Goal: Task Accomplishment & Management: Manage account settings

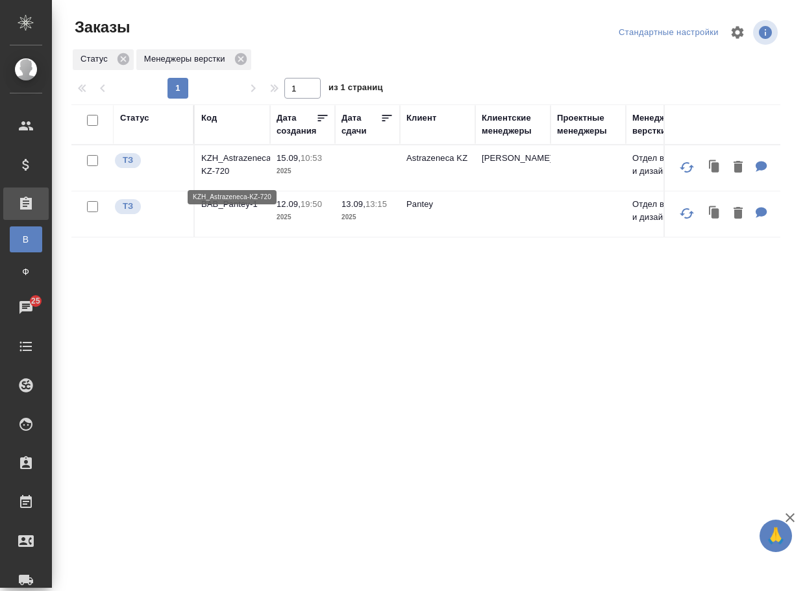
click at [235, 171] on p "KZH_Astrazeneca-KZ-720" at bounding box center [232, 165] width 62 height 26
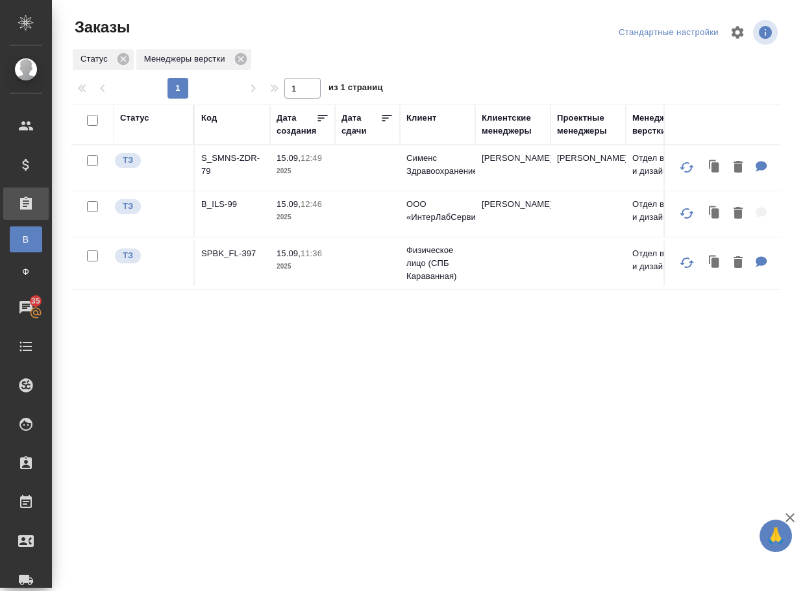
click at [226, 260] on p "SPBK_FL-397" at bounding box center [232, 253] width 62 height 13
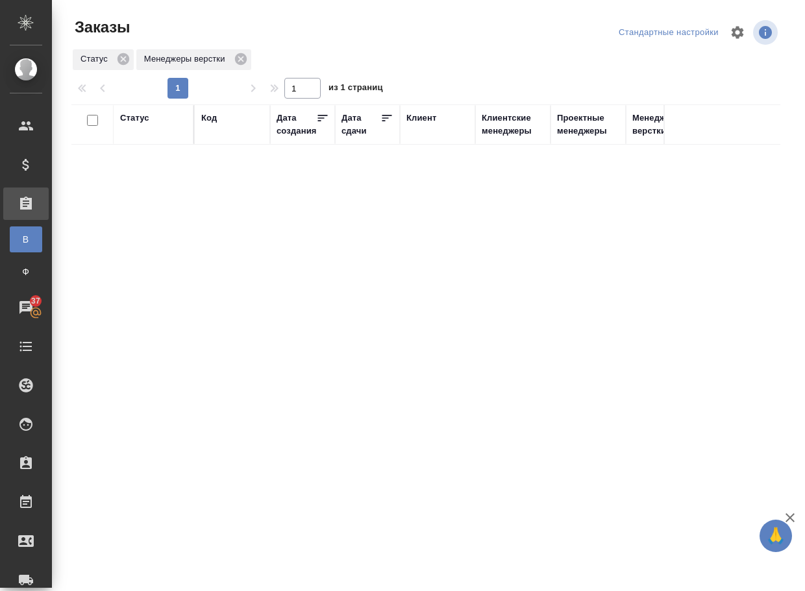
drag, startPoint x: 60, startPoint y: 312, endPoint x: 82, endPoint y: 318, distance: 22.2
click at [77, 319] on div "Статус Код Дата создания Дата сдачи Клиент Клиентские менеджеры Проектные менед…" at bounding box center [425, 337] width 709 height 467
click at [84, 326] on div "Статус Код Дата создания Дата сдачи Клиент Клиентские менеджеры Проектные менед…" at bounding box center [425, 337] width 709 height 467
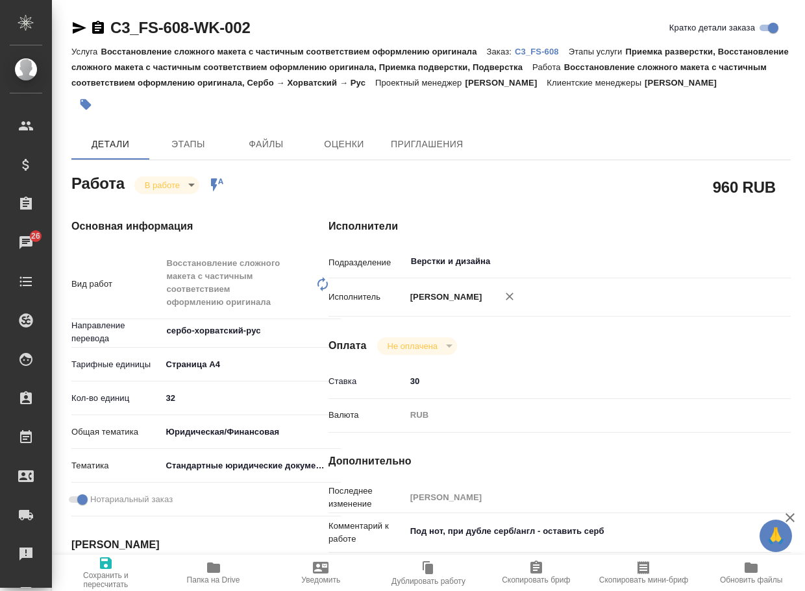
type textarea "x"
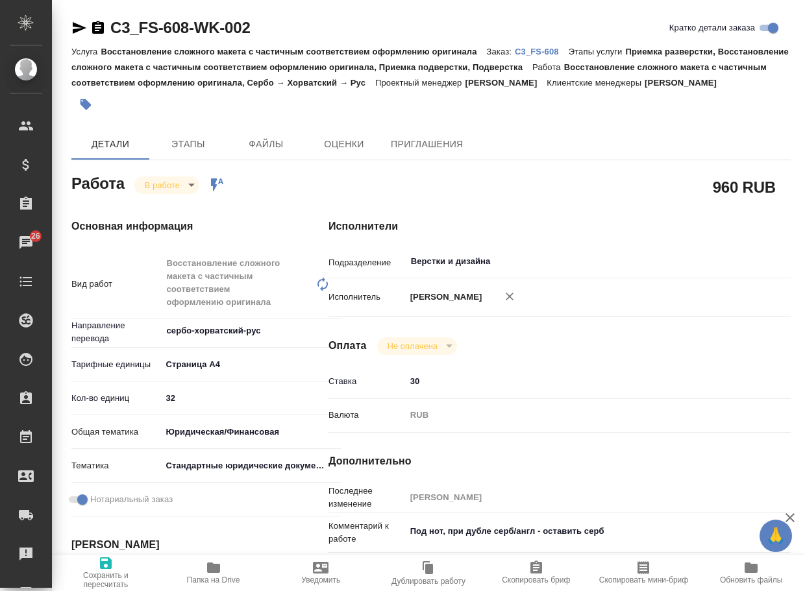
type textarea "x"
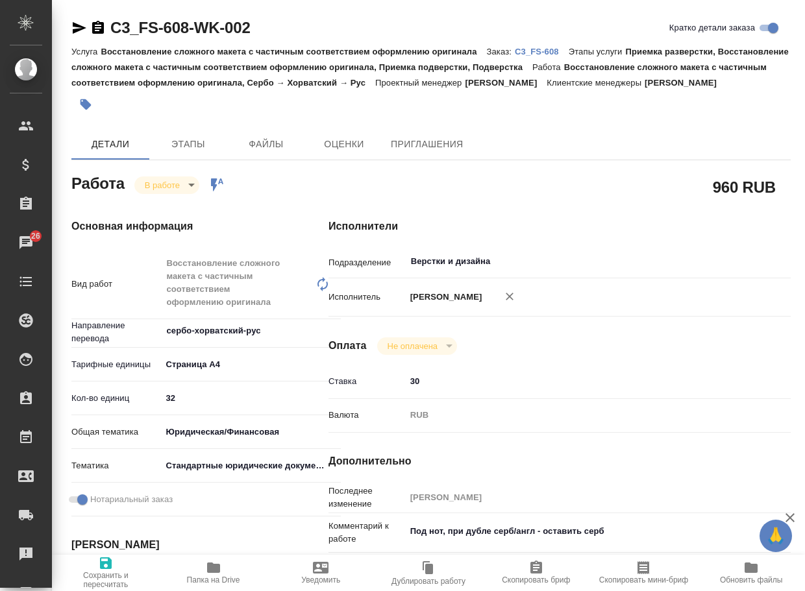
click at [209, 579] on span "Папка на Drive" at bounding box center [213, 580] width 53 height 9
type textarea "x"
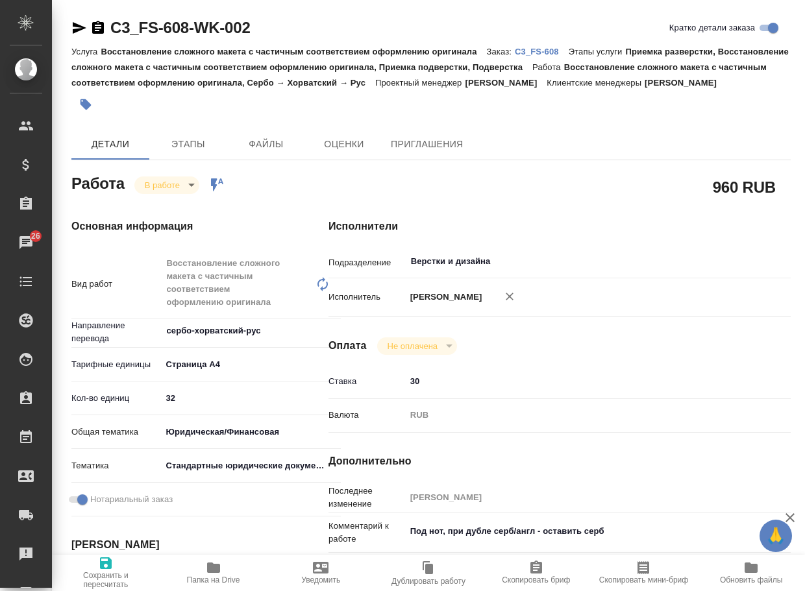
type textarea "x"
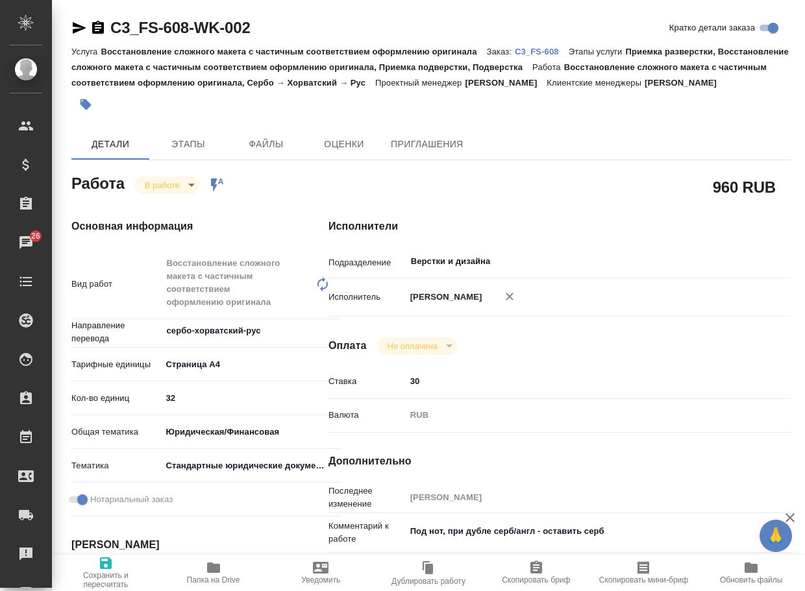
type textarea "x"
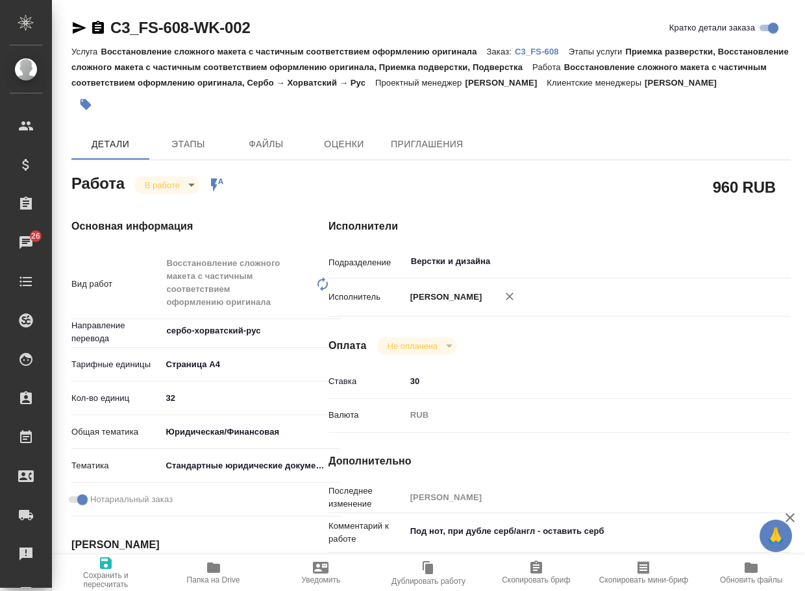
type textarea "x"
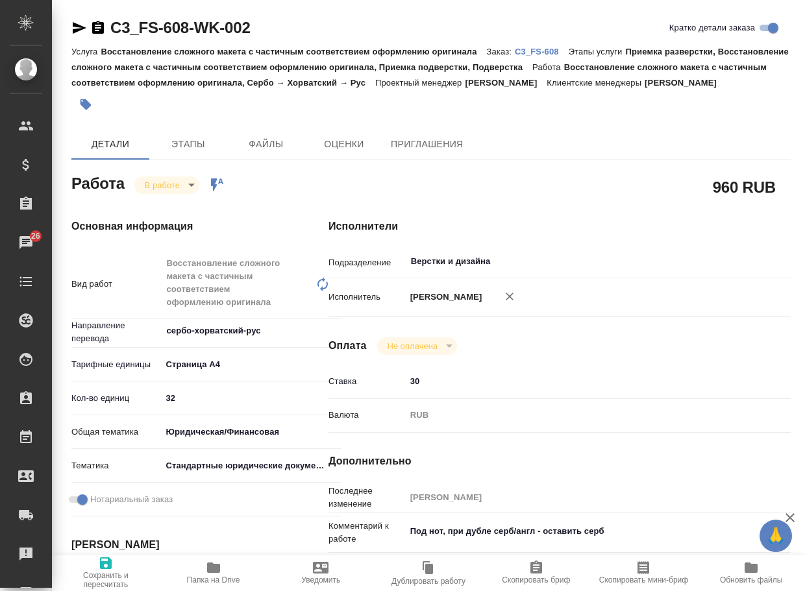
type textarea "x"
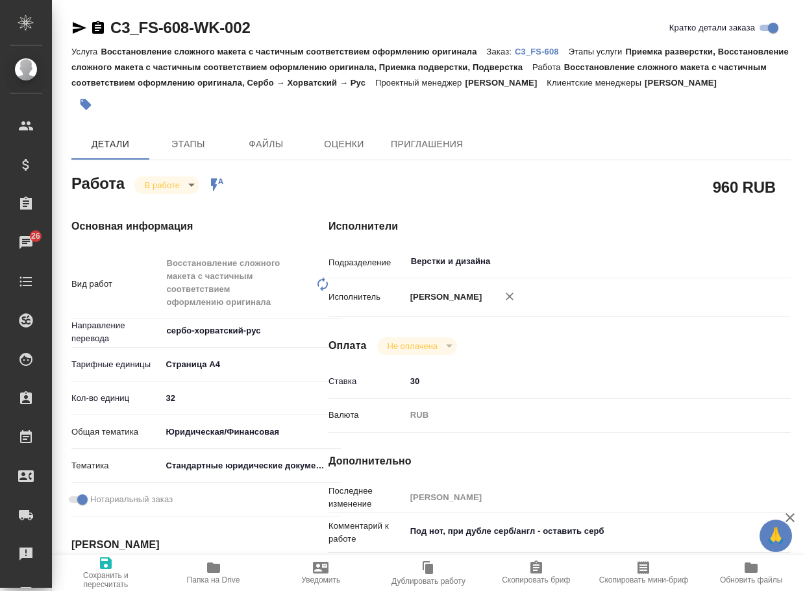
type textarea "x"
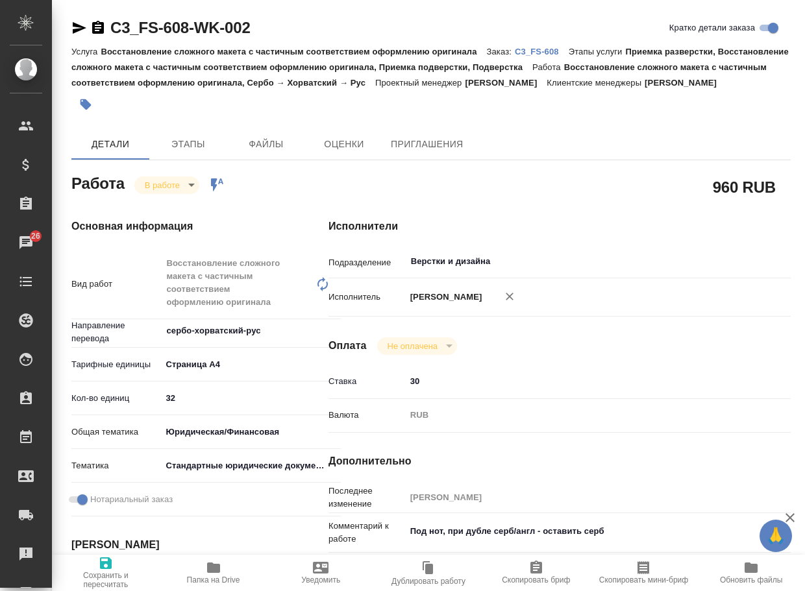
type textarea "x"
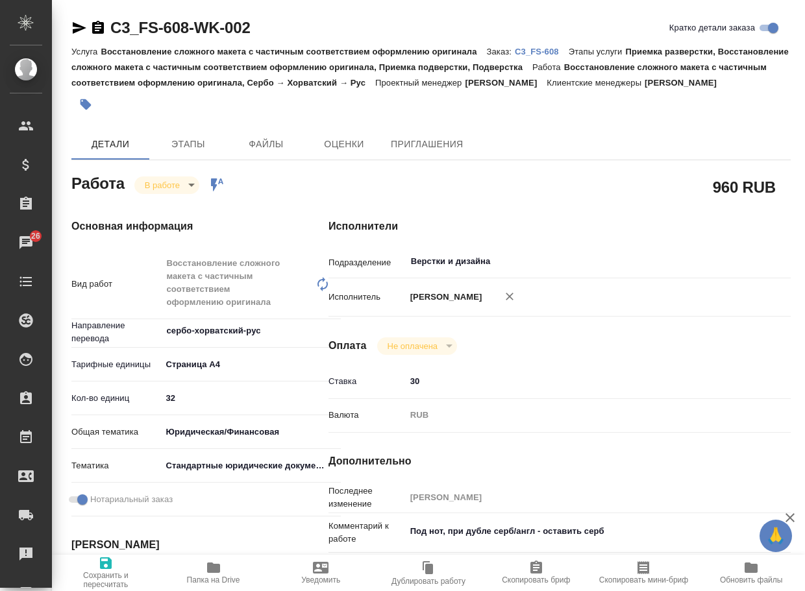
type textarea "x"
click at [171, 197] on body "🙏 .cls-1 fill:#fff; AWATERA Arsenyeva Vera Клиенты Спецификации Заказы 26 Чаты …" at bounding box center [402, 295] width 805 height 591
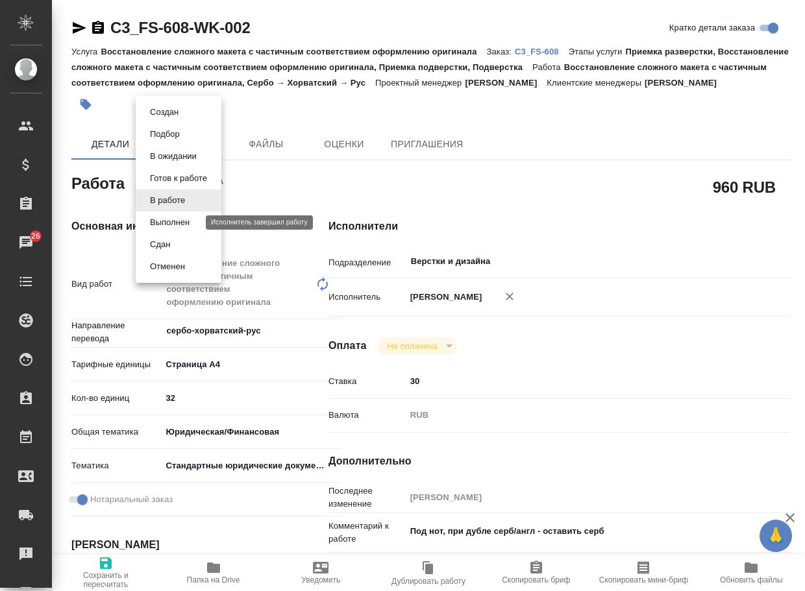
click at [173, 219] on button "Выполнен" at bounding box center [169, 222] width 47 height 14
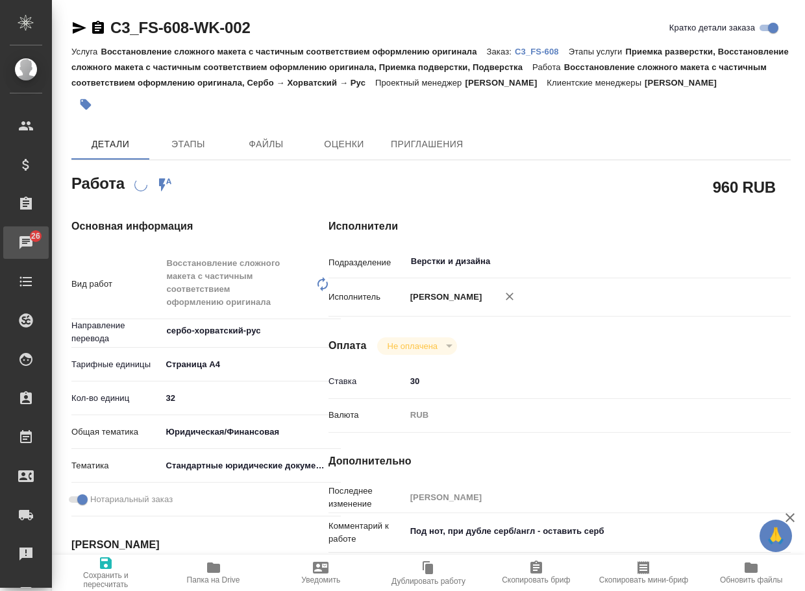
type textarea "x"
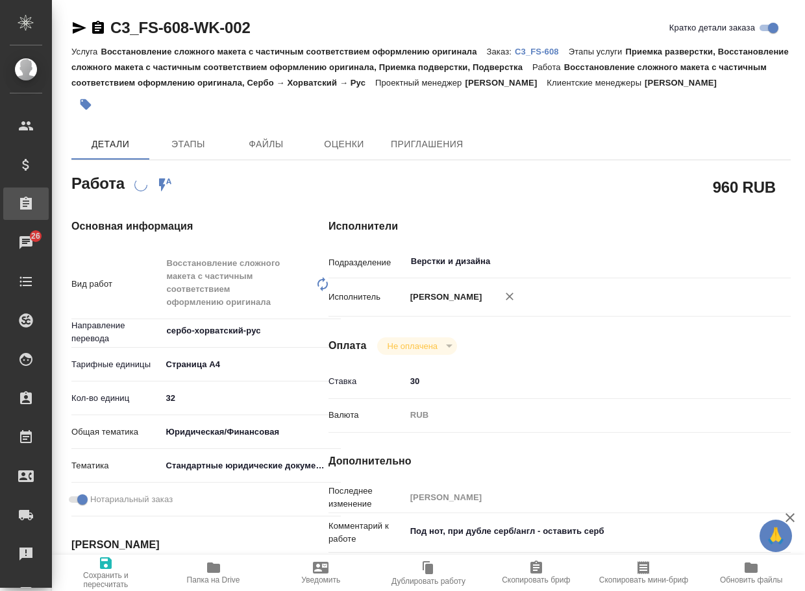
type textarea "x"
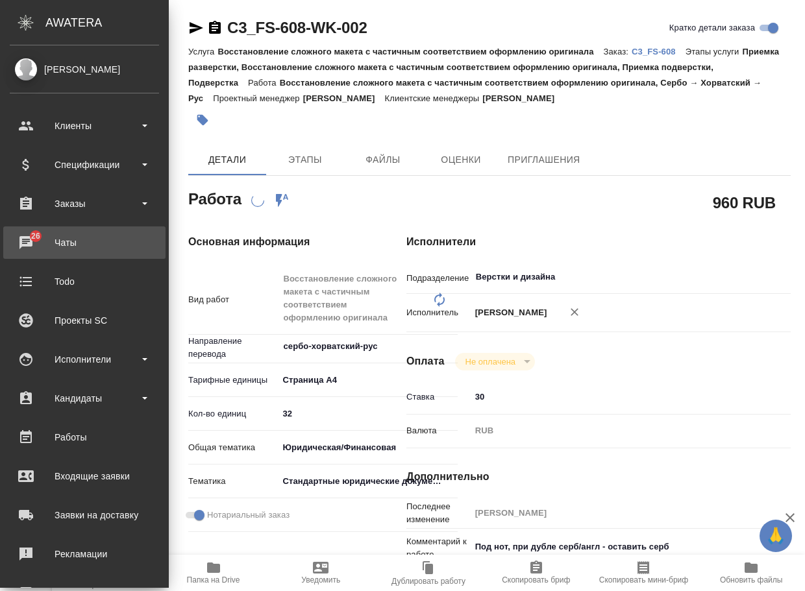
type textarea "x"
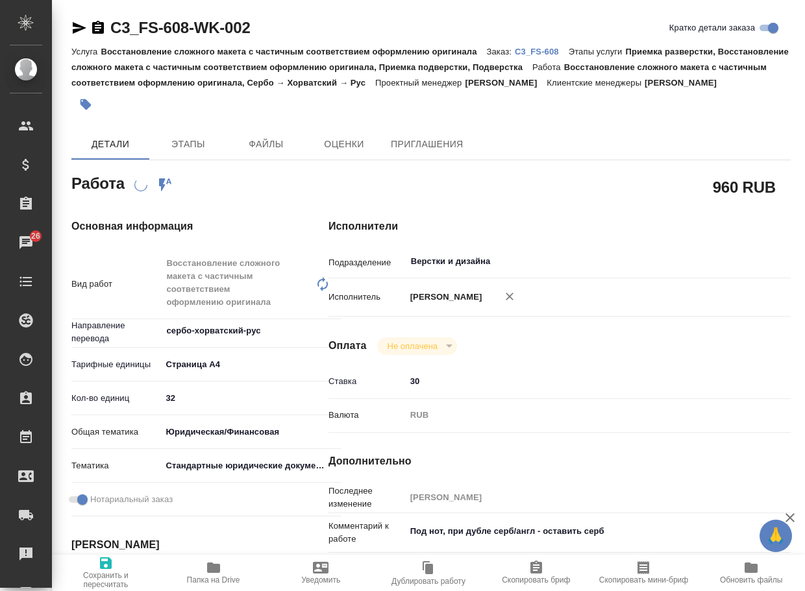
type textarea "x"
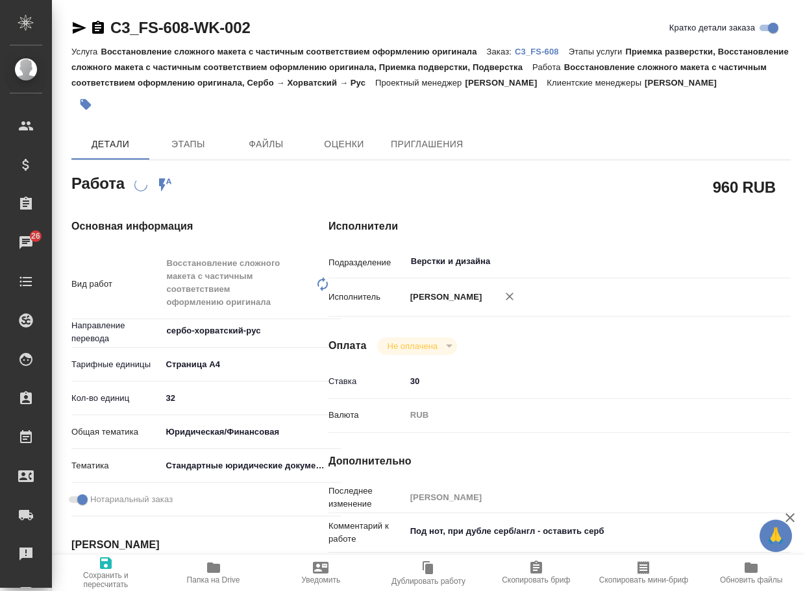
type textarea "x"
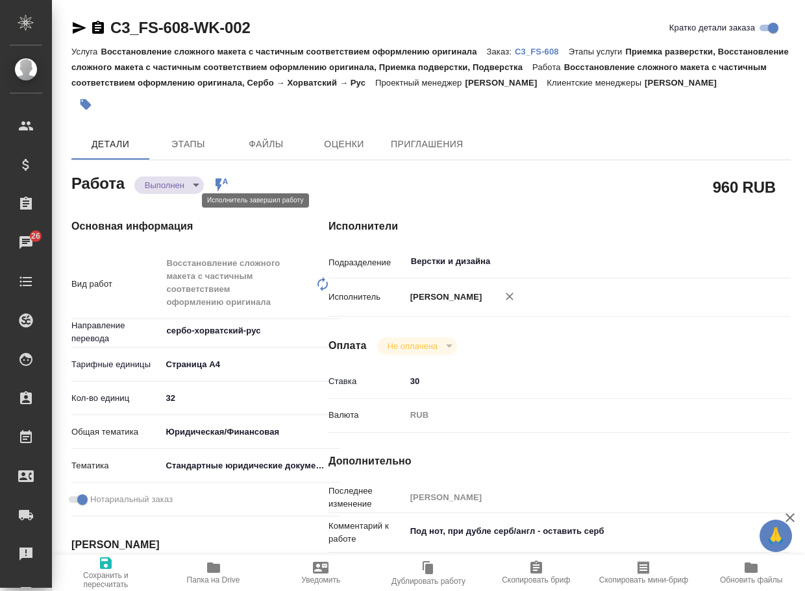
click at [183, 199] on body "🙏 .cls-1 fill:#fff; AWATERA Arsenyeva Vera Клиенты Спецификации Заказы 26 Чаты …" at bounding box center [402, 295] width 805 height 591
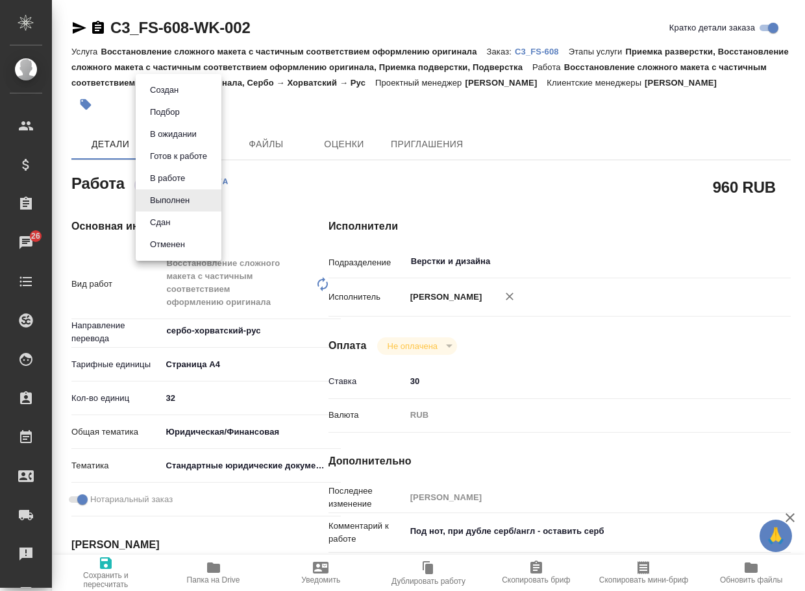
type textarea "x"
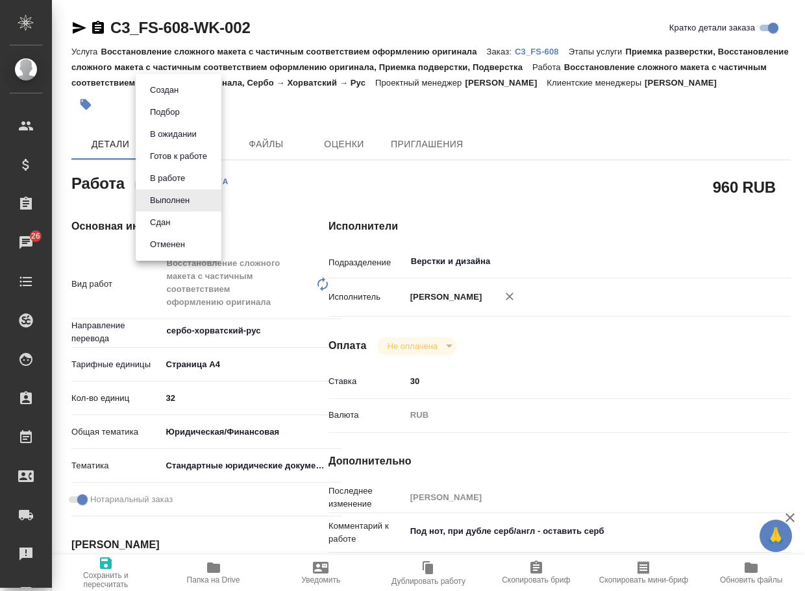
type textarea "x"
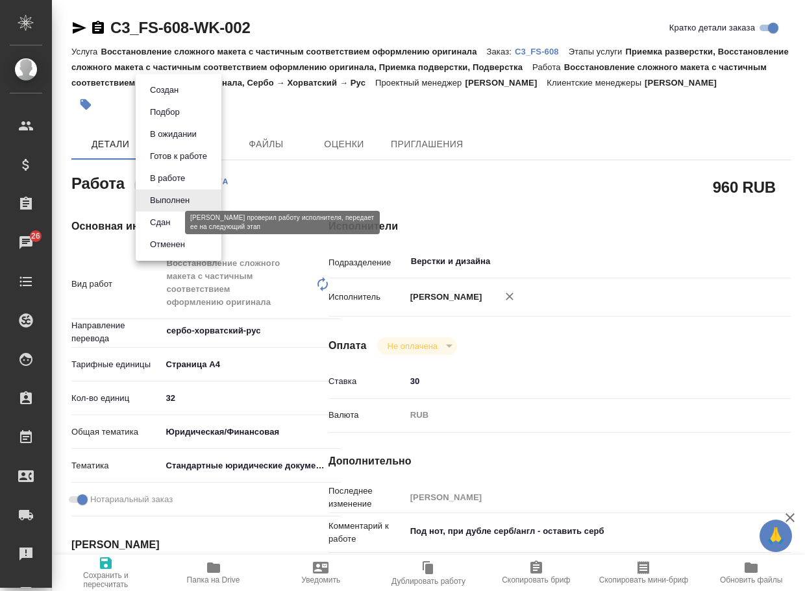
click at [164, 223] on button "Сдан" at bounding box center [160, 222] width 28 height 14
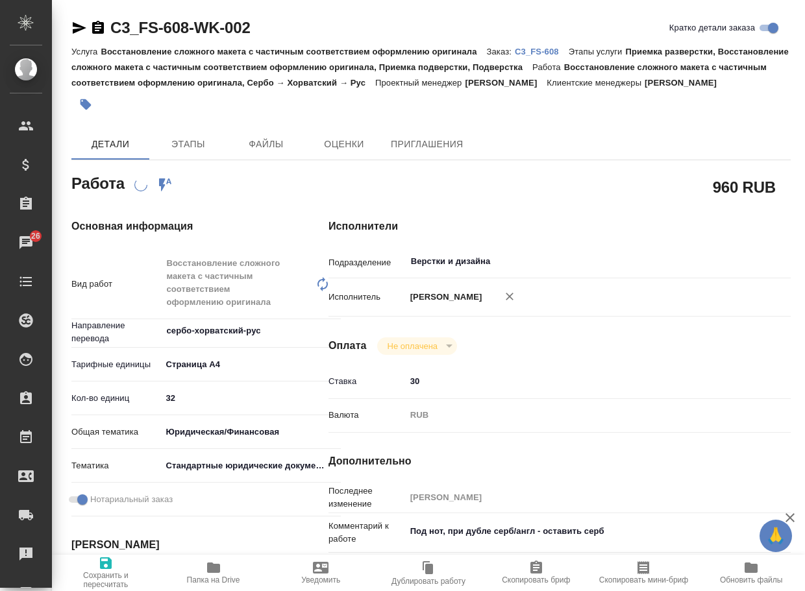
type textarea "x"
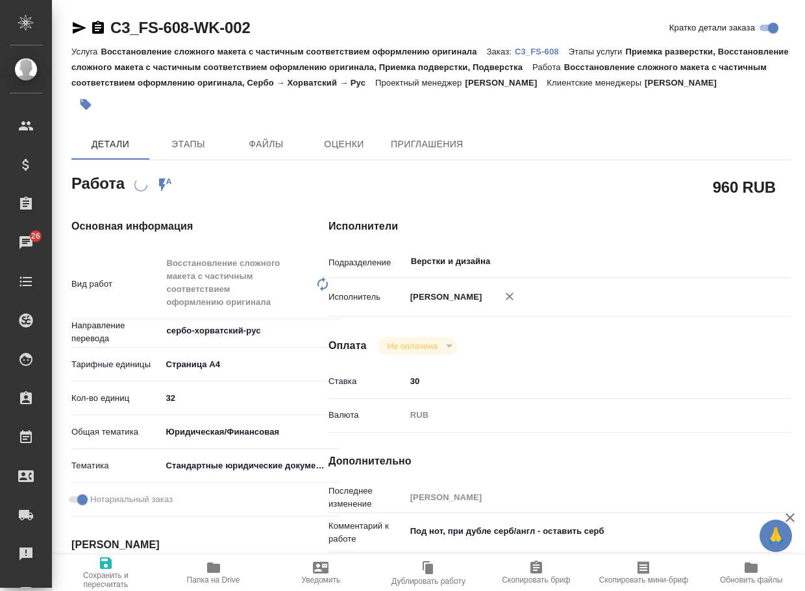
type textarea "x"
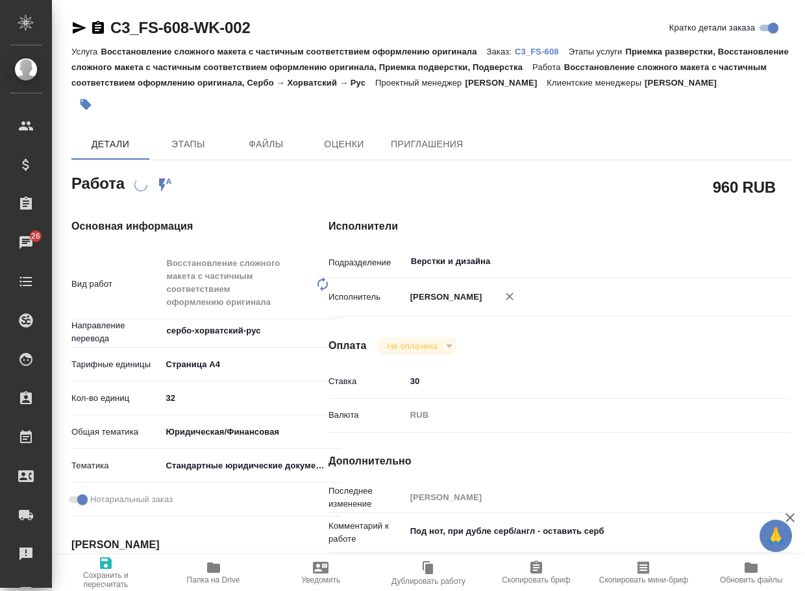
click at [547, 52] on p "C3_FS-608" at bounding box center [542, 52] width 54 height 10
type textarea "x"
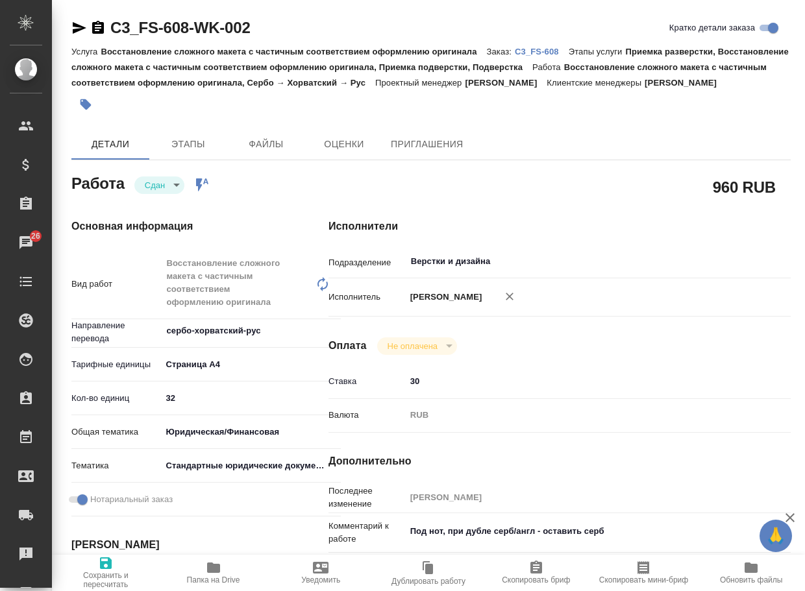
type textarea "x"
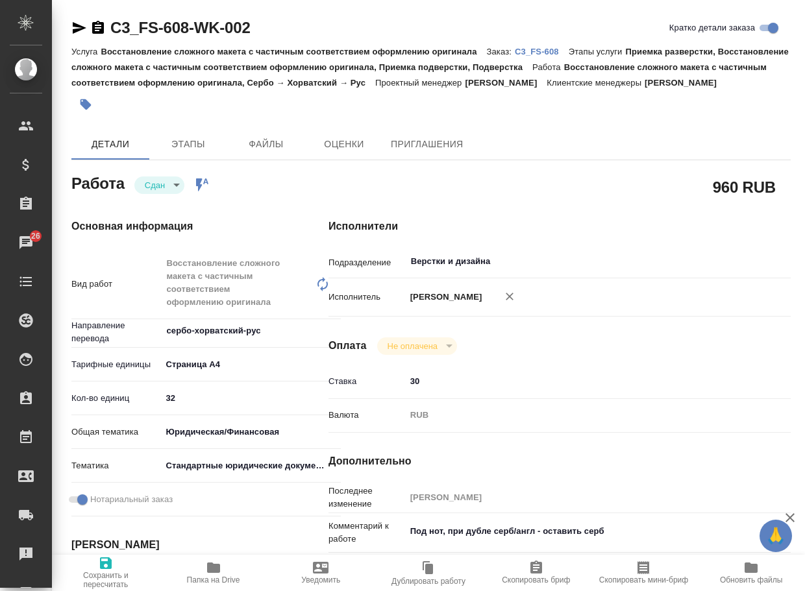
type textarea "x"
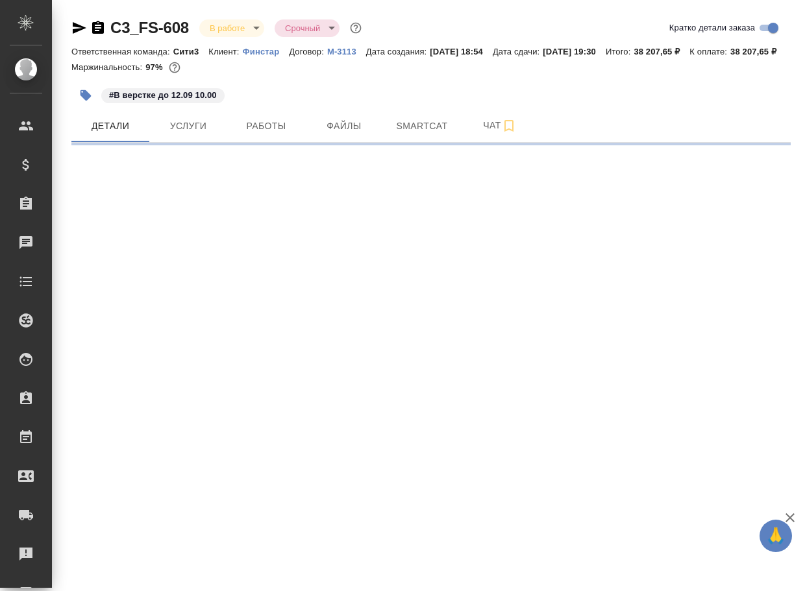
select select "RU"
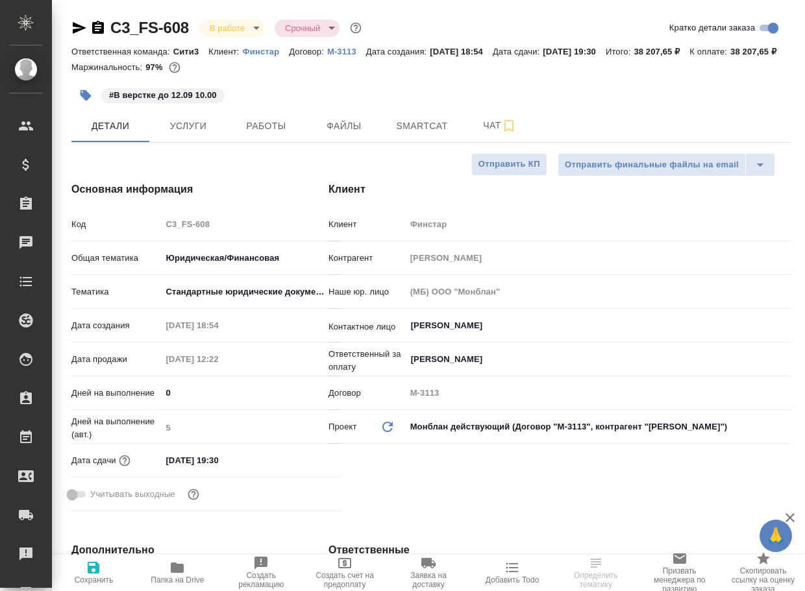
type textarea "x"
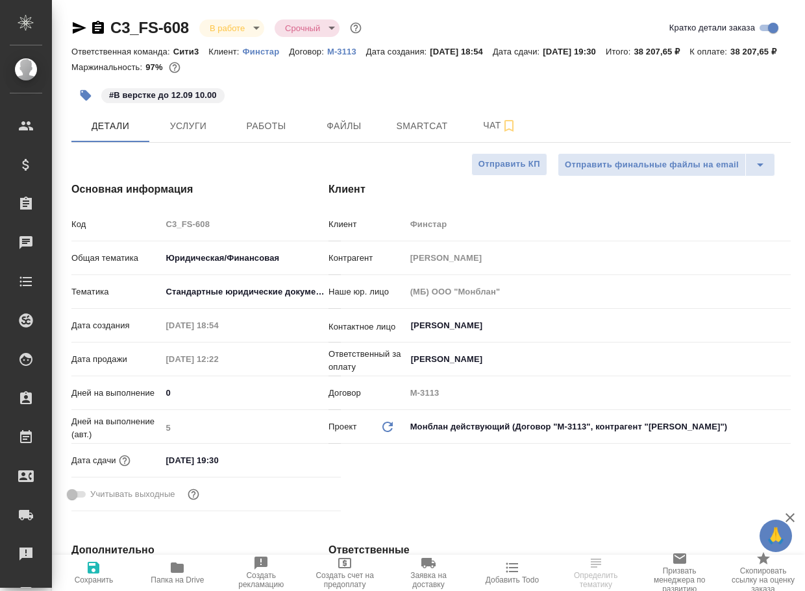
type textarea "x"
click at [498, 134] on span "Чат" at bounding box center [499, 125] width 62 height 16
type textarea "x"
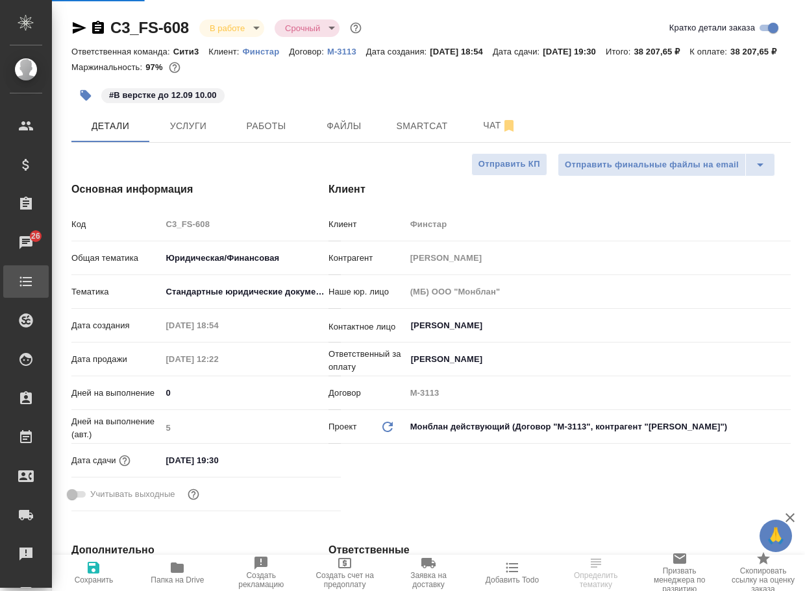
type textarea "x"
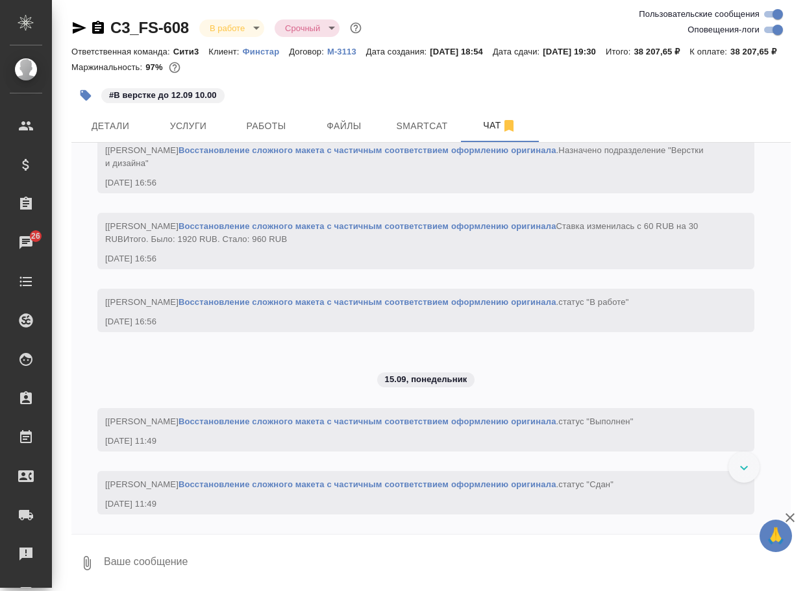
scroll to position [2466, 0]
click at [196, 579] on textarea at bounding box center [447, 563] width 688 height 44
paste textarea "https://drive.awatera.com/apps/files/files/10352019?dir=/Shares/%D0%A4%D0%B8%D0…"
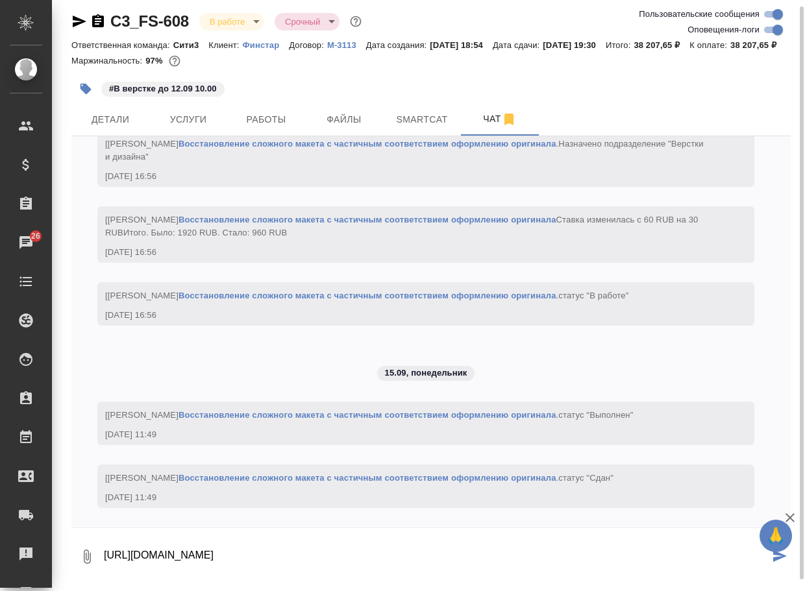
type textarea "https://drive.awatera.com/apps/files/files/10352019?dir=/Shares/%D0%A4%D0%B8%D0…"
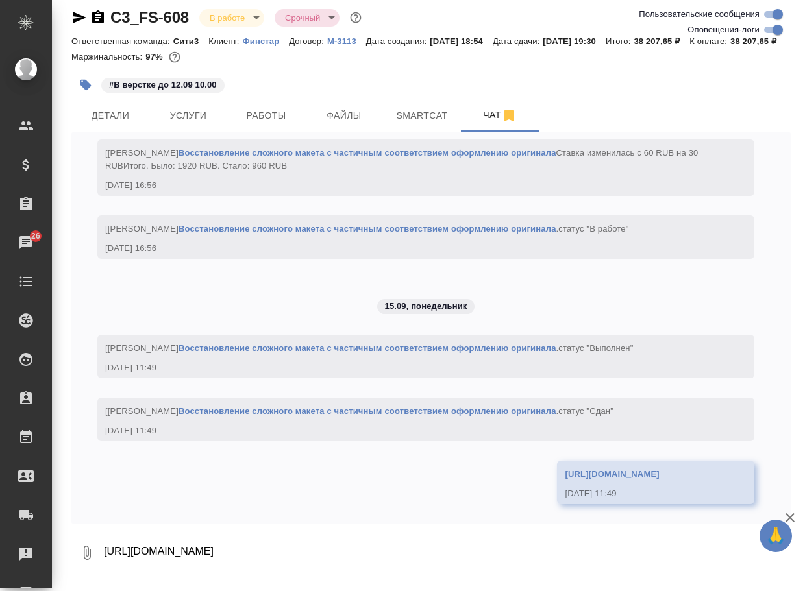
scroll to position [2634, 0]
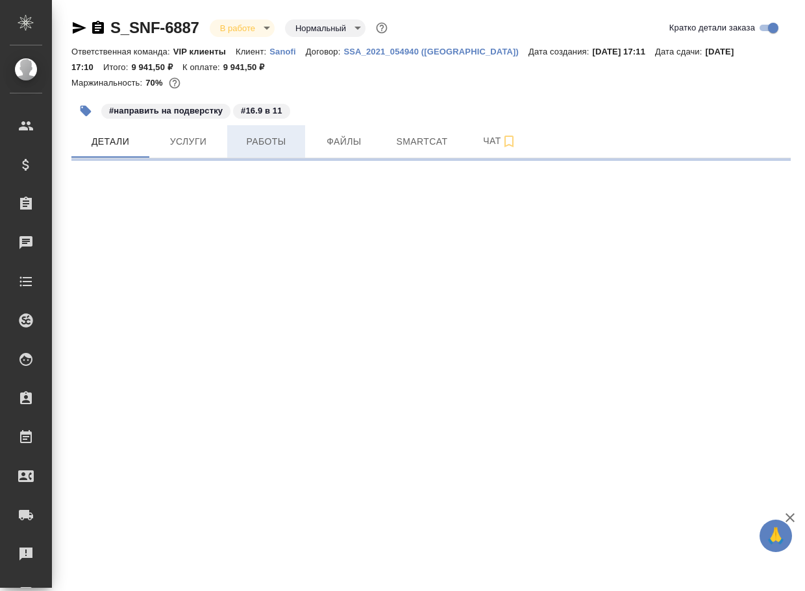
click at [274, 143] on span "Работы" at bounding box center [266, 142] width 62 height 16
select select "RU"
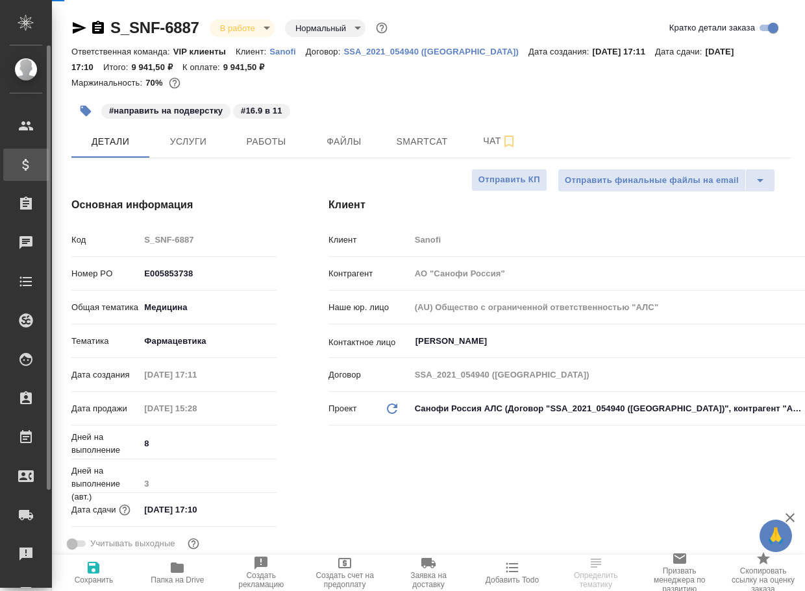
type textarea "x"
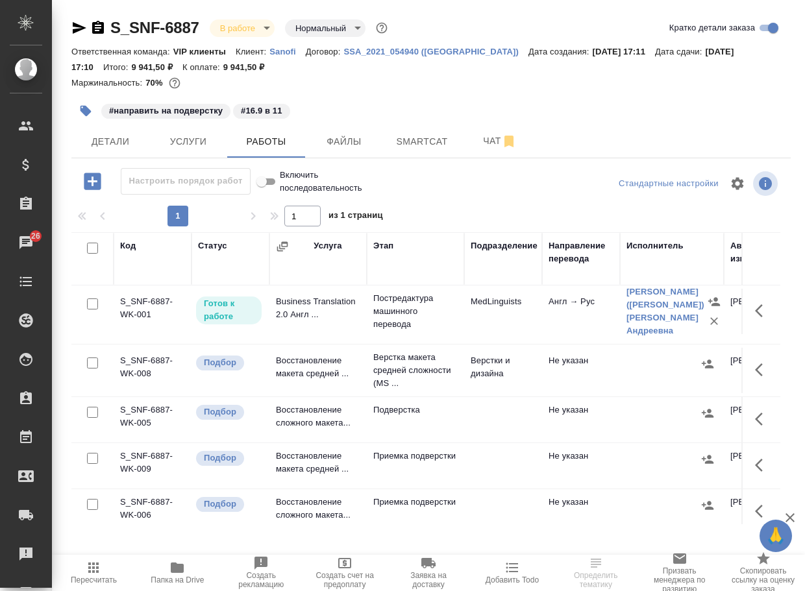
scroll to position [65, 0]
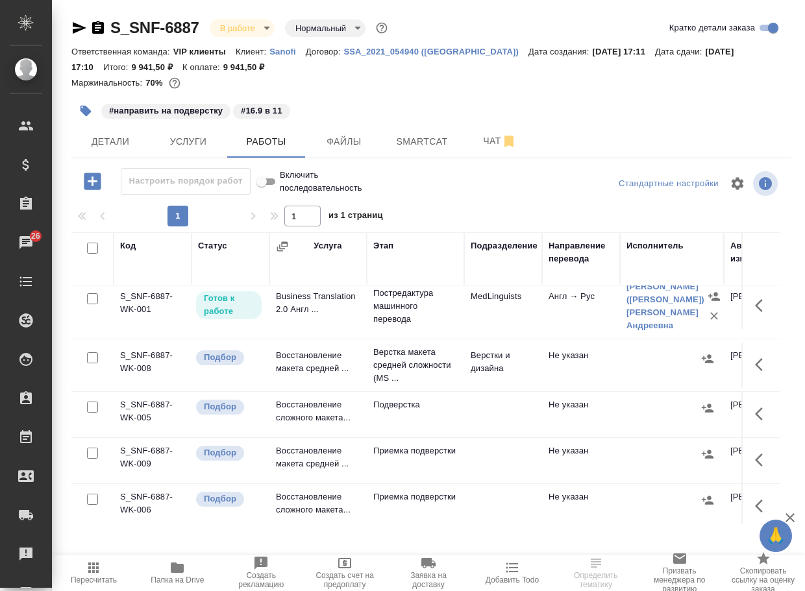
click at [416, 365] on p "Верстка макета средней сложности (MS ..." at bounding box center [415, 365] width 84 height 39
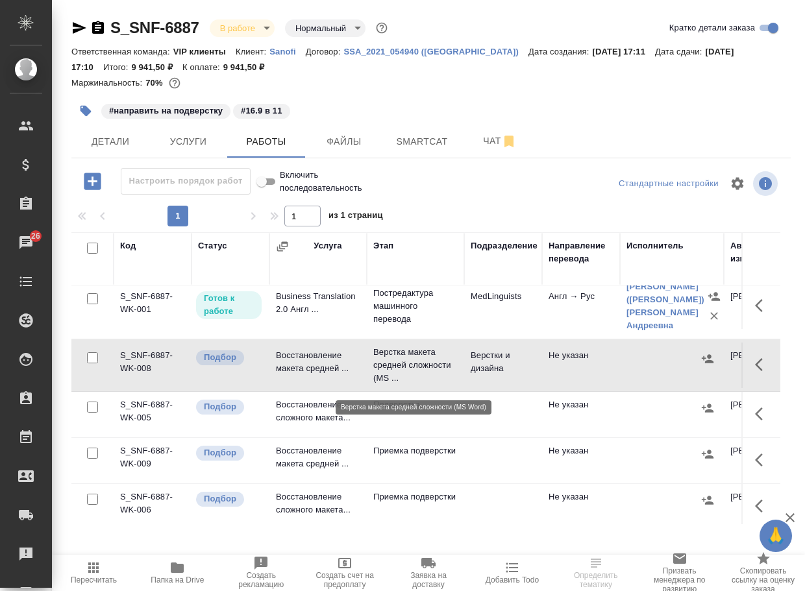
click at [416, 365] on p "Верстка макета средней сложности (MS ..." at bounding box center [415, 365] width 84 height 39
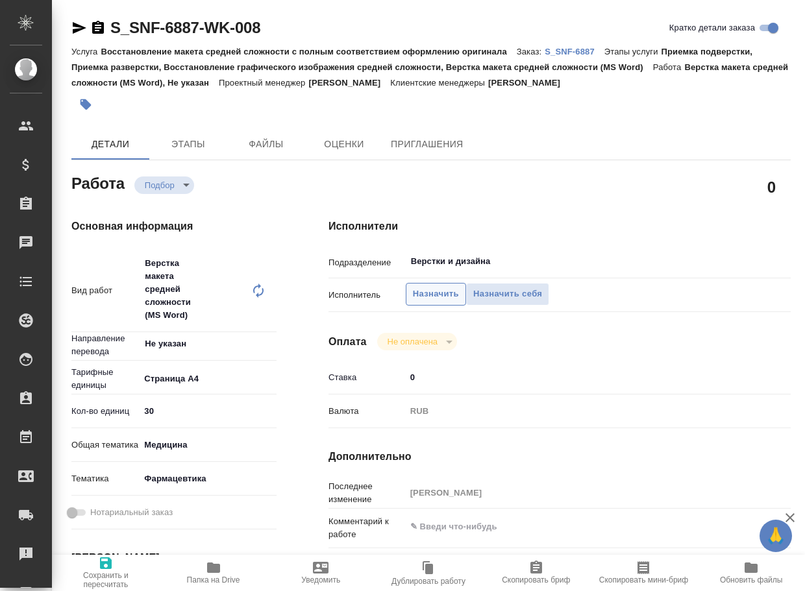
type textarea "x"
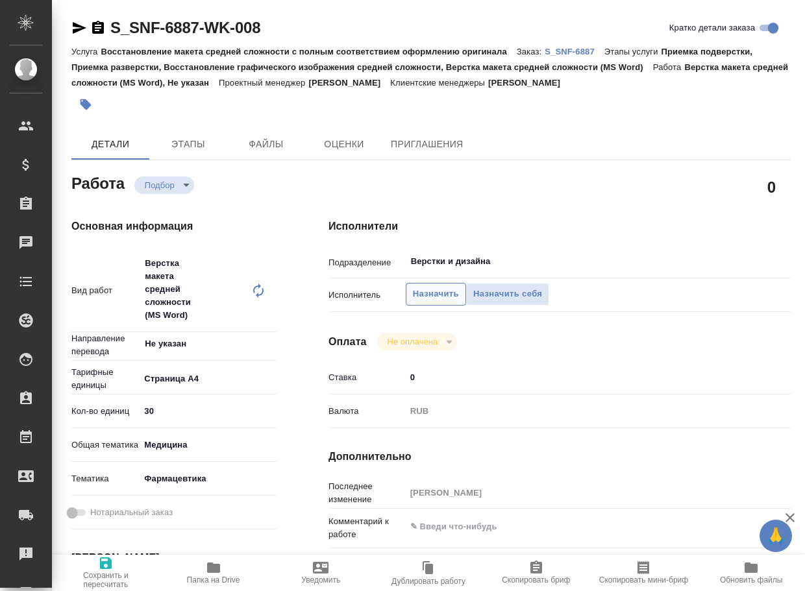
type textarea "x"
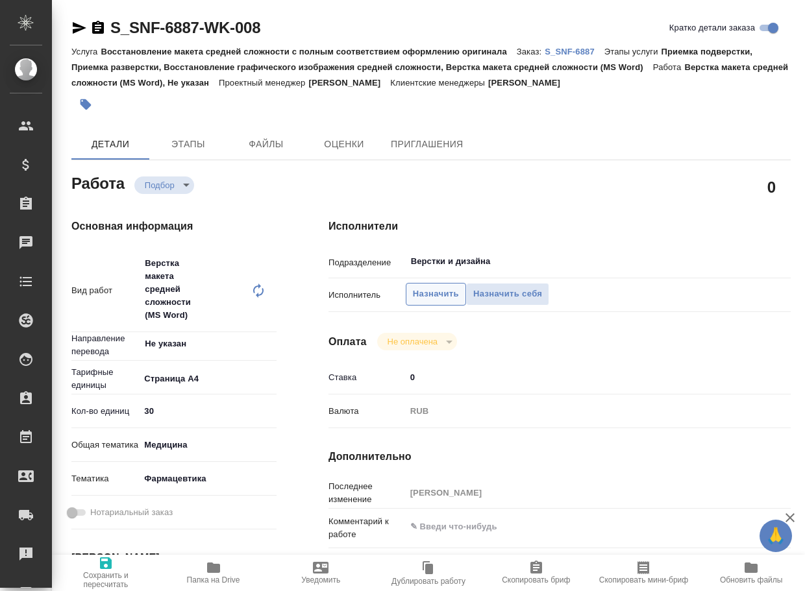
click at [428, 301] on span "Назначить" at bounding box center [436, 294] width 46 height 15
type textarea "x"
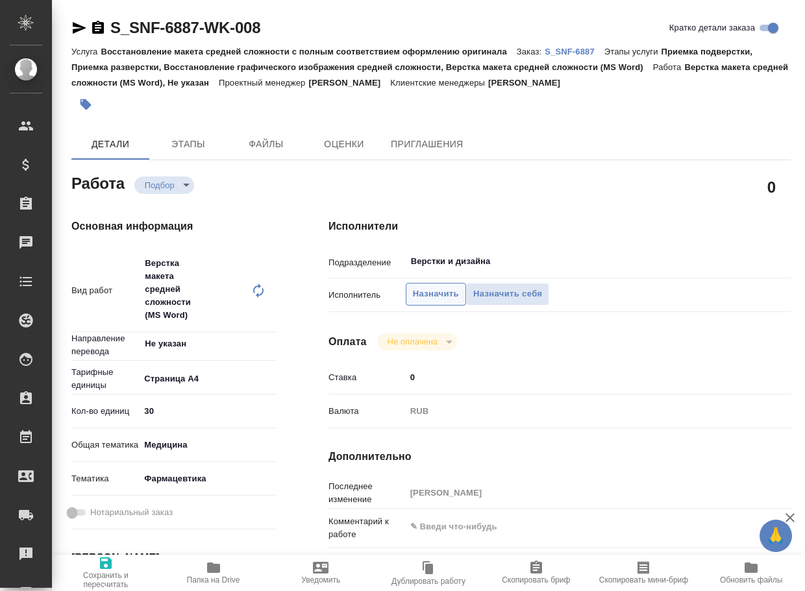
type textarea "x"
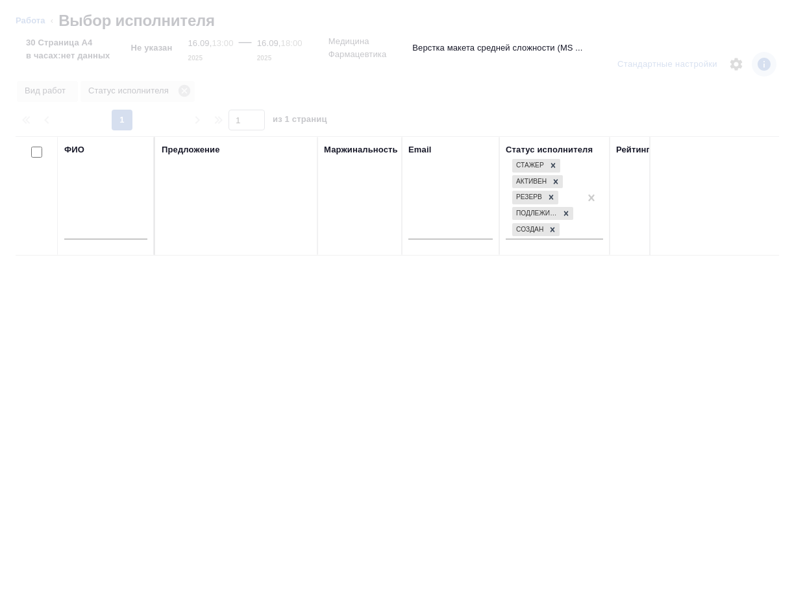
click at [119, 233] on input "text" at bounding box center [105, 231] width 83 height 16
type input "[PERSON_NAME]"
type textarea "x"
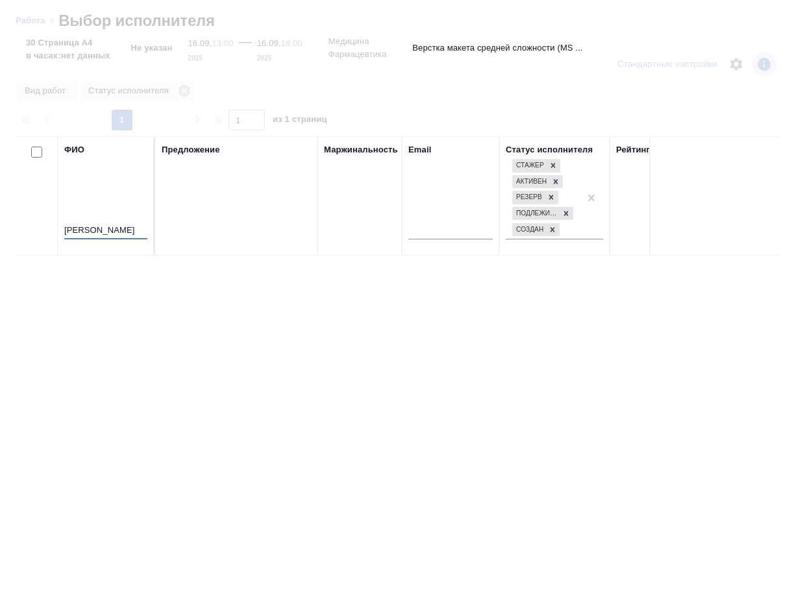
type textarea "x"
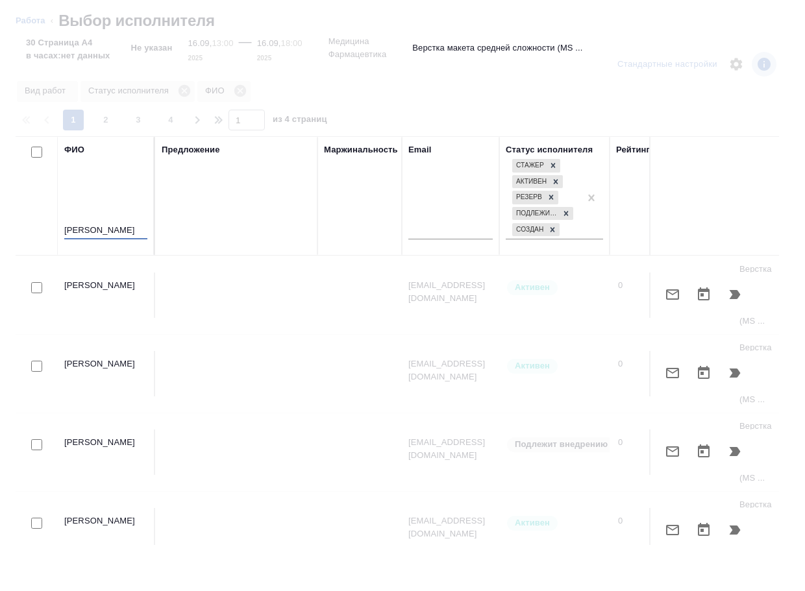
type input "гусельников"
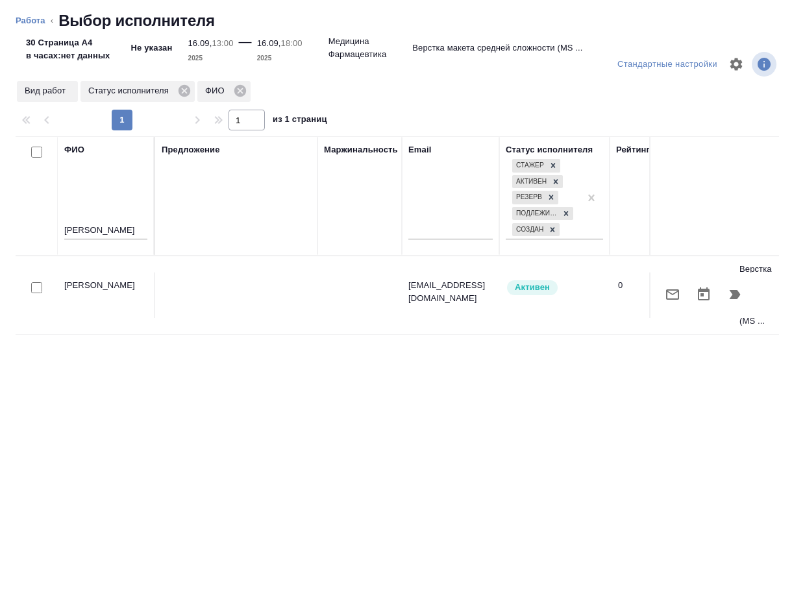
click at [736, 293] on icon "button" at bounding box center [734, 294] width 11 height 9
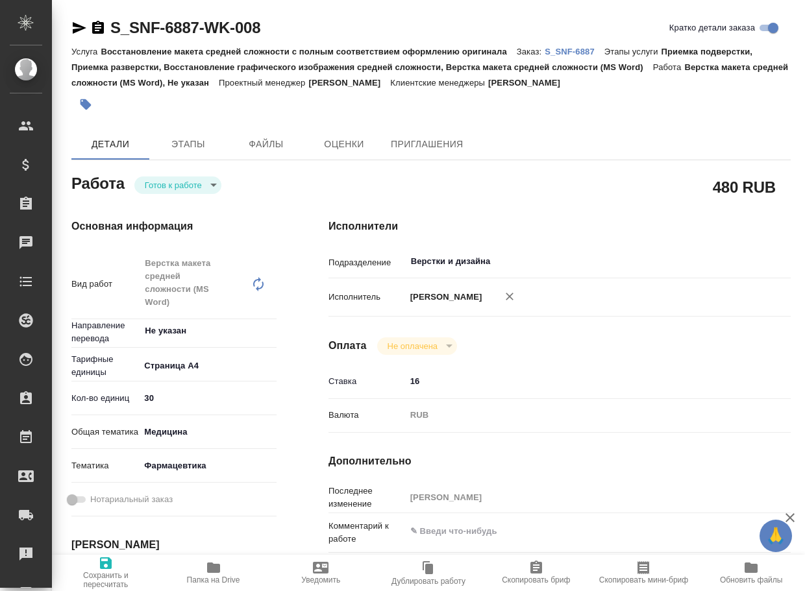
type textarea "x"
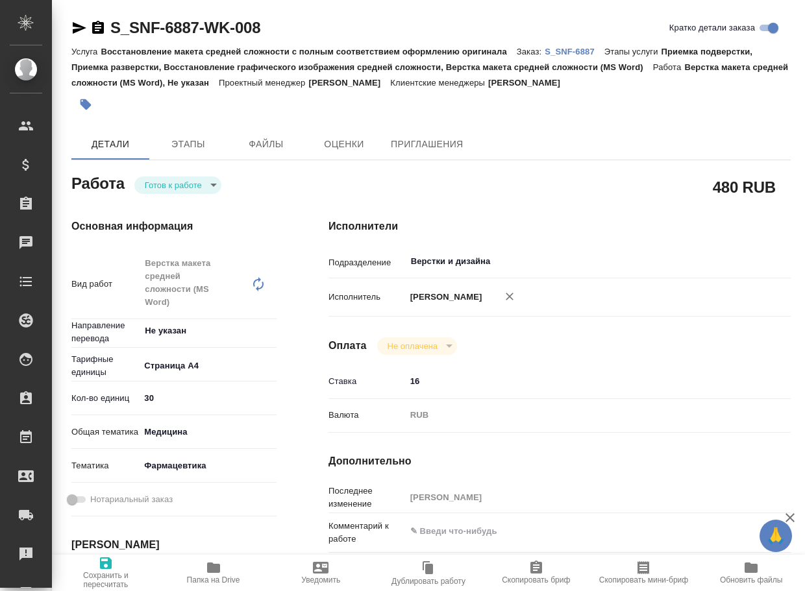
type textarea "x"
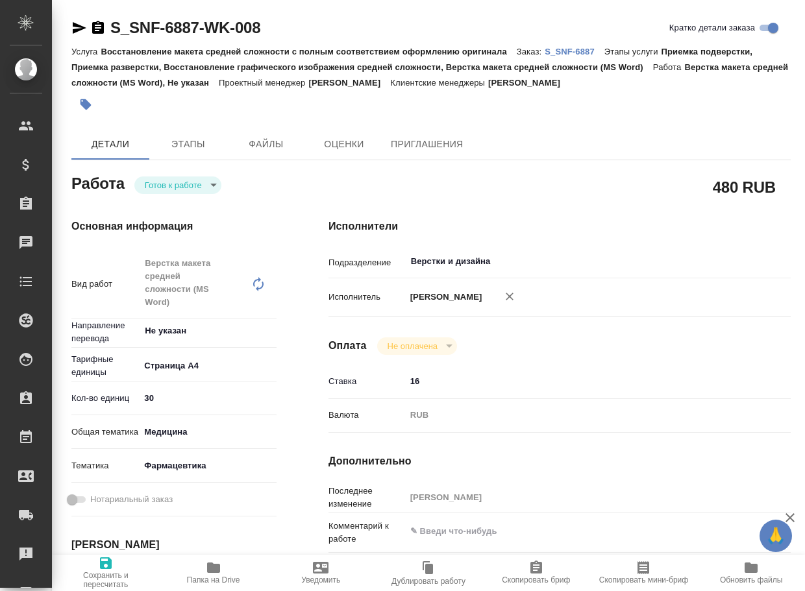
type textarea "x"
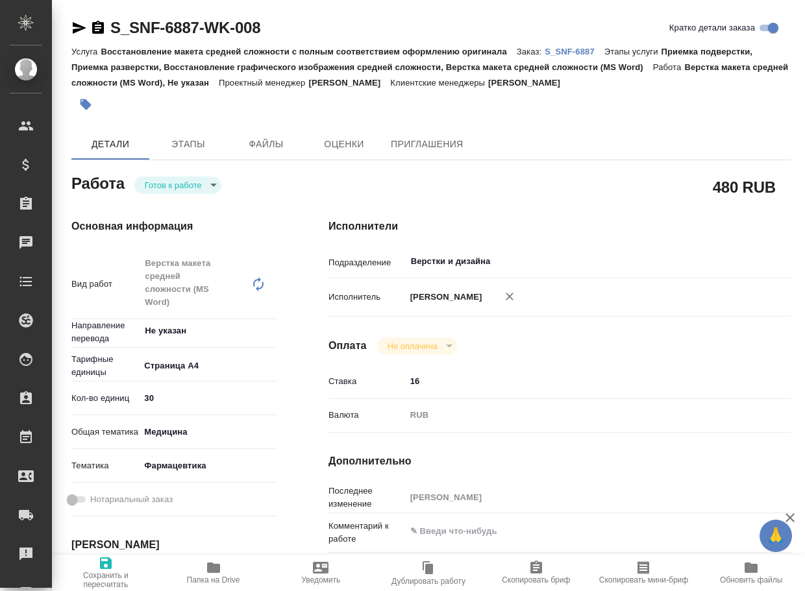
type textarea "x"
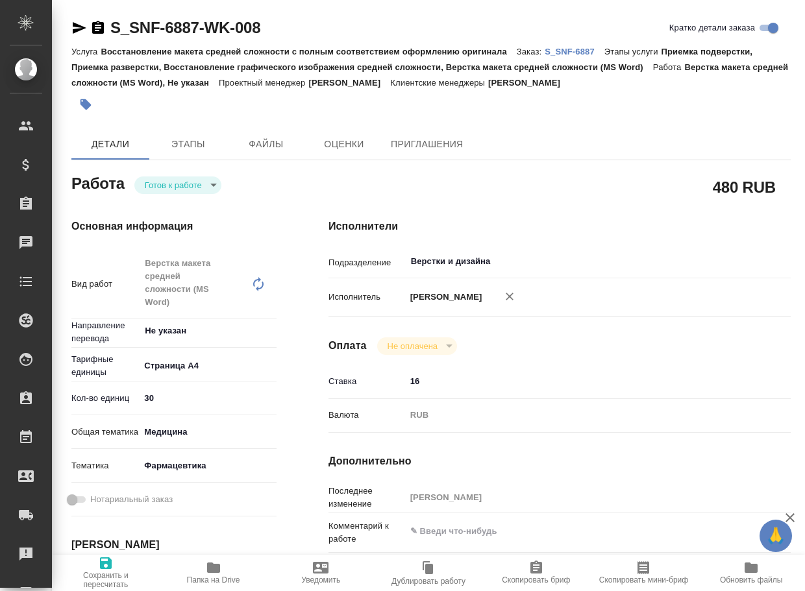
type textarea "x"
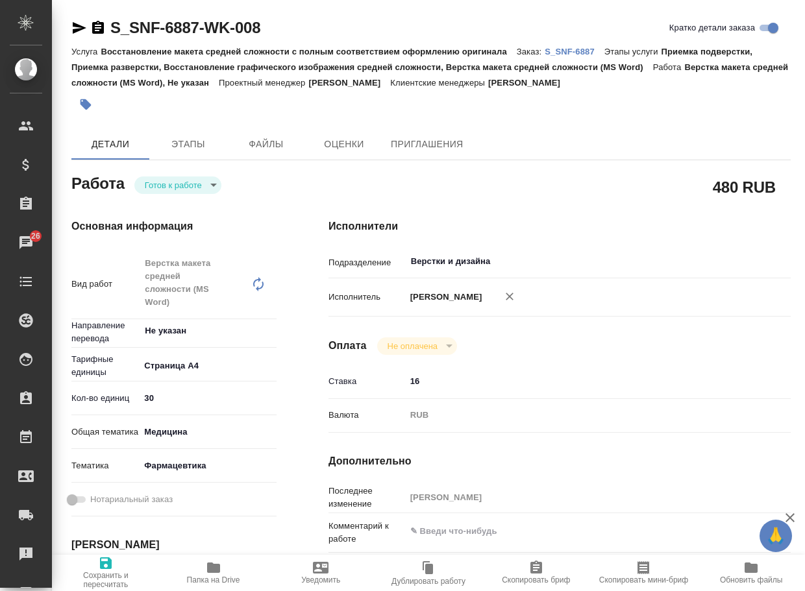
type textarea "x"
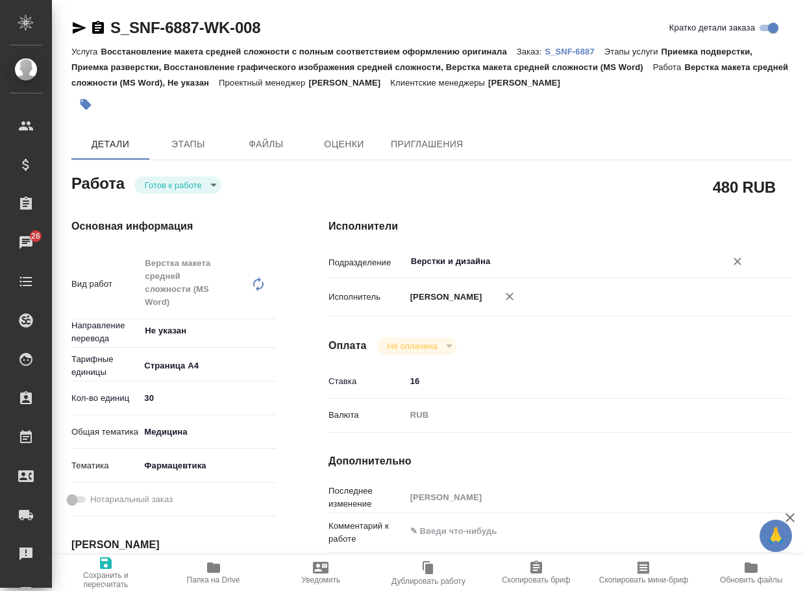
click at [526, 261] on input "Верстки и дизайна" at bounding box center [556, 262] width 295 height 16
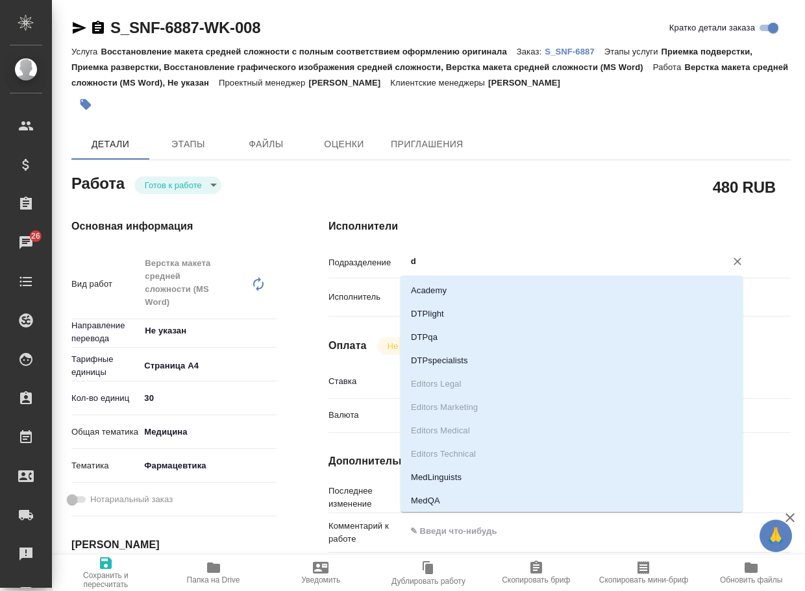
type input "dt"
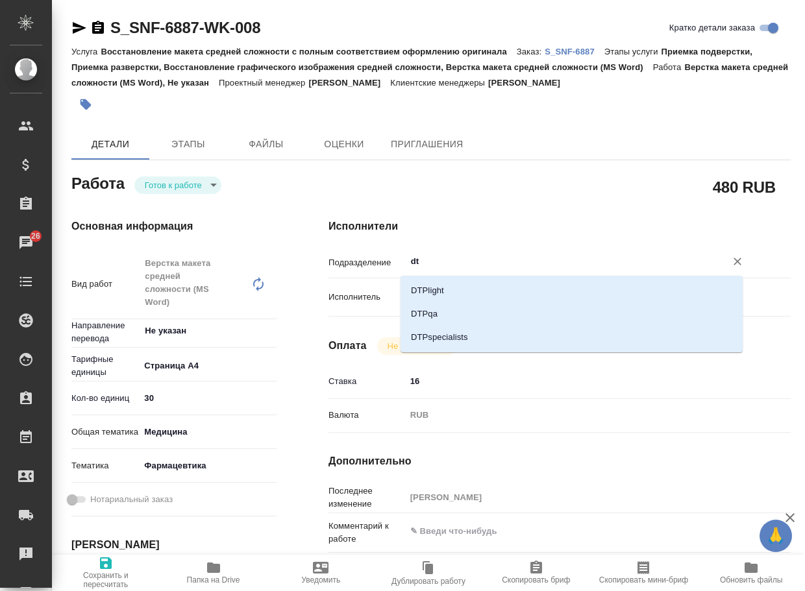
click at [488, 286] on li "DTPlight" at bounding box center [571, 290] width 342 height 23
type textarea "x"
type input "DTPlight"
type textarea "x"
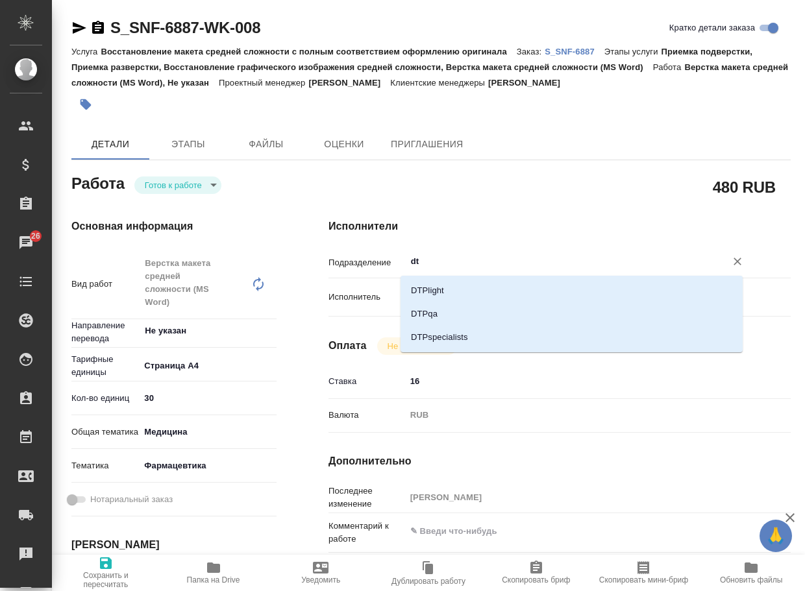
type textarea "x"
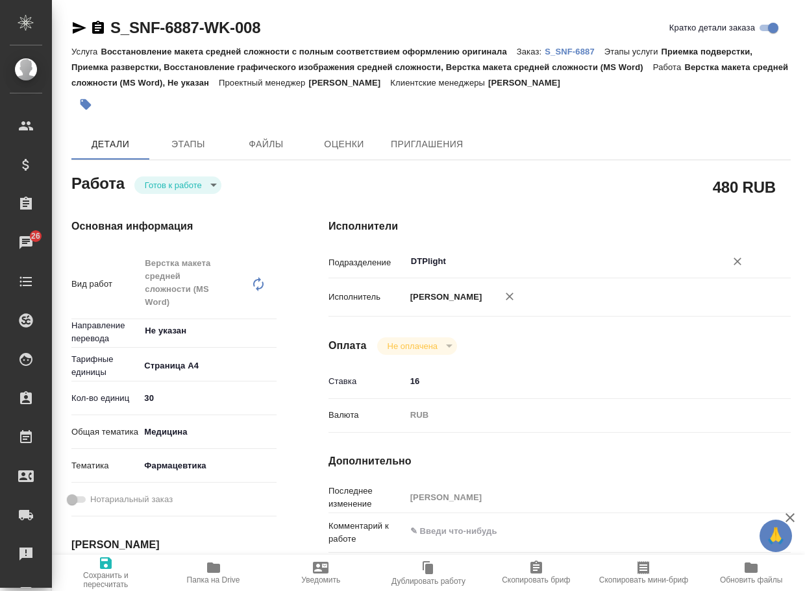
type input "DTPlight"
click at [114, 563] on span "Сохранить и пересчитать" at bounding box center [106, 572] width 92 height 34
type textarea "x"
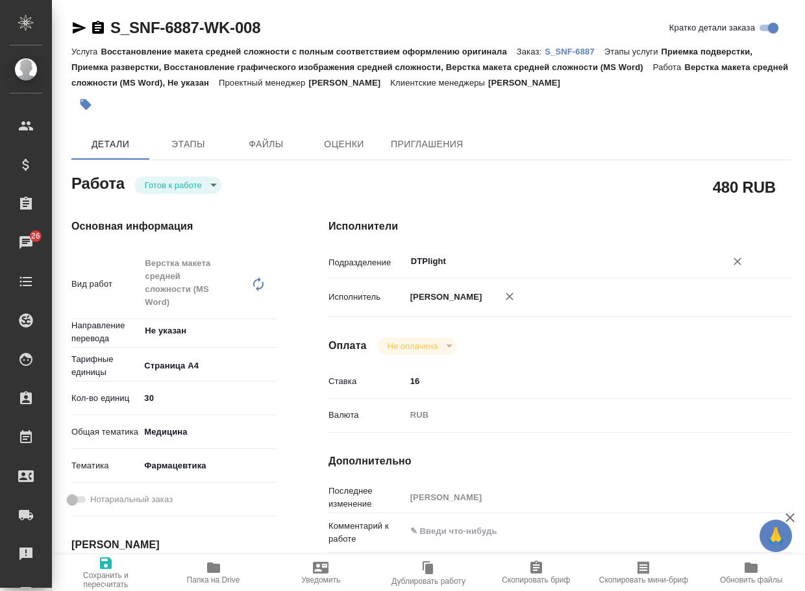
type textarea "x"
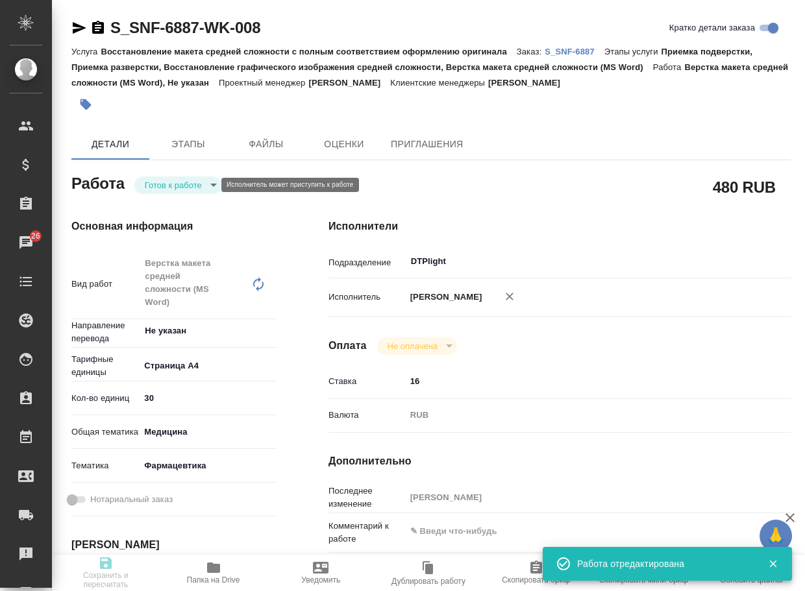
type textarea "x"
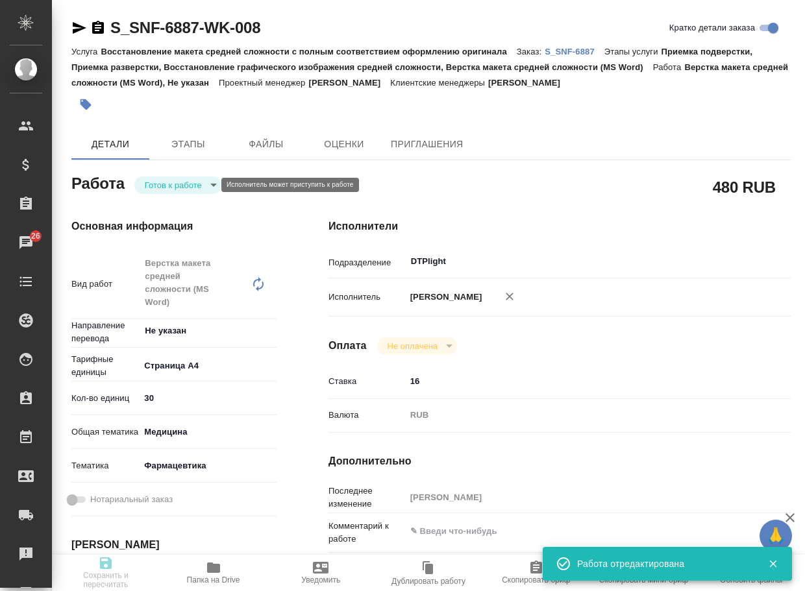
type input "readyForWork"
type textarea "Верстка макета средней сложности (MS Word)"
type textarea "x"
type input "Не указан"
type input "5f036ec4e16dec2d6b59c8ff"
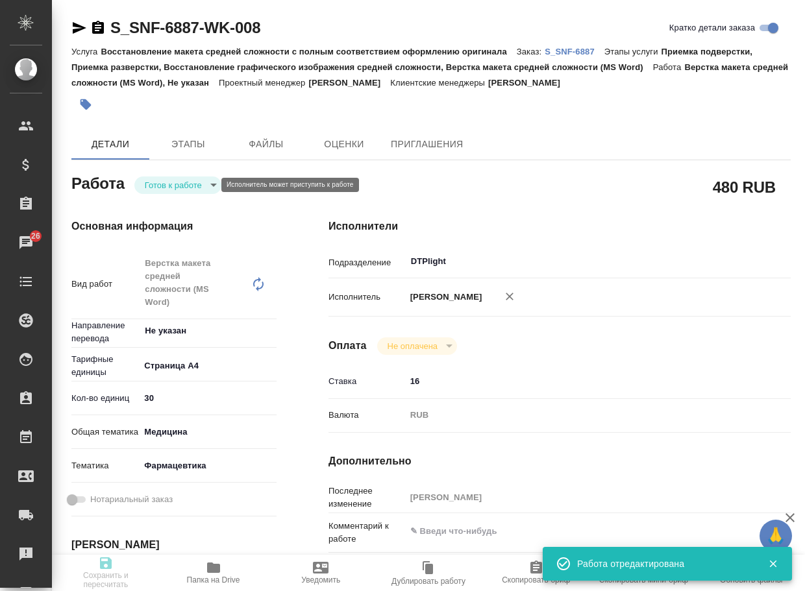
type input "30"
type input "med"
type input "6149832f2b7be24903fd7a82"
type input "16.09.2025 13:00"
type input "16.09.2025 18:00"
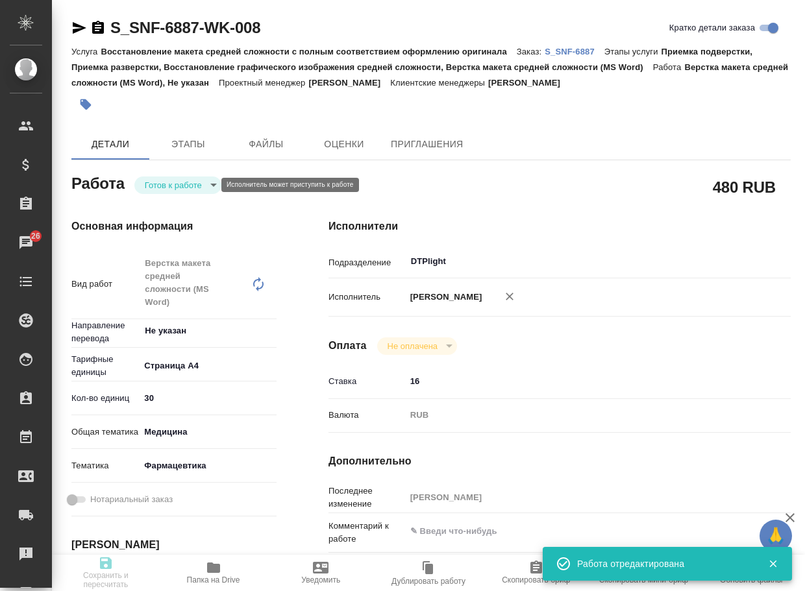
type input "19.09.2025 17:10"
type input "DTPlight"
type input "notPayed"
type input "16"
type input "RUB"
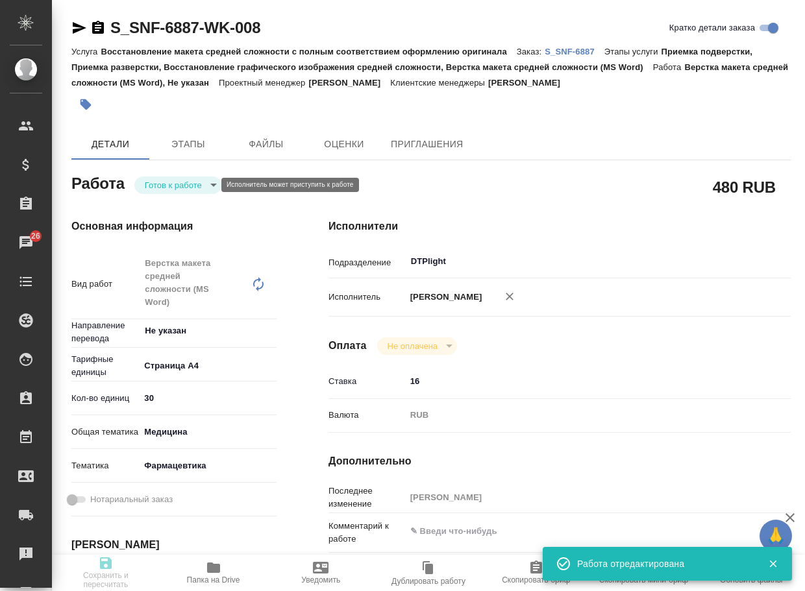
type input "[PERSON_NAME]"
type textarea "x"
type textarea "/Clients/Sanofi/Orders/S_SNF-6887/DTP/S_SNF-6887-WK-008"
type textarea "x"
type input "S_SNF-6887"
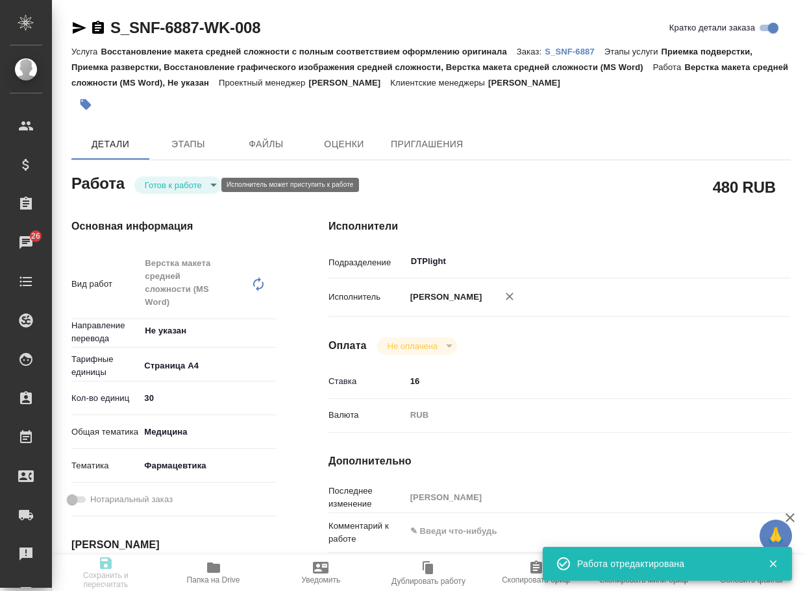
type input "E005853738"
type input "Восстановление макета средней сложности с полным соответствием оформлению ориги…"
type input "Приемка подверстки, Приемка разверстки, Восстановление графического изображения…"
type input "[PERSON_NAME]"
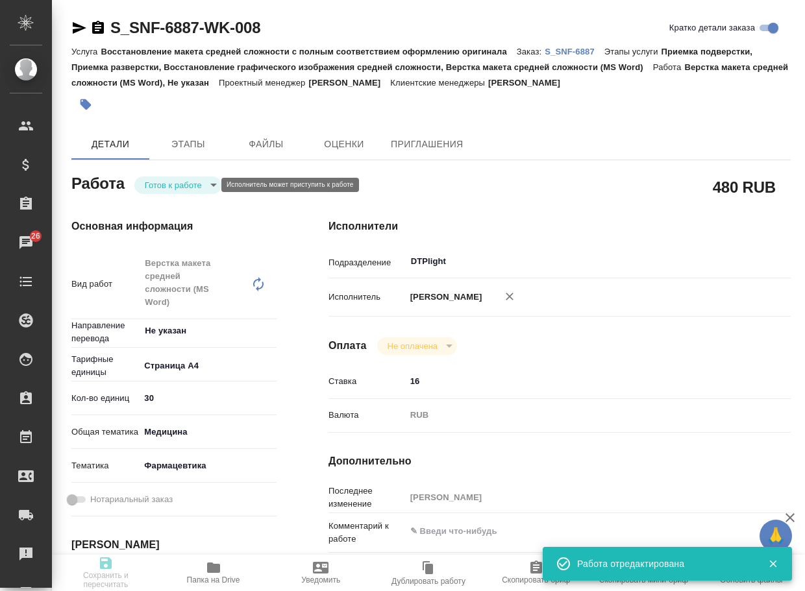
type input "/Clients/Sanofi/Orders/S_SNF-6887"
type textarea "x"
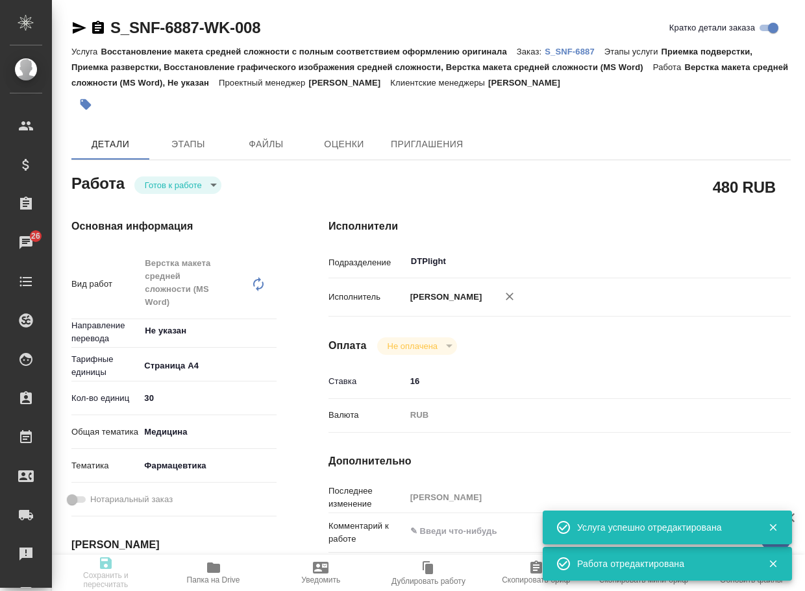
type textarea "x"
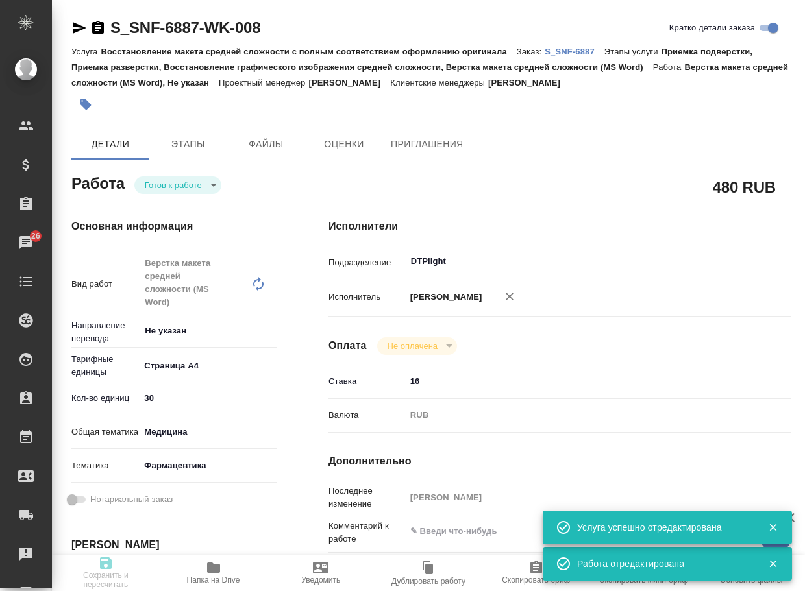
type textarea "x"
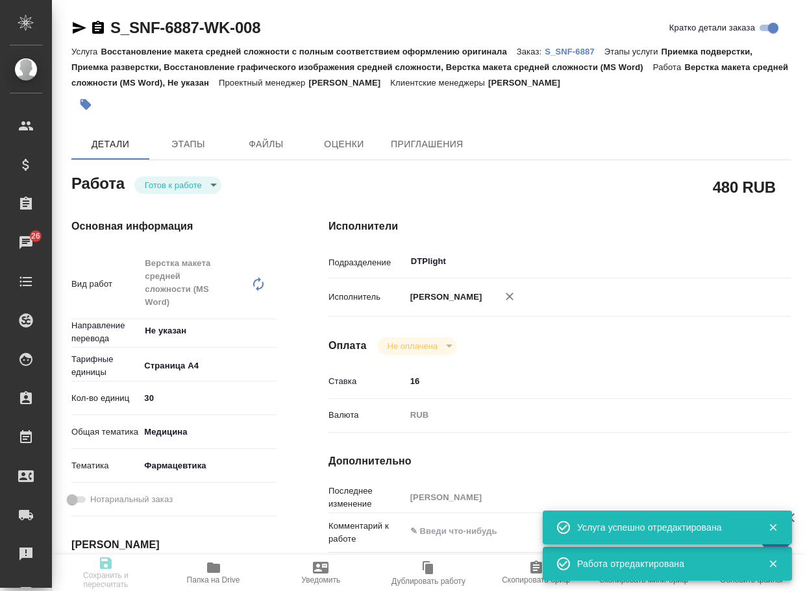
click at [168, 182] on body "🙏 .cls-1 fill:#fff; AWATERA Arsenyeva Vera Клиенты Спецификации Заказы 26 Чаты …" at bounding box center [402, 295] width 805 height 591
type textarea "x"
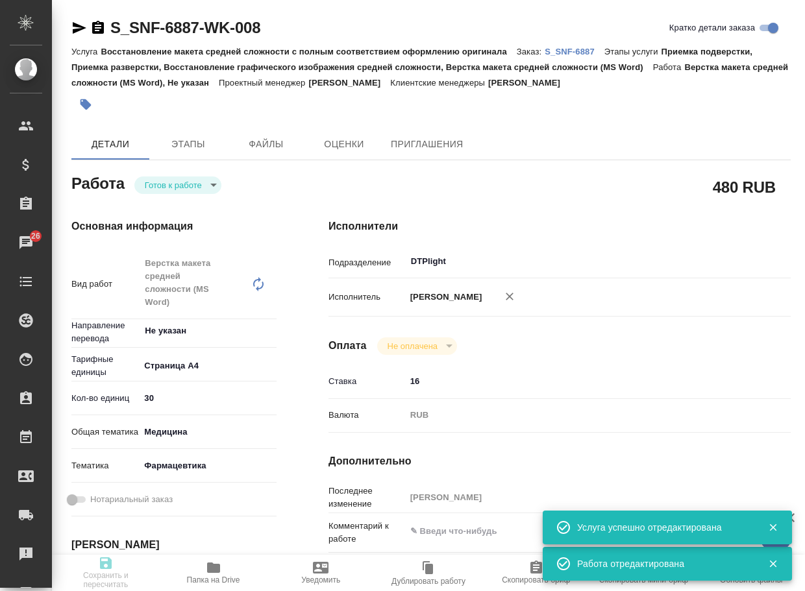
type textarea "x"
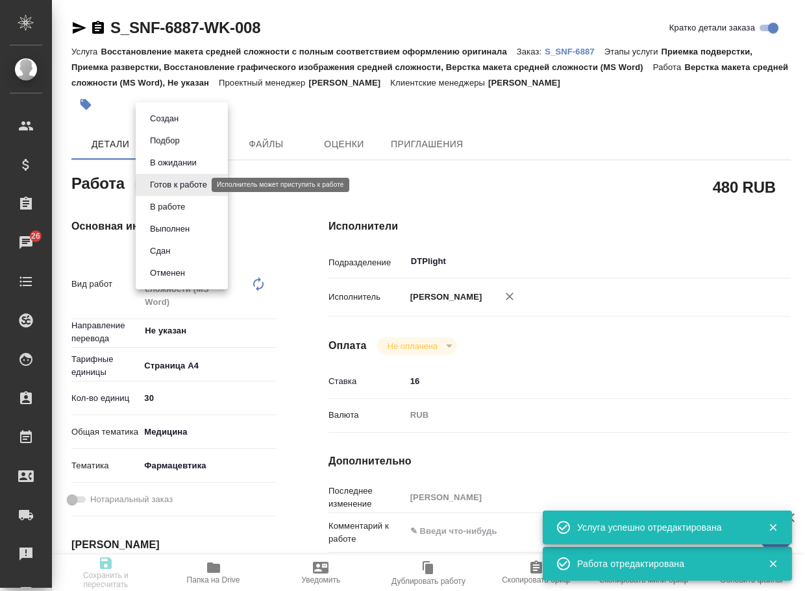
type textarea "x"
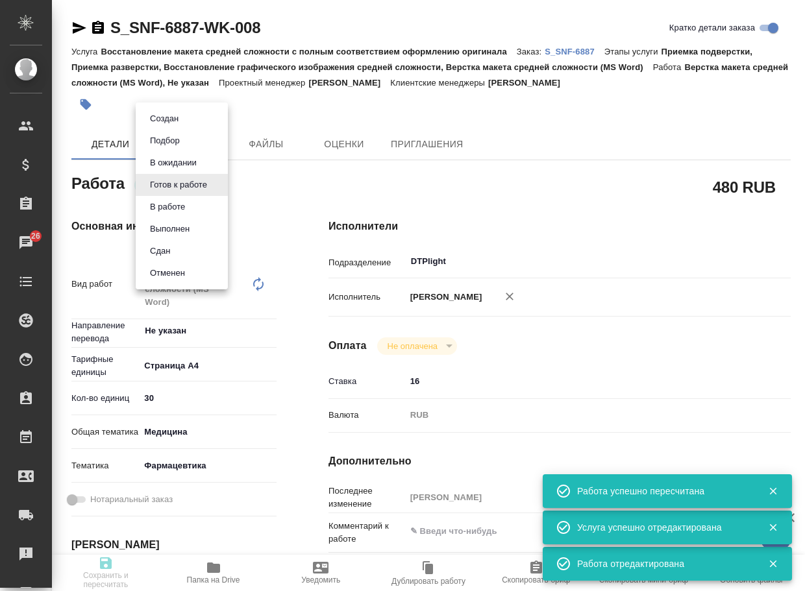
type input "readyForWork"
type textarea "Верстка макета средней сложности (MS Word)"
type textarea "x"
type input "Не указан"
type input "5f036ec4e16dec2d6b59c8ff"
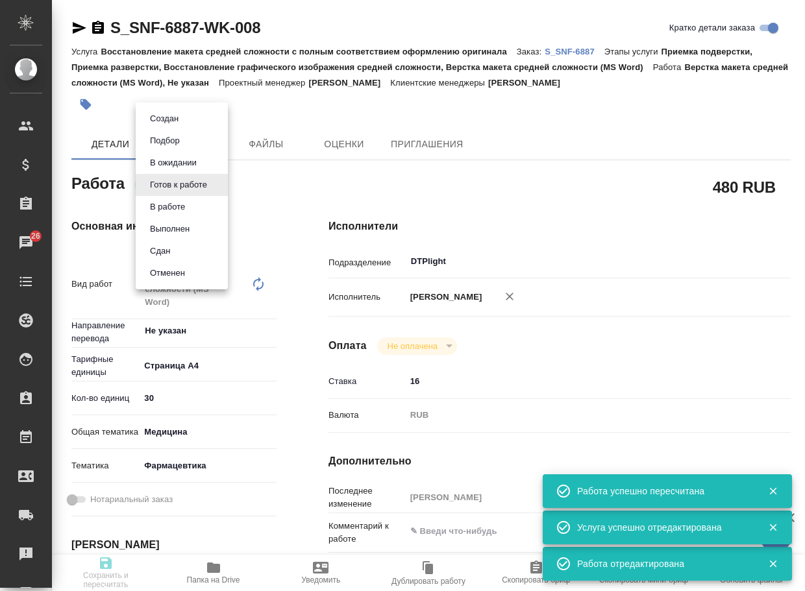
type input "30"
type input "med"
type input "6149832f2b7be24903fd7a82"
type input "16.09.2025 13:00"
type input "16.09.2025 18:00"
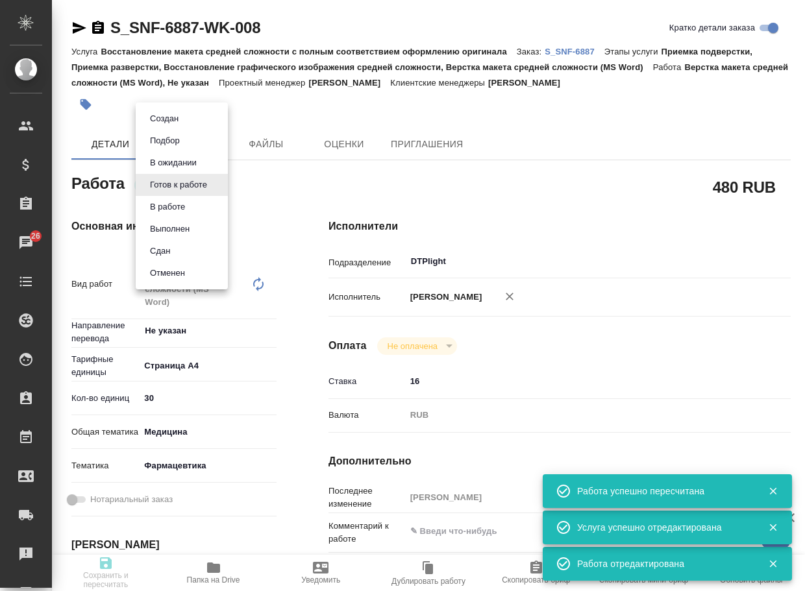
type input "19.09.2025 17:10"
type input "DTPlight"
type input "notPayed"
type input "16"
type input "RUB"
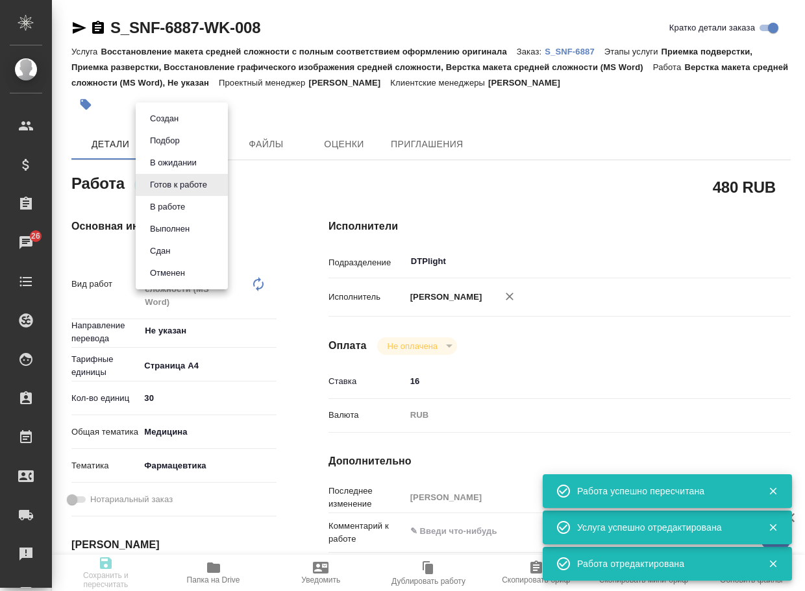
type input "[PERSON_NAME]"
type textarea "x"
type textarea "/Clients/Sanofi/Orders/S_SNF-6887/DTP/S_SNF-6887-WK-008"
type textarea "x"
type input "S_SNF-6887"
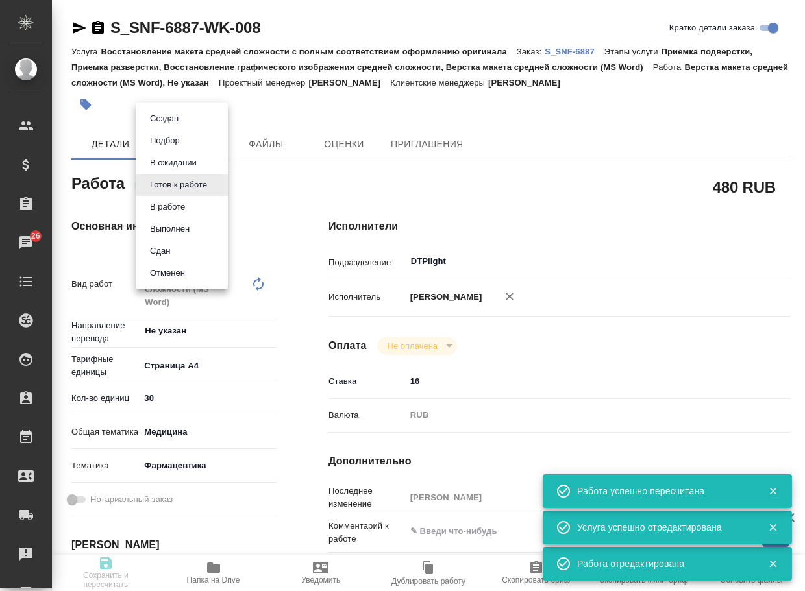
type input "E005853738"
type input "Восстановление макета средней сложности с полным соответствием оформлению ориги…"
type input "Приемка подверстки, Приемка разверстки, Восстановление графического изображения…"
type input "Сайдашева Диляра"
type input "[PERSON_NAME]"
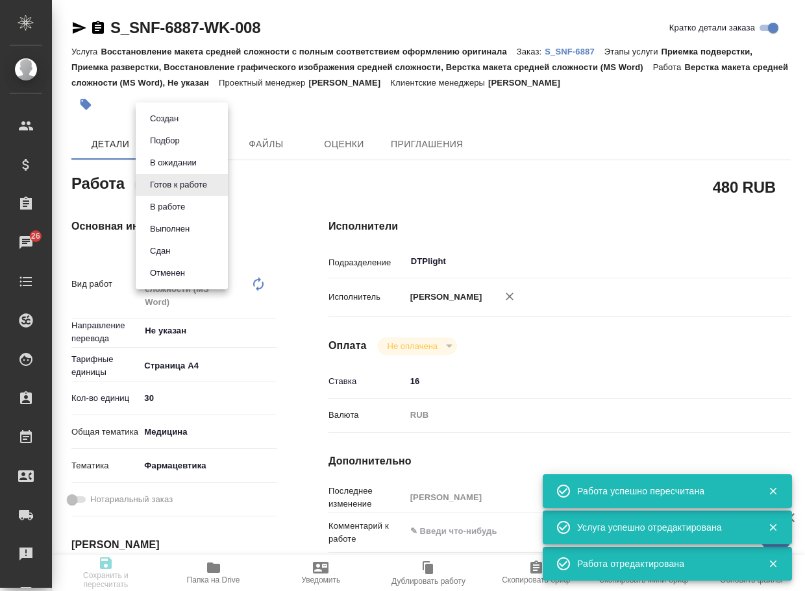
type input "/Clients/Sanofi/Orders/S_SNF-6887"
type textarea "x"
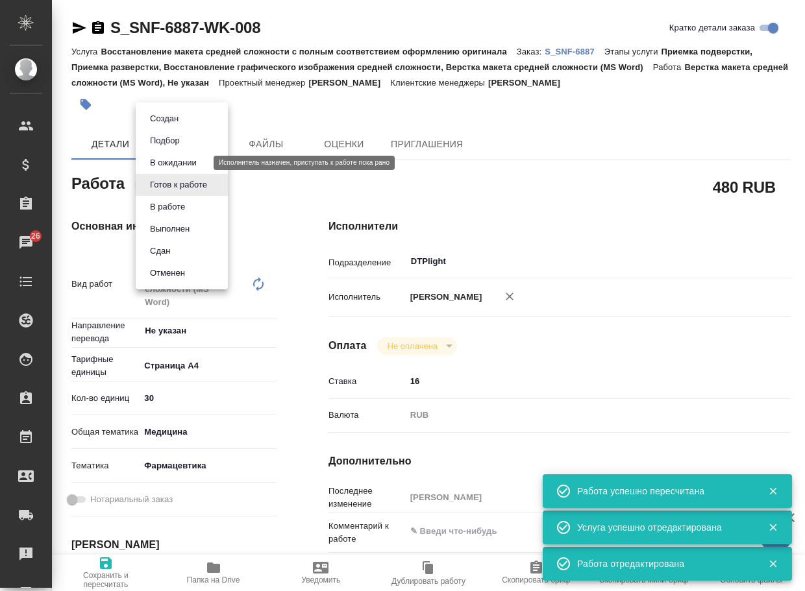
type textarea "x"
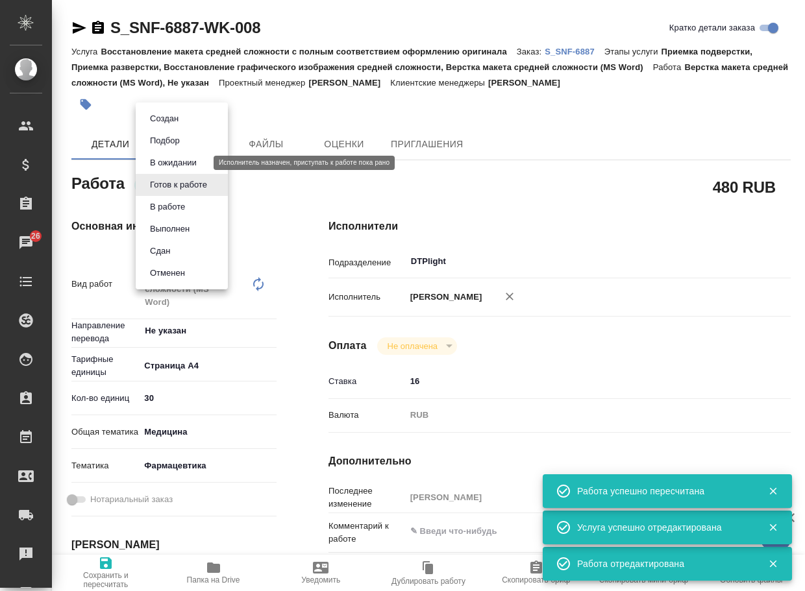
type textarea "x"
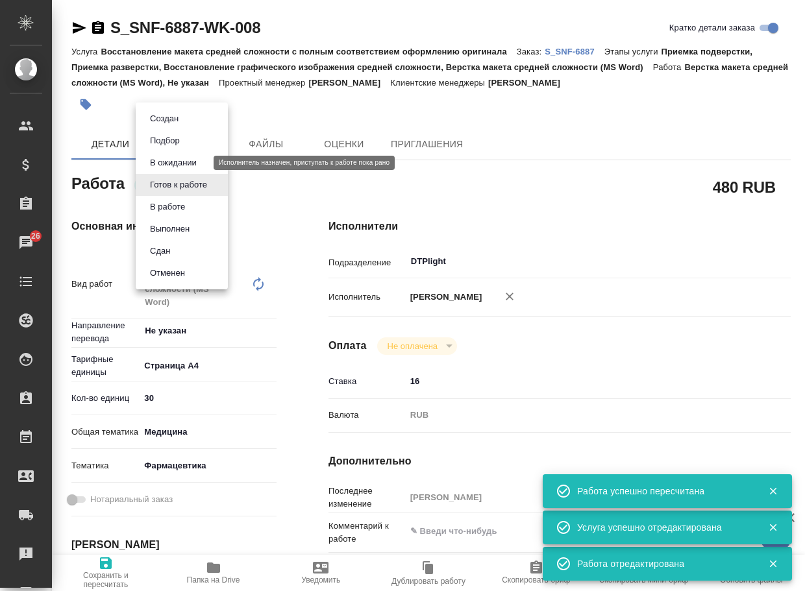
type textarea "x"
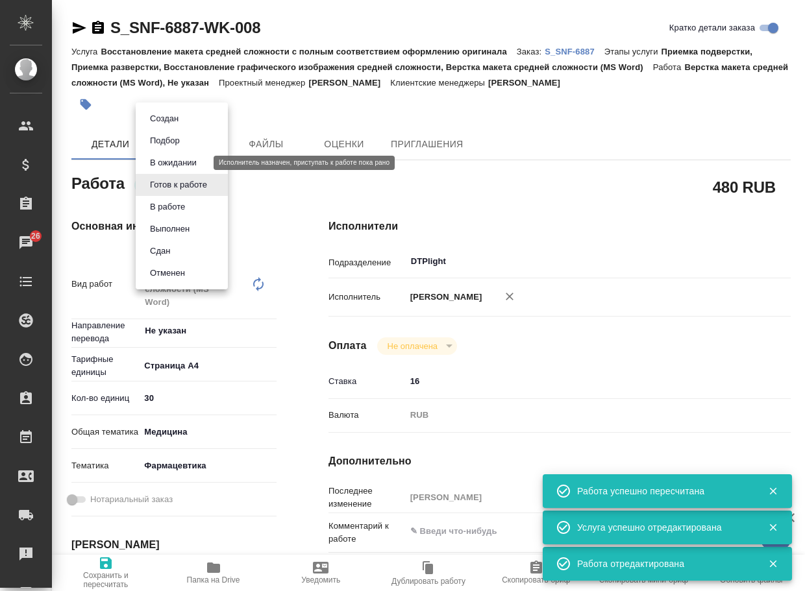
type textarea "x"
click at [171, 164] on button "В ожидании" at bounding box center [173, 163] width 55 height 14
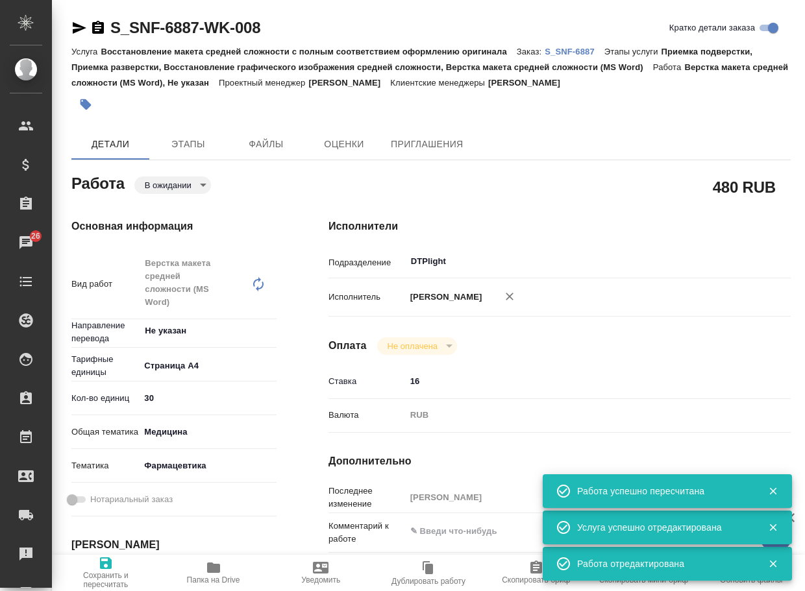
type textarea "x"
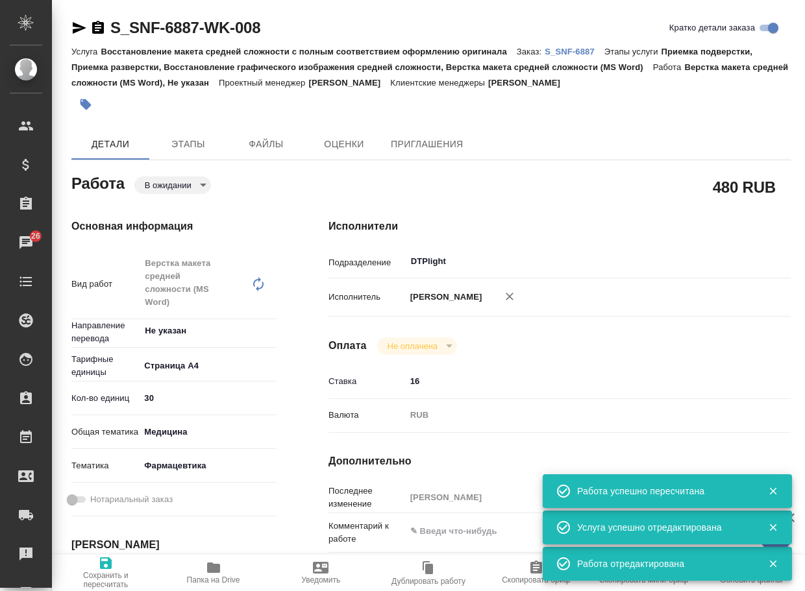
type textarea "x"
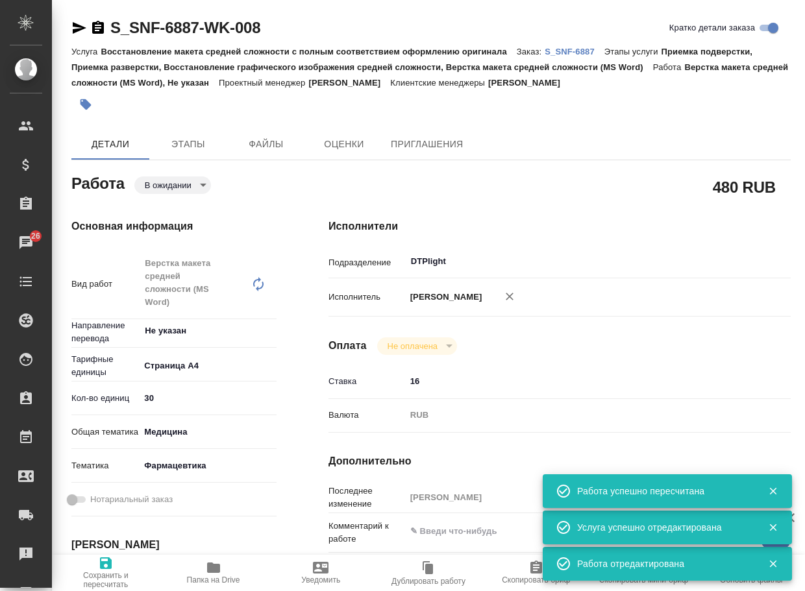
type textarea "x"
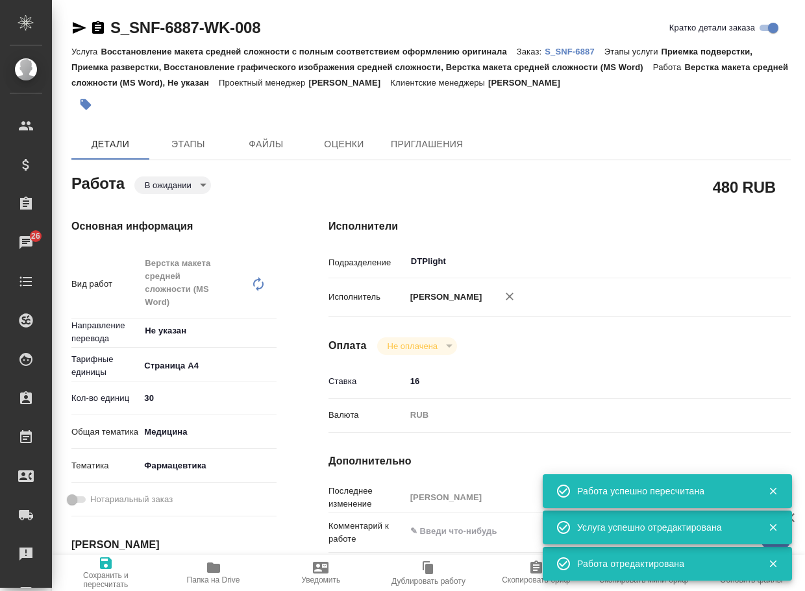
type textarea "x"
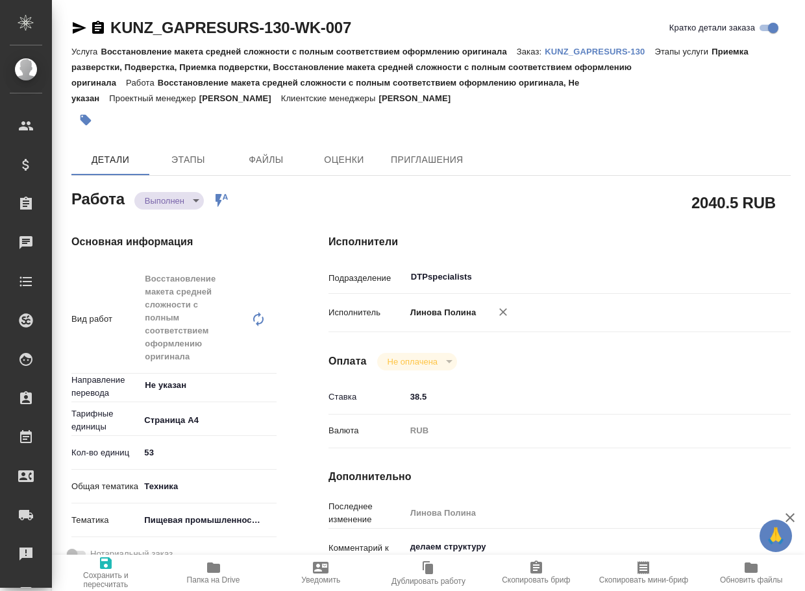
type textarea "x"
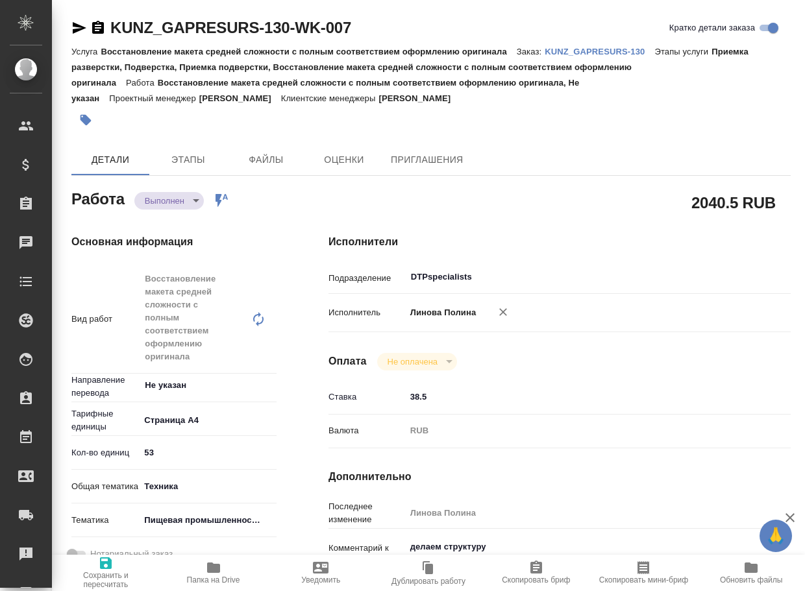
type textarea "x"
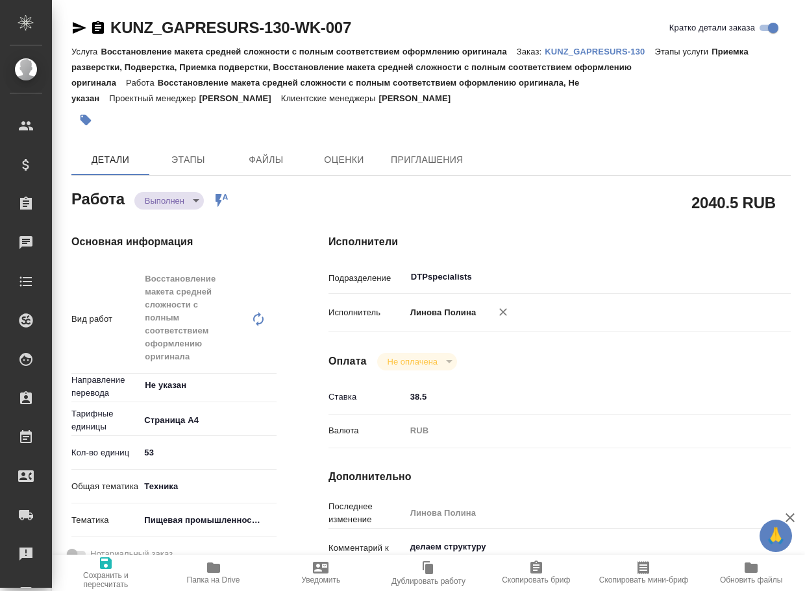
type textarea "x"
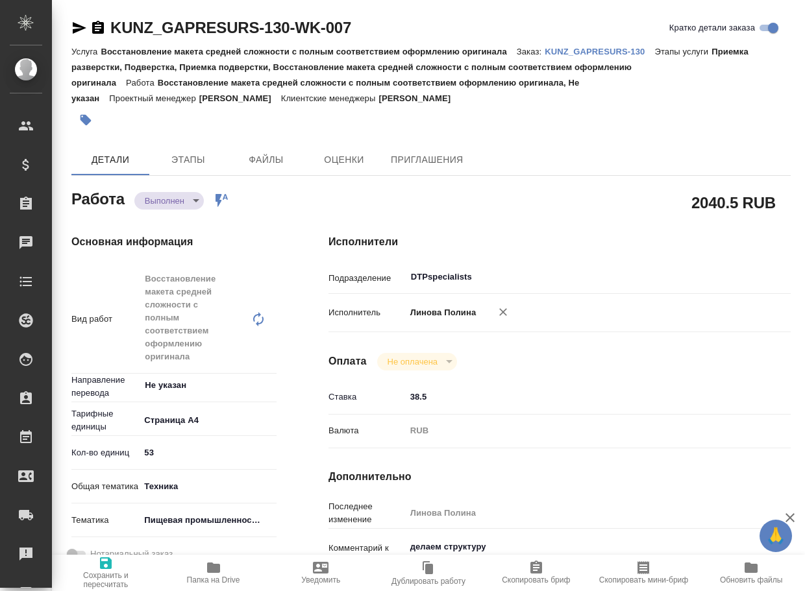
type textarea "x"
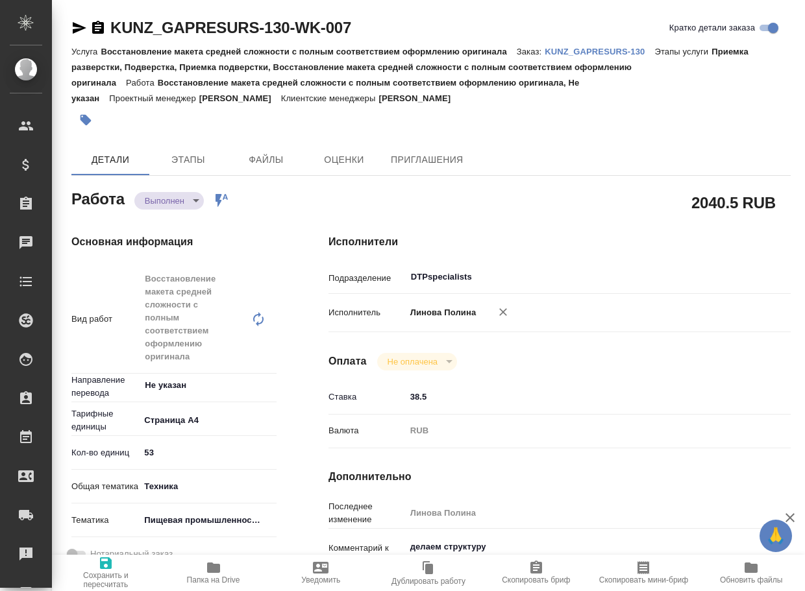
type textarea "x"
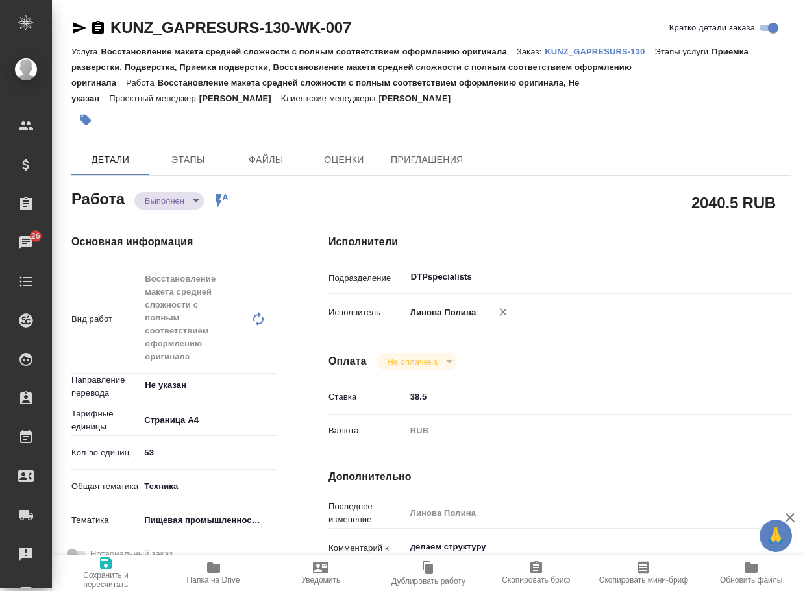
type textarea "x"
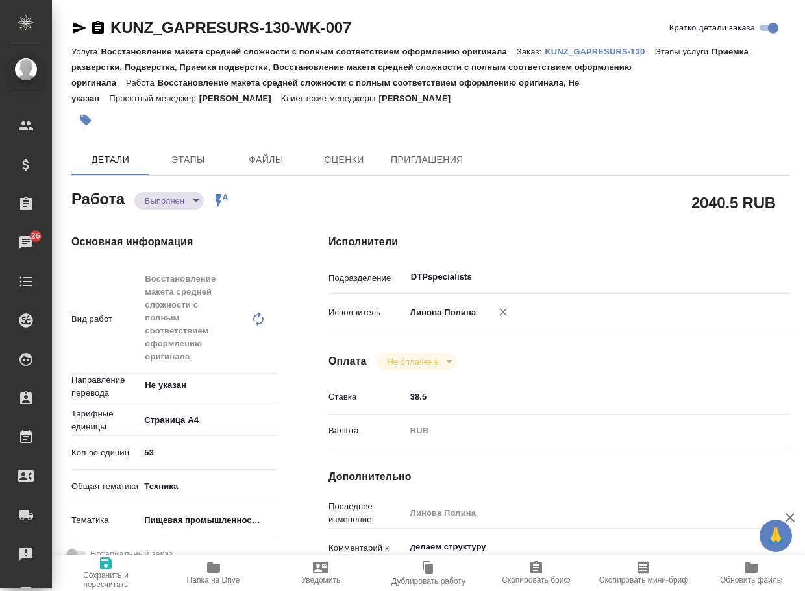
type textarea "x"
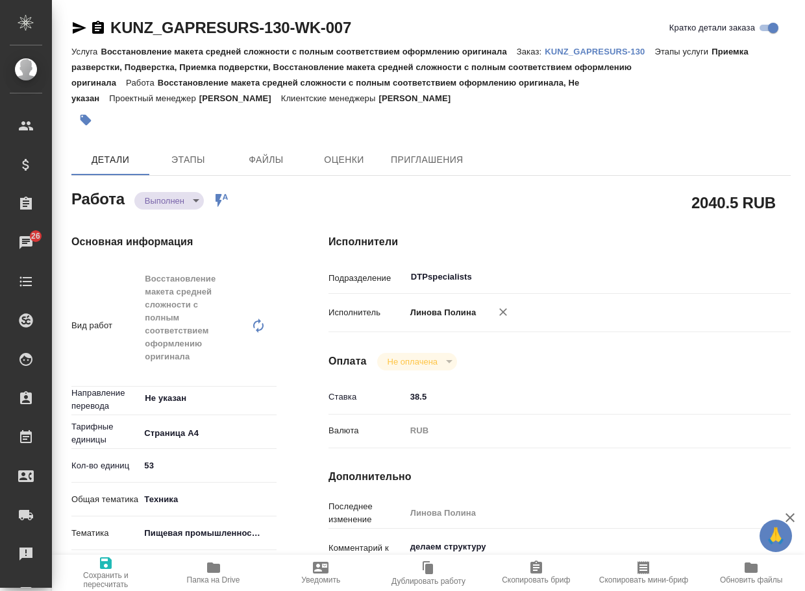
click at [226, 571] on span "Папка на Drive" at bounding box center [213, 572] width 92 height 25
click at [167, 196] on body "🙏 .cls-1 fill:#fff; AWATERA Arsenyeva Vera Клиенты Спецификации Заказы 26 Чаты …" at bounding box center [402, 295] width 805 height 591
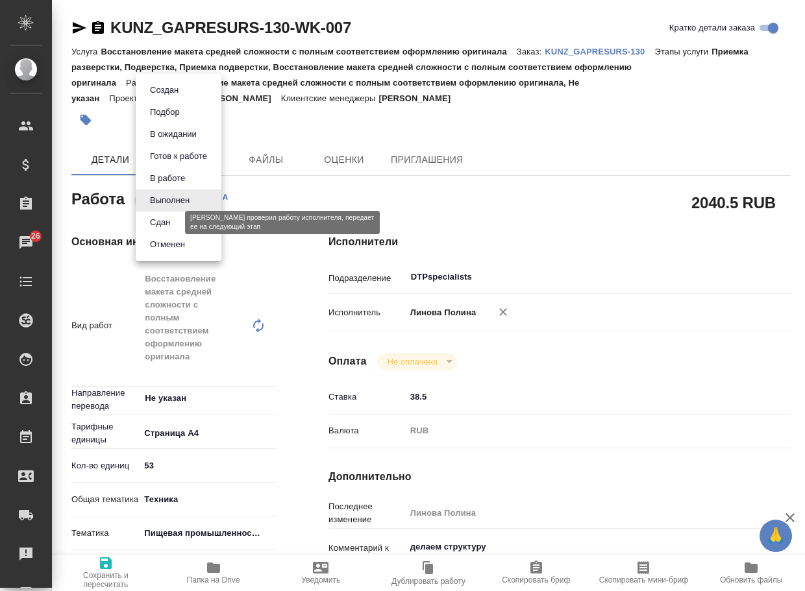
click at [166, 221] on button "Сдан" at bounding box center [160, 222] width 28 height 14
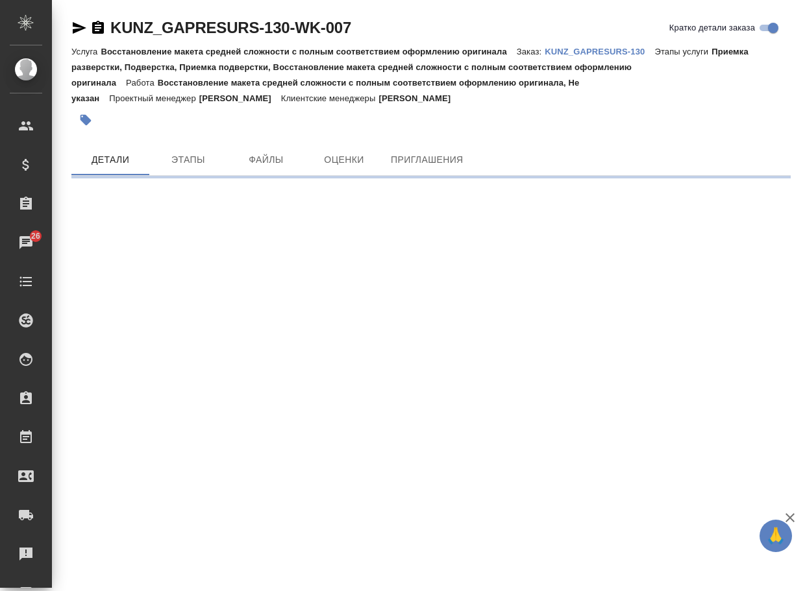
click at [594, 51] on p "KUNZ_GAPRESURS-130" at bounding box center [599, 52] width 110 height 10
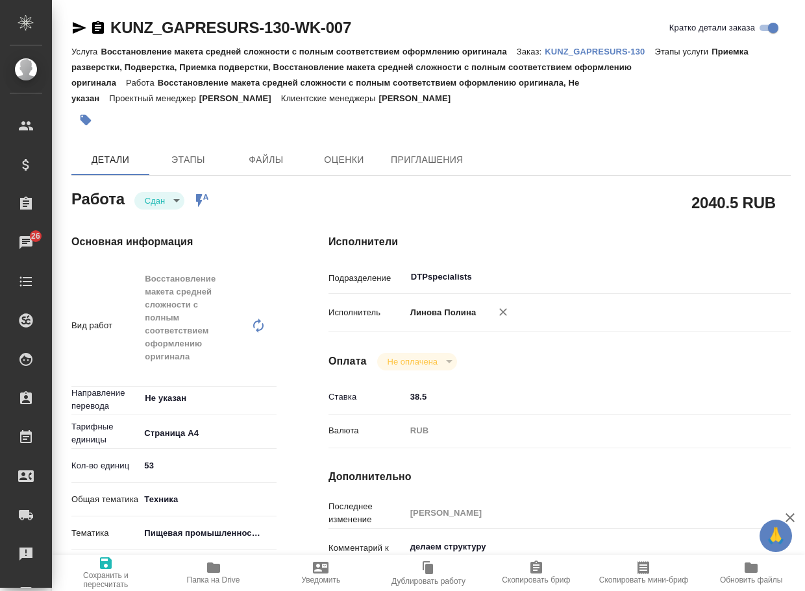
type textarea "x"
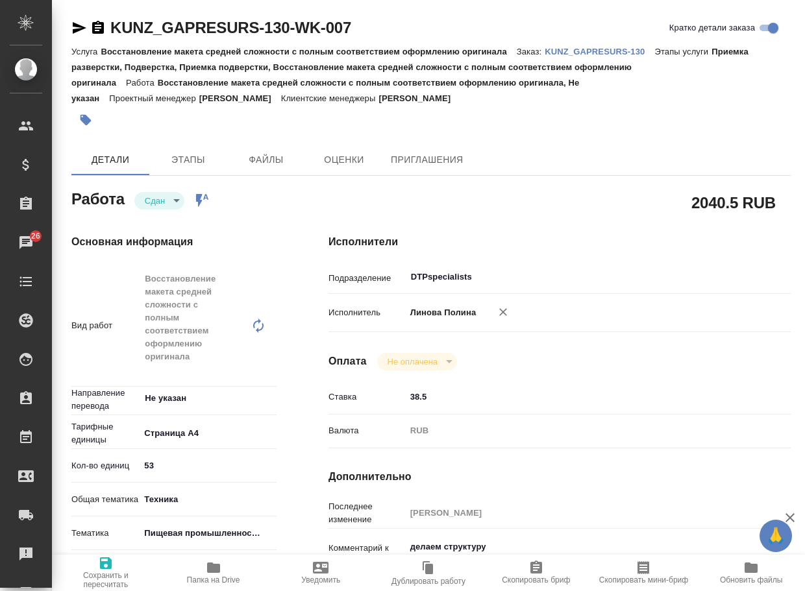
type textarea "x"
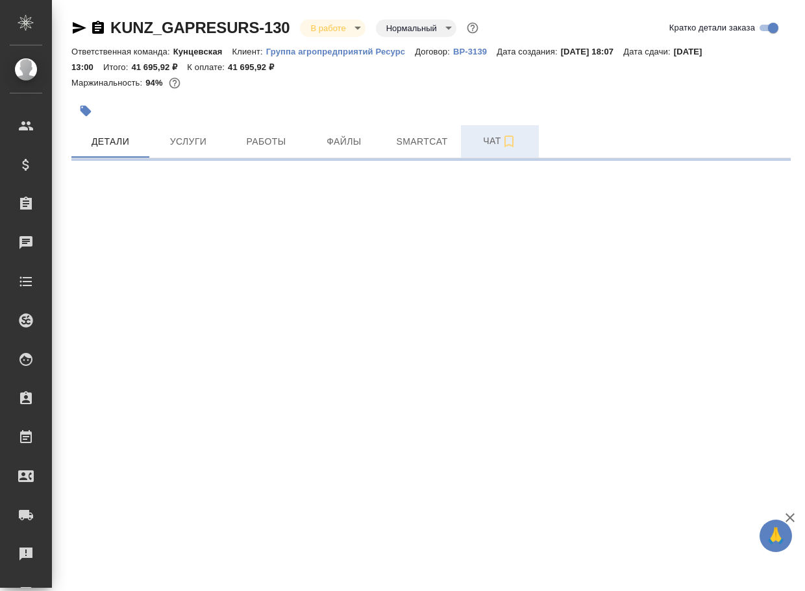
click at [494, 143] on span "Чат" at bounding box center [499, 141] width 62 height 16
select select "RU"
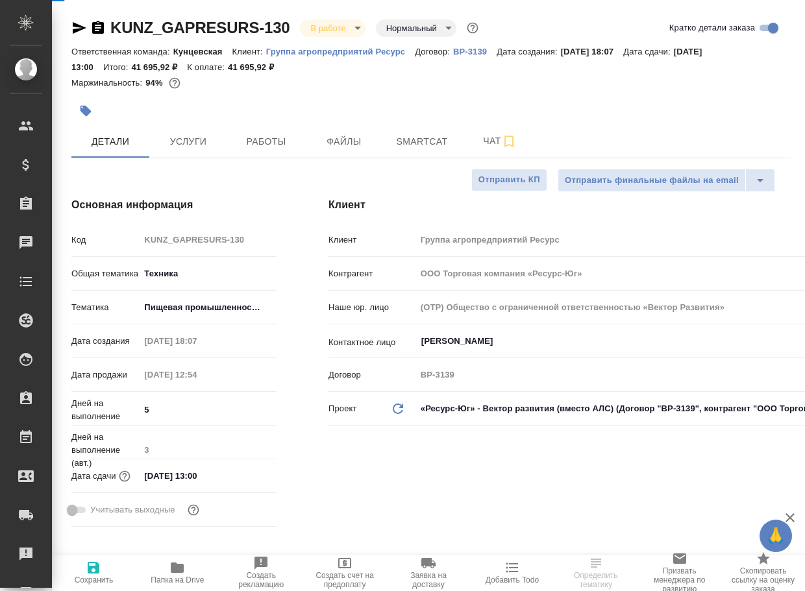
type textarea "x"
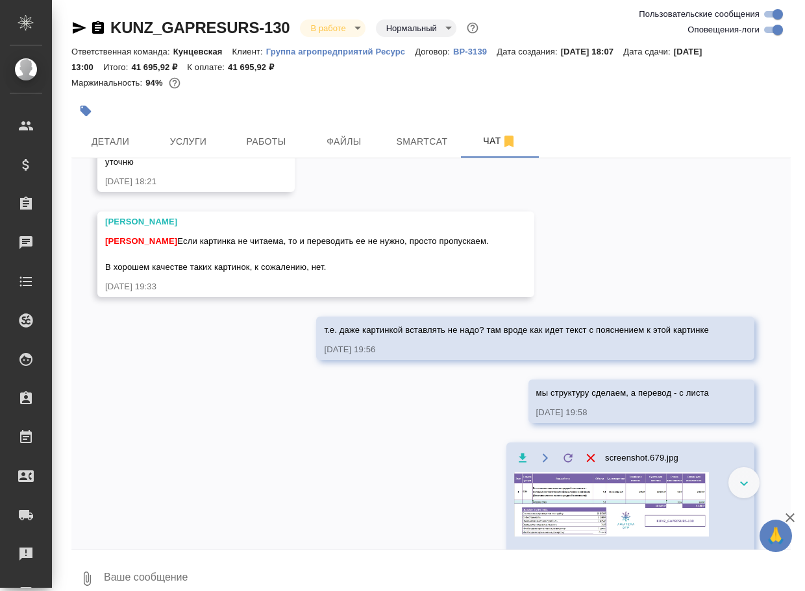
click at [193, 573] on textarea at bounding box center [447, 579] width 688 height 44
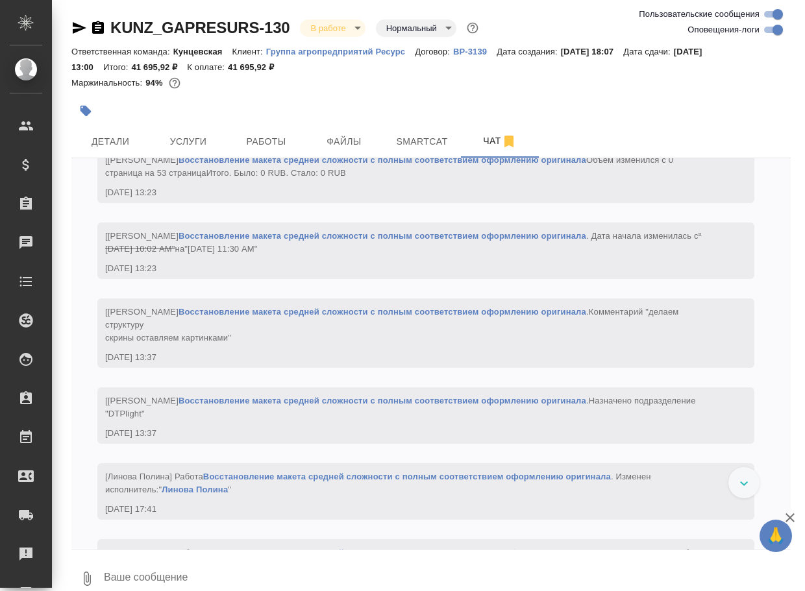
paste textarea "[URL][DOMAIN_NAME]"
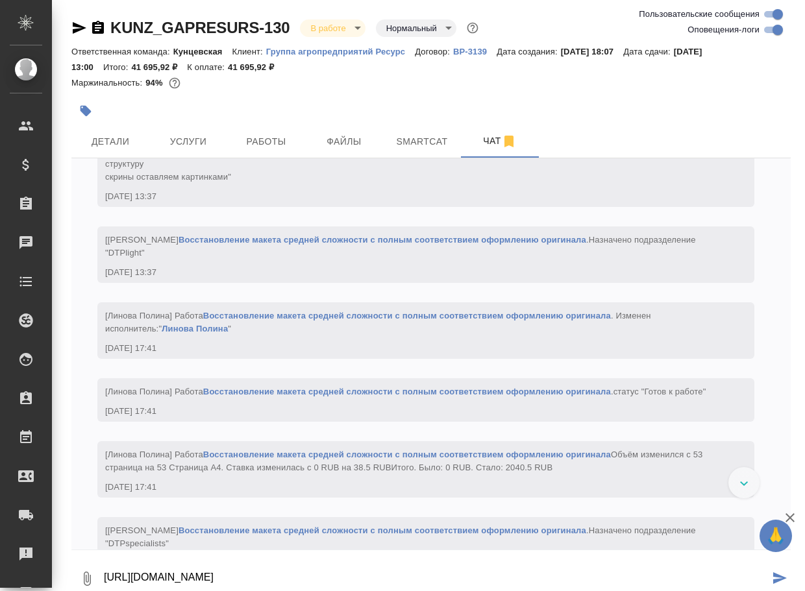
type textarea "[URL][DOMAIN_NAME]"
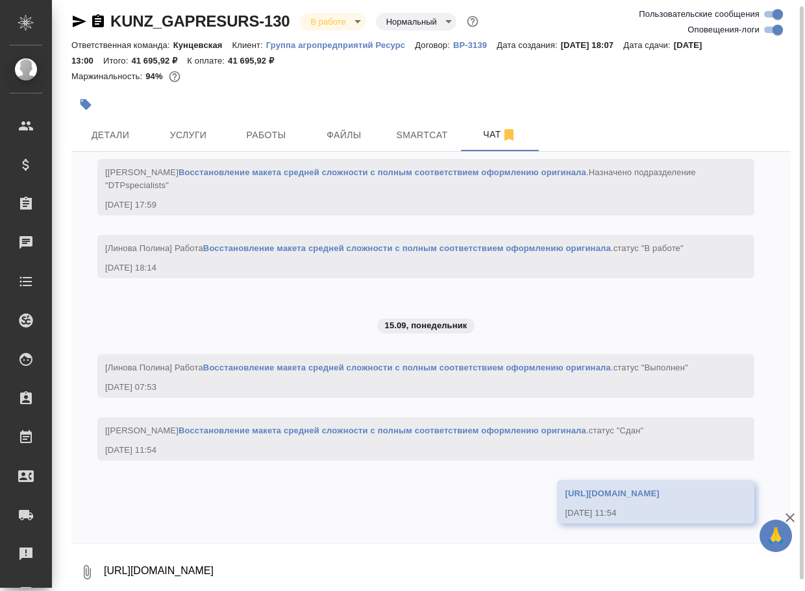
scroll to position [2927, 0]
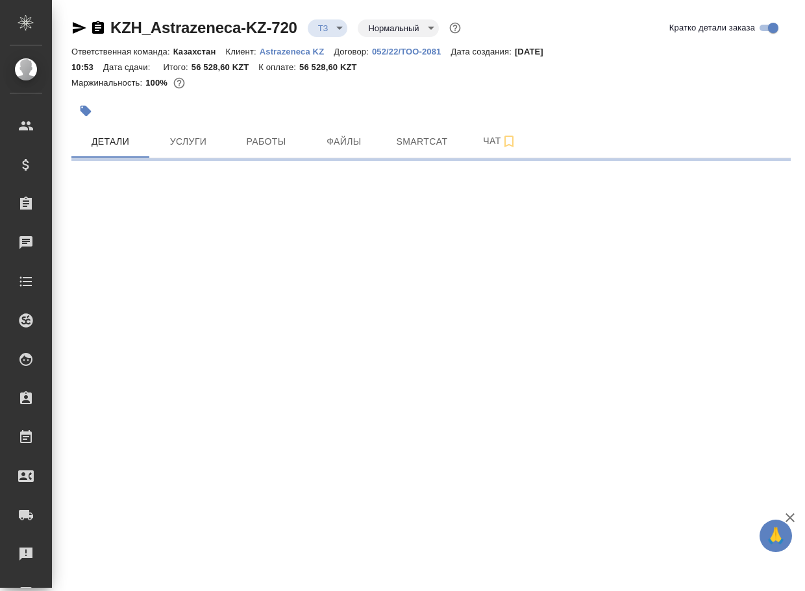
select select "RU"
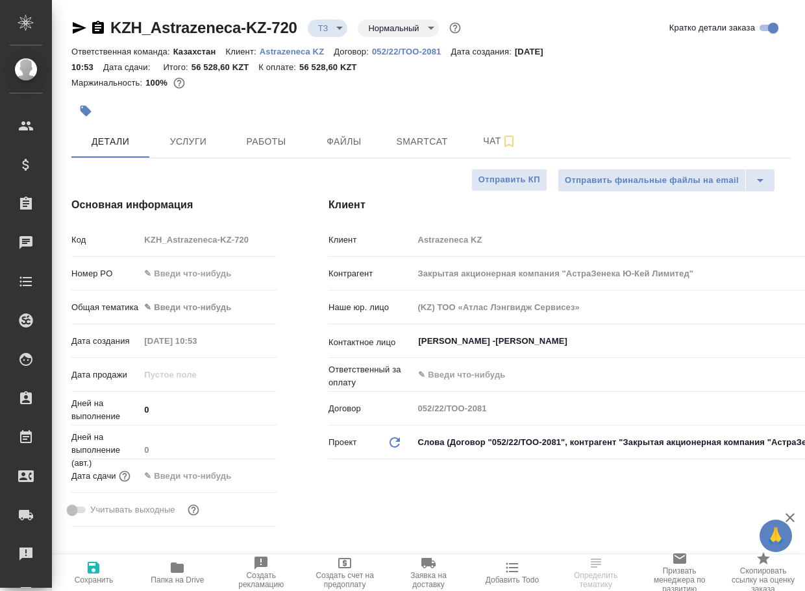
type textarea "x"
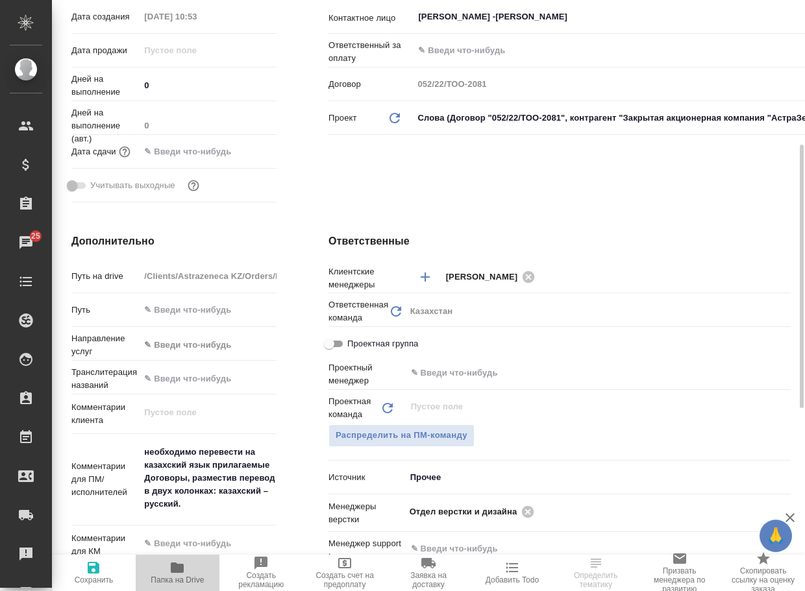
click at [178, 579] on span "Папка на Drive" at bounding box center [177, 580] width 53 height 9
type textarea "x"
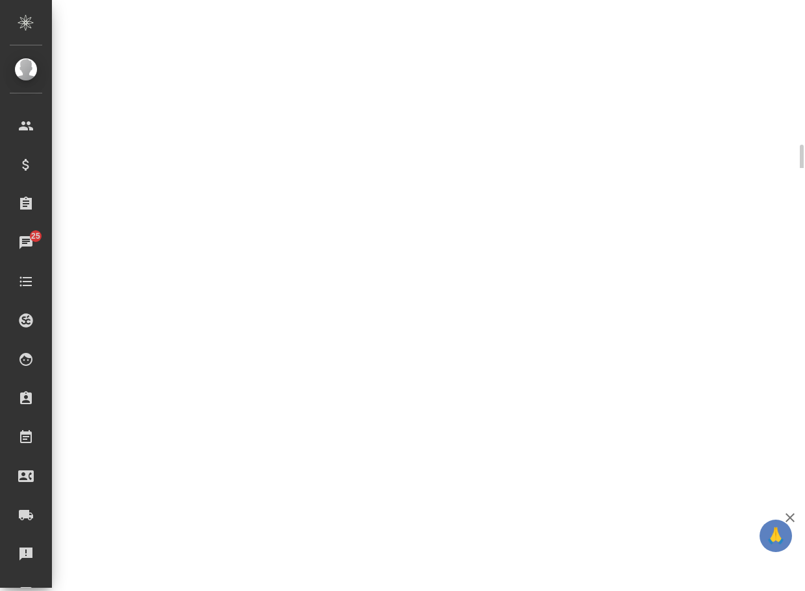
select select "RU"
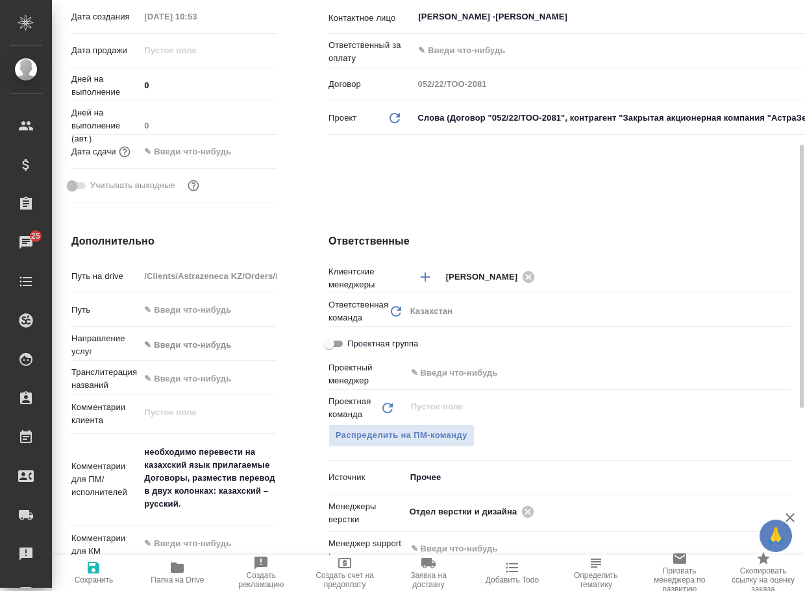
type textarea "x"
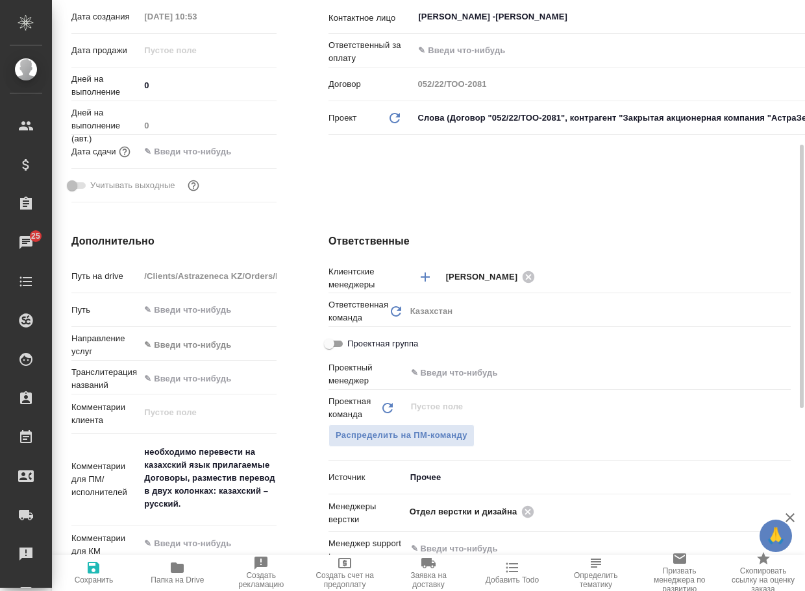
type textarea "x"
click at [529, 511] on icon at bounding box center [527, 512] width 14 height 14
type textarea "x"
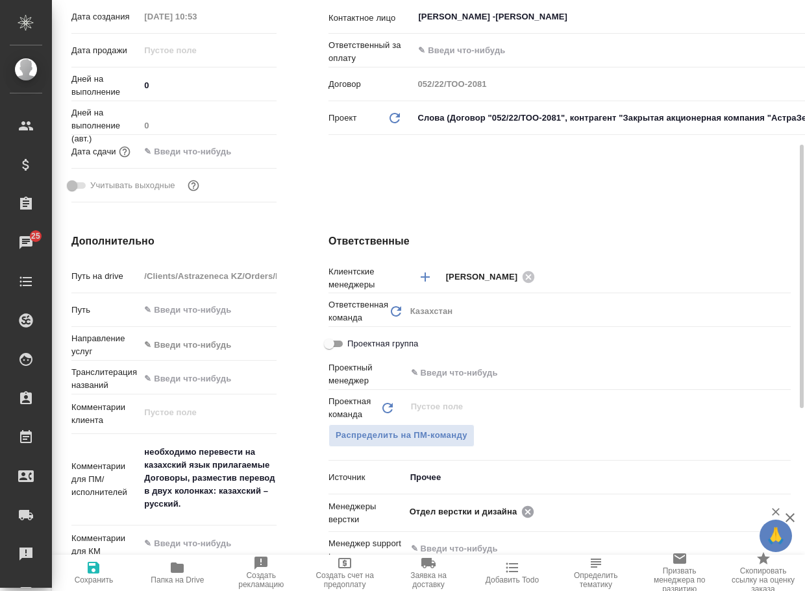
click at [538, 511] on input "text" at bounding box center [640, 512] width 205 height 16
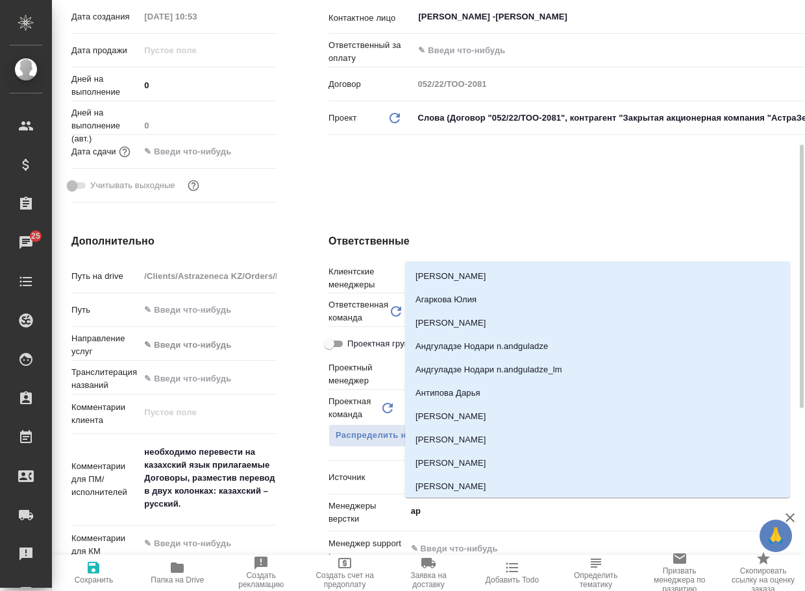
type input "арс"
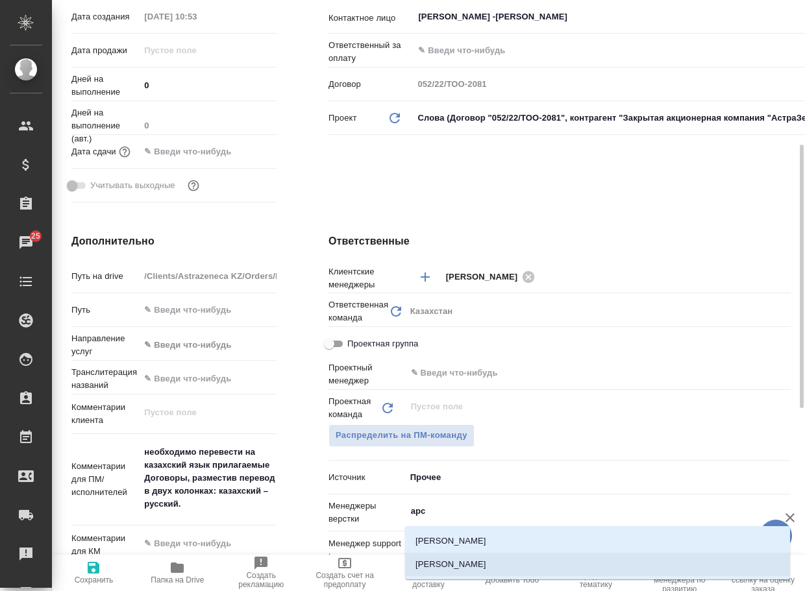
click at [490, 570] on li "[PERSON_NAME]" at bounding box center [597, 564] width 385 height 23
type textarea "x"
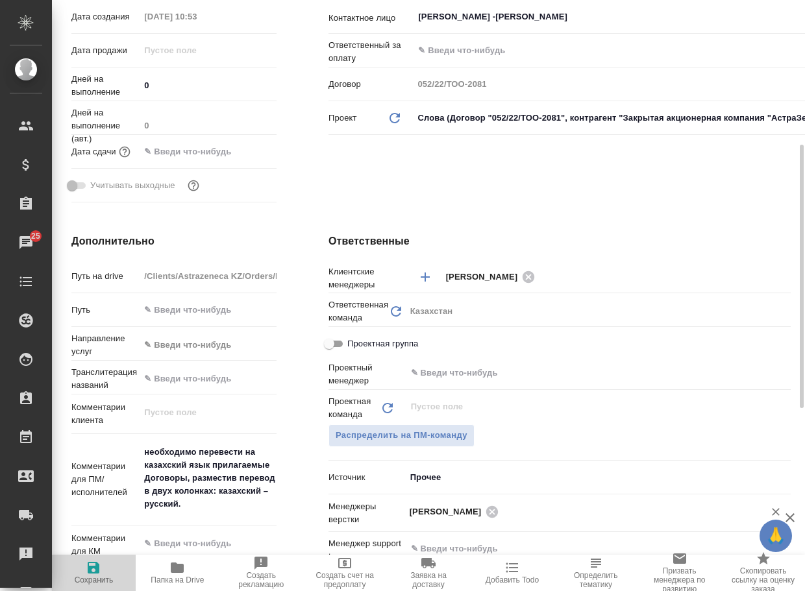
click at [83, 570] on span "Сохранить" at bounding box center [94, 572] width 68 height 25
type textarea "x"
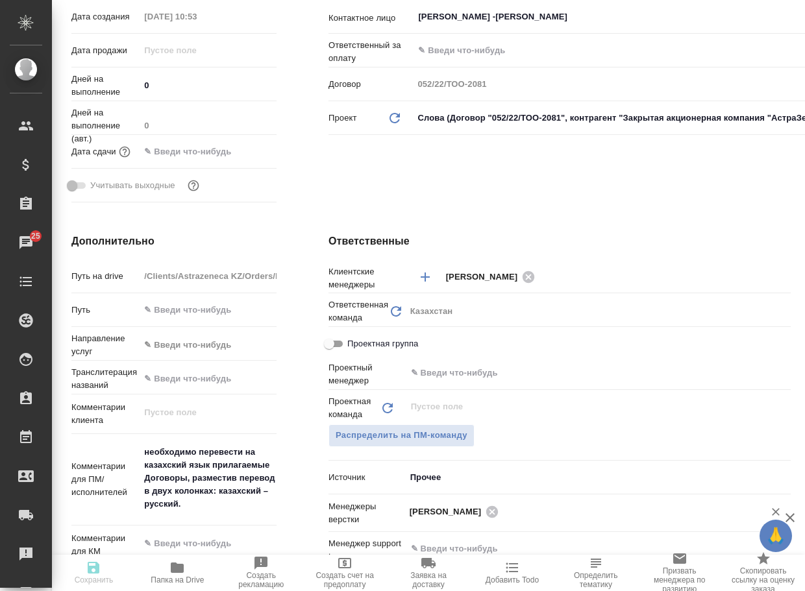
type textarea "x"
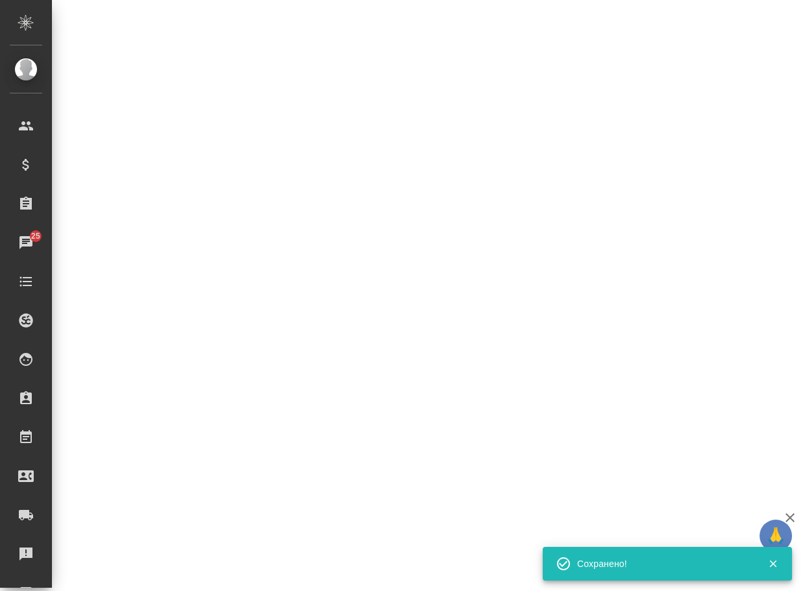
select select "RU"
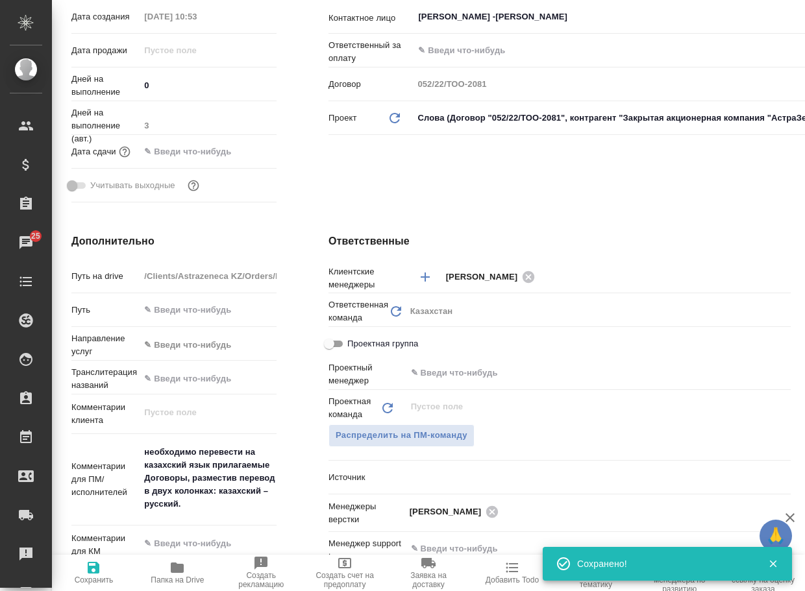
type textarea "x"
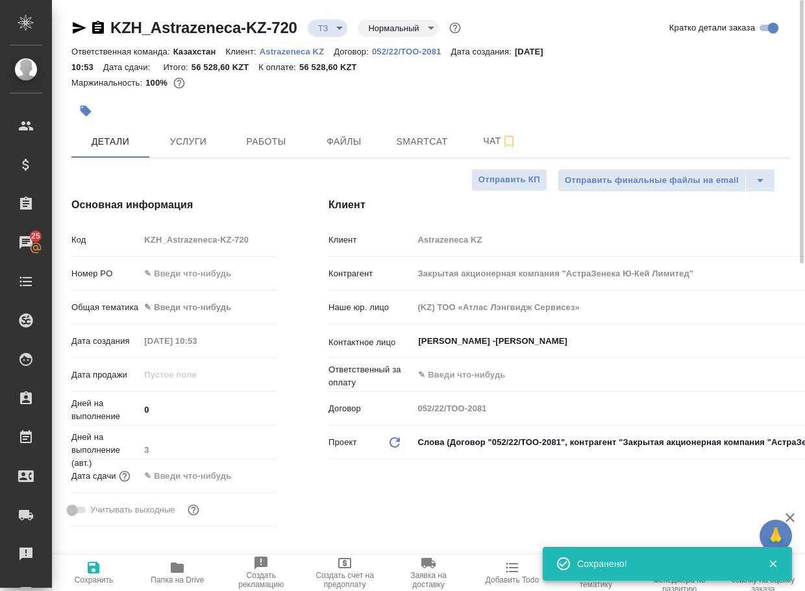
click at [335, 25] on body "🙏 .cls-1 fill:#fff; AWATERA Arsenyeva Vera Клиенты Спецификации Заказы 25 Чаты …" at bounding box center [402, 295] width 805 height 591
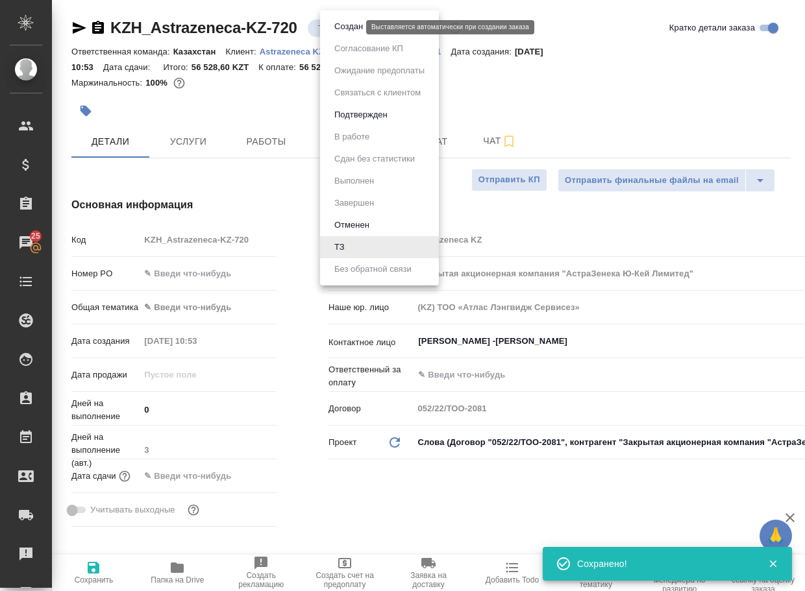
click at [339, 28] on button "Создан" at bounding box center [348, 26] width 36 height 14
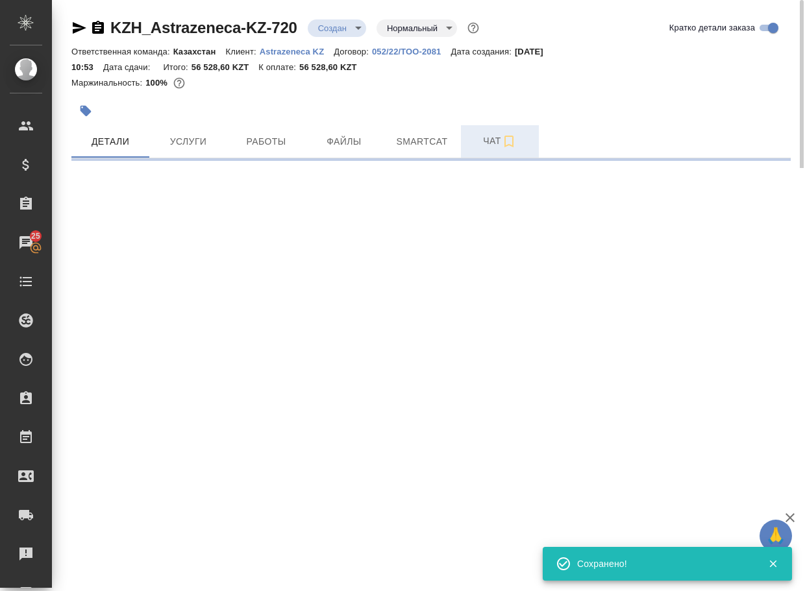
click at [488, 152] on button "Чат" at bounding box center [500, 141] width 78 height 32
select select "RU"
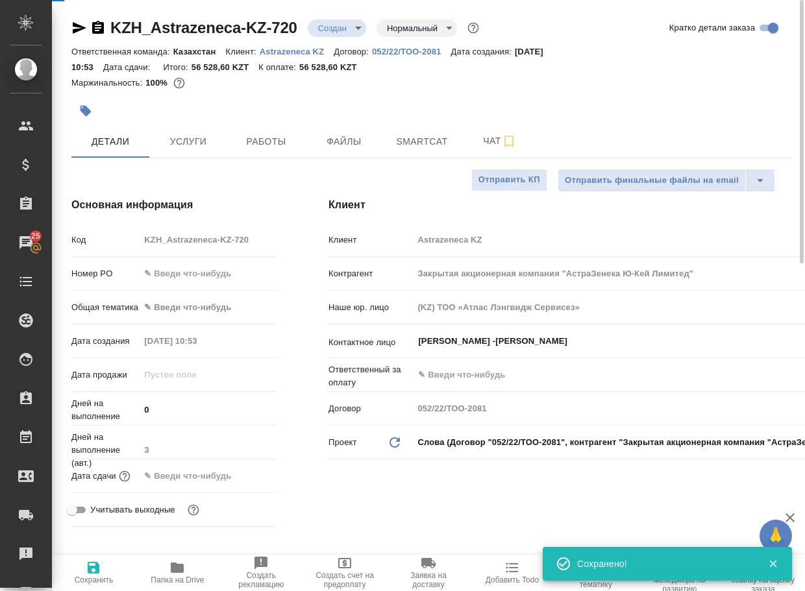
type textarea "x"
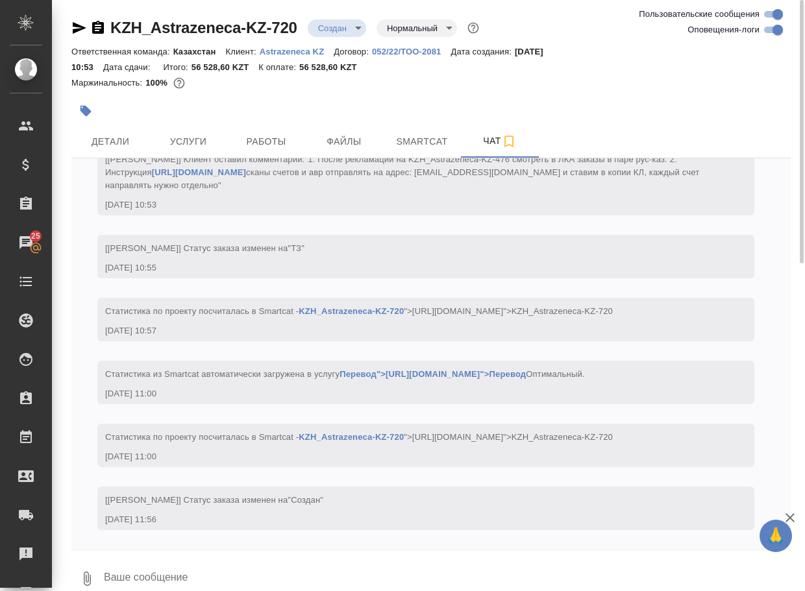
click at [217, 572] on textarea at bounding box center [447, 579] width 688 height 44
click at [75, 583] on button "0" at bounding box center [86, 579] width 31 height 44
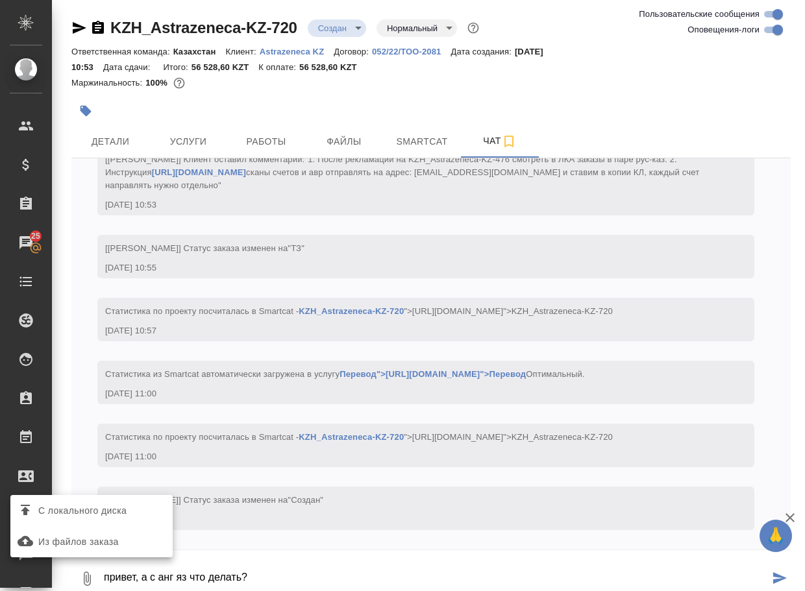
click at [110, 507] on span "С локального диска" at bounding box center [82, 511] width 88 height 16
click at [0, 0] on input "С локального диска" at bounding box center [0, 0] width 0 height 0
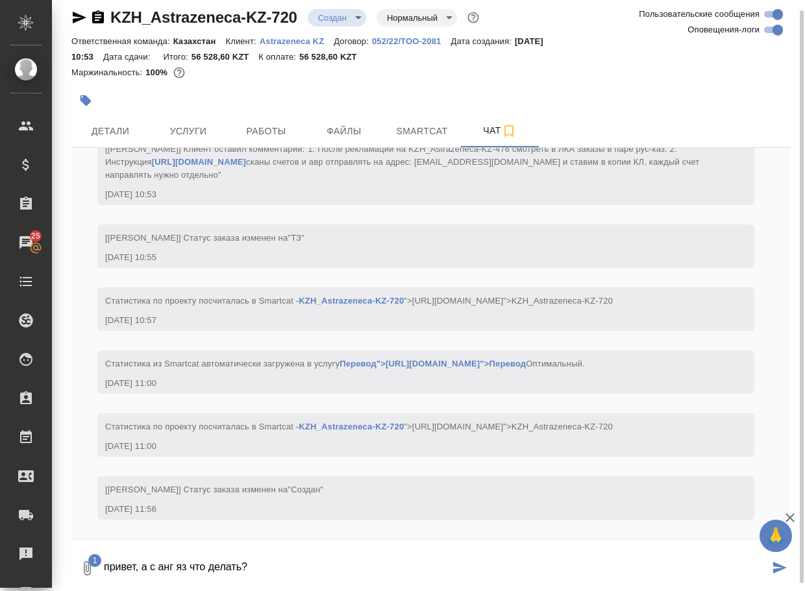
click at [347, 576] on textarea "привет, а с анг яз что делать?" at bounding box center [436, 568] width 666 height 44
type textarea "привет, а с анг яз что делать?"
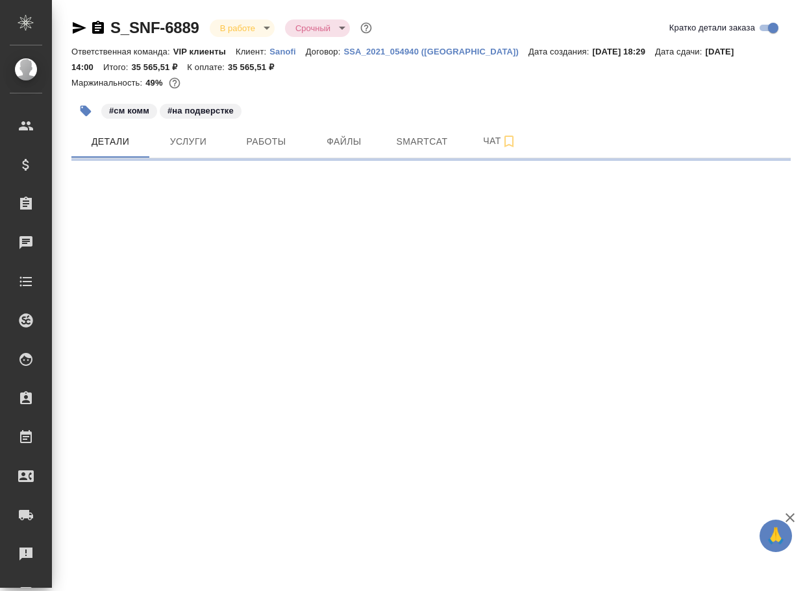
select select "RU"
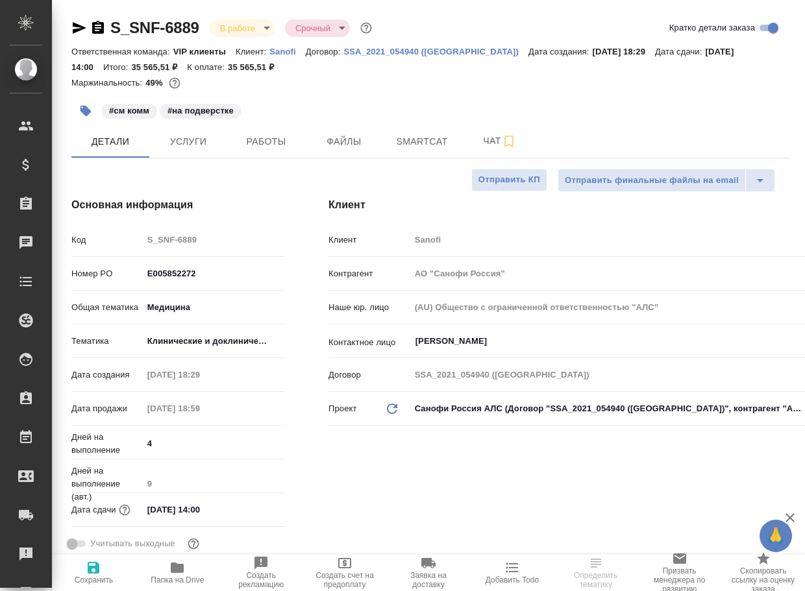
type textarea "x"
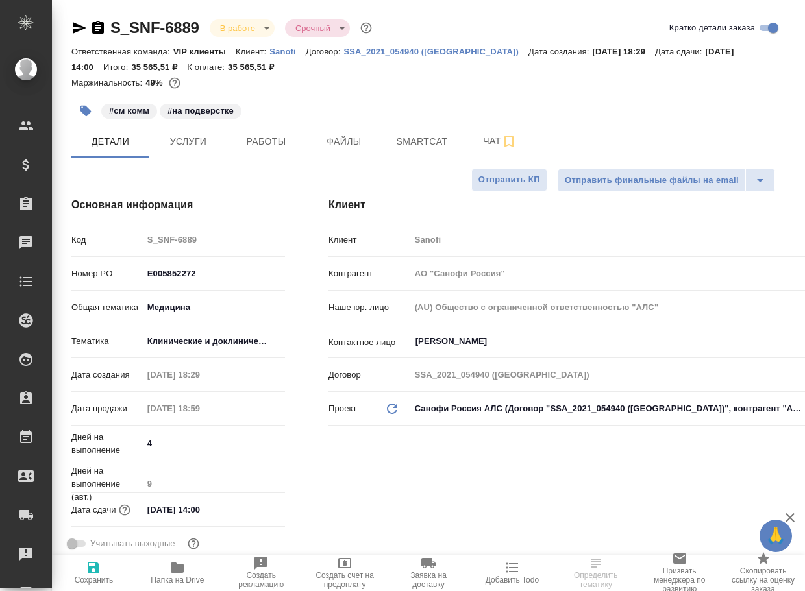
type textarea "x"
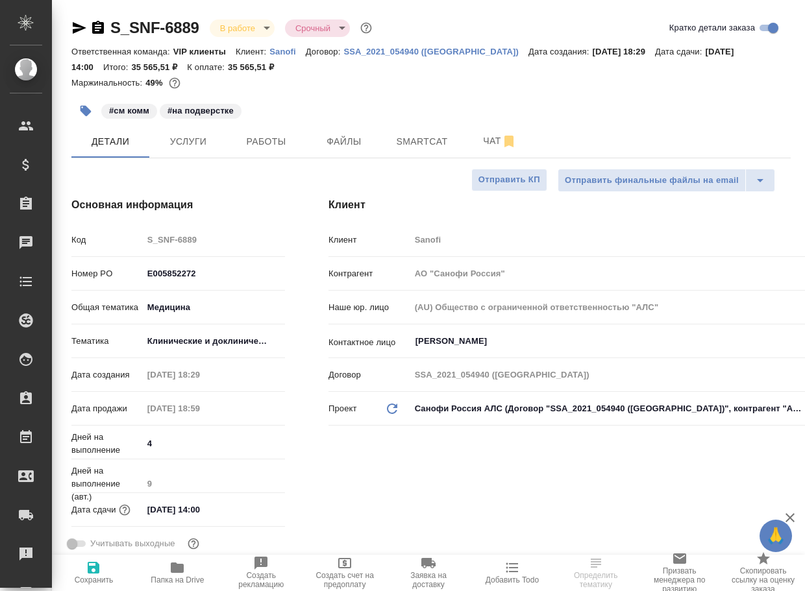
type textarea "x"
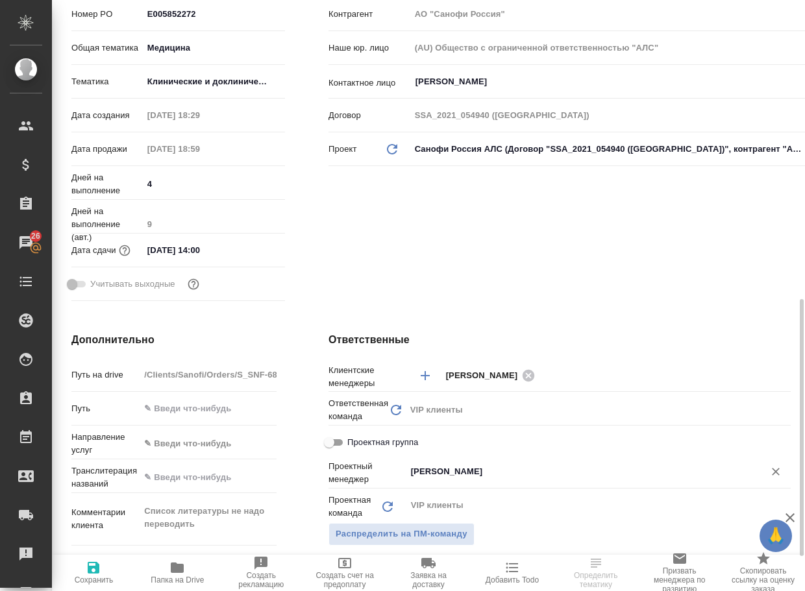
scroll to position [454, 0]
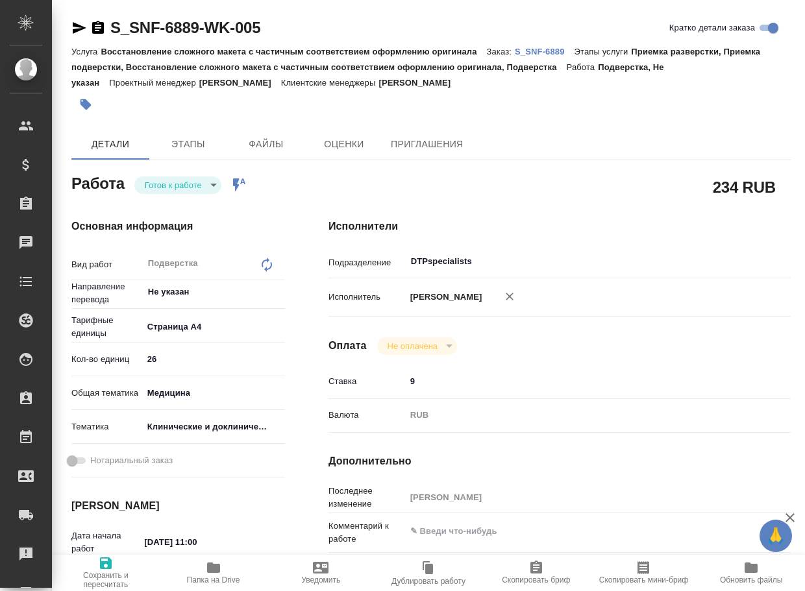
type textarea "x"
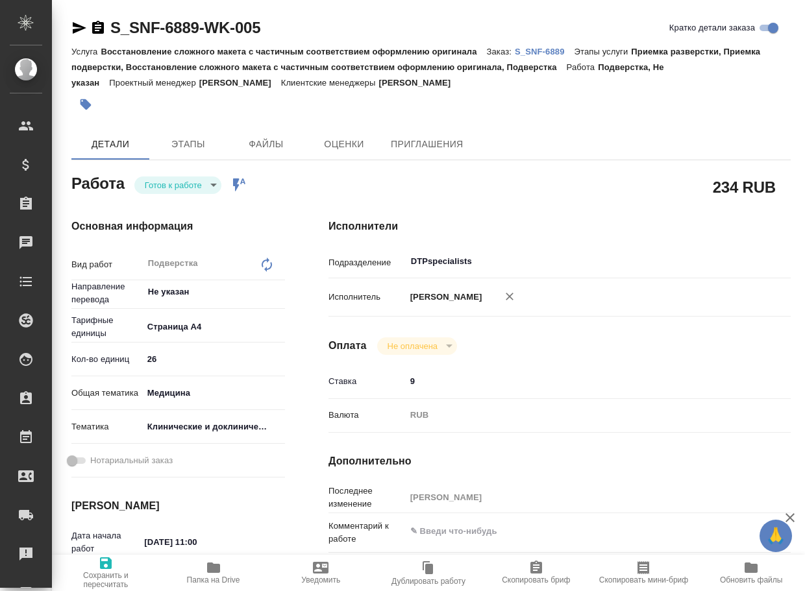
type textarea "x"
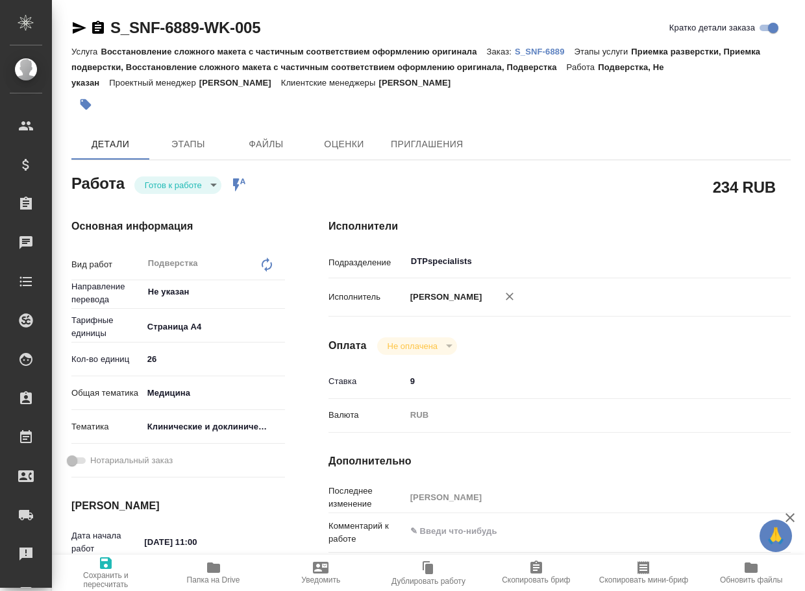
type textarea "x"
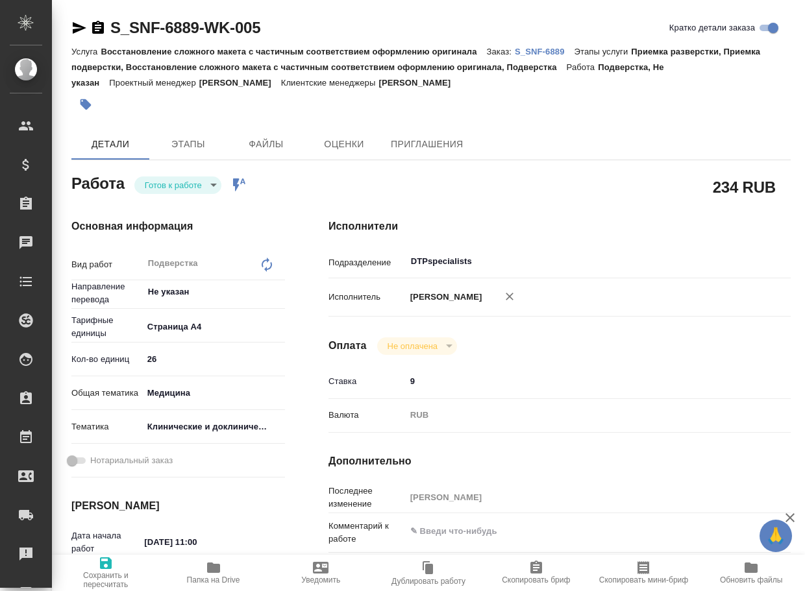
type textarea "x"
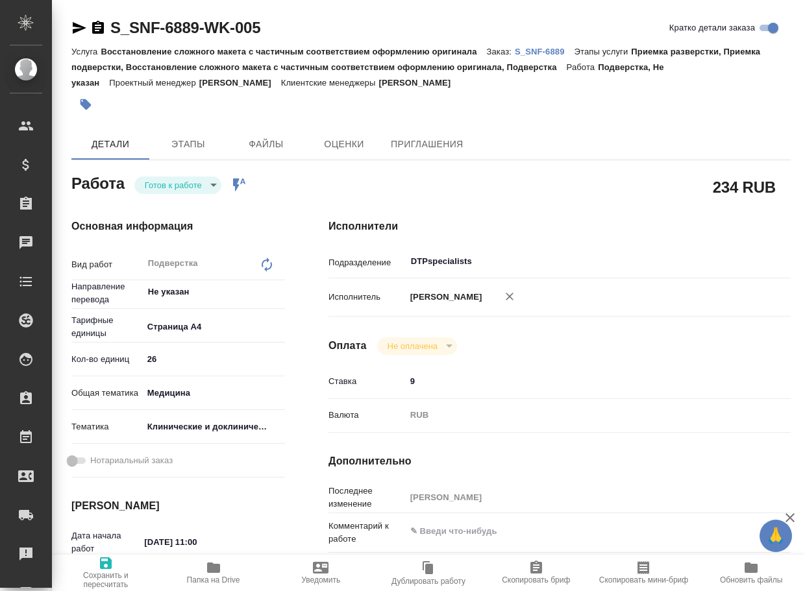
type textarea "x"
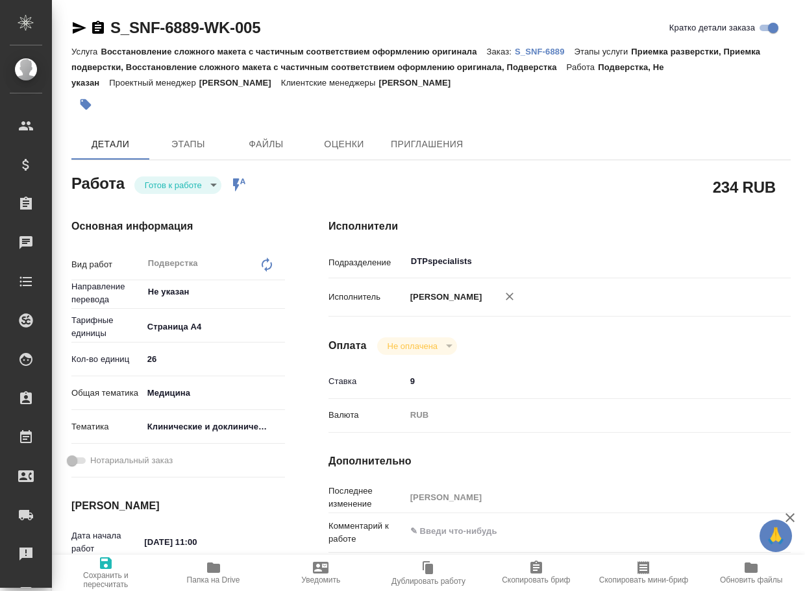
type textarea "x"
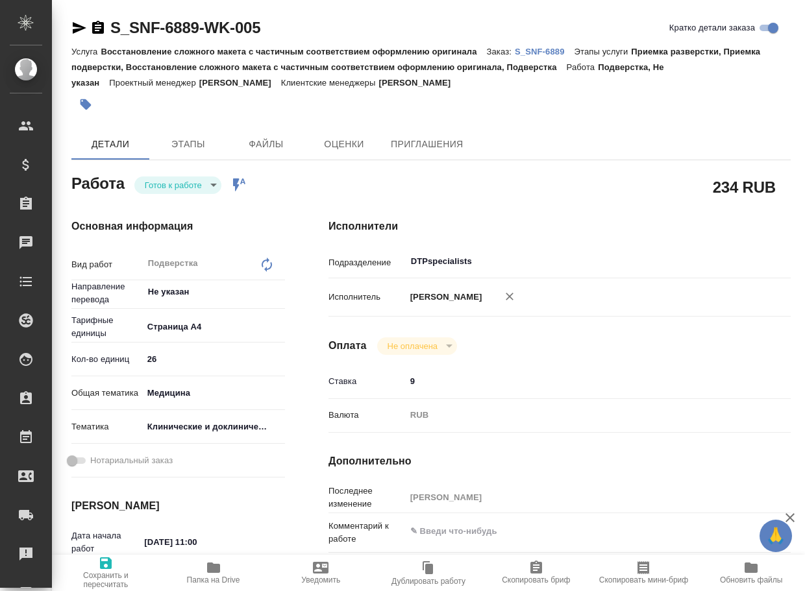
type textarea "x"
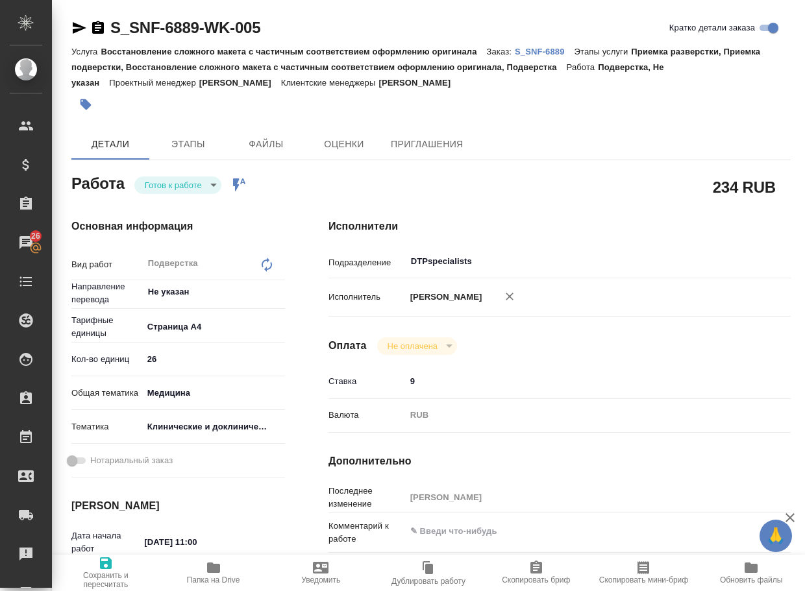
click at [80, 30] on icon "button" at bounding box center [80, 28] width 14 height 12
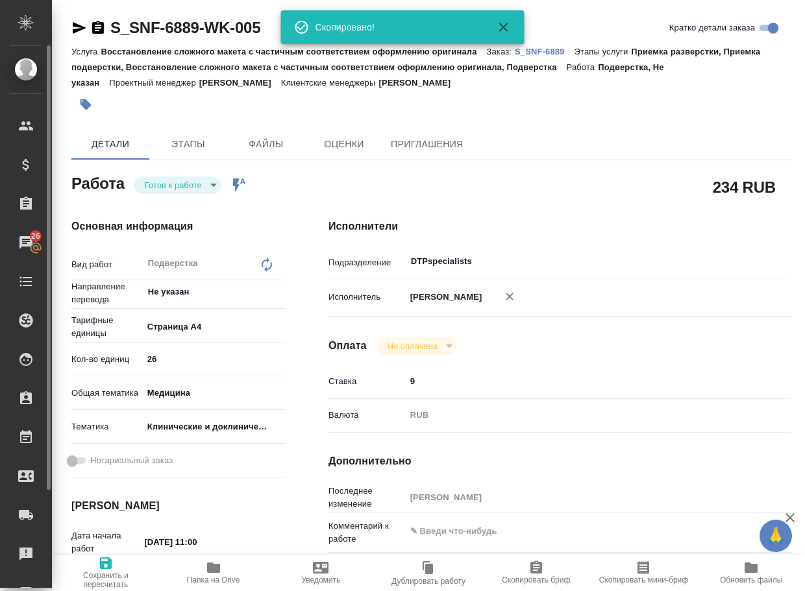
type textarea "x"
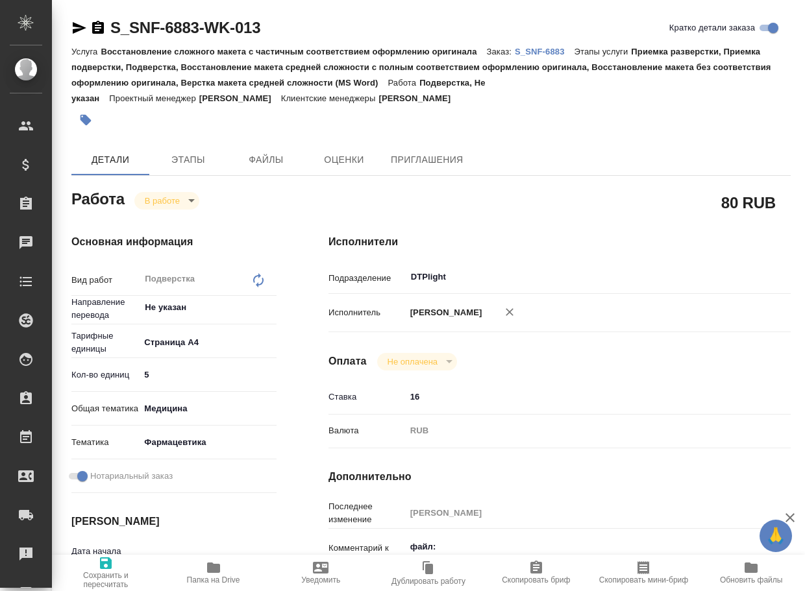
type textarea "x"
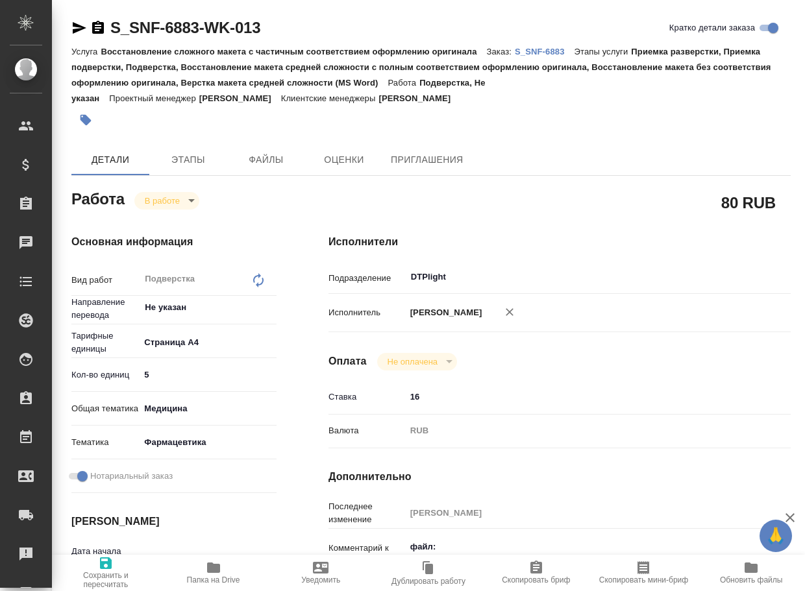
type textarea "x"
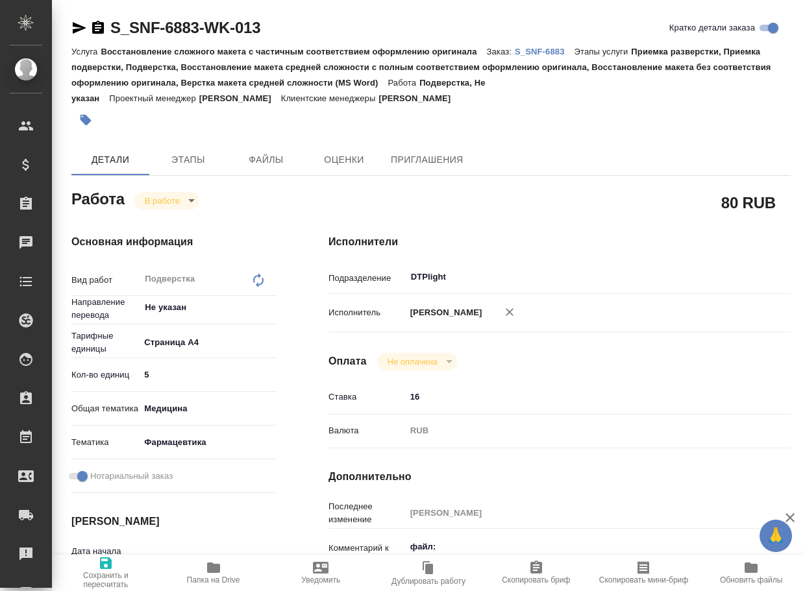
type textarea "x"
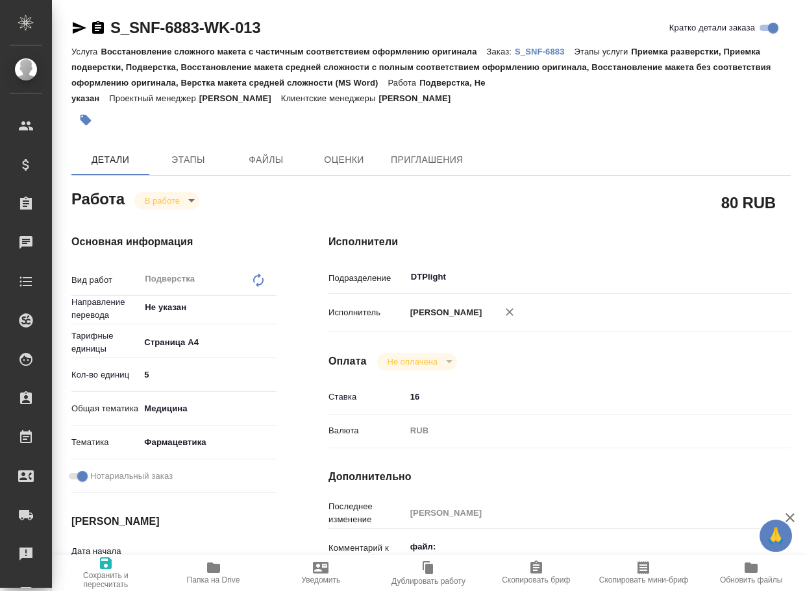
type textarea "x"
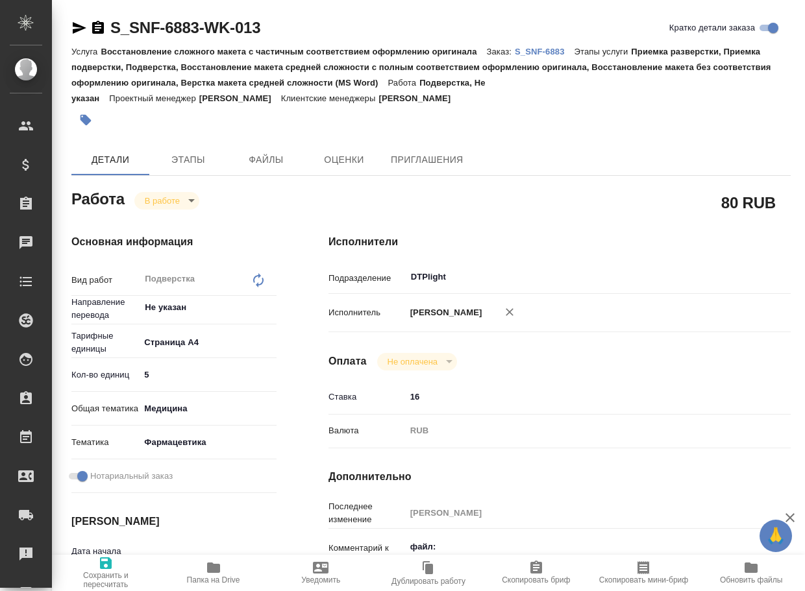
type textarea "x"
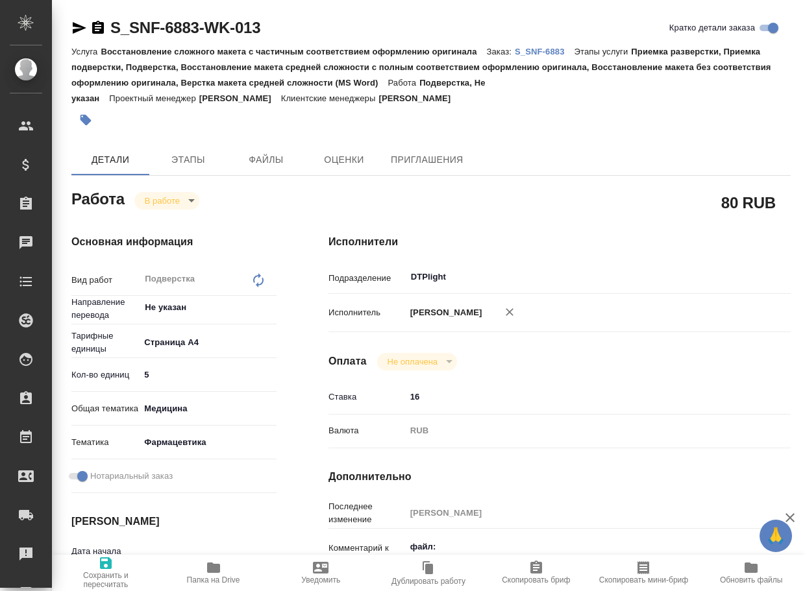
type textarea "x"
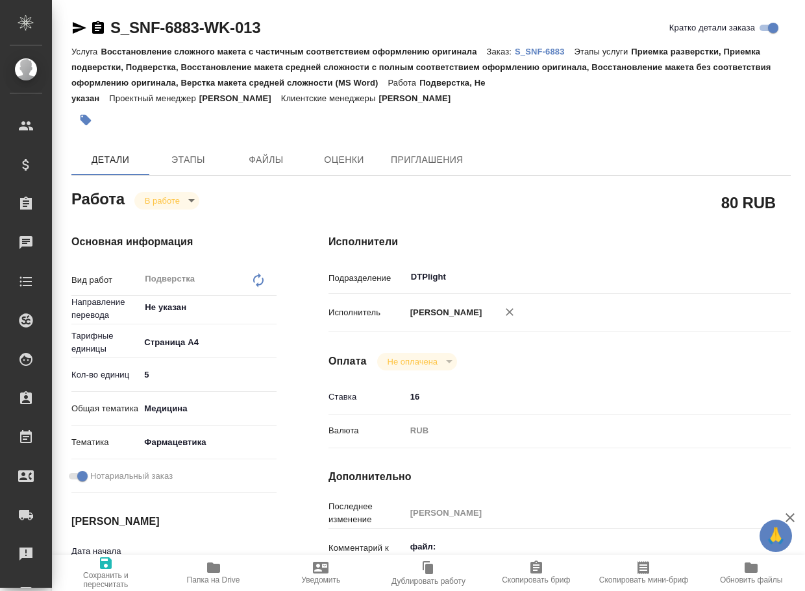
type textarea "x"
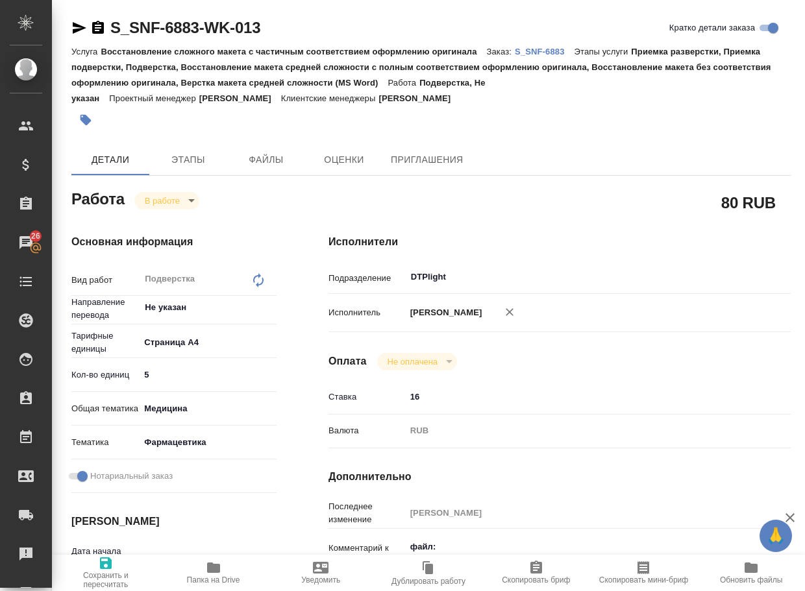
click at [561, 55] on p "S_SNF-6883" at bounding box center [545, 52] width 60 height 10
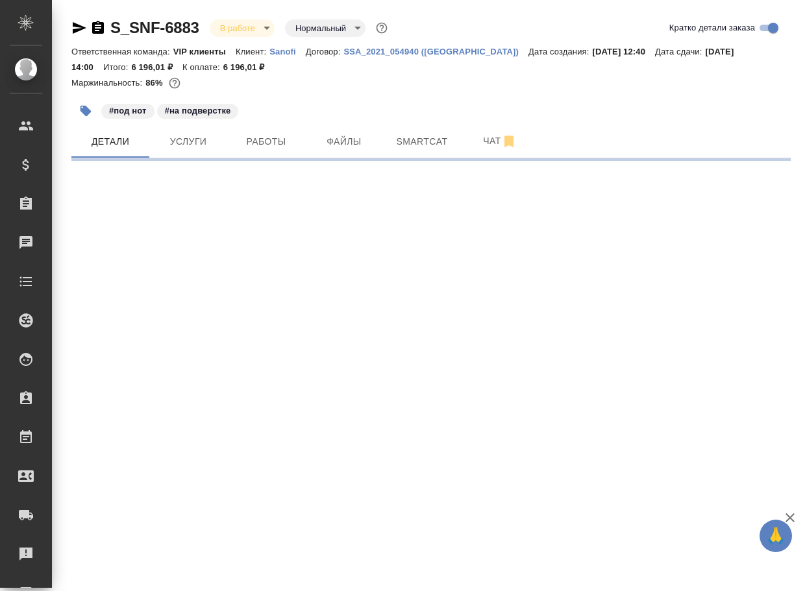
select select "RU"
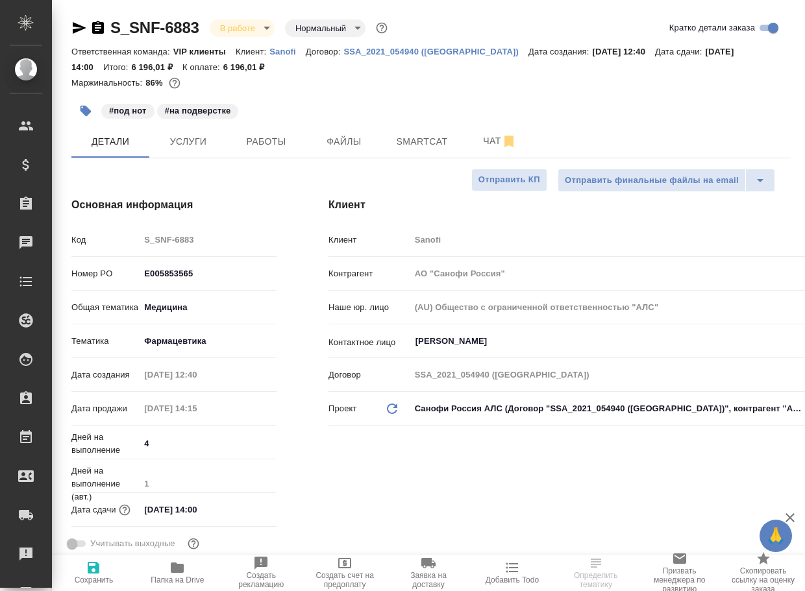
type textarea "x"
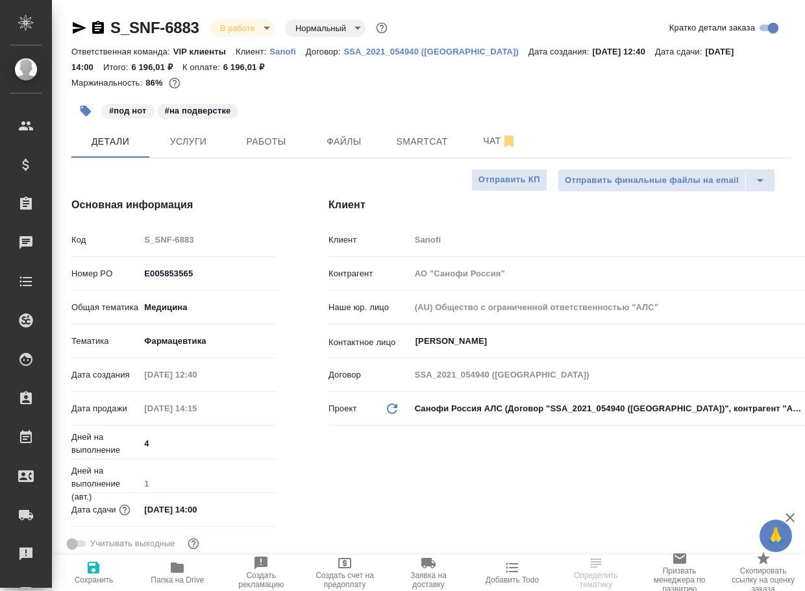
type textarea "x"
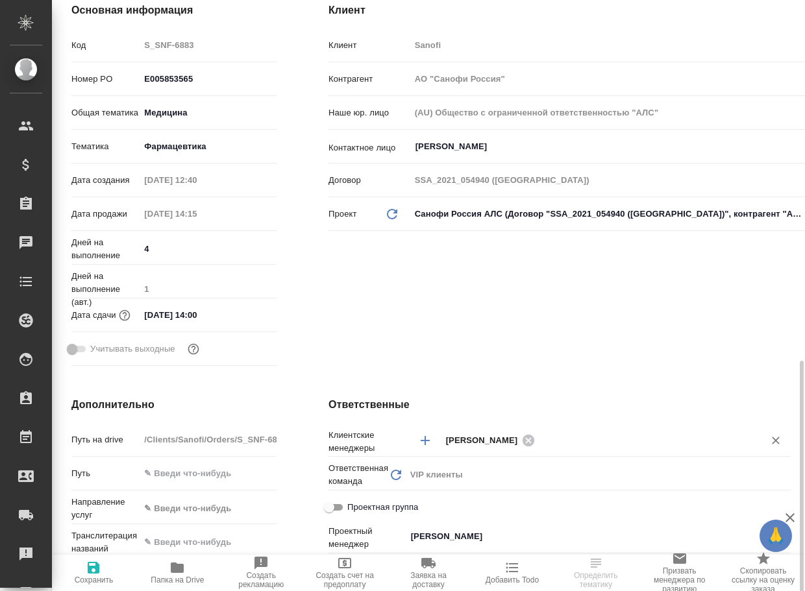
scroll to position [65, 0]
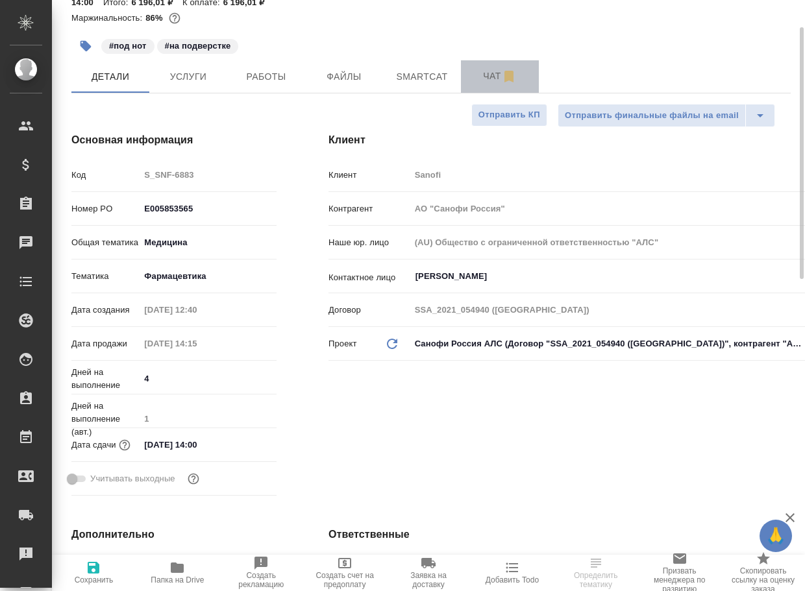
click at [487, 66] on button "Чат" at bounding box center [500, 76] width 78 height 32
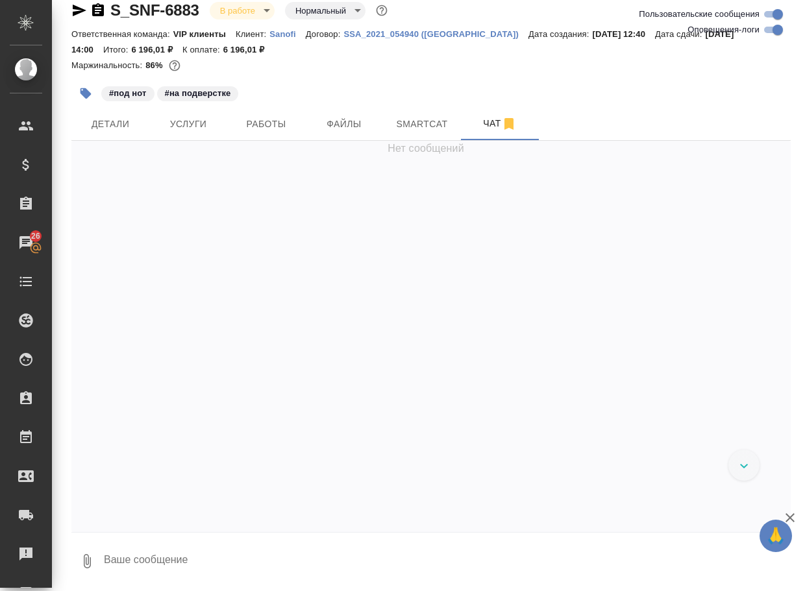
scroll to position [18, 0]
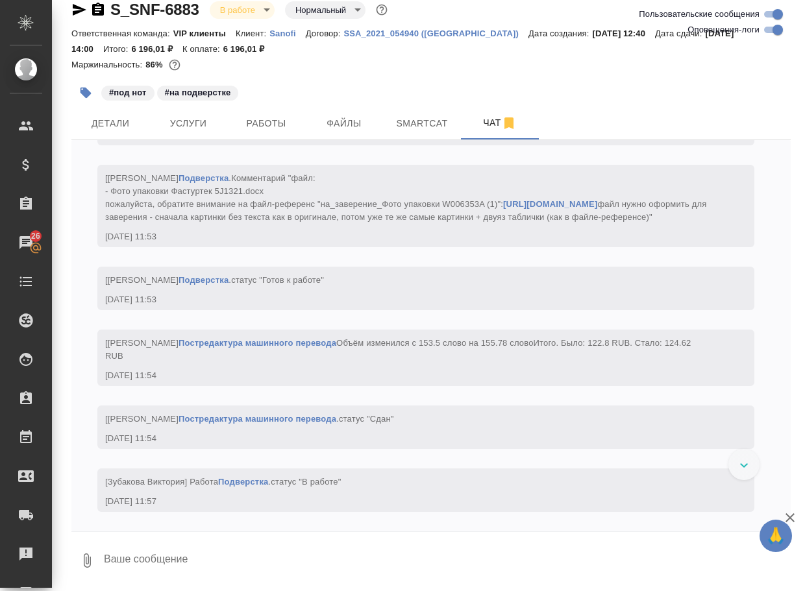
click at [225, 555] on textarea at bounding box center [447, 561] width 688 height 44
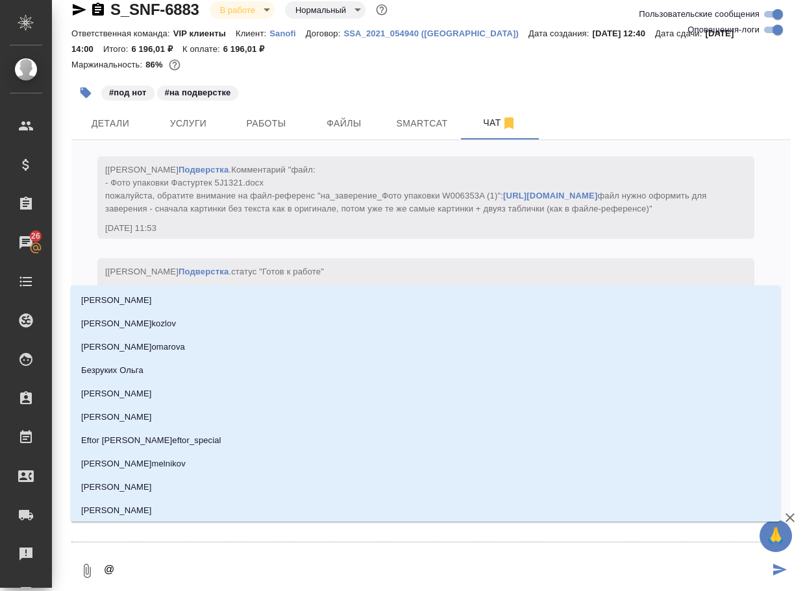
type textarea "@г"
type input "г"
type textarea "@го"
type input "го"
type textarea "@гор"
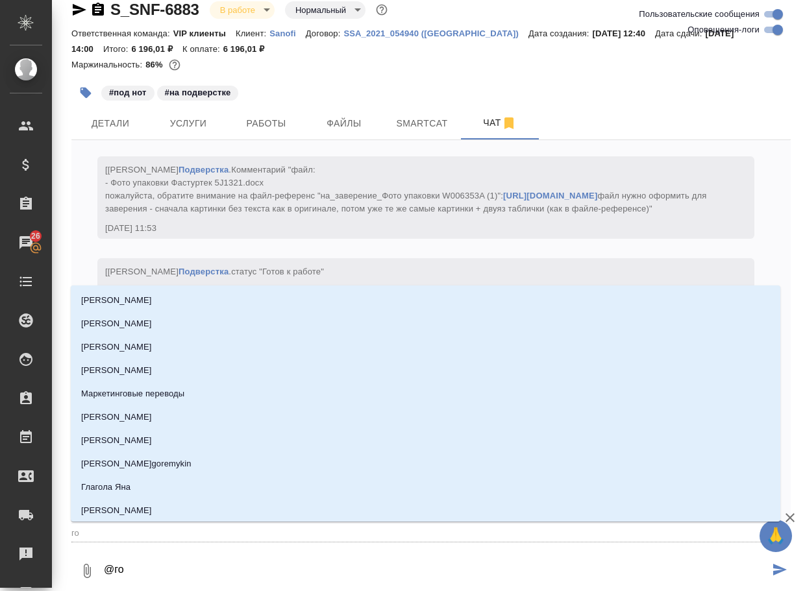
type input "гор"
type textarea "@горш"
type input "горш"
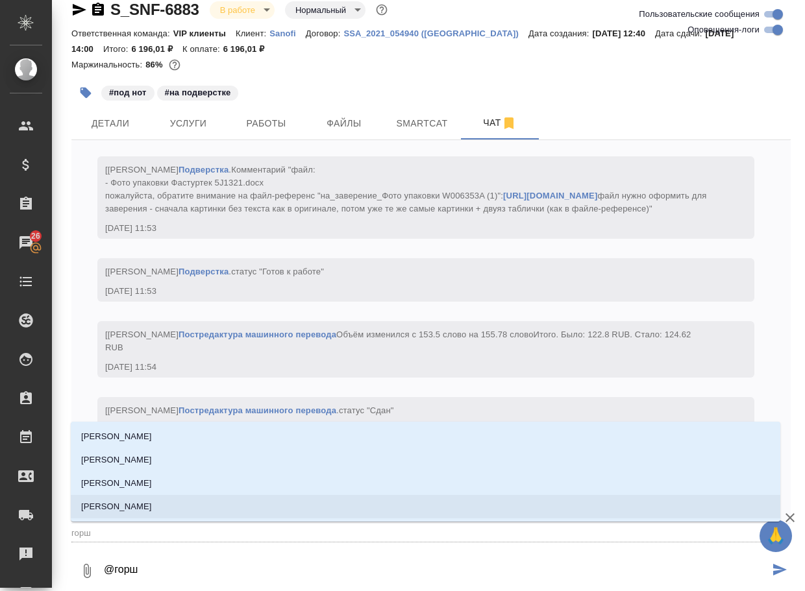
click at [236, 511] on li "[PERSON_NAME]" at bounding box center [425, 506] width 709 height 23
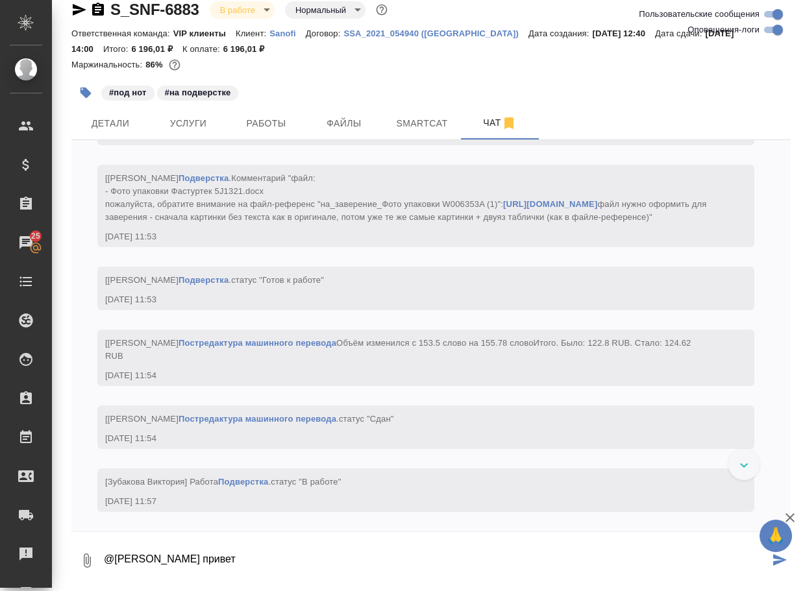
click at [327, 552] on textarea "@[PERSON_NAME] привет" at bounding box center [436, 561] width 666 height 44
paste textarea "тут на первой стр раскрыт логотип и адрес, а дальше нет. Оставить как отдал пер…"
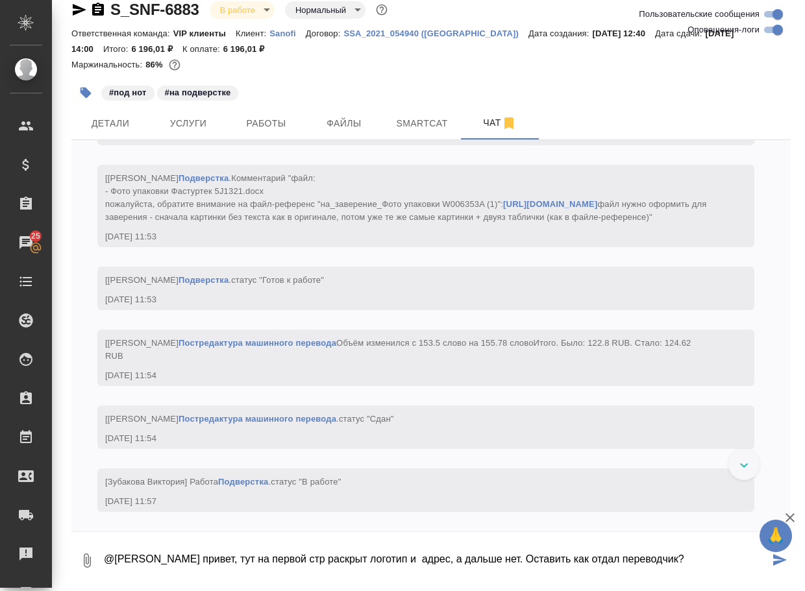
click at [86, 569] on button "0" at bounding box center [86, 561] width 31 height 44
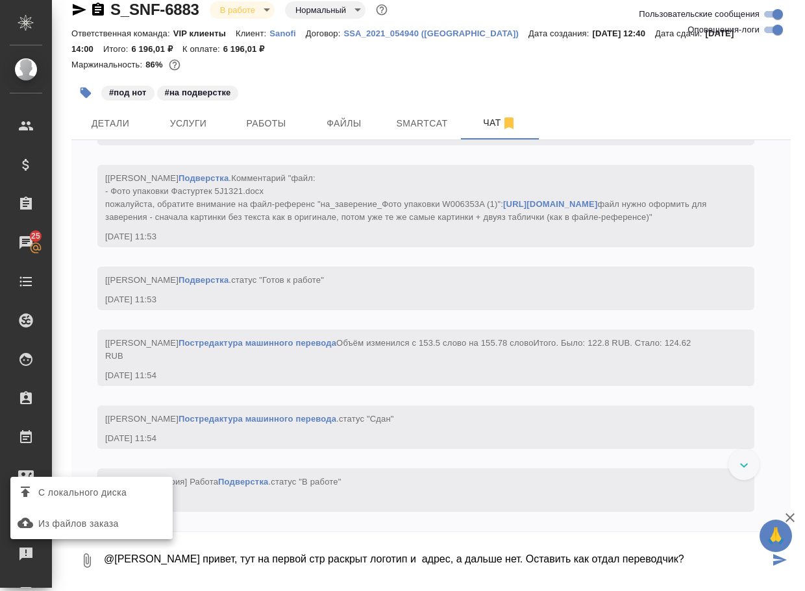
click at [115, 500] on span "С локального диска" at bounding box center [82, 493] width 88 height 16
click at [0, 0] on input "С локального диска" at bounding box center [0, 0] width 0 height 0
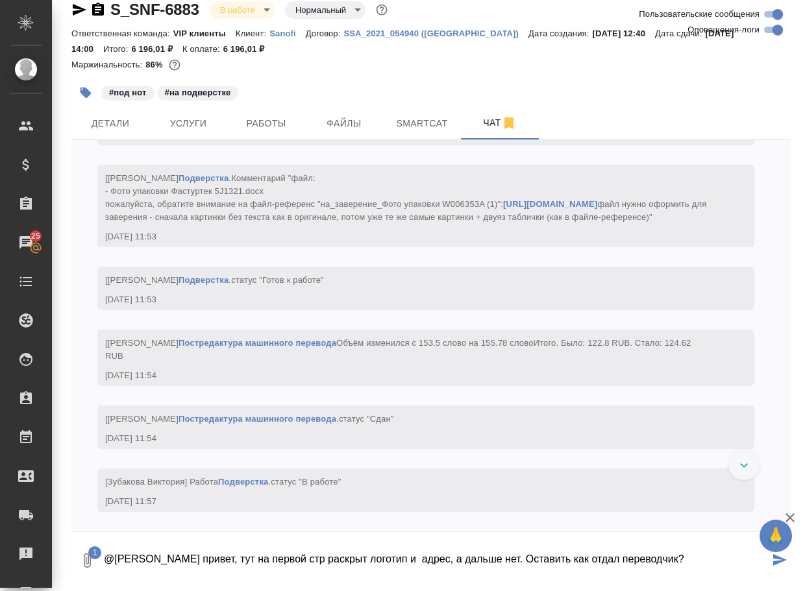
click at [753, 559] on textarea "@[PERSON_NAME] привет, тут на первой стр раскрыт логотип и адрес, а дальше нет.…" at bounding box center [436, 561] width 666 height 44
type textarea "@[PERSON_NAME] привет, тут на первой стр раскрыт логотип и адрес, а дальше нет.…"
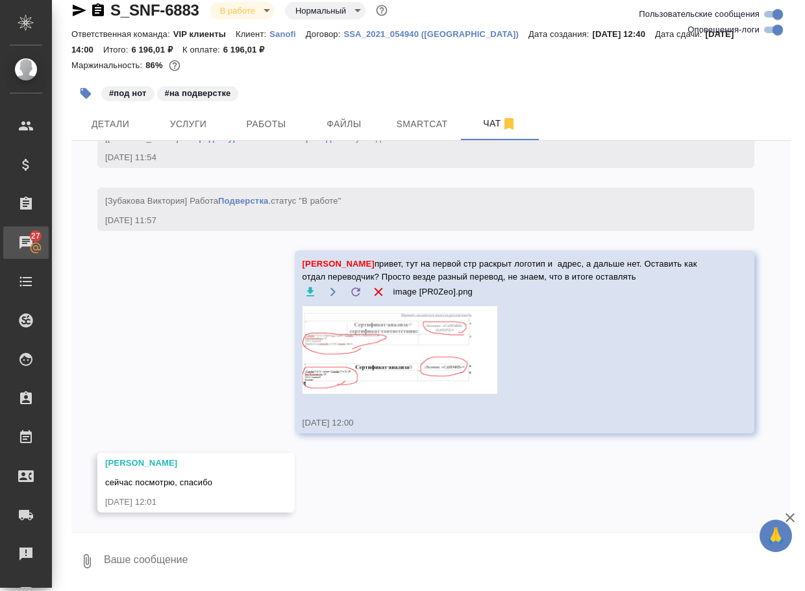
scroll to position [9985, 0]
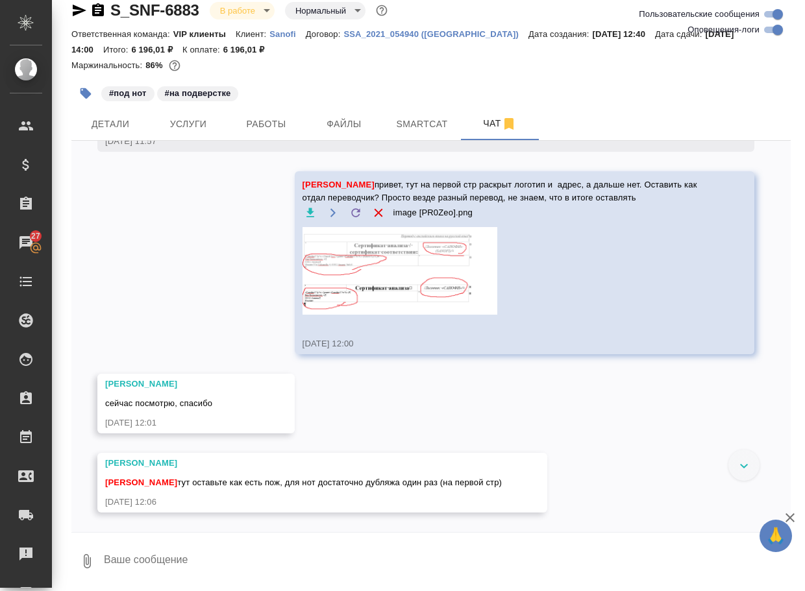
scroll to position [10077, 0]
click at [198, 320] on div "11.09, четверг [kseniya.liskina-ext@sanofi.com] Клиент оставил комментарий: htt…" at bounding box center [430, 336] width 719 height 391
click at [140, 562] on textarea at bounding box center [447, 561] width 688 height 44
type textarea "хорошо"
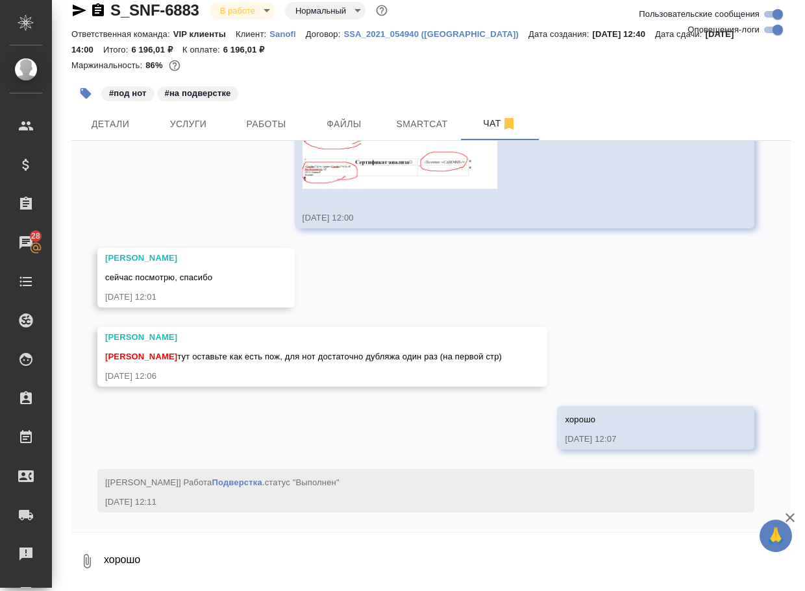
scroll to position [10203, 0]
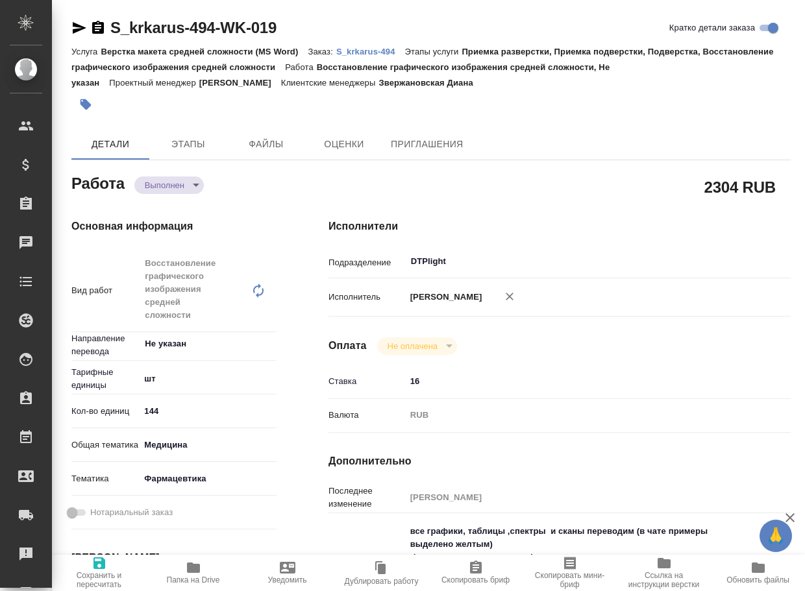
type textarea "x"
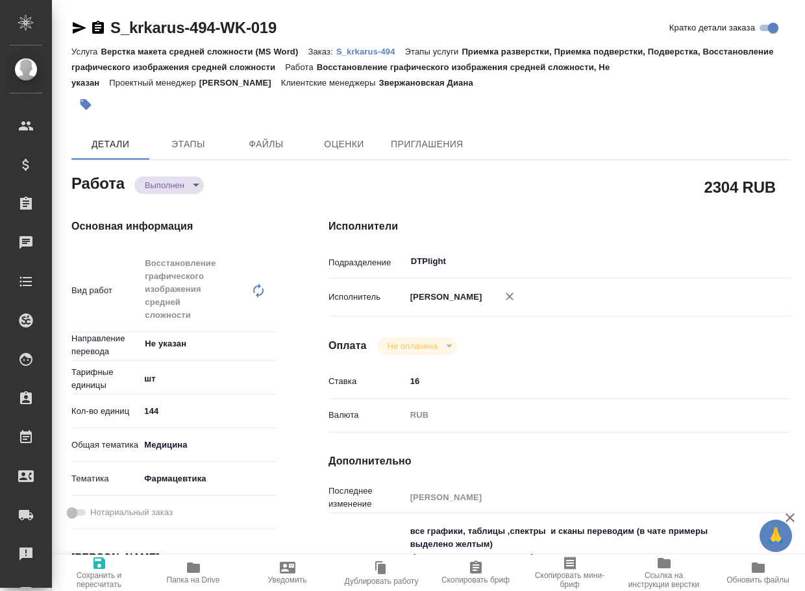
type textarea "x"
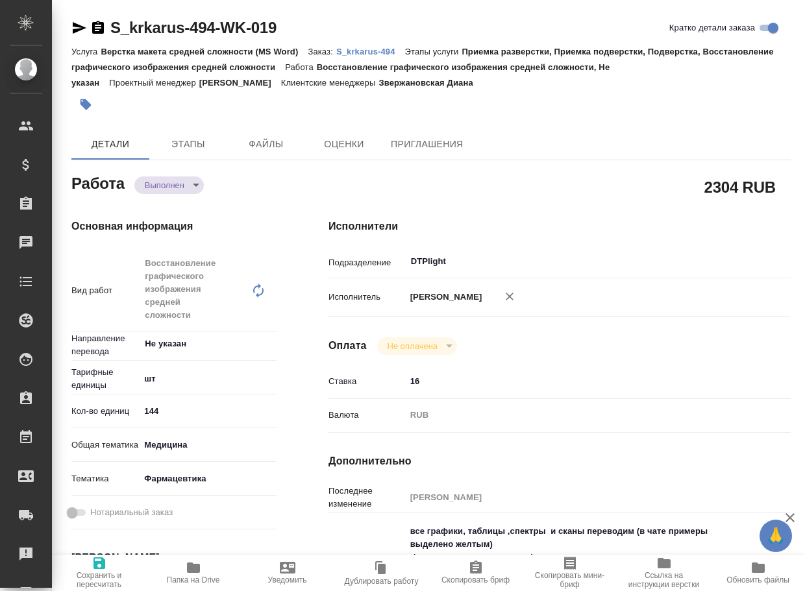
type textarea "x"
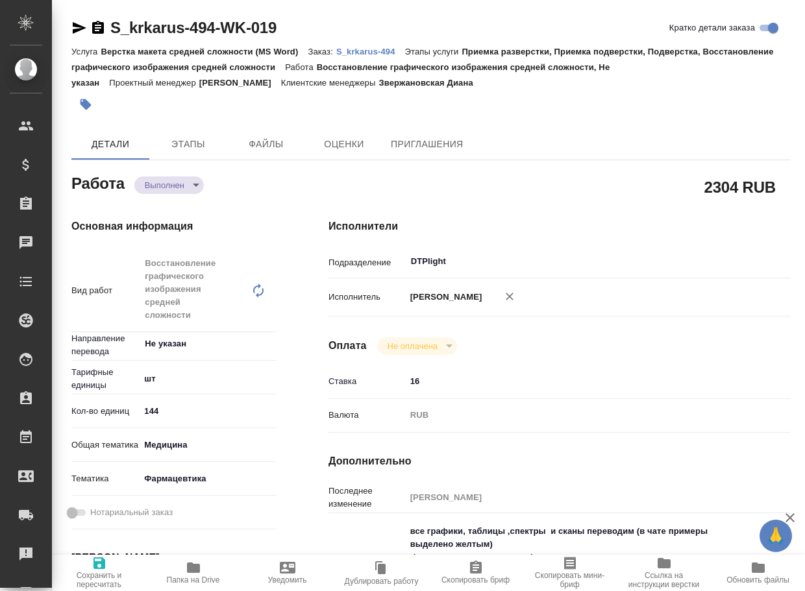
click at [189, 572] on icon "button" at bounding box center [193, 568] width 13 height 10
type textarea "x"
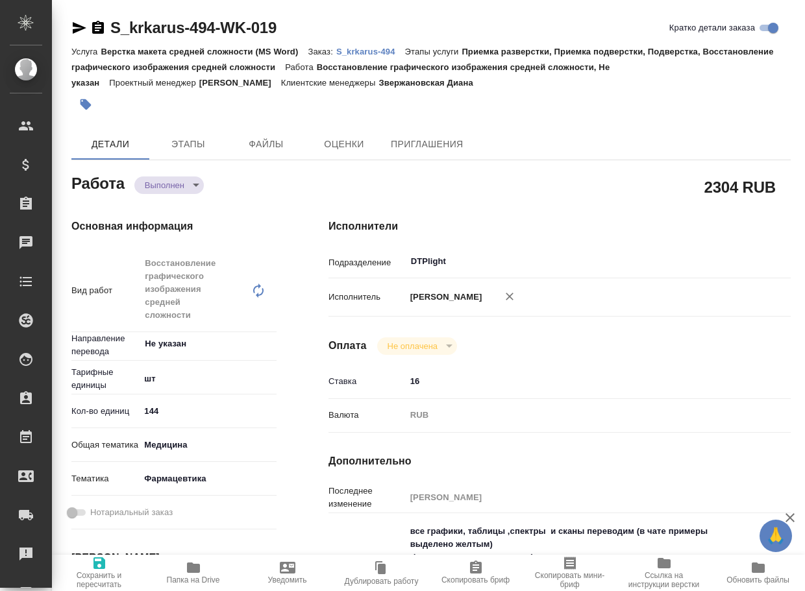
type textarea "x"
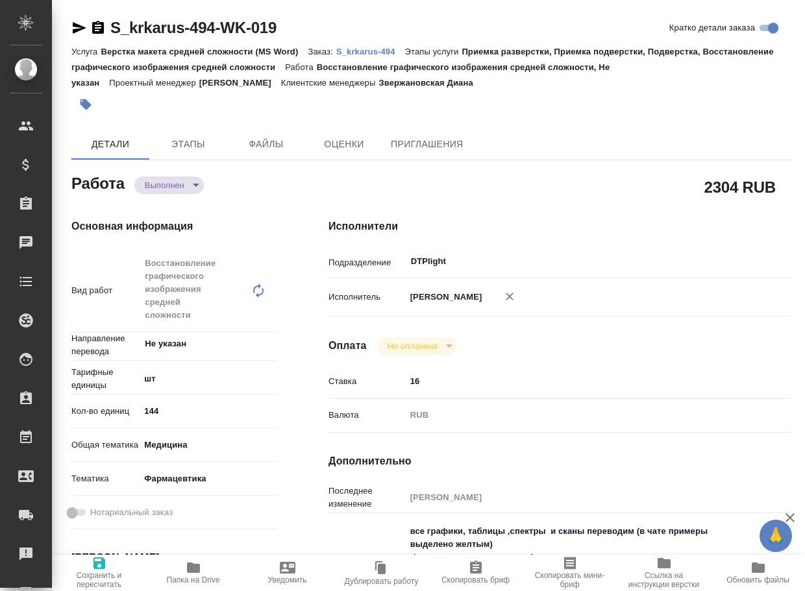
type textarea "x"
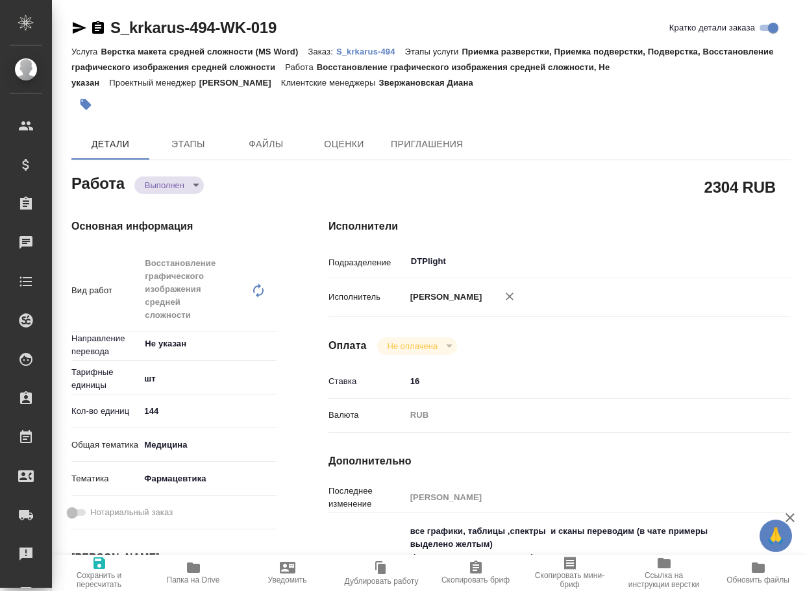
type textarea "x"
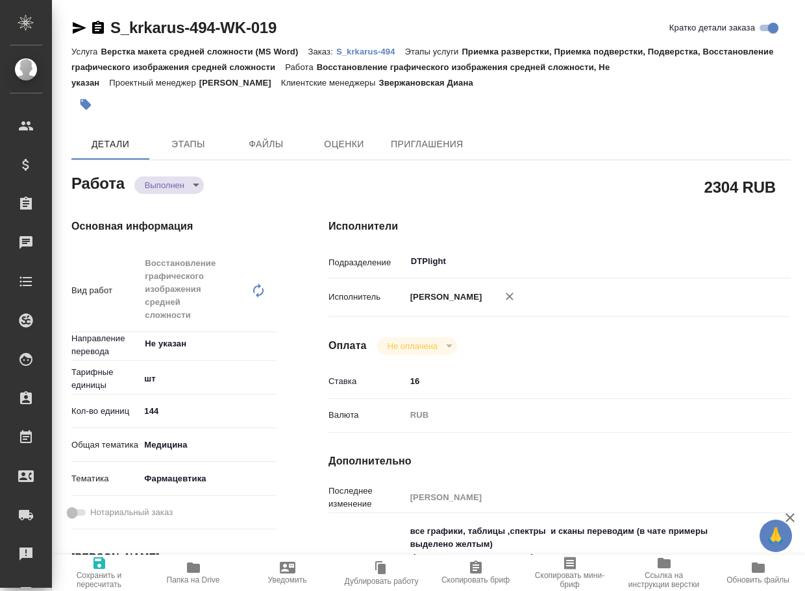
type textarea "x"
click at [152, 188] on body "🙏 .cls-1 fill:#fff; AWATERA Arsenyeva Vera Клиенты Спецификации Заказы 28 Чаты …" at bounding box center [402, 295] width 805 height 591
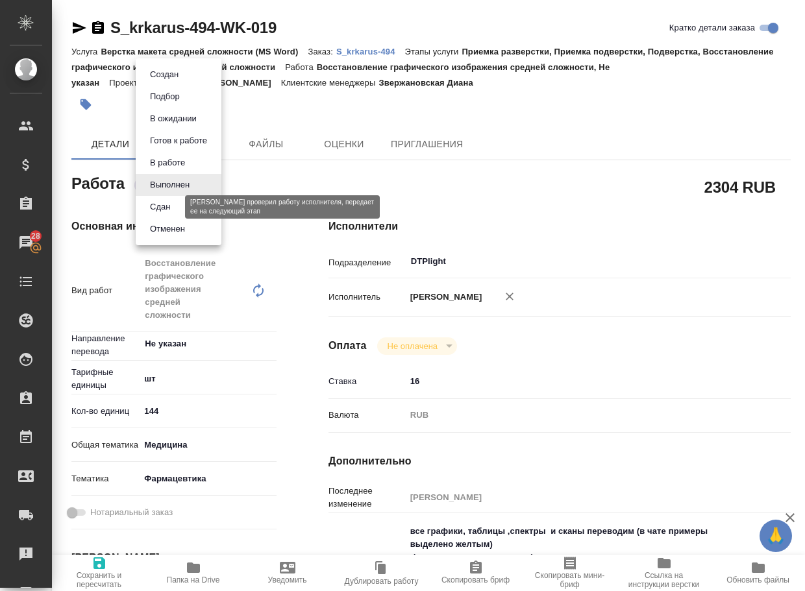
click at [166, 209] on button "Сдан" at bounding box center [160, 207] width 28 height 14
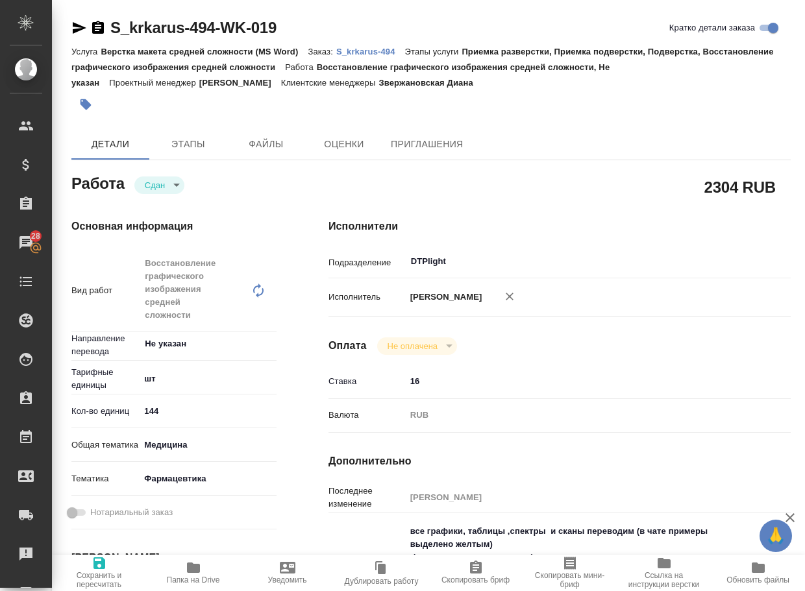
click at [387, 56] on p "S_krkarus-494" at bounding box center [370, 52] width 69 height 10
type textarea "x"
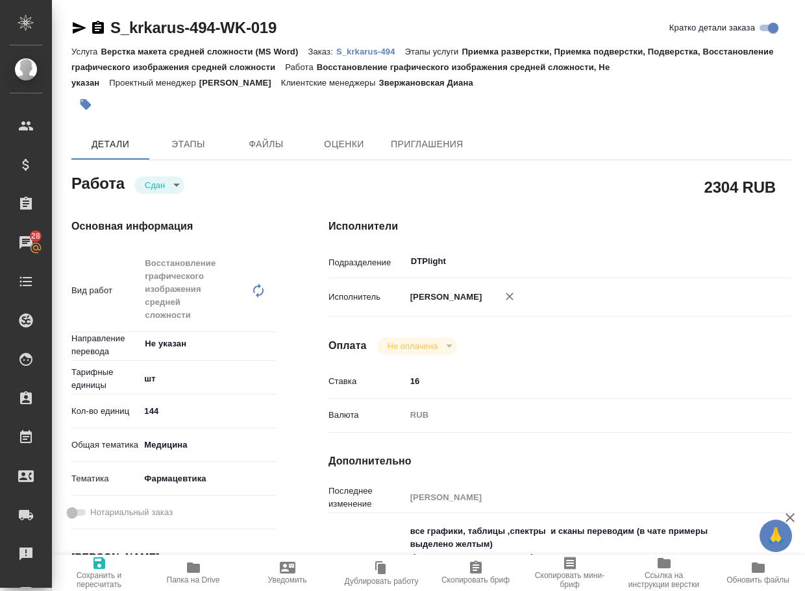
type textarea "x"
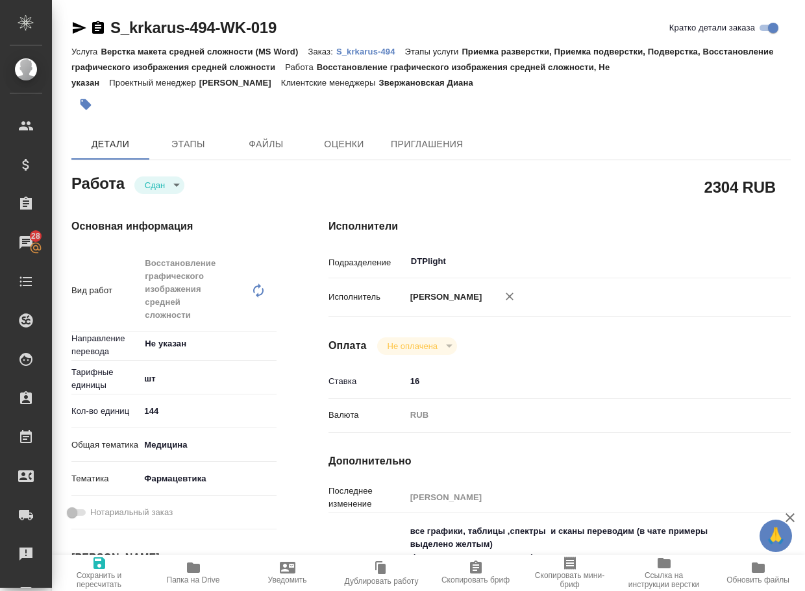
type textarea "x"
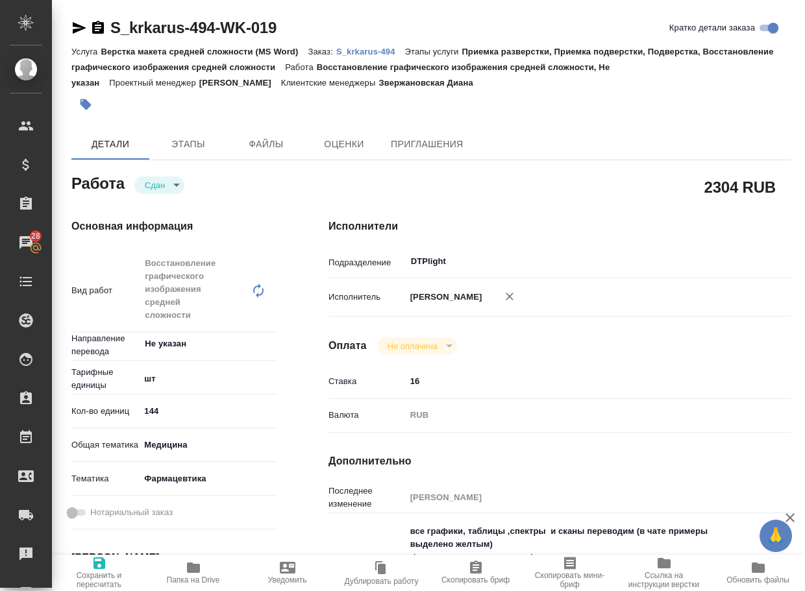
type textarea "x"
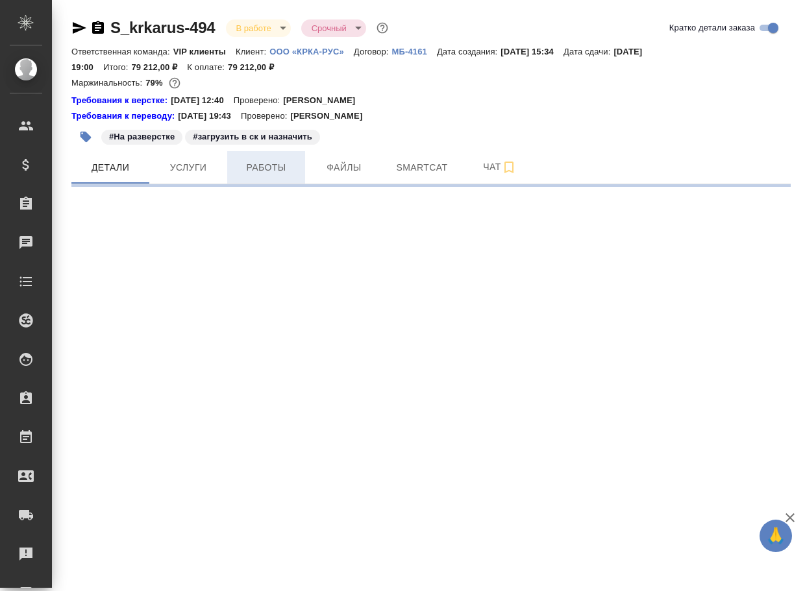
select select "RU"
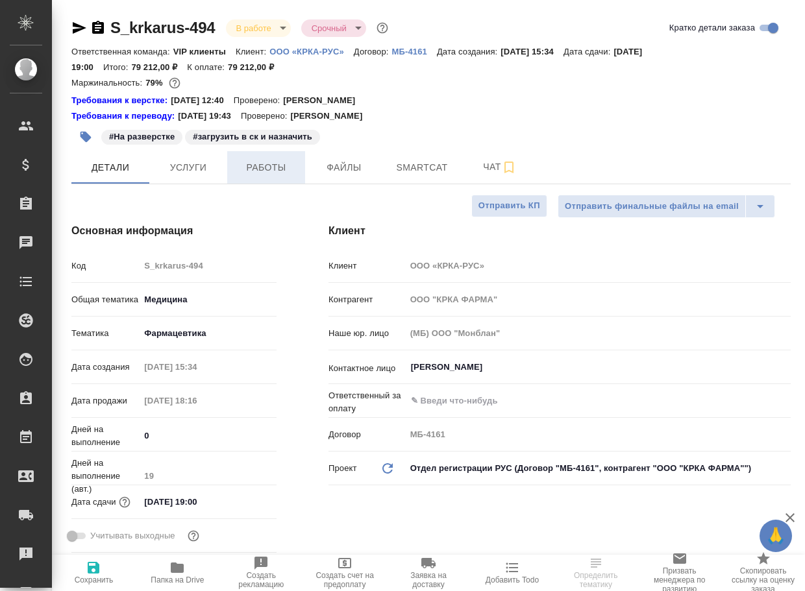
click at [267, 170] on span "Работы" at bounding box center [266, 168] width 62 height 16
type textarea "x"
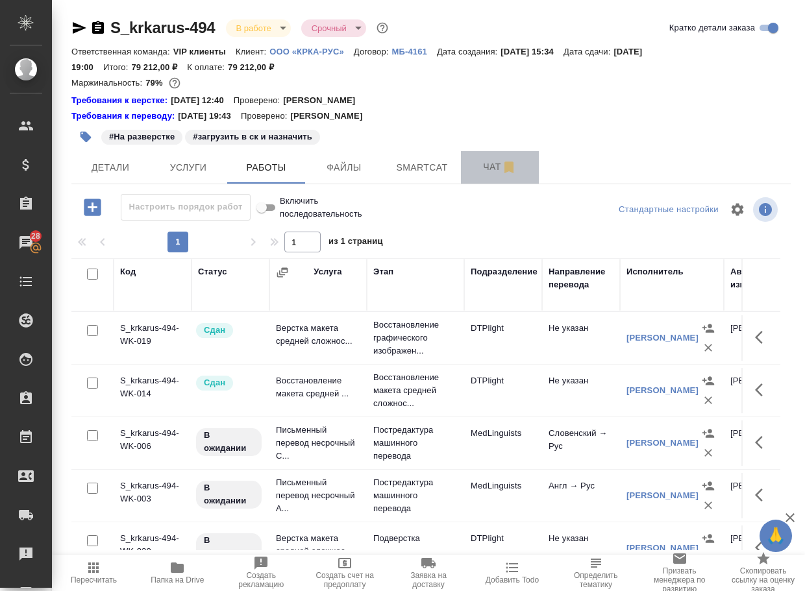
click at [497, 175] on span "Чат" at bounding box center [499, 167] width 62 height 16
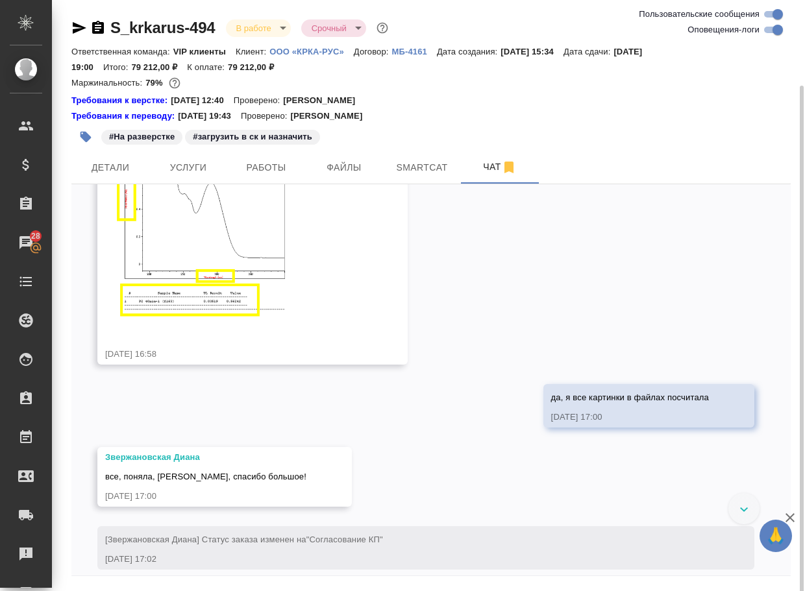
scroll to position [44, 0]
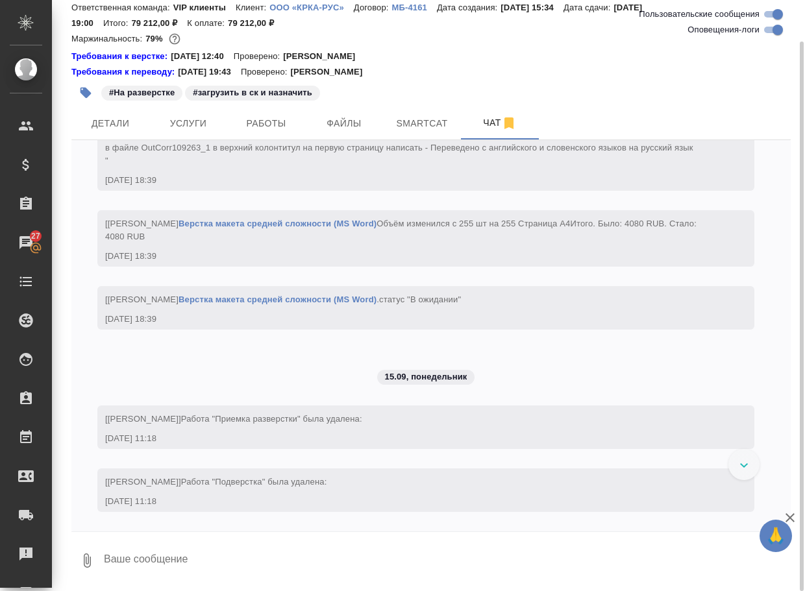
click at [148, 557] on textarea at bounding box center [447, 561] width 688 height 44
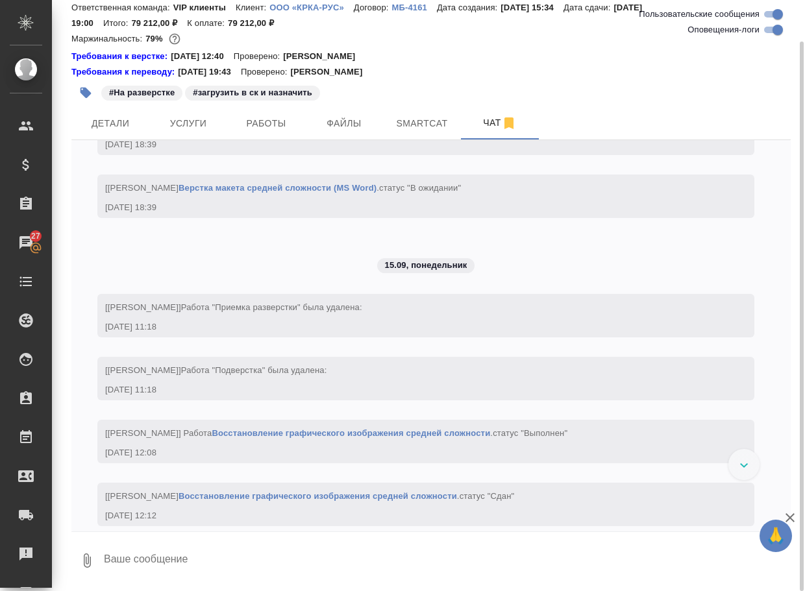
paste textarea "[URL][DOMAIN_NAME]"
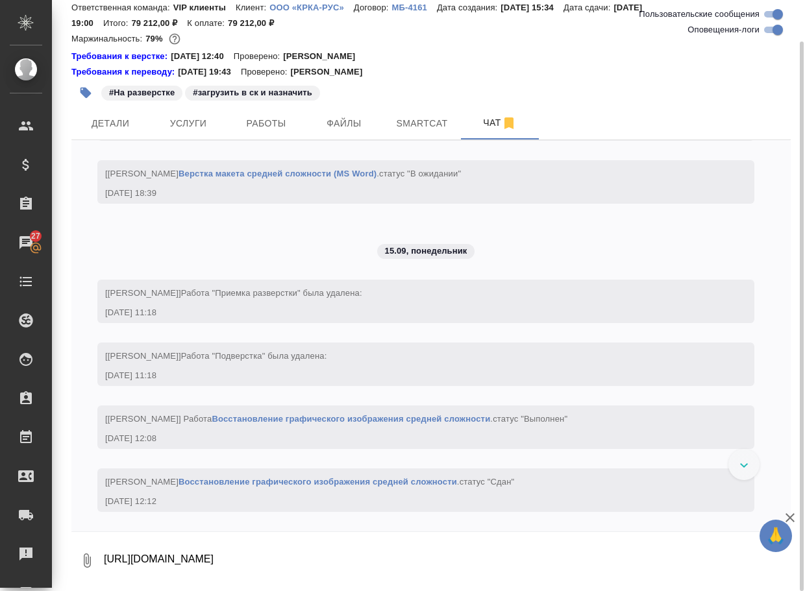
scroll to position [12685, 0]
type textarea "[URL][DOMAIN_NAME]"
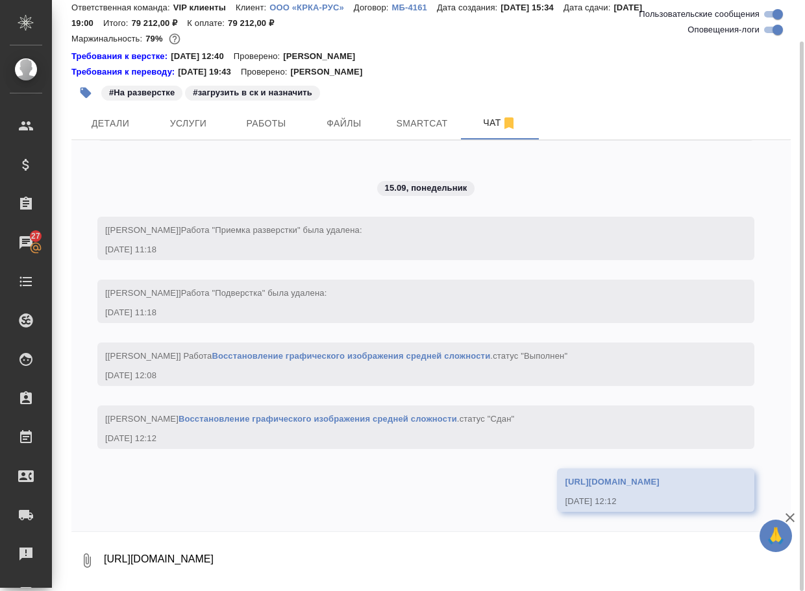
scroll to position [13155, 0]
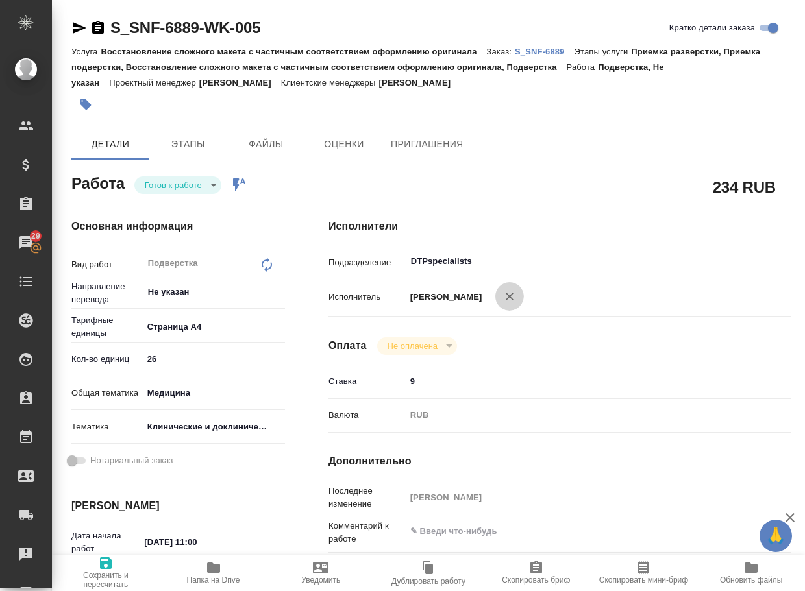
click at [516, 298] on icon "button" at bounding box center [509, 296] width 13 height 13
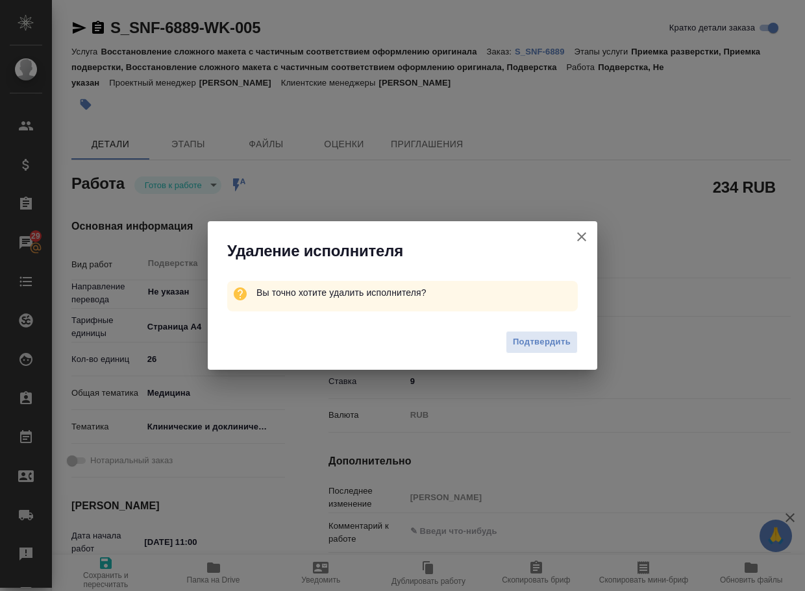
click at [528, 342] on span "Подтвердить" at bounding box center [542, 342] width 58 height 15
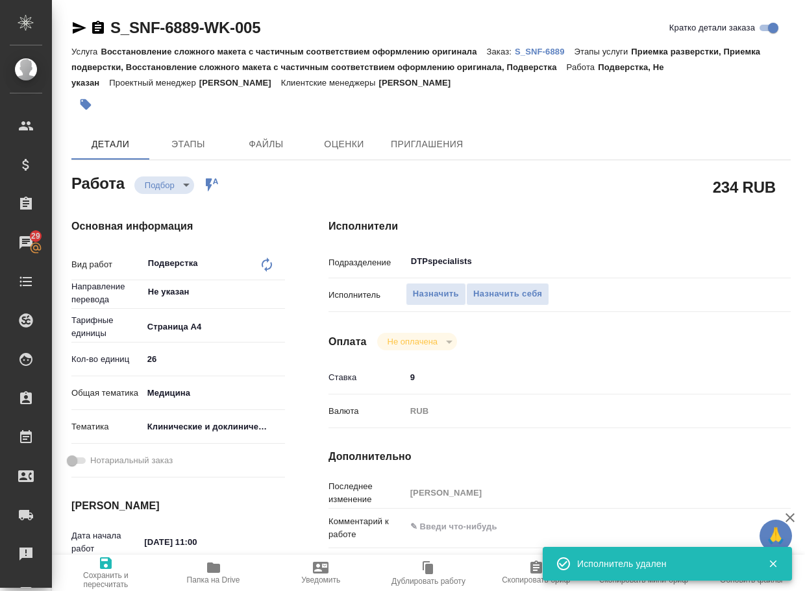
type textarea "x"
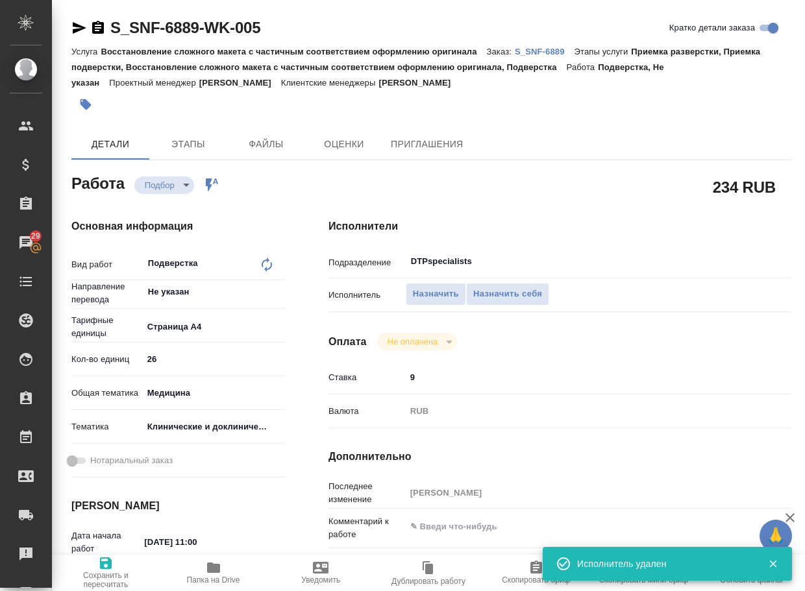
type textarea "x"
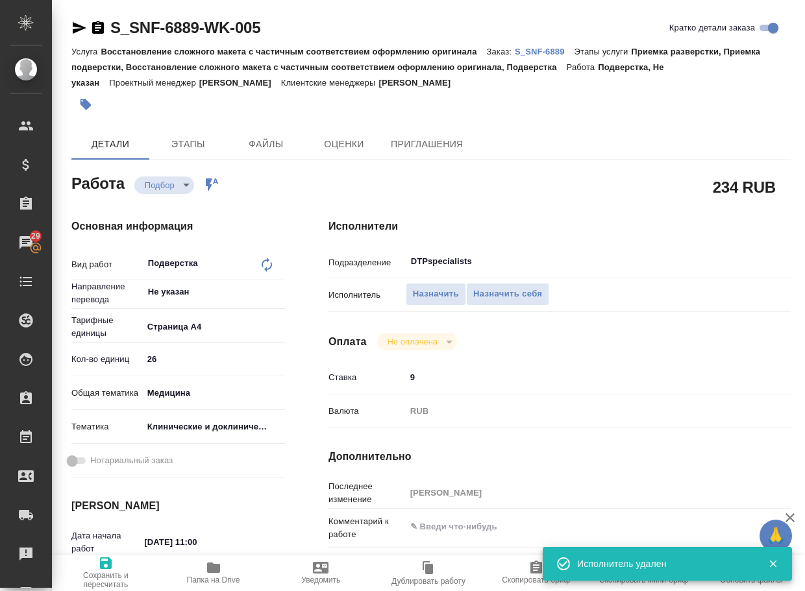
type textarea "x"
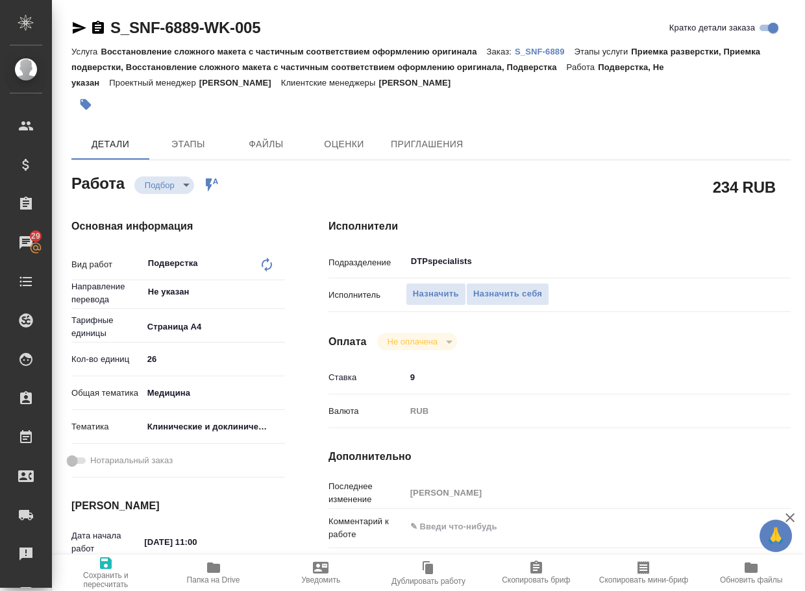
type textarea "x"
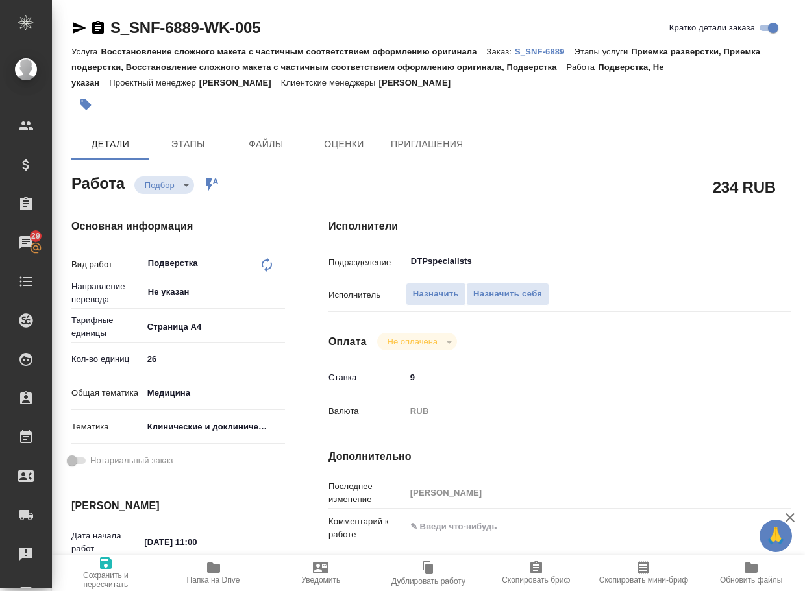
type textarea "x"
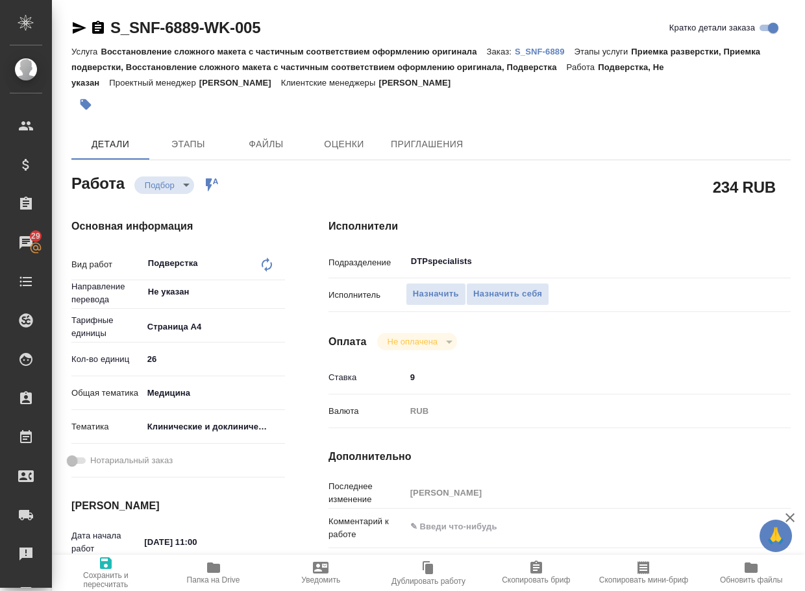
type textarea "x"
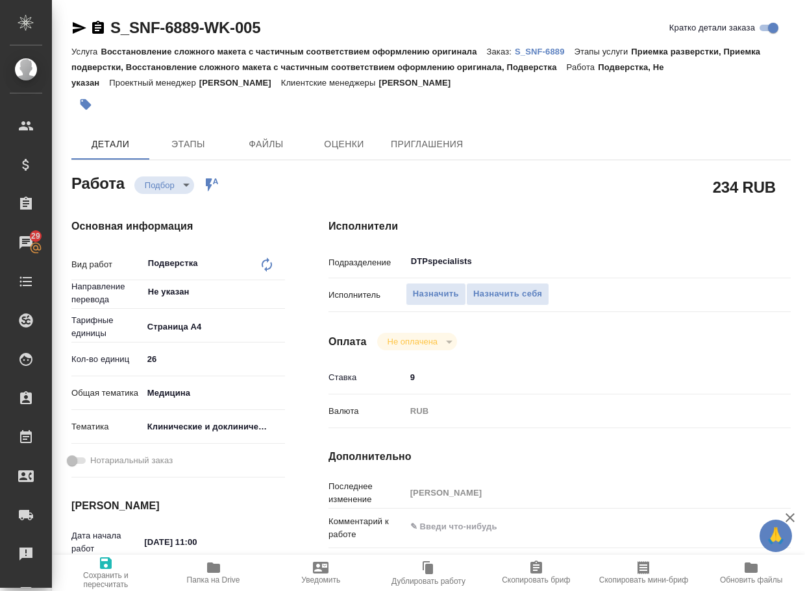
type textarea "x"
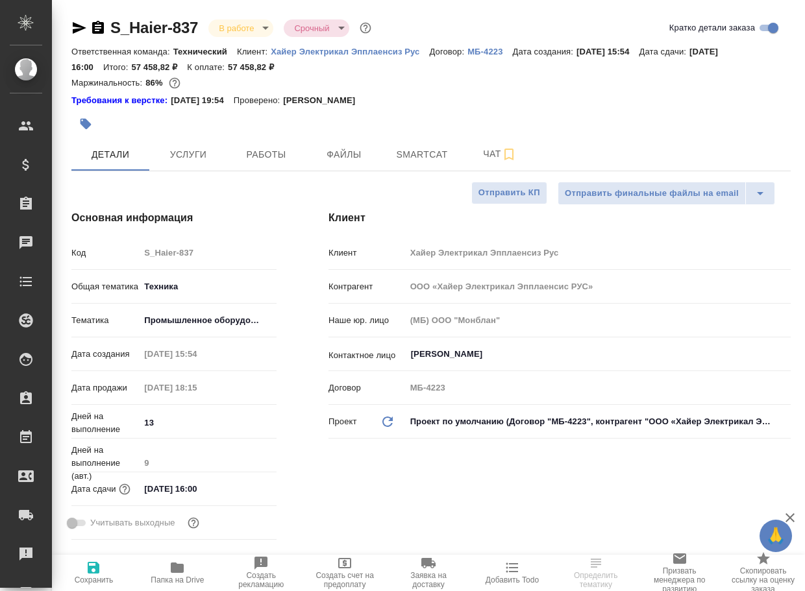
select select "RU"
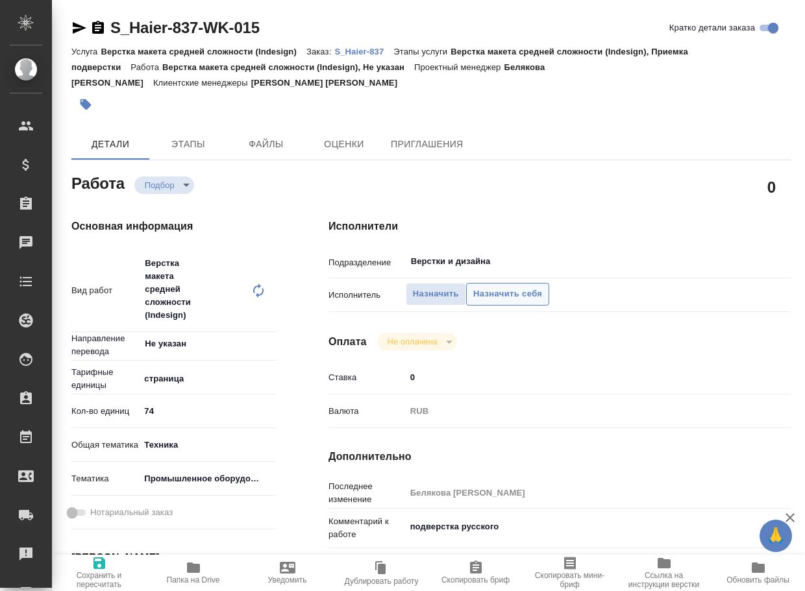
type textarea "x"
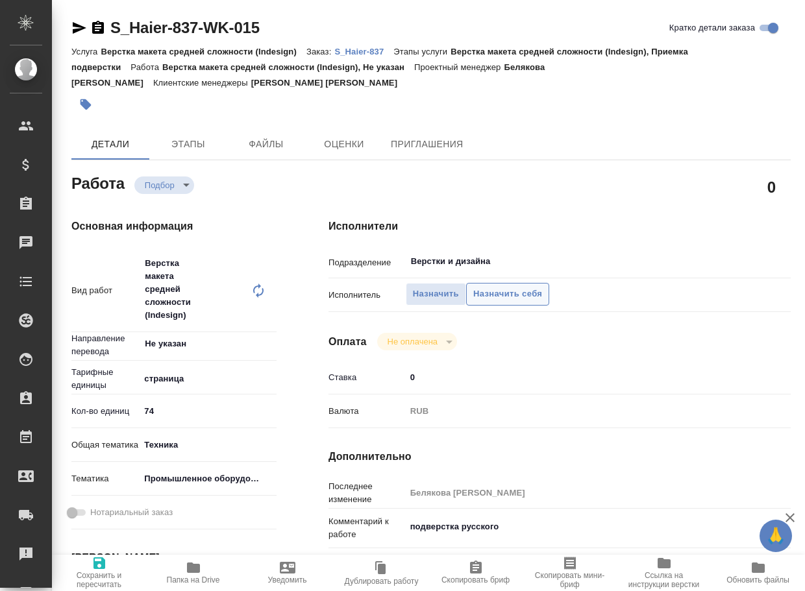
type textarea "x"
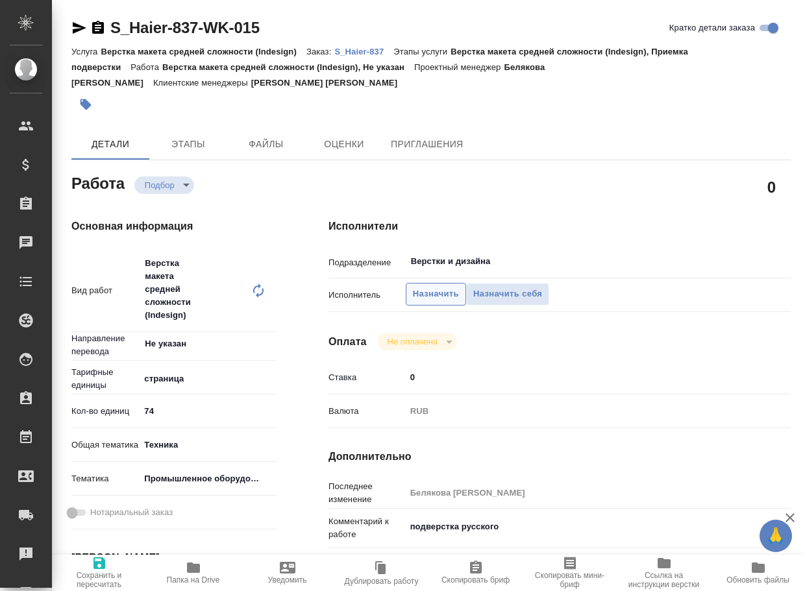
type textarea "x"
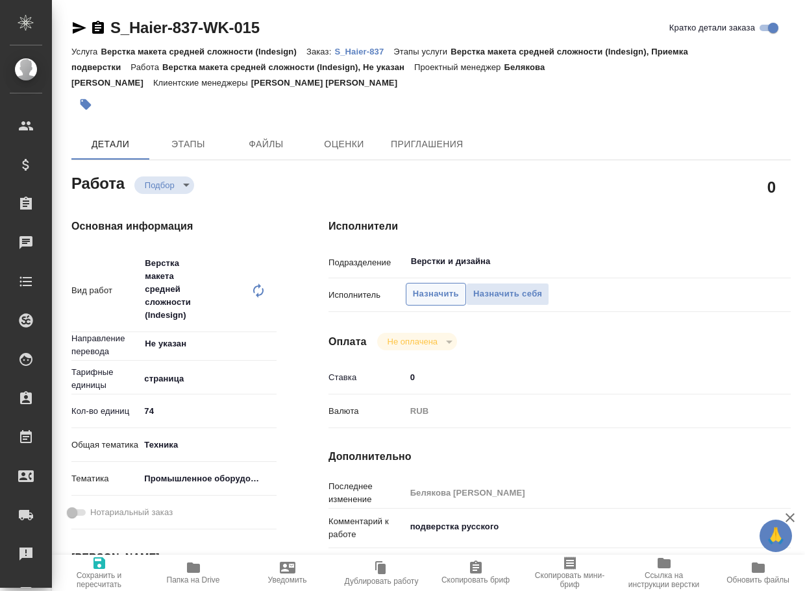
type textarea "x"
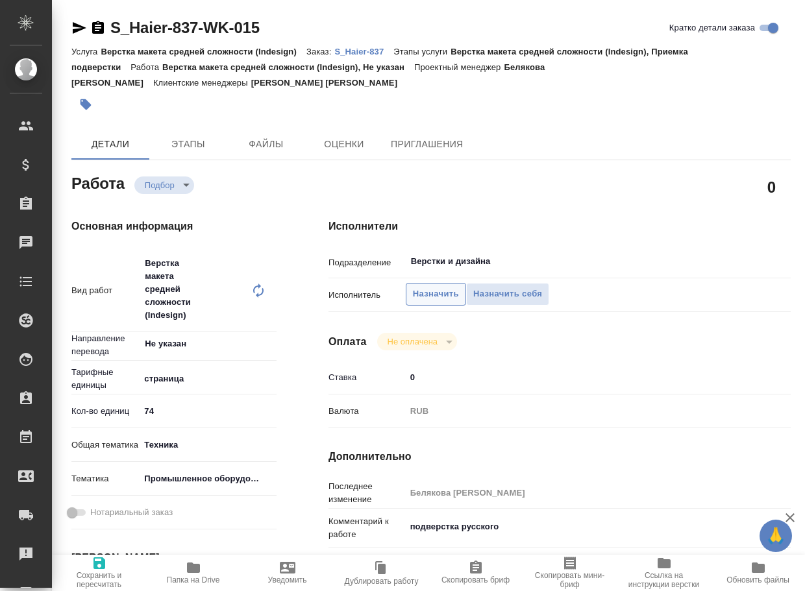
click at [450, 297] on span "Назначить" at bounding box center [436, 294] width 46 height 15
type textarea "x"
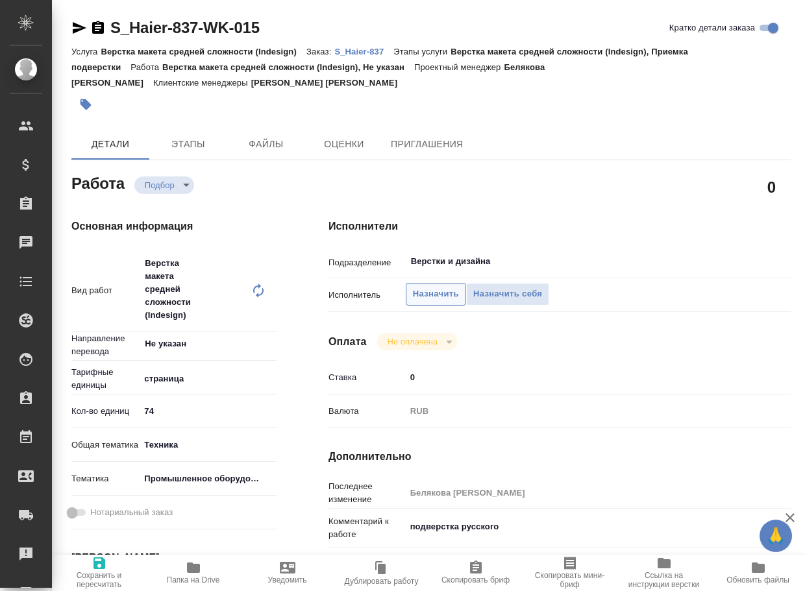
type textarea "x"
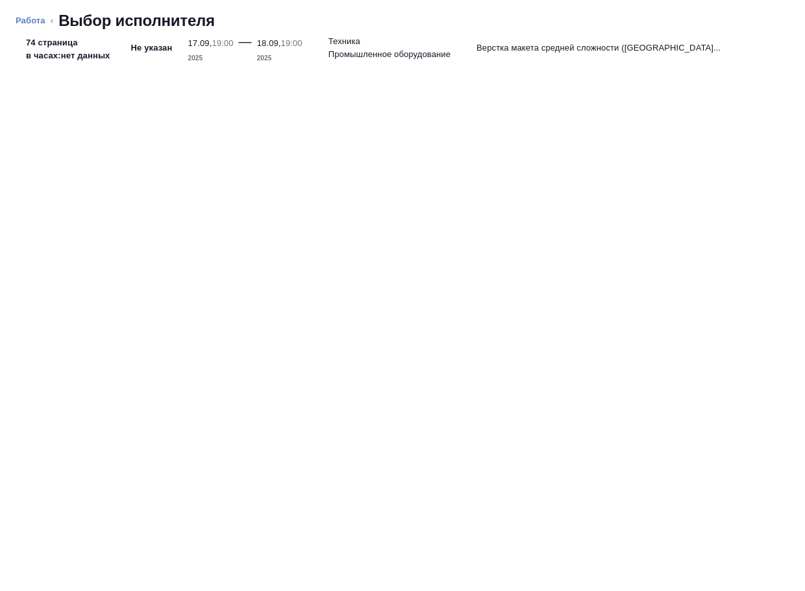
type textarea "x"
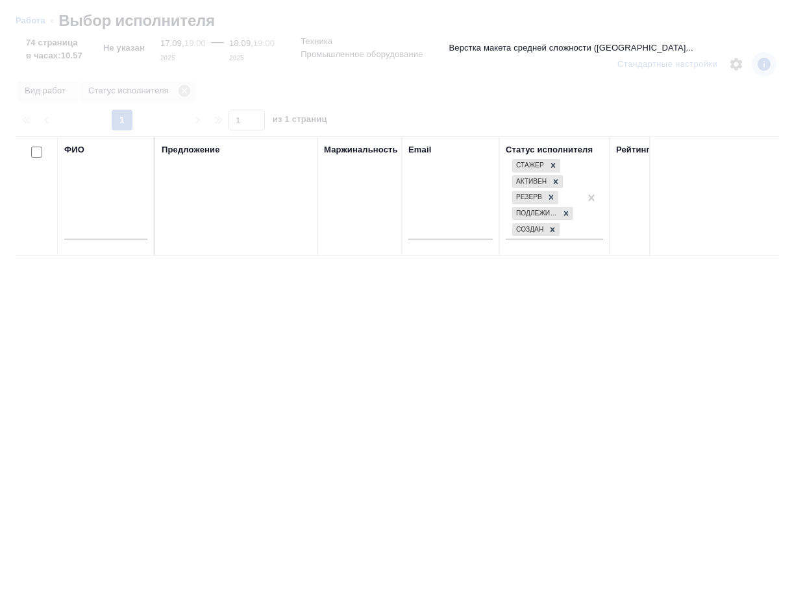
click at [117, 231] on input "text" at bounding box center [105, 231] width 83 height 16
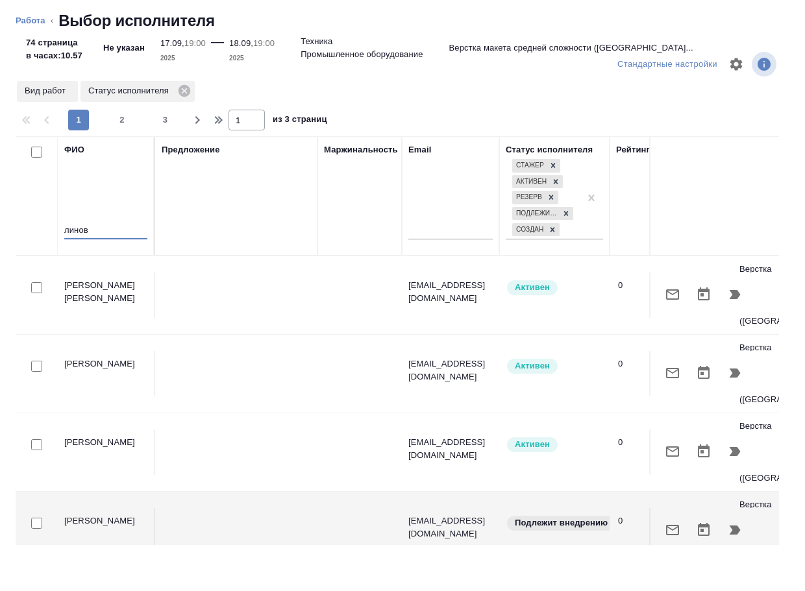
type input "линова"
type textarea "x"
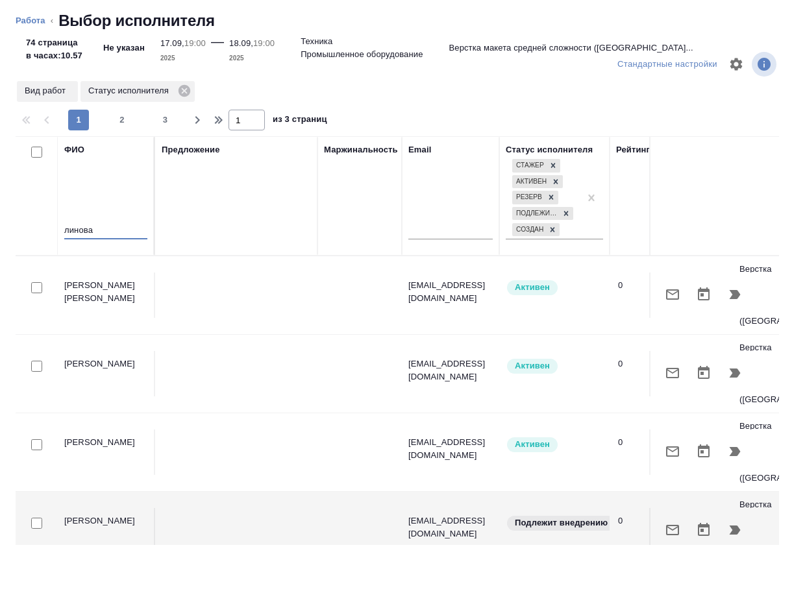
type textarea "x"
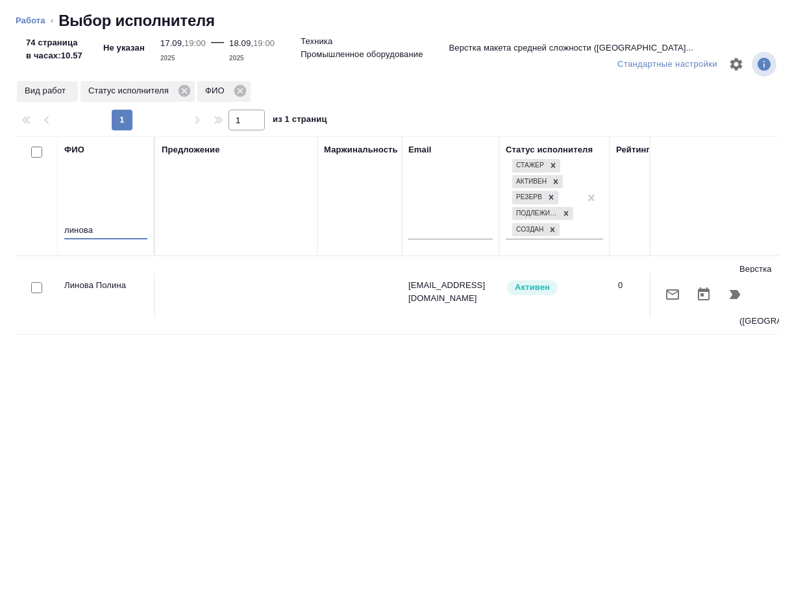
type input "линова"
click at [727, 293] on icon "button" at bounding box center [735, 295] width 16 height 16
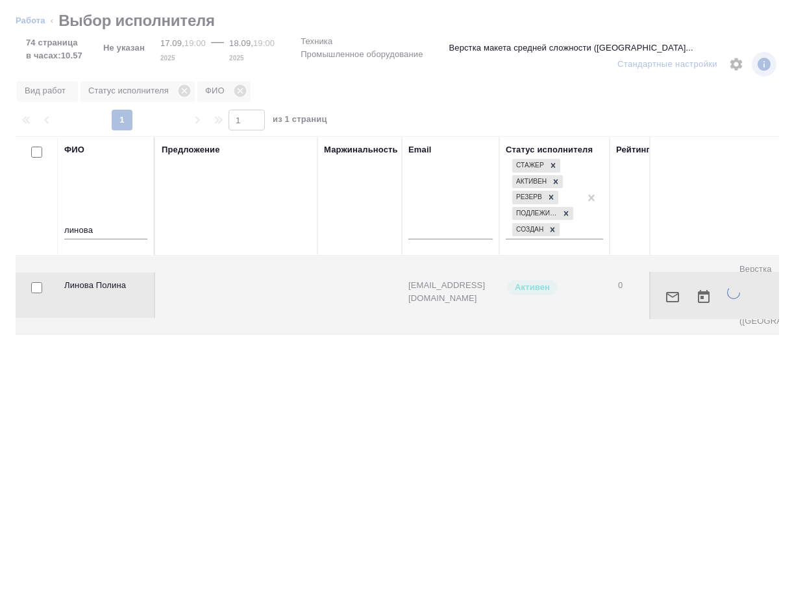
type textarea "x"
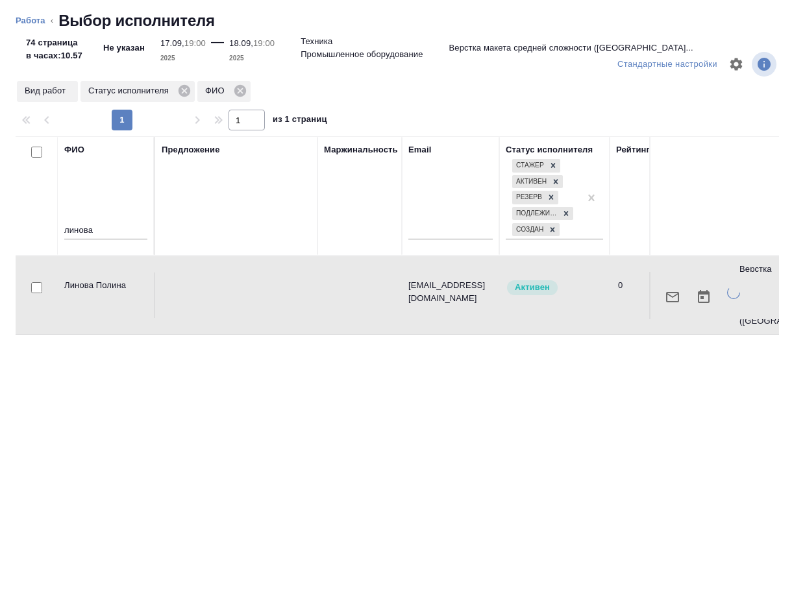
type textarea "x"
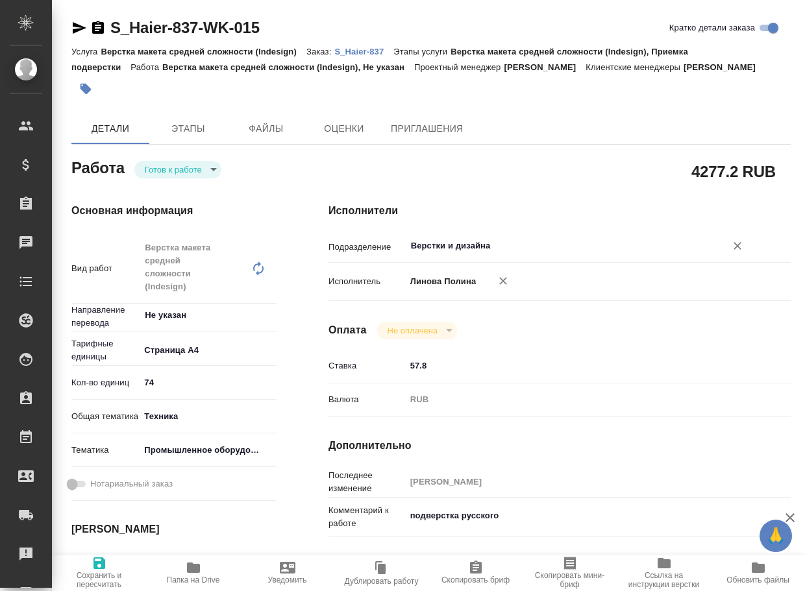
type textarea "x"
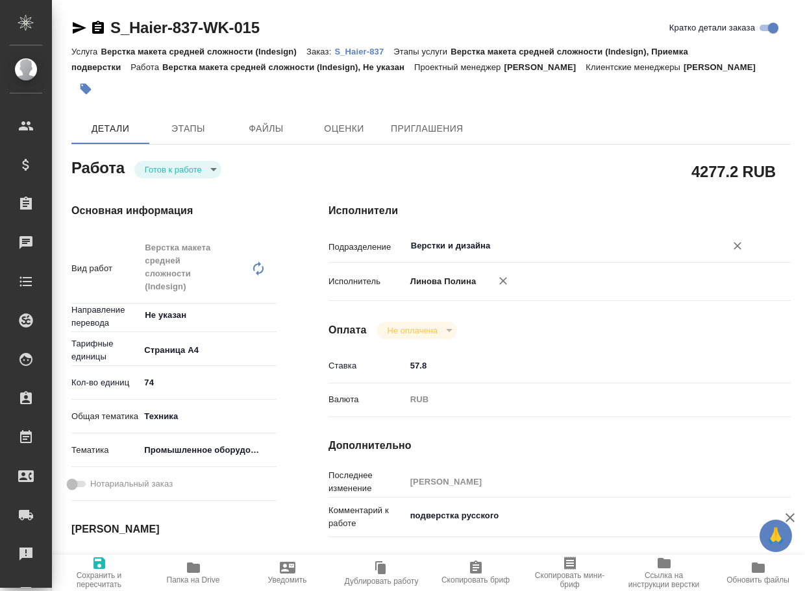
type textarea "x"
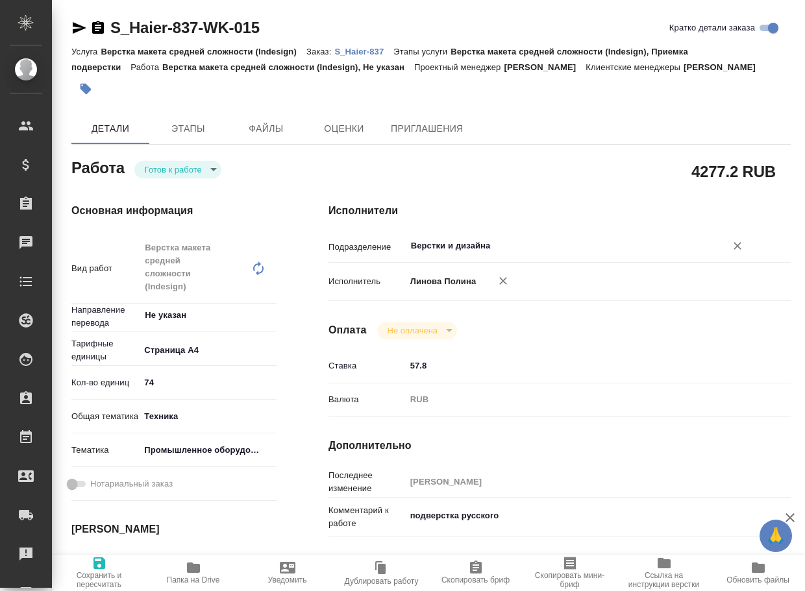
type textarea "x"
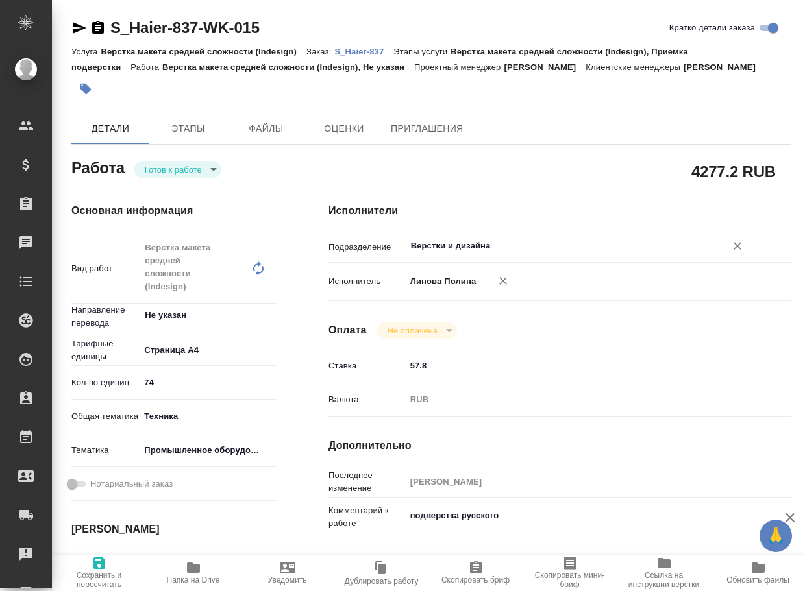
click at [483, 254] on input "Верстки и дизайна" at bounding box center [556, 246] width 295 height 16
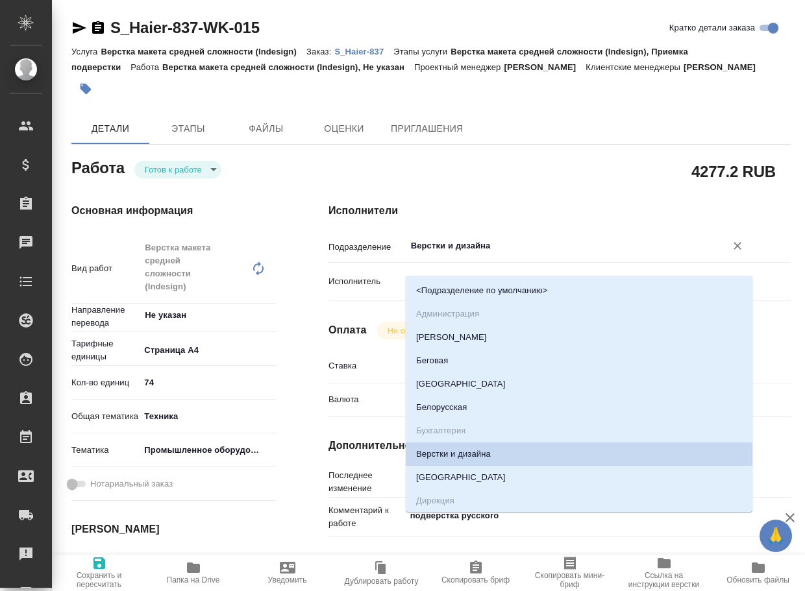
type textarea "x"
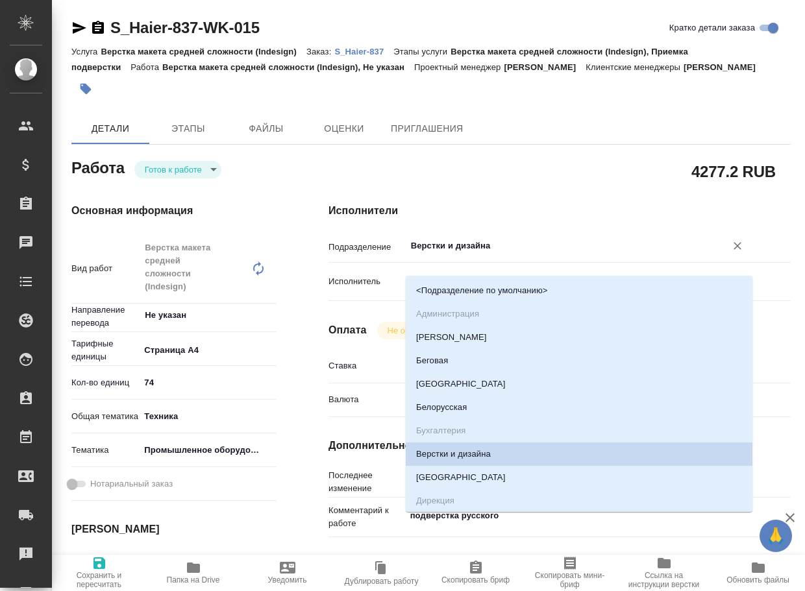
type input "d"
type textarea "x"
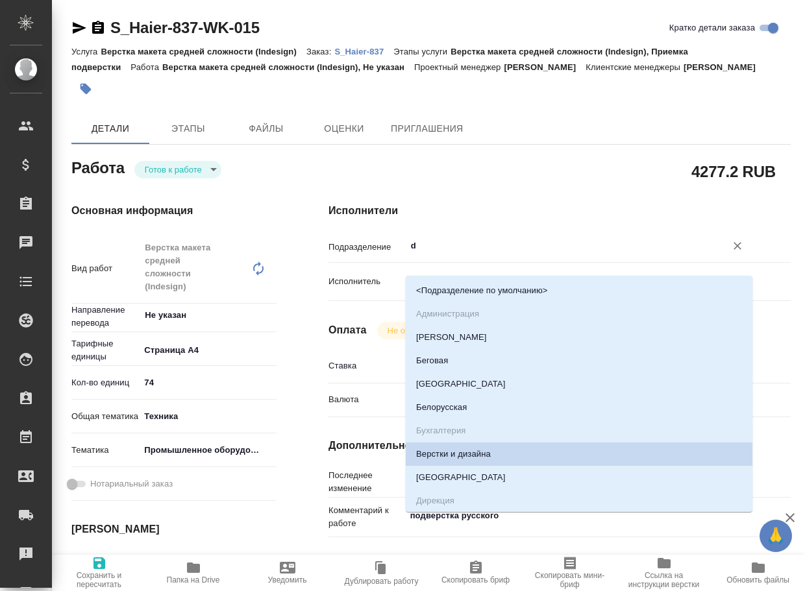
type textarea "x"
type input "dt"
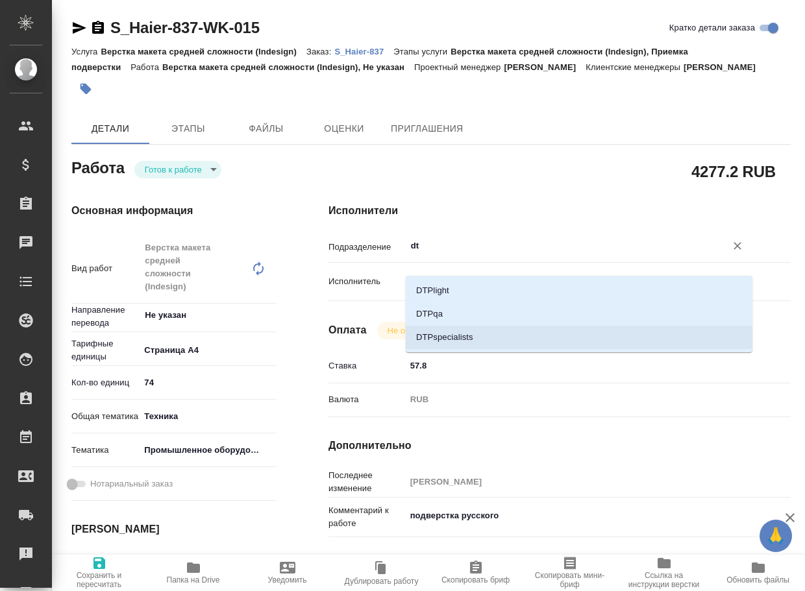
click at [465, 339] on li "DTPspecialists" at bounding box center [579, 337] width 346 height 23
type textarea "x"
type input "DTPspecialists"
type textarea "x"
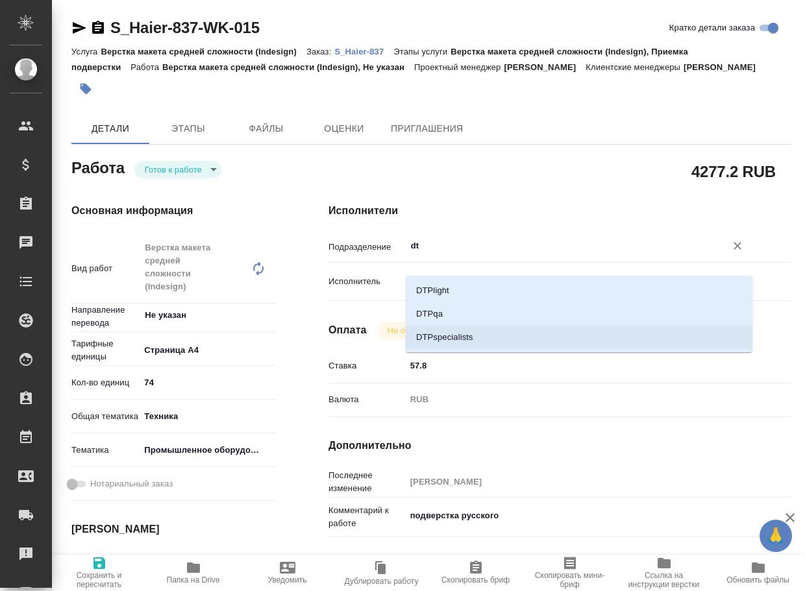
type textarea "x"
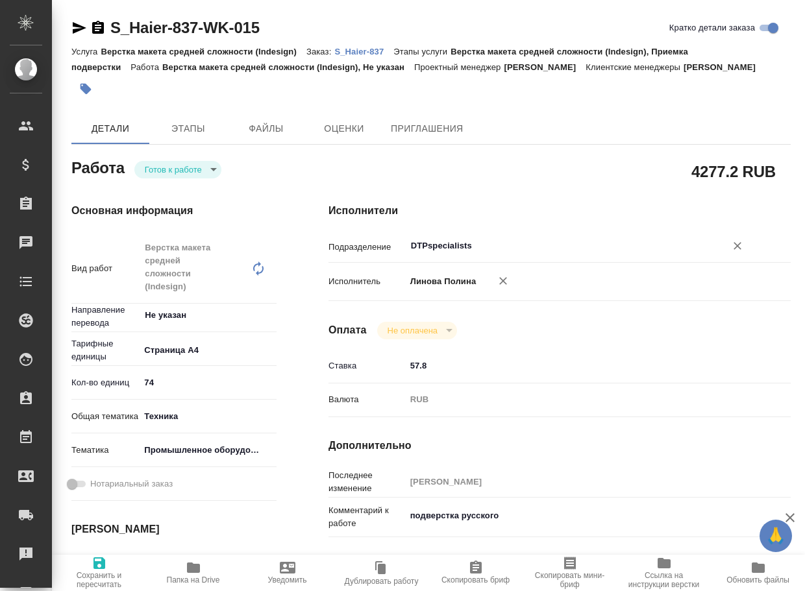
type textarea "x"
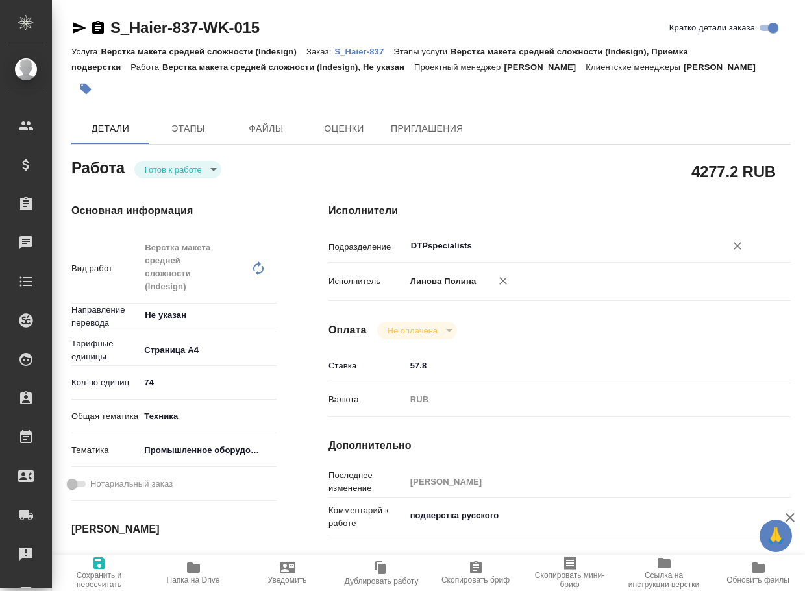
type input "DTPspecialists"
click at [105, 588] on span "Сохранить и пересчитать" at bounding box center [99, 580] width 79 height 18
type textarea "x"
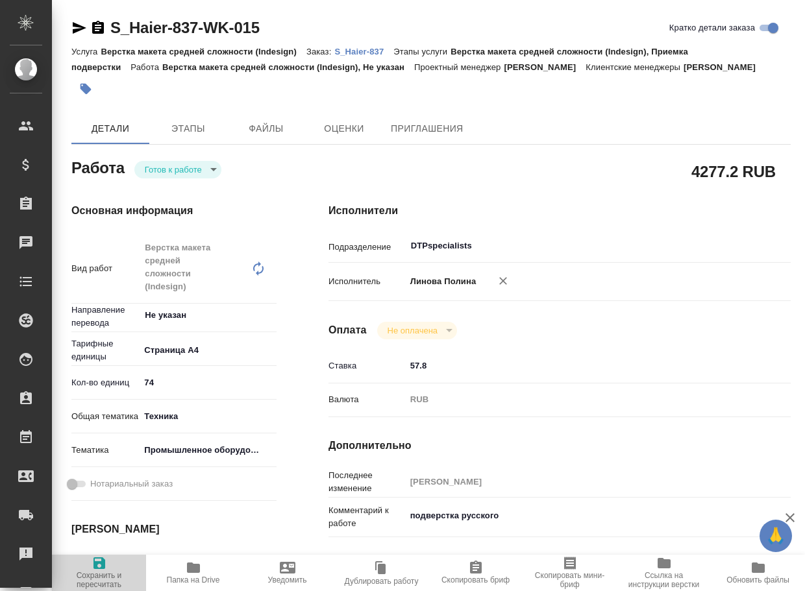
type textarea "x"
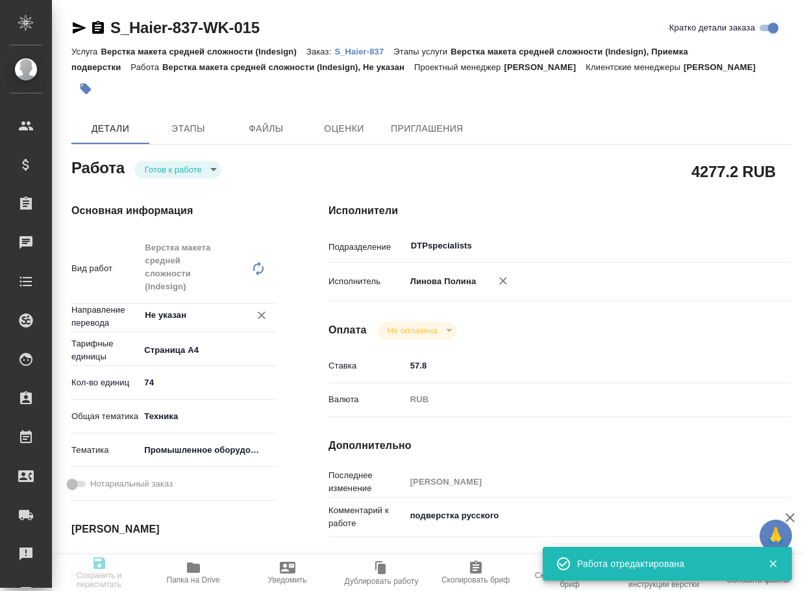
type textarea "x"
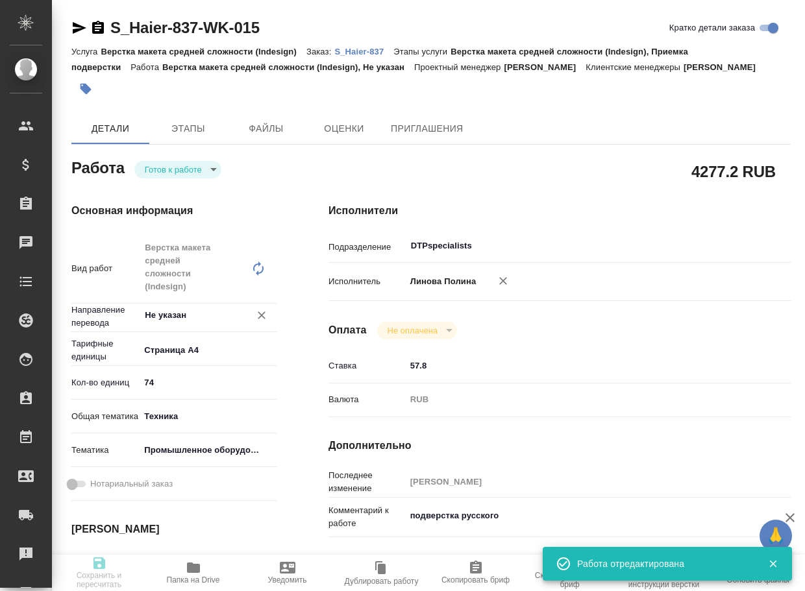
type textarea "x"
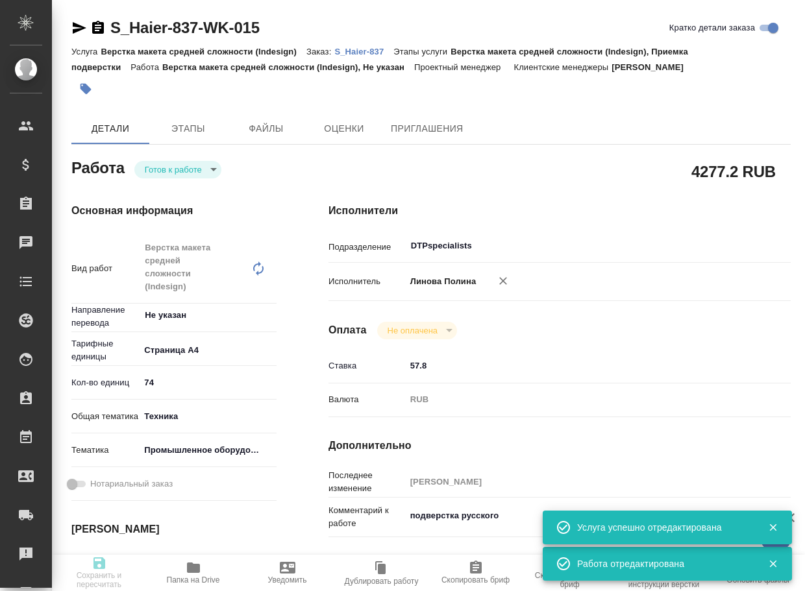
type input "readyForWork"
type textarea "Верстка макета средней сложности (Indesign)"
type textarea "x"
type input "Не указан"
type input "5f036ec4e16dec2d6b59c8ff"
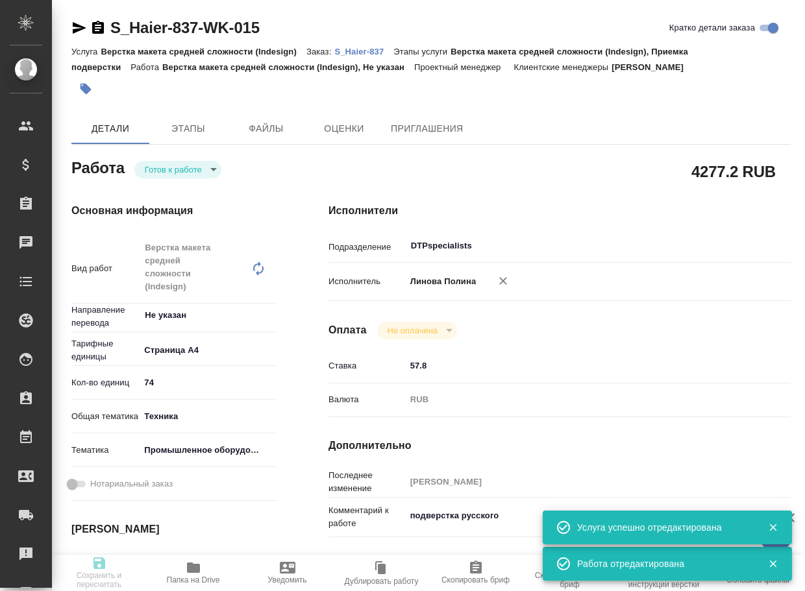
type input "74"
type input "tech"
type input "5f647205b73bc97568ca66bc"
type input "[DATE] 19:00"
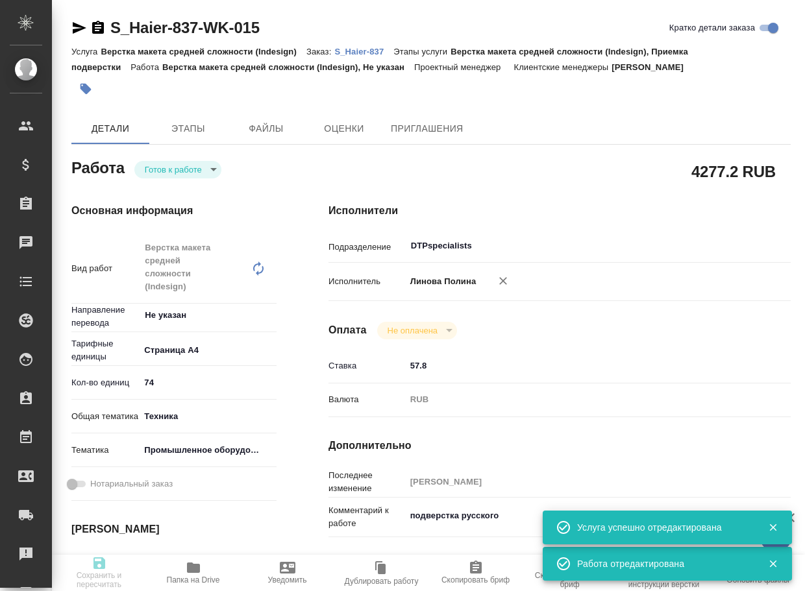
type input "[DATE] 16:00"
type input "DTPspecialists"
type input "notPayed"
type input "57.8"
type input "RUB"
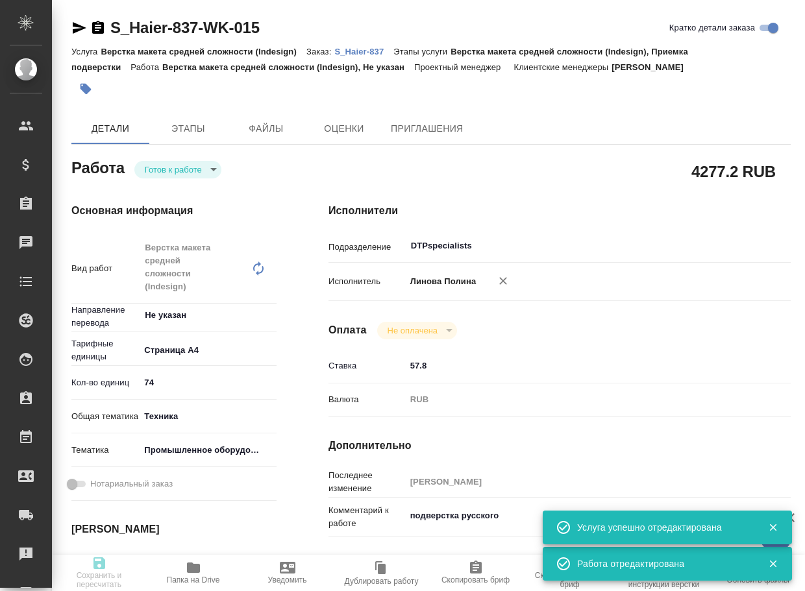
type input "[PERSON_NAME]"
type textarea "подверстка русского"
type textarea "x"
type textarea "/Clients/Хайер Электрикал Эпплаенсиз Рус/Orders/S_Haier-837/DTP/S_Haier-837-WK-…"
type textarea "x"
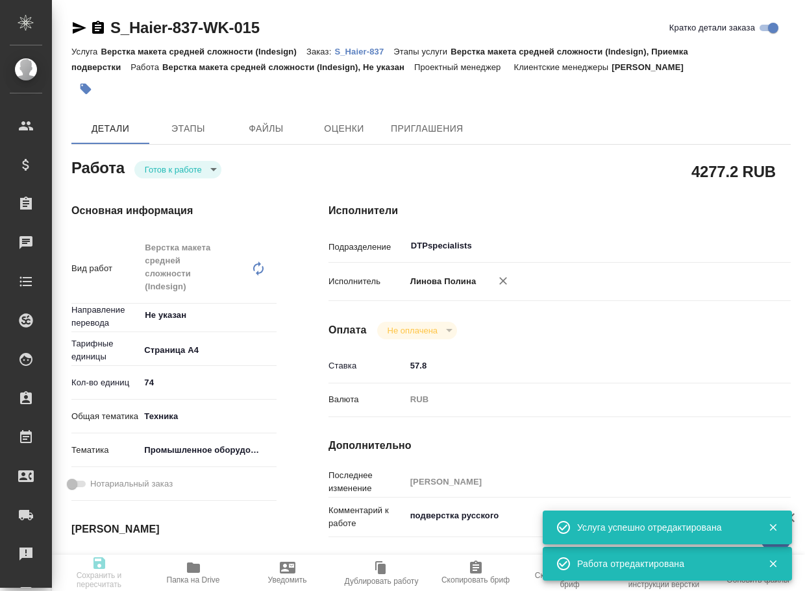
type input "S_Haier-837"
type input "Верстка макета средней сложности (Indesign)"
type input "Верстка макета средней сложности (Indesign), Приемка подверстки"
type input "[PERSON_NAME] [PERSON_NAME]"
type input "[PERSON_NAME]"
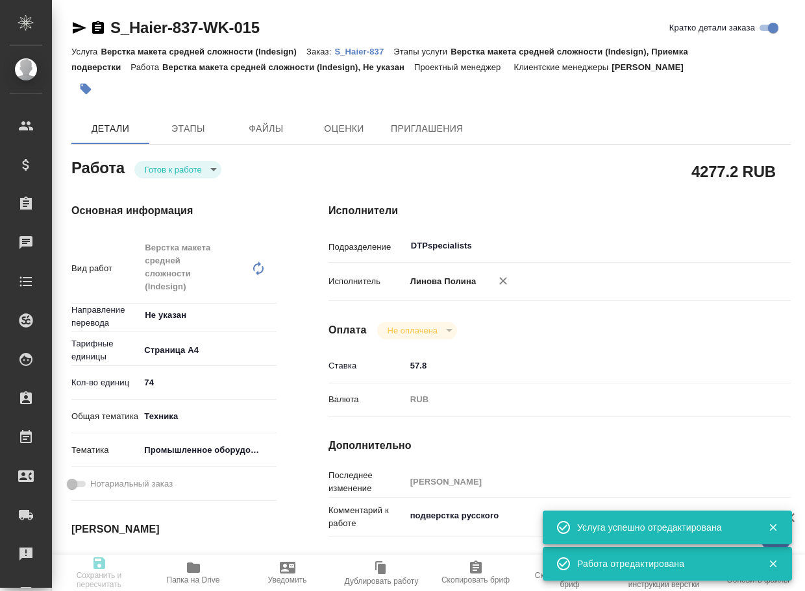
type input "/Clients/Хайер Электрикал Эпплаенсиз Рус/Orders/S_Haier-837"
type textarea "x"
type textarea "8 рд англ-рус + 5 рд рус-каз 1. какие условия перевода и верстки на русский и к…"
type textarea "x"
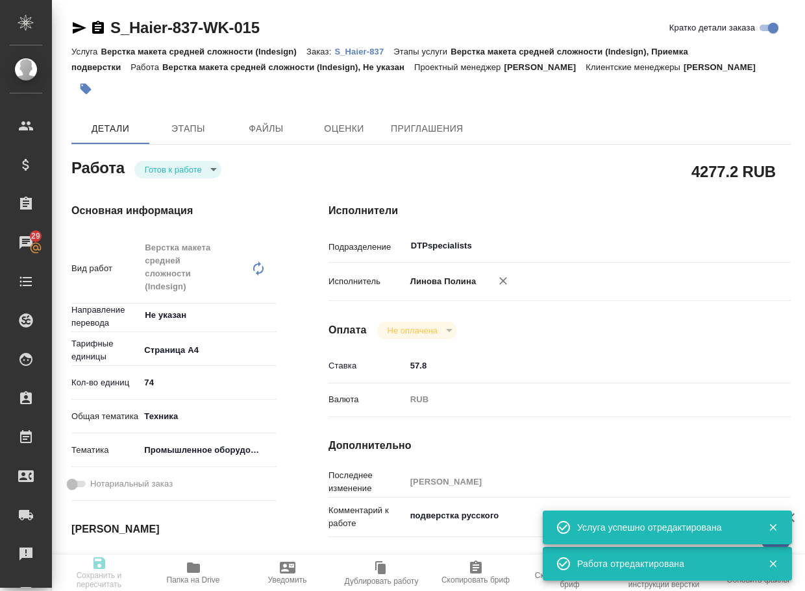
type textarea "x"
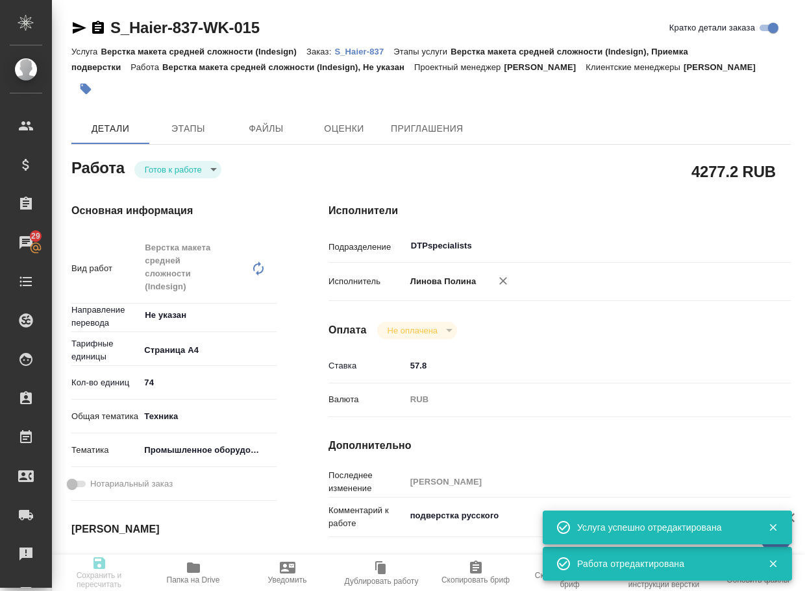
type textarea "x"
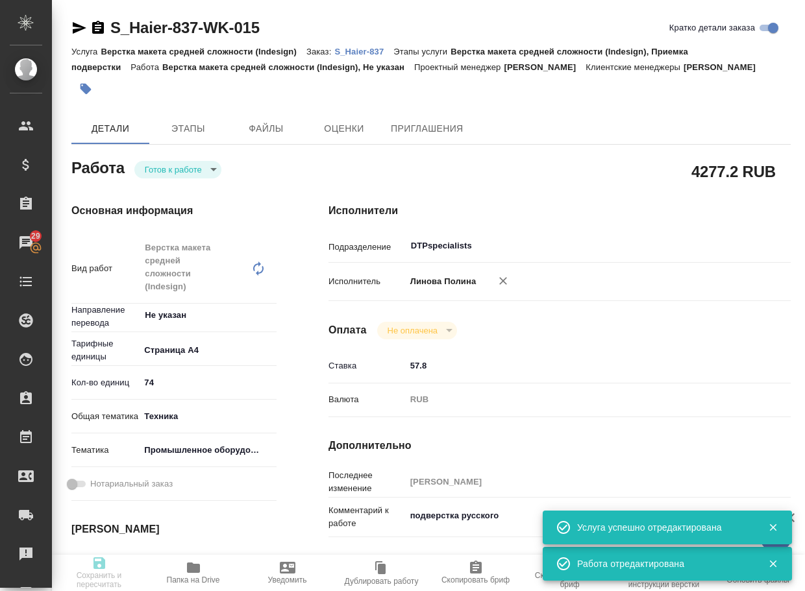
type textarea "x"
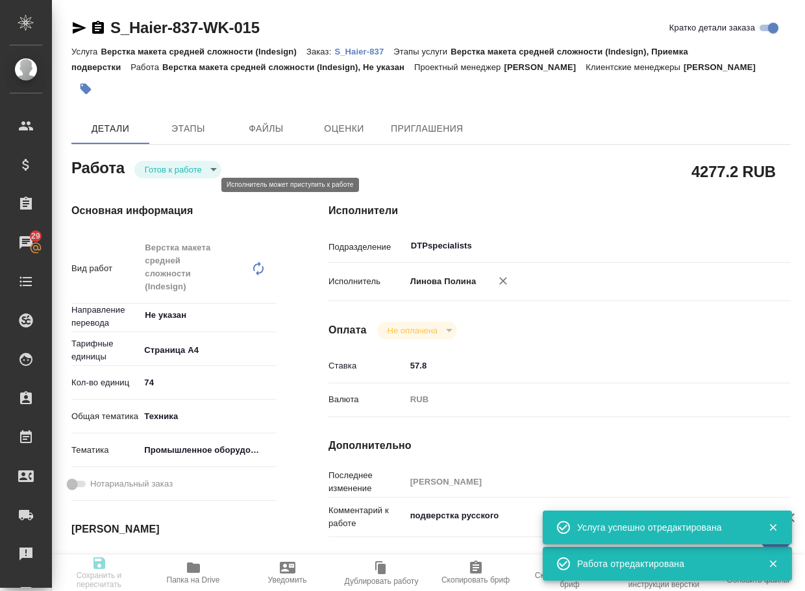
type textarea "x"
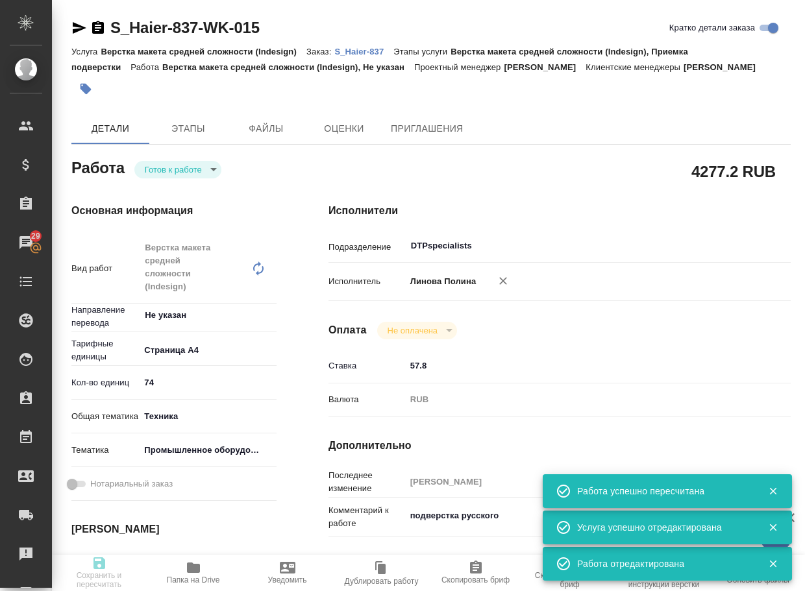
click at [190, 176] on body "🙏 .cls-1 fill:#fff; AWATERA Arsenyeva Vera Клиенты Спецификации Заказы 29 Чаты …" at bounding box center [402, 295] width 805 height 591
type input "readyForWork"
type textarea "Верстка макета средней сложности (Indesign)"
type textarea "x"
type input "Не указан"
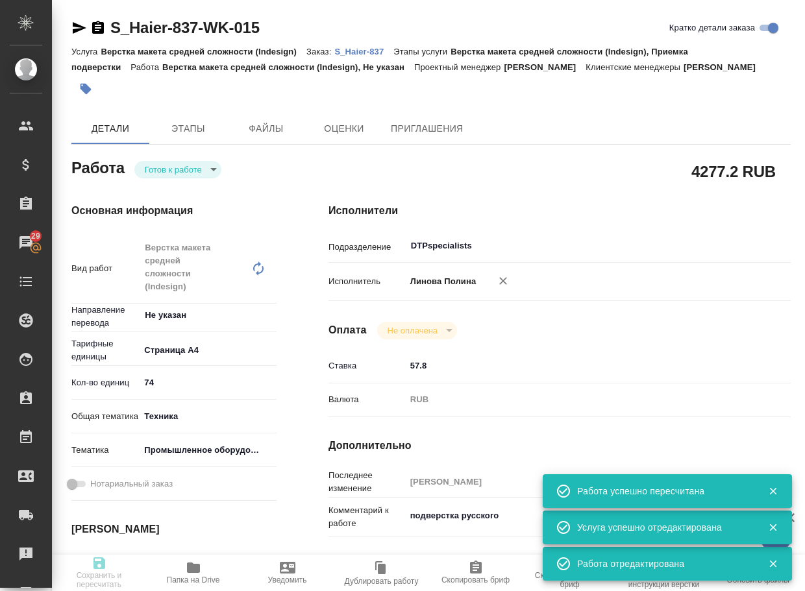
type input "5f036ec4e16dec2d6b59c8ff"
type input "74"
type input "tech"
type input "5f647205b73bc97568ca66bc"
type input "[DATE] 19:00"
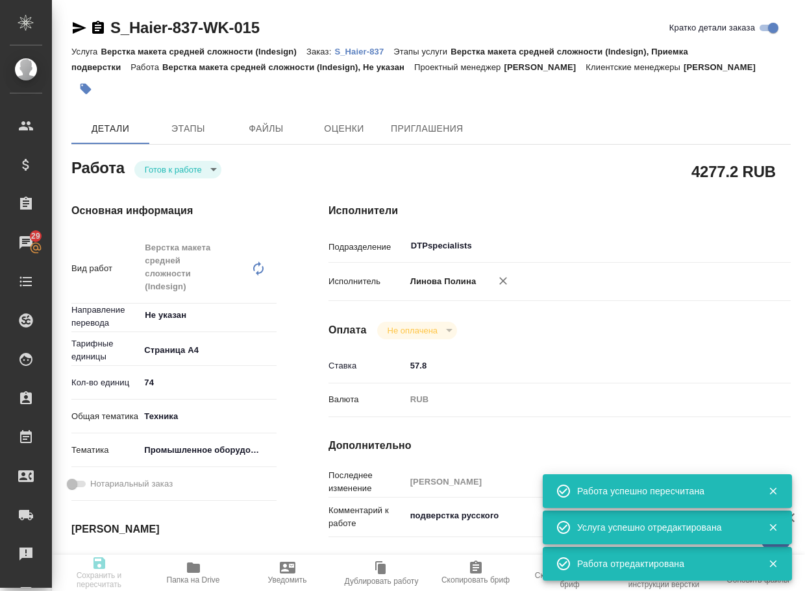
type input "[DATE] 19:00"
type input "[DATE] 16:00"
type input "DTPspecialists"
type input "notPayed"
type input "57.8"
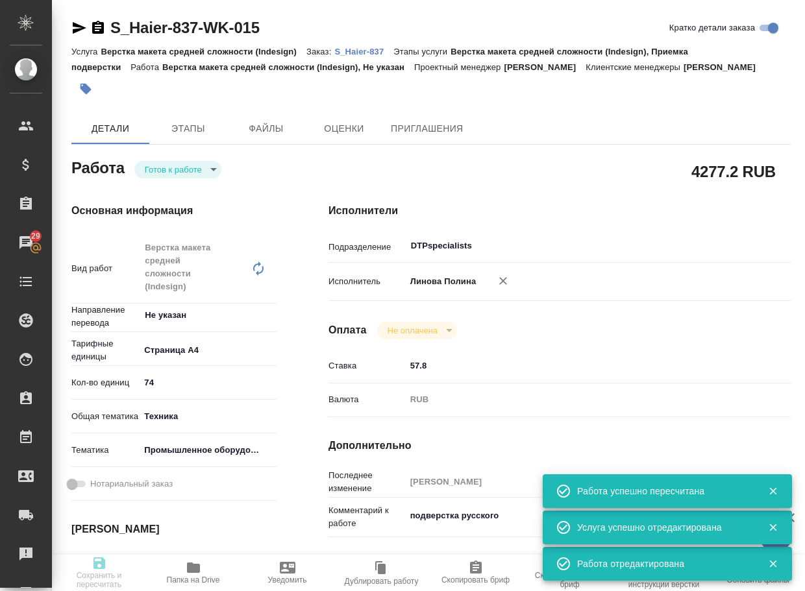
type input "RUB"
type input "[PERSON_NAME]"
type textarea "подверстка русского"
type textarea "x"
type textarea "/Clients/Хайер Электрикал Эпплаенсиз Рус/Orders/S_Haier-837/DTP/S_Haier-837-WK-…"
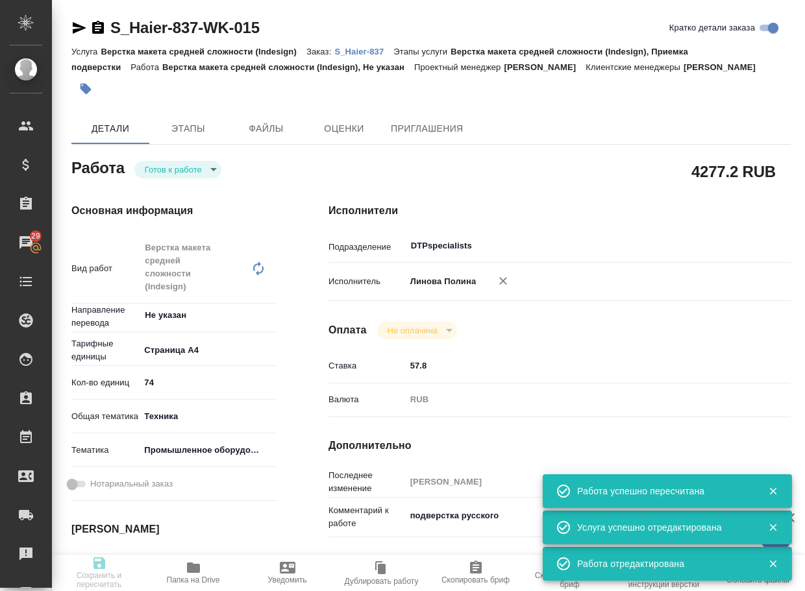
type textarea "x"
type input "S_Haier-837"
type input "Верстка макета средней сложности (Indesign)"
type input "Верстка макета средней сложности (Indesign), Приемка подверстки"
type input "[PERSON_NAME] [PERSON_NAME]"
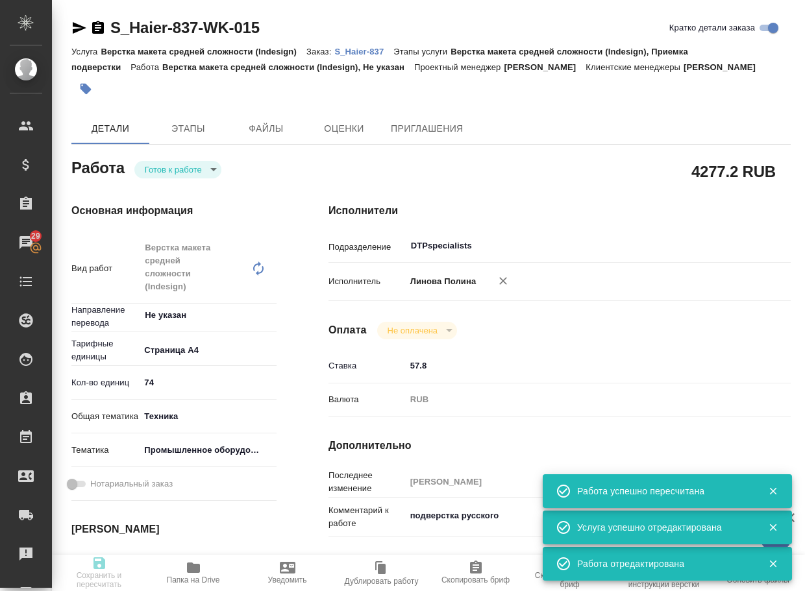
type input "[PERSON_NAME]"
type input "/Clients/Хайер Электрикал Эпплаенсиз Рус/Orders/S_Haier-837"
type textarea "x"
type textarea "8 рд англ-рус + 5 рд рус-каз 1. какие условия перевода и верстки на русский и к…"
type textarea "x"
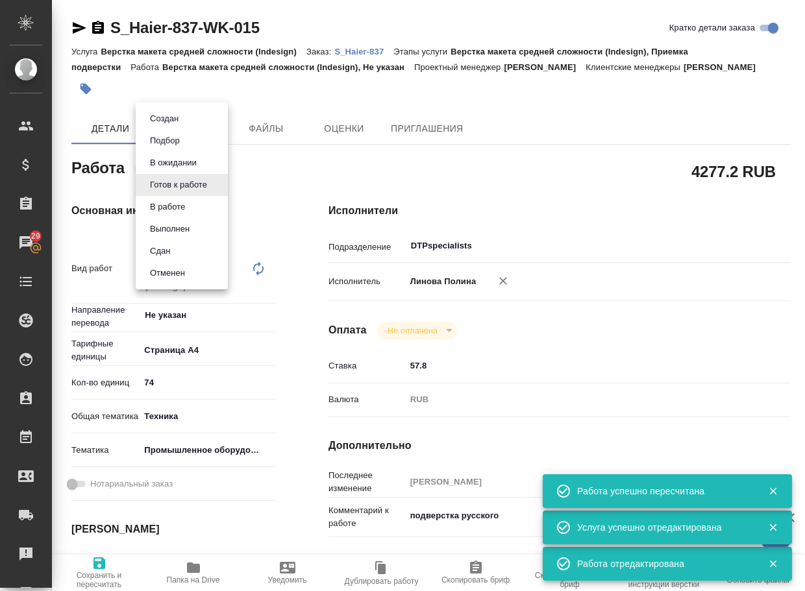
type textarea "x"
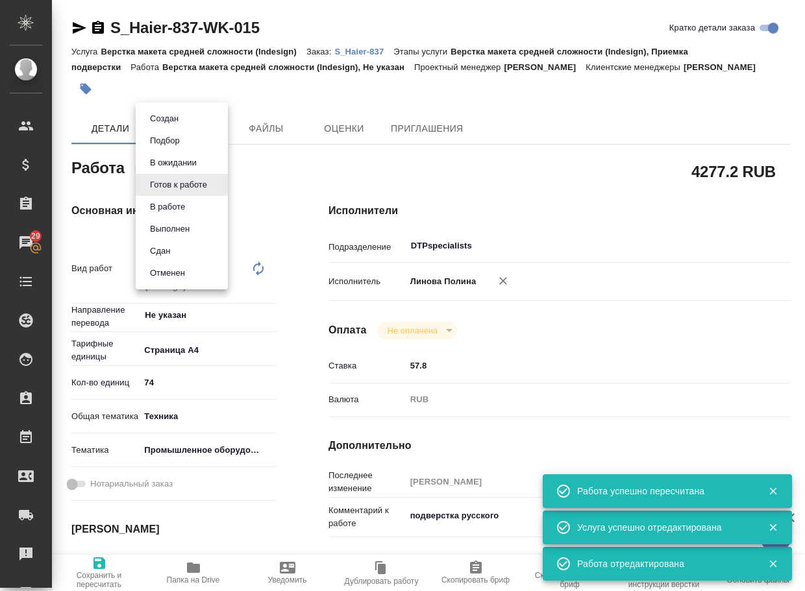
type textarea "x"
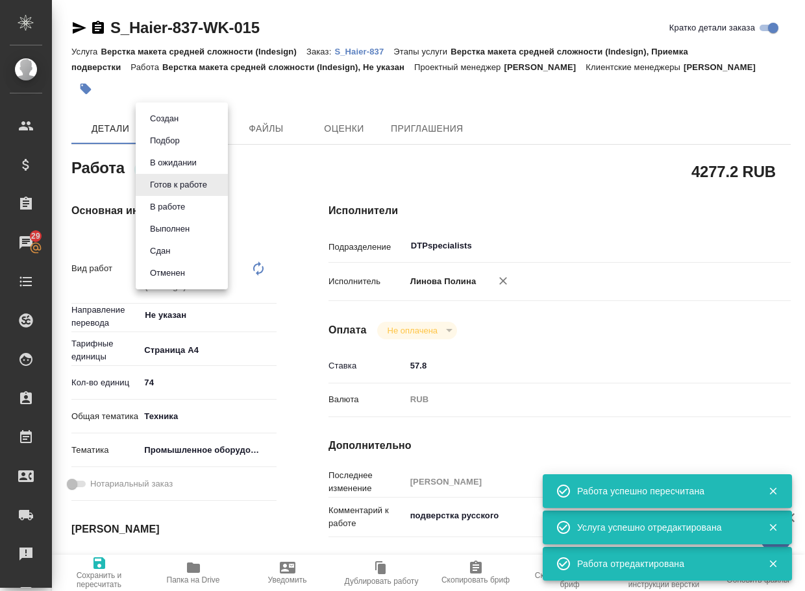
type textarea "x"
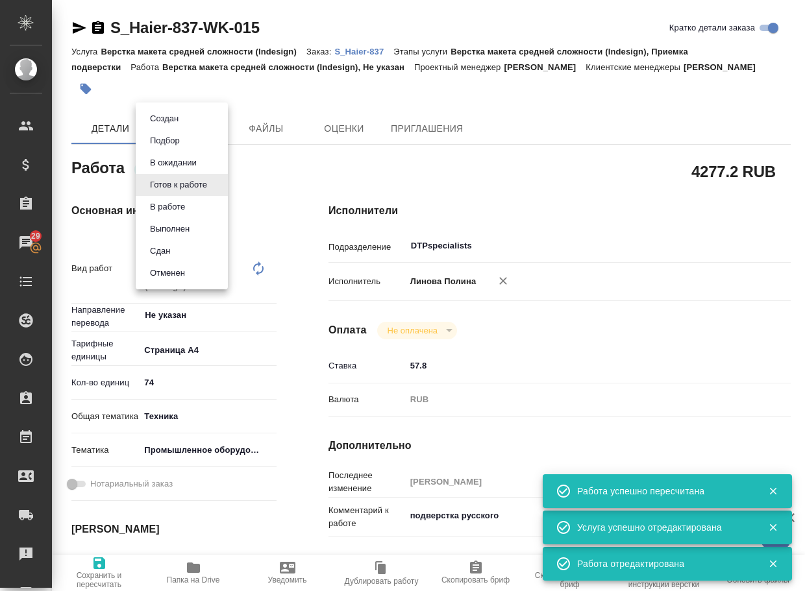
click at [193, 167] on button "В ожидании" at bounding box center [173, 163] width 55 height 14
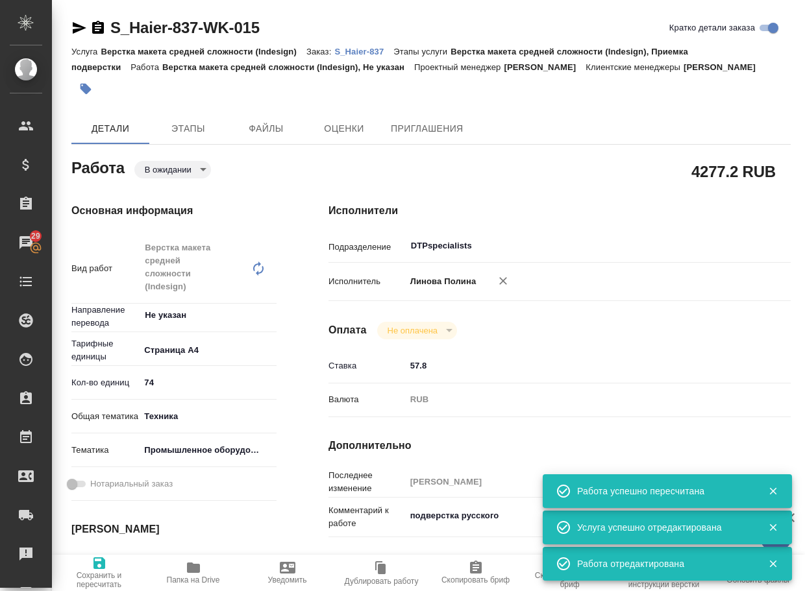
type textarea "x"
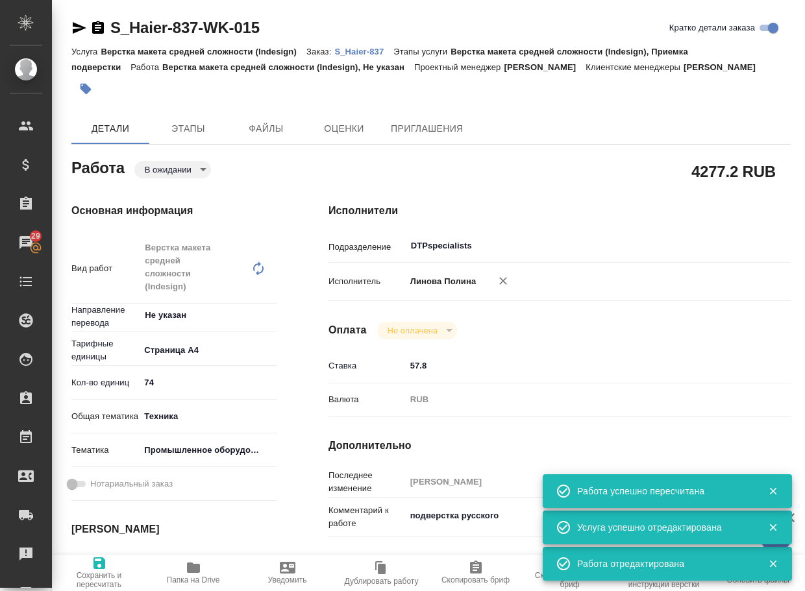
type textarea "x"
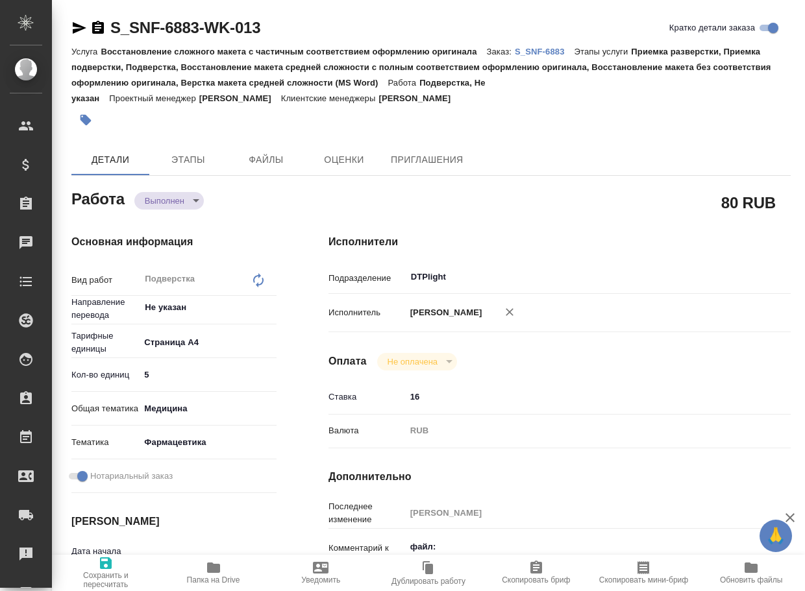
type textarea "x"
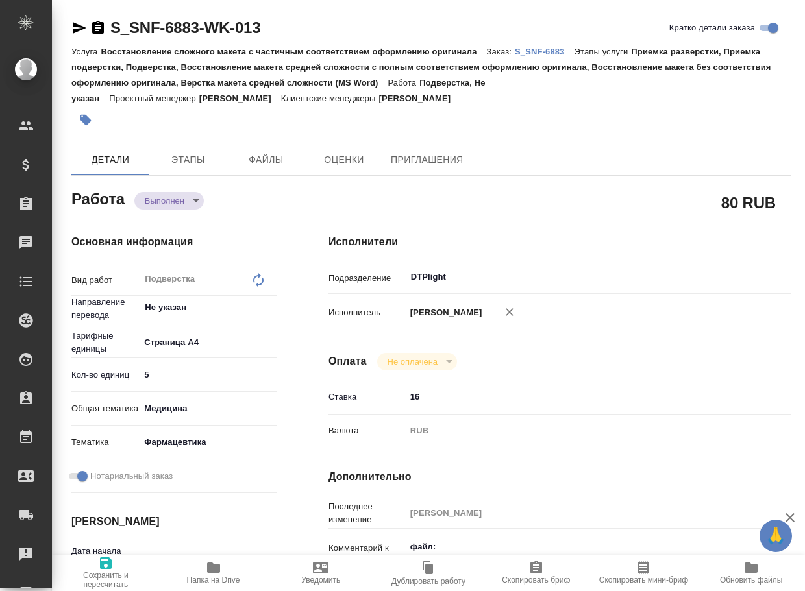
type textarea "x"
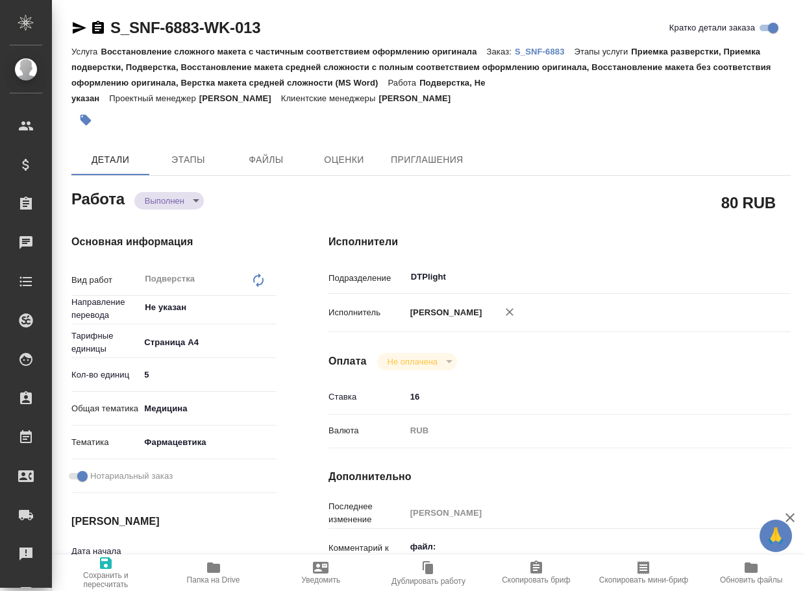
type textarea "x"
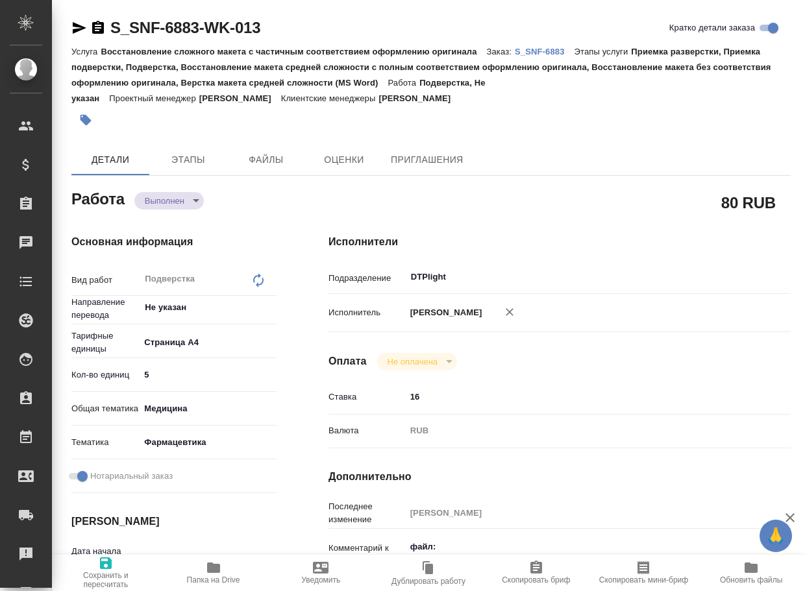
type textarea "x"
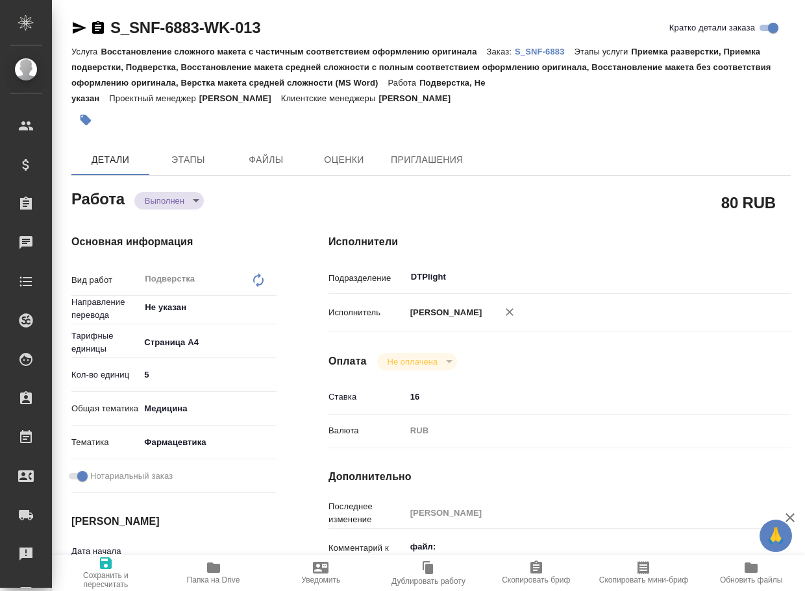
click at [207, 570] on icon "button" at bounding box center [213, 568] width 13 height 10
type textarea "x"
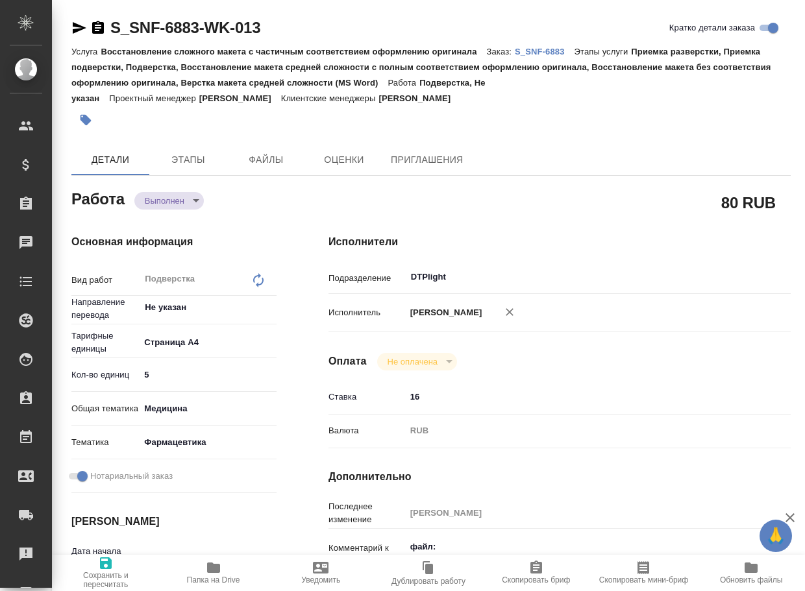
type textarea "x"
click at [162, 201] on body "🙏 .cls-1 fill:#fff; AWATERA Arsenyeva [PERSON_NAME] Спецификации Заказы 29 Чаты…" at bounding box center [402, 295] width 805 height 591
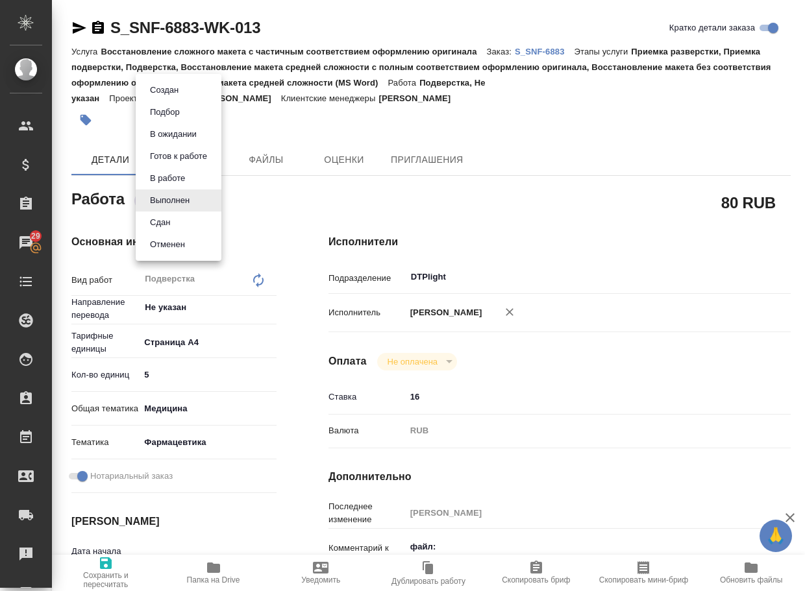
click at [164, 230] on li "Сдан" at bounding box center [179, 223] width 86 height 22
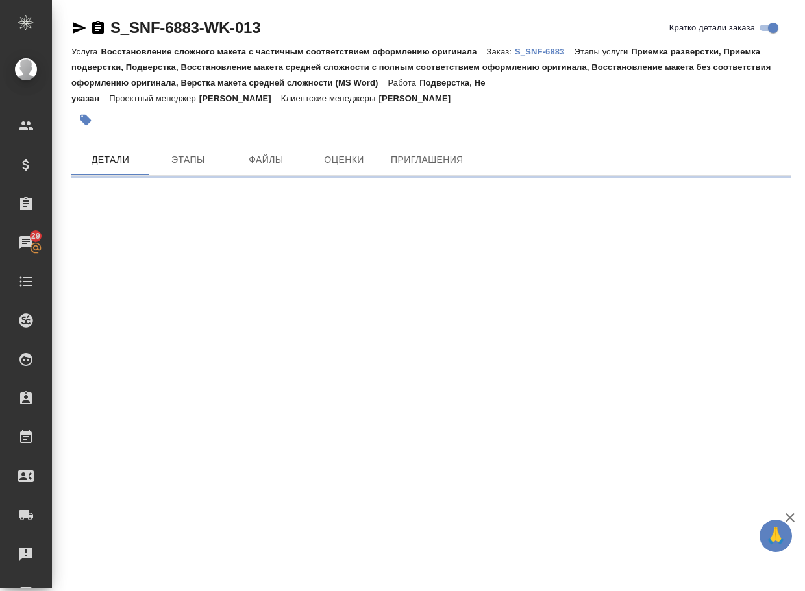
click at [561, 56] on p "S_SNF-6883" at bounding box center [545, 52] width 60 height 10
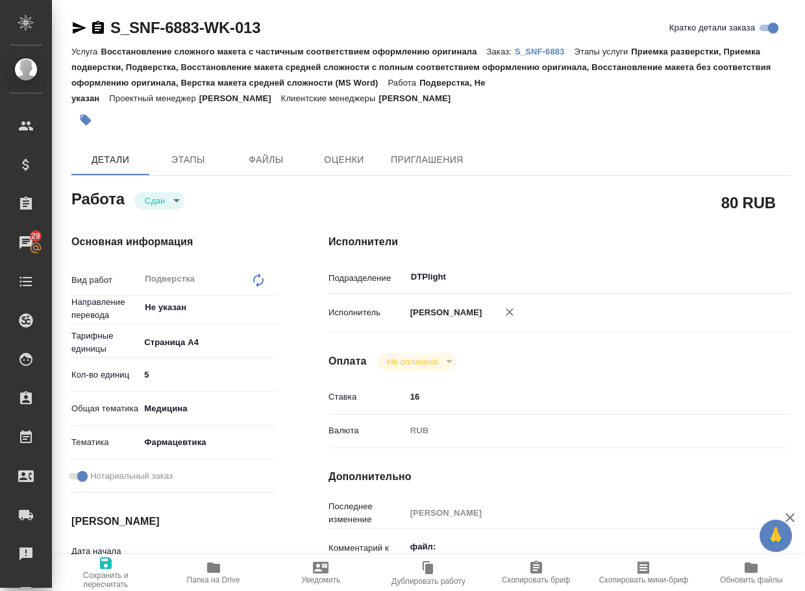
type textarea "x"
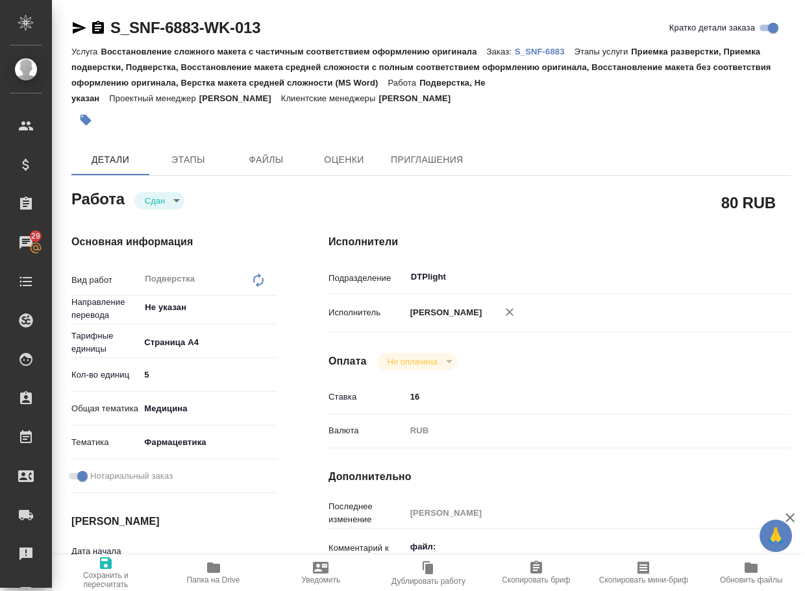
type textarea "x"
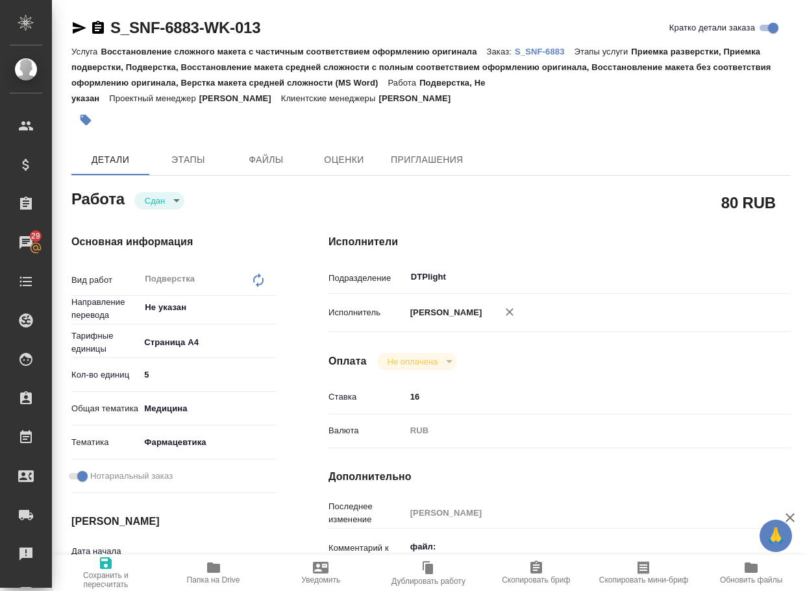
type textarea "x"
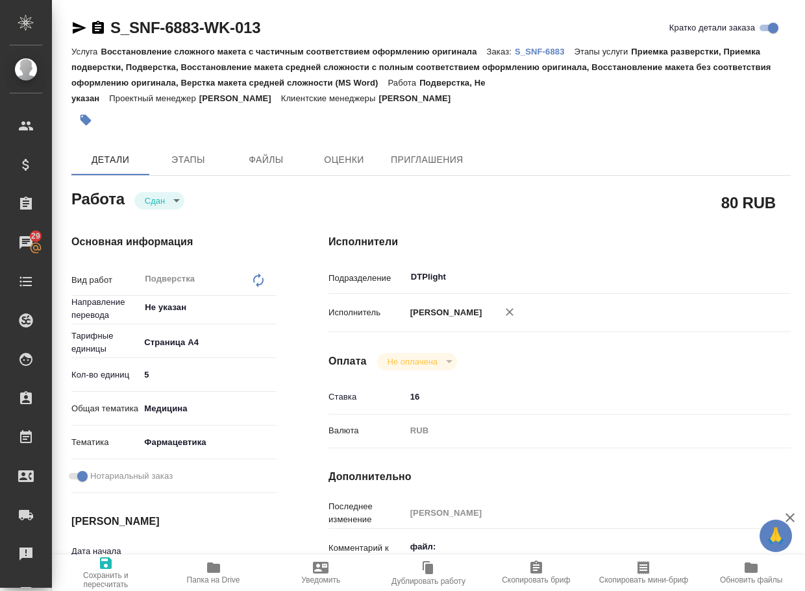
type textarea "x"
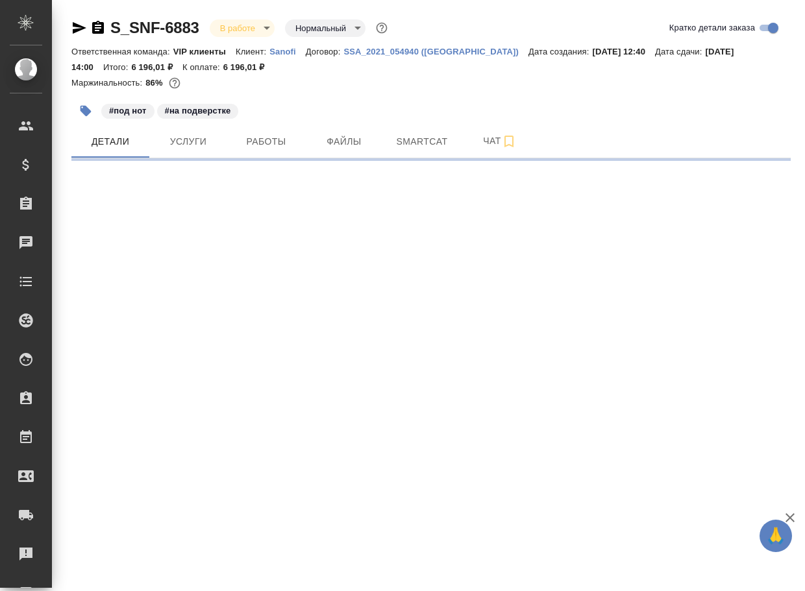
select select "RU"
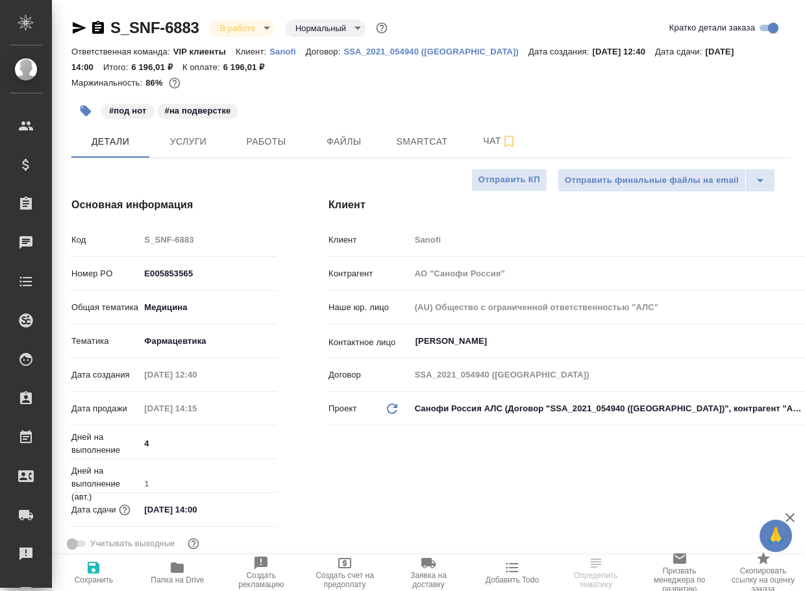
type textarea "x"
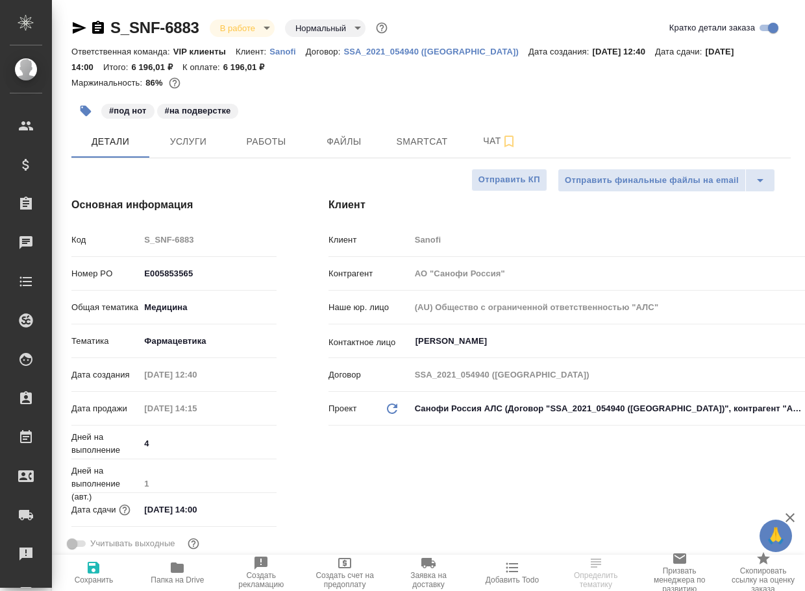
type textarea "x"
click at [493, 145] on span "Чат" at bounding box center [499, 141] width 62 height 16
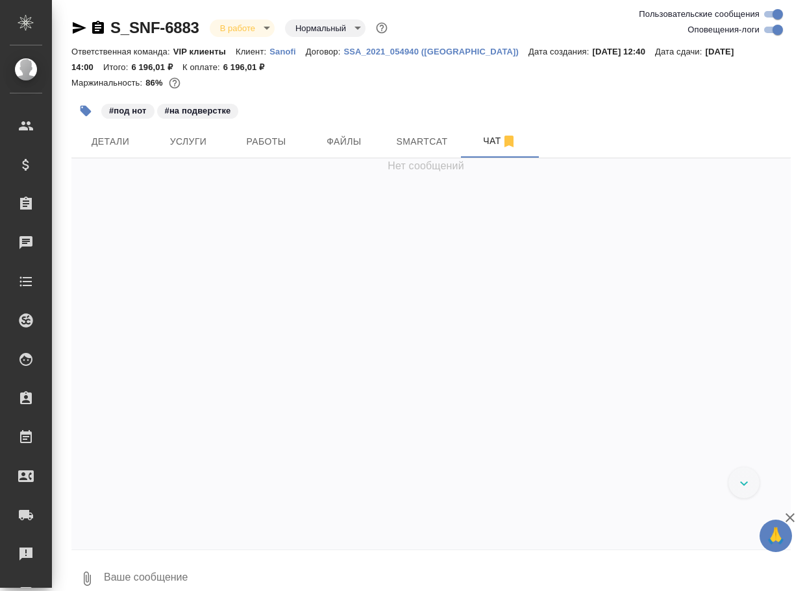
click at [213, 576] on textarea at bounding box center [447, 579] width 688 height 44
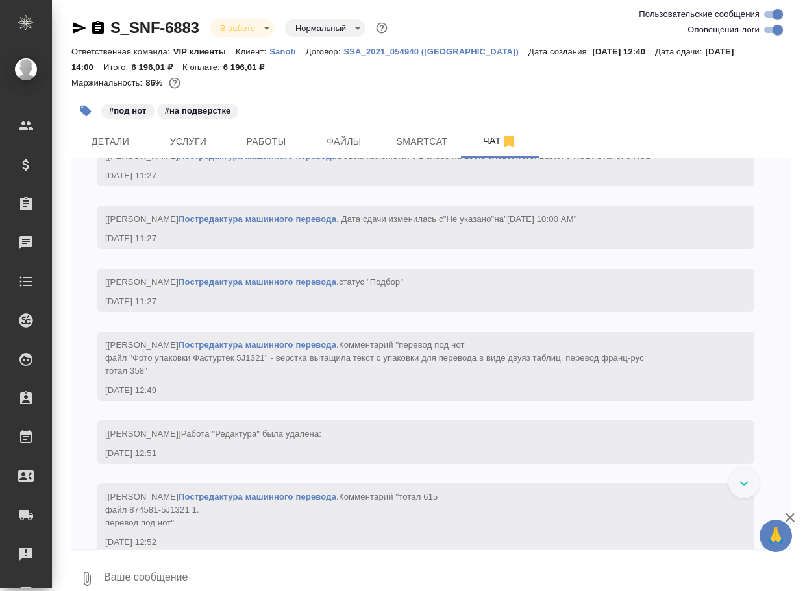
paste textarea "[URL][DOMAIN_NAME]"
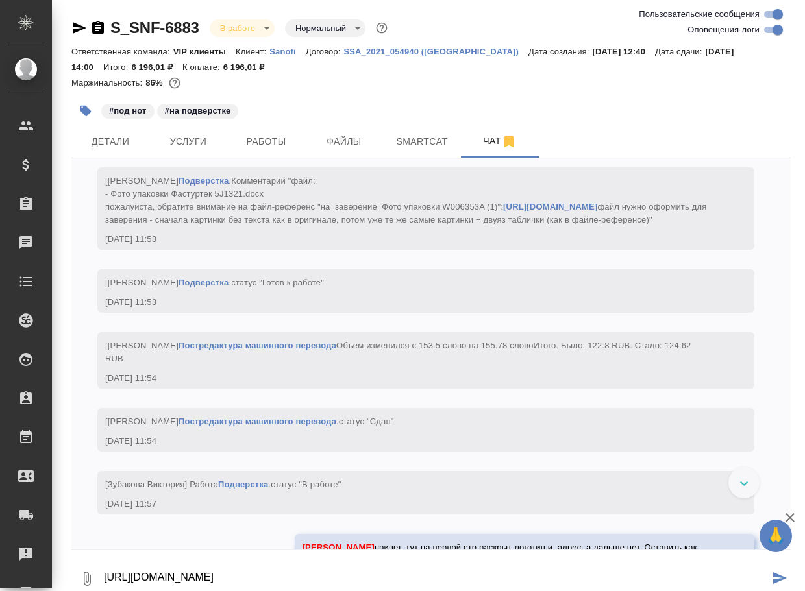
type textarea "[URL][DOMAIN_NAME]"
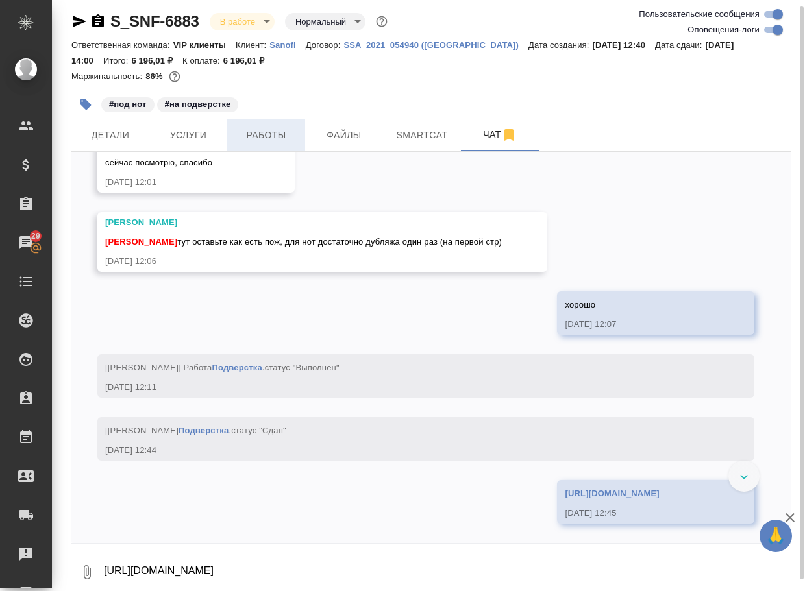
scroll to position [10264, 0]
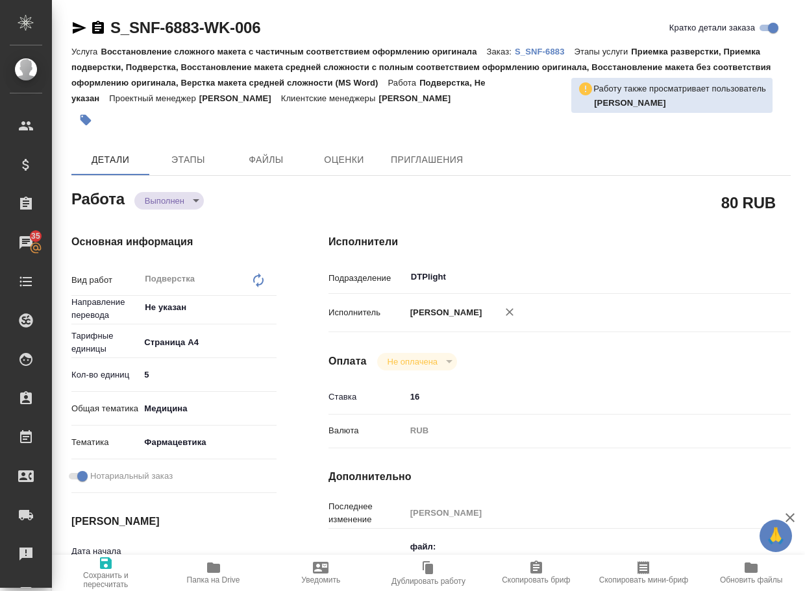
click at [207, 572] on icon "button" at bounding box center [214, 568] width 16 height 16
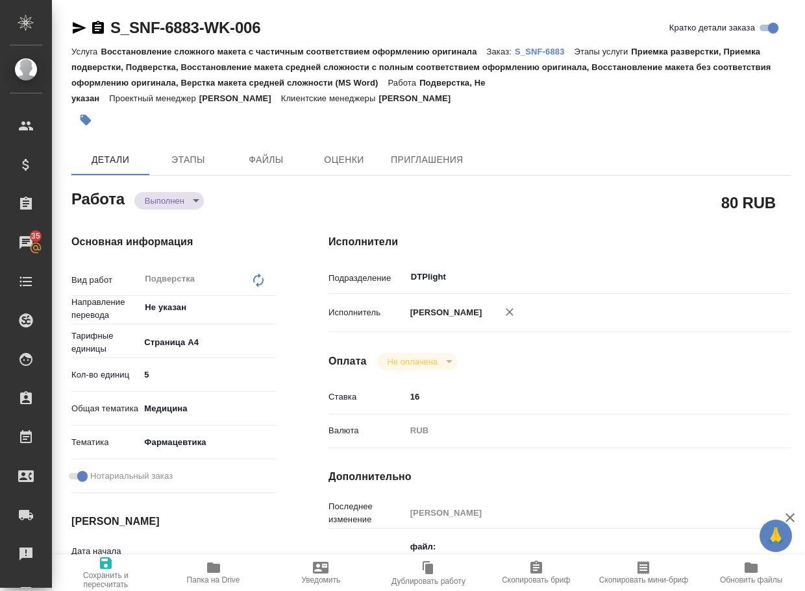
click at [168, 195] on body "🙏 .cls-1 fill:#fff; AWATERA Arsenyeva [PERSON_NAME] Спецификации Заказы 35 Чаты…" at bounding box center [402, 295] width 805 height 591
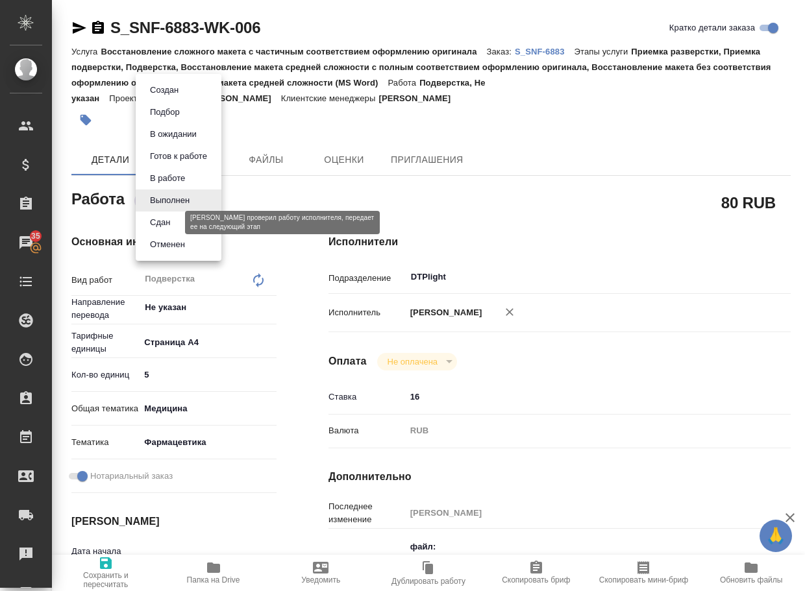
drag, startPoint x: 168, startPoint y: 222, endPoint x: 208, endPoint y: 185, distance: 54.2
click at [168, 222] on button "Сдан" at bounding box center [160, 222] width 28 height 14
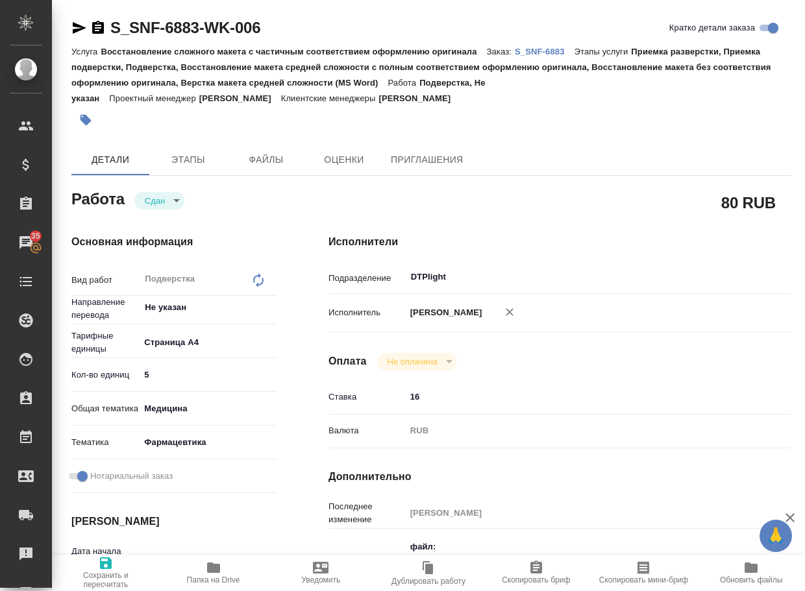
type textarea "x"
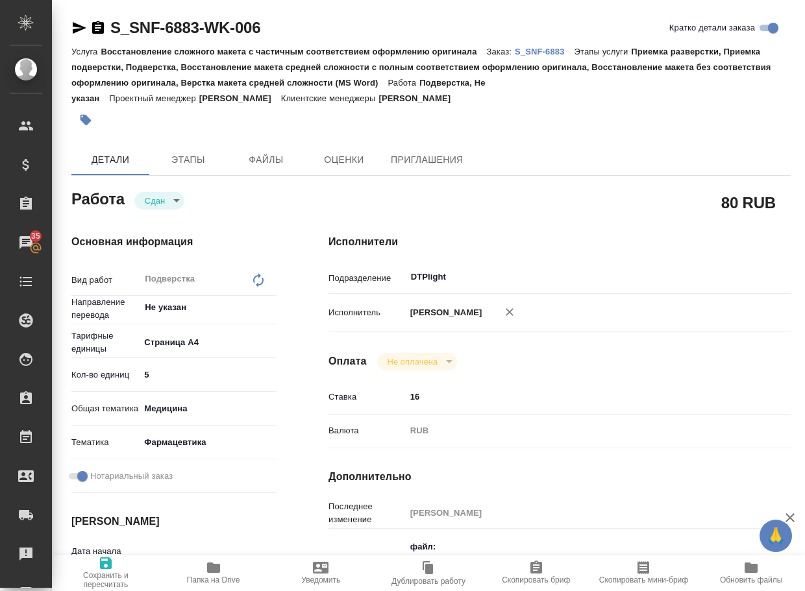
type textarea "x"
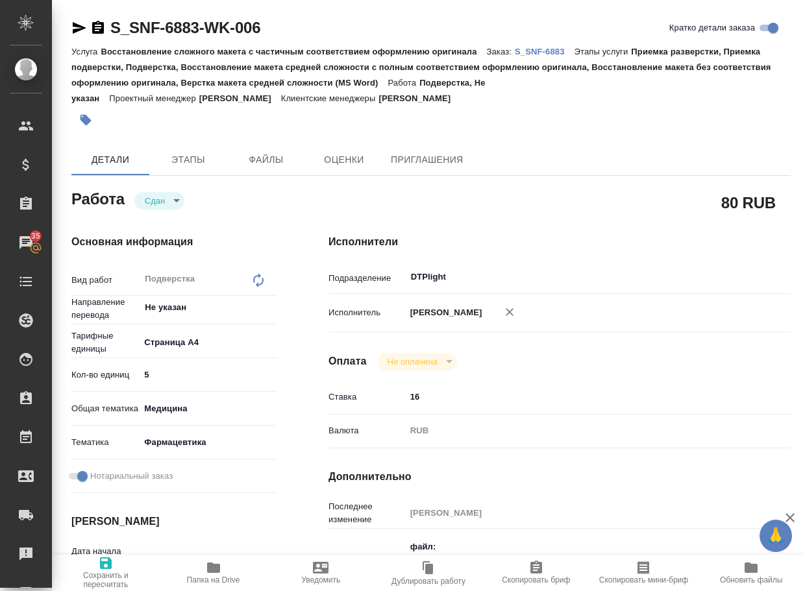
type textarea "x"
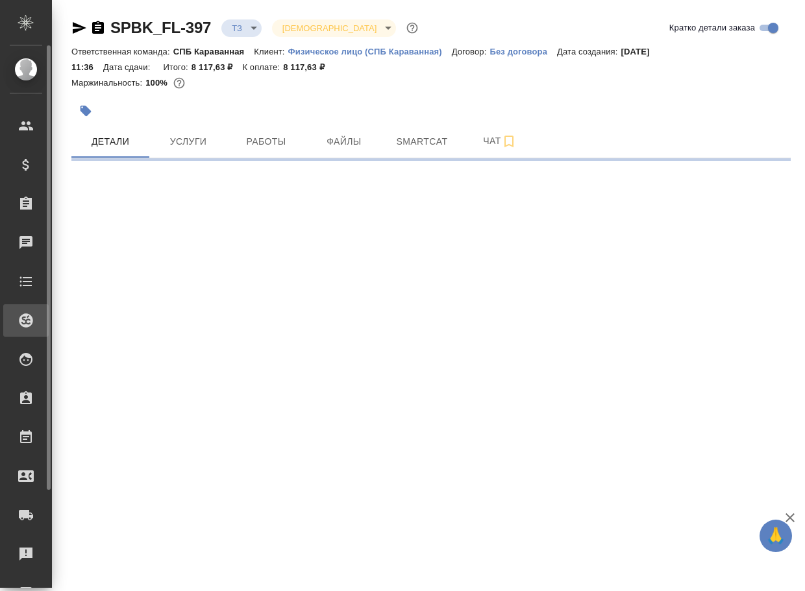
select select "RU"
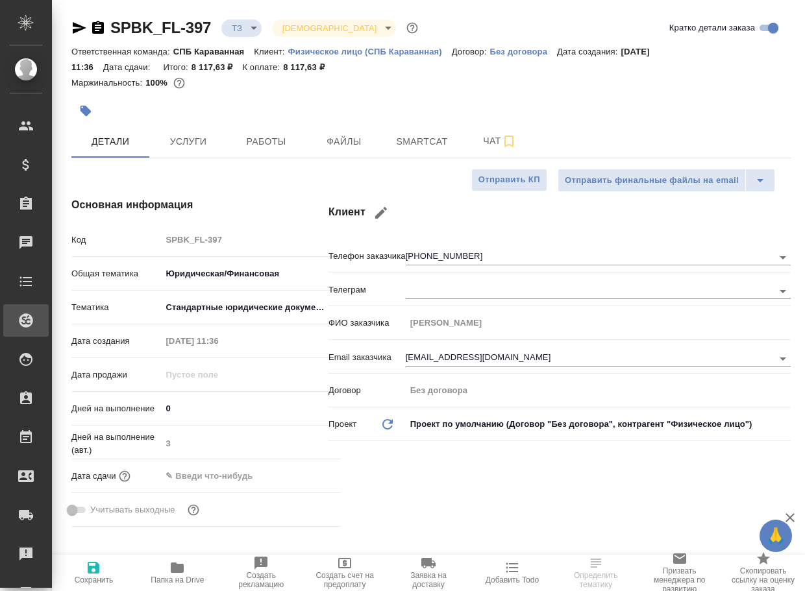
type textarea "x"
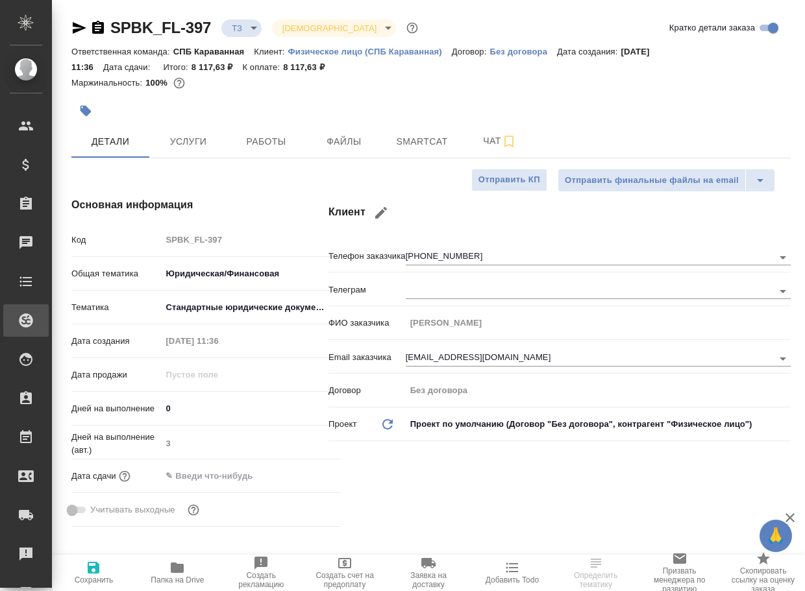
type textarea "x"
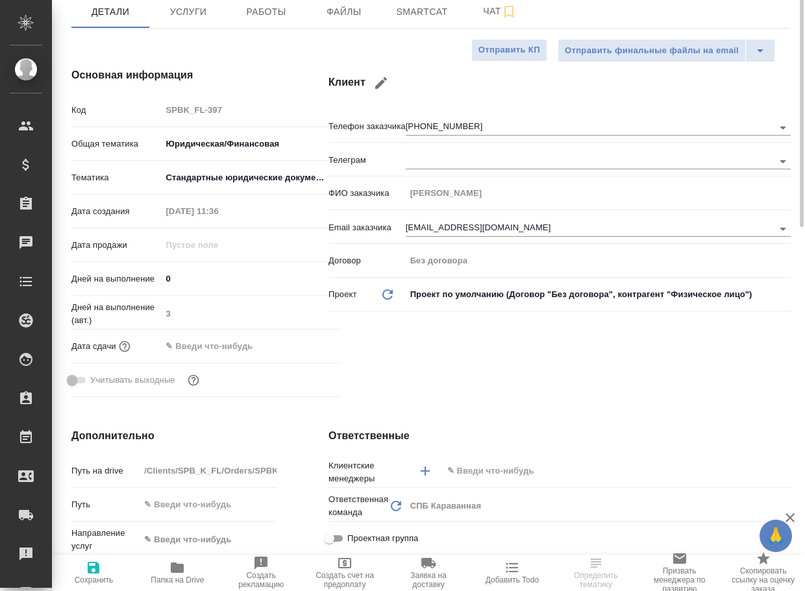
scroll to position [389, 0]
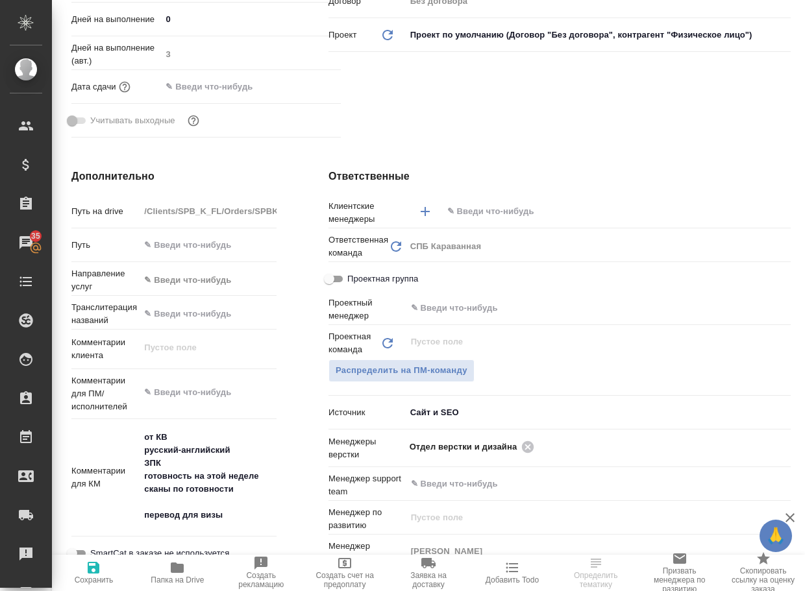
click at [183, 572] on icon "button" at bounding box center [177, 568] width 13 height 10
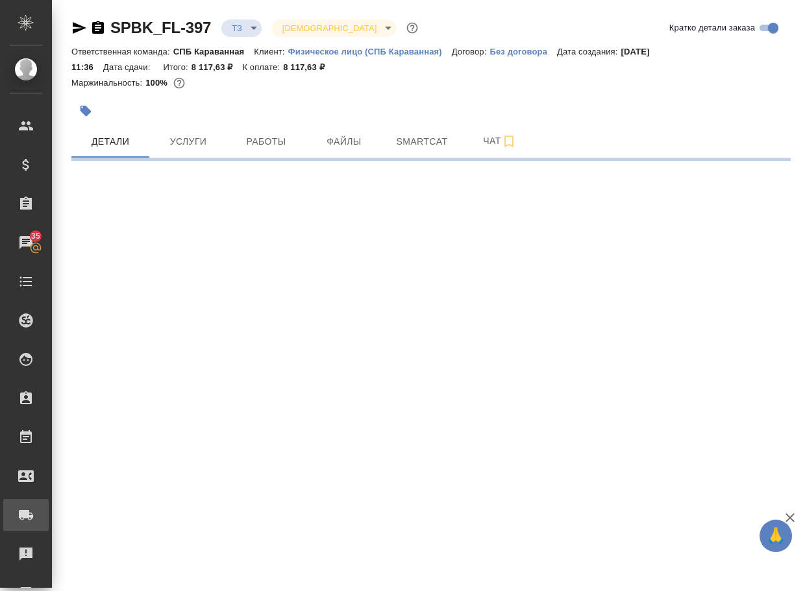
scroll to position [0, 0]
select select "RU"
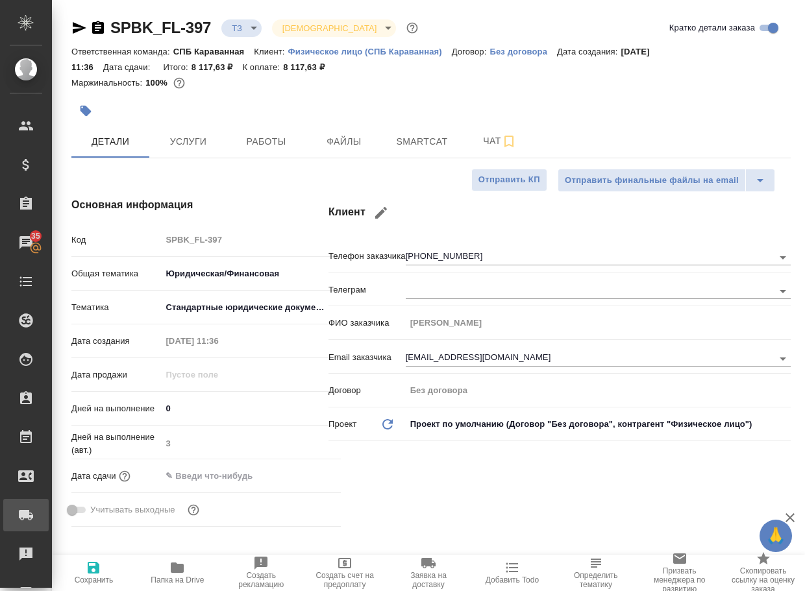
type textarea "x"
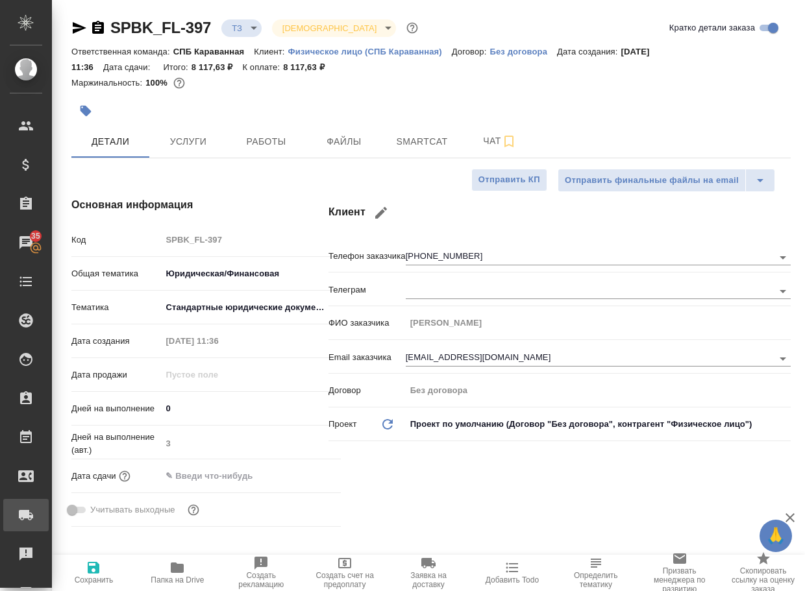
type textarea "x"
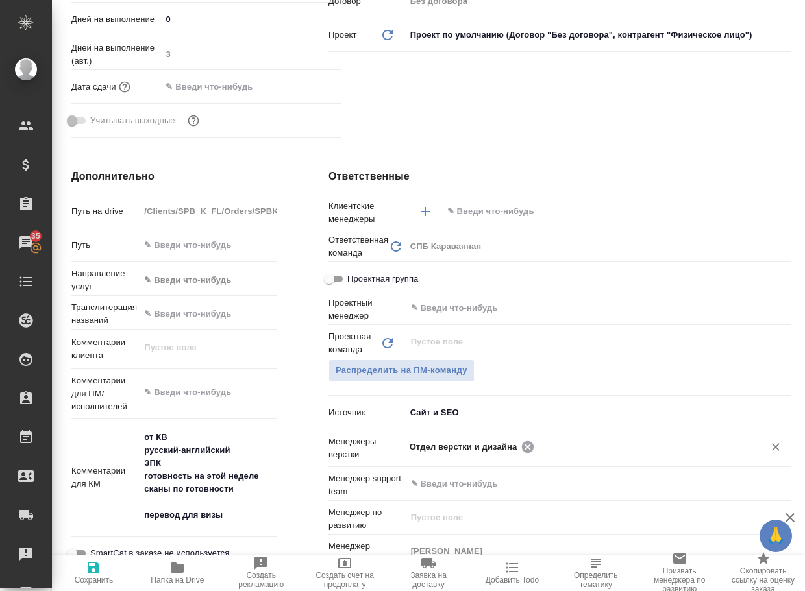
click at [526, 444] on icon at bounding box center [528, 447] width 12 height 12
type textarea "x"
click at [526, 444] on input "text" at bounding box center [576, 447] width 334 height 16
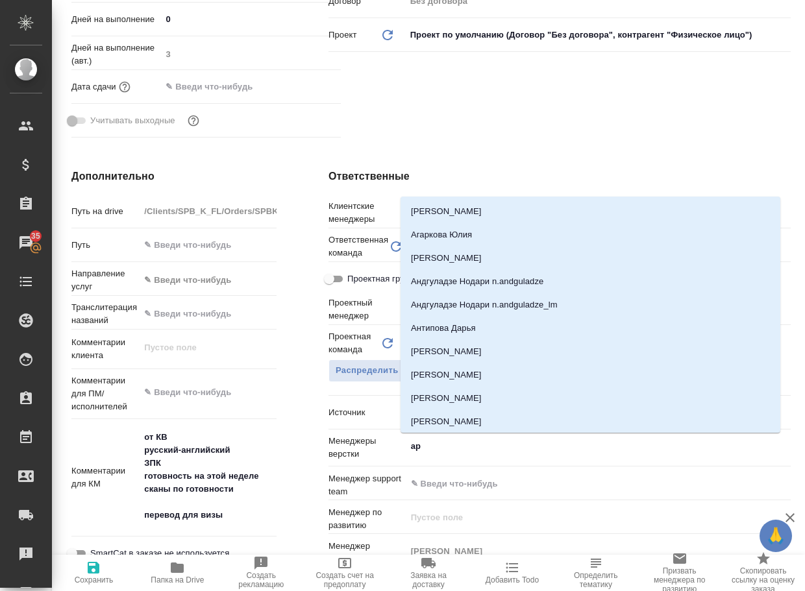
type input "арс"
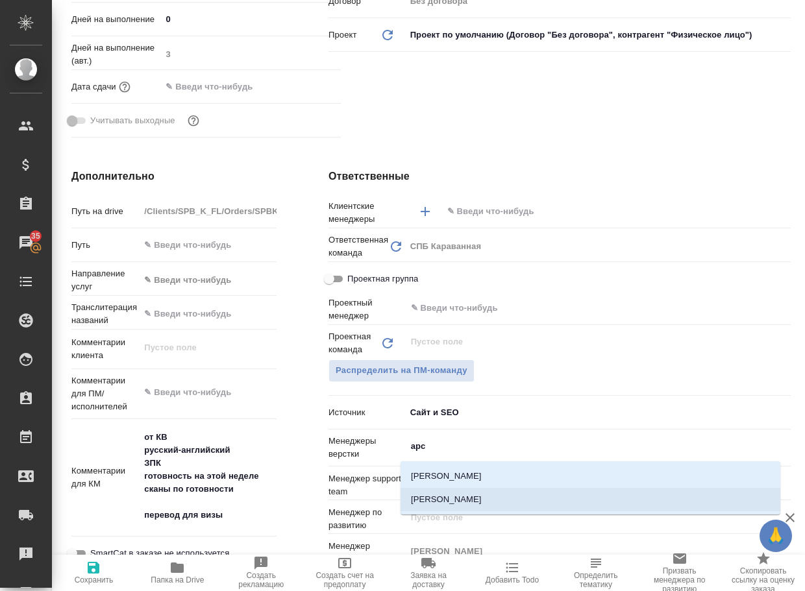
click at [487, 501] on li "[PERSON_NAME]" at bounding box center [590, 499] width 380 height 23
type textarea "x"
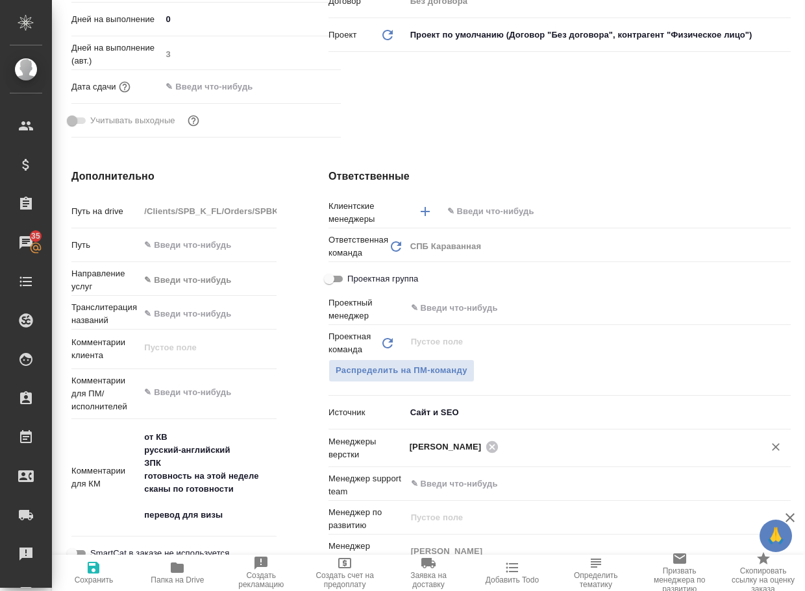
type textarea "x"
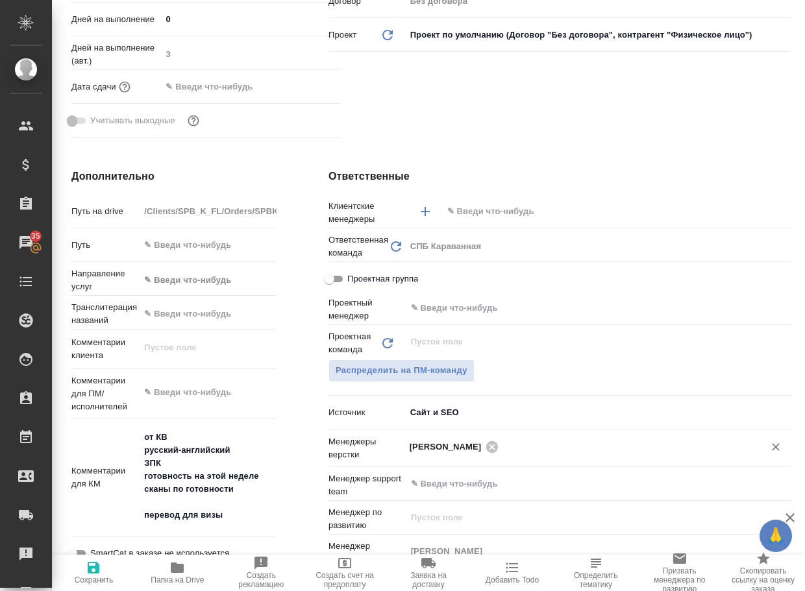
type textarea "x"
click at [94, 569] on icon "button" at bounding box center [94, 568] width 16 height 16
type textarea "x"
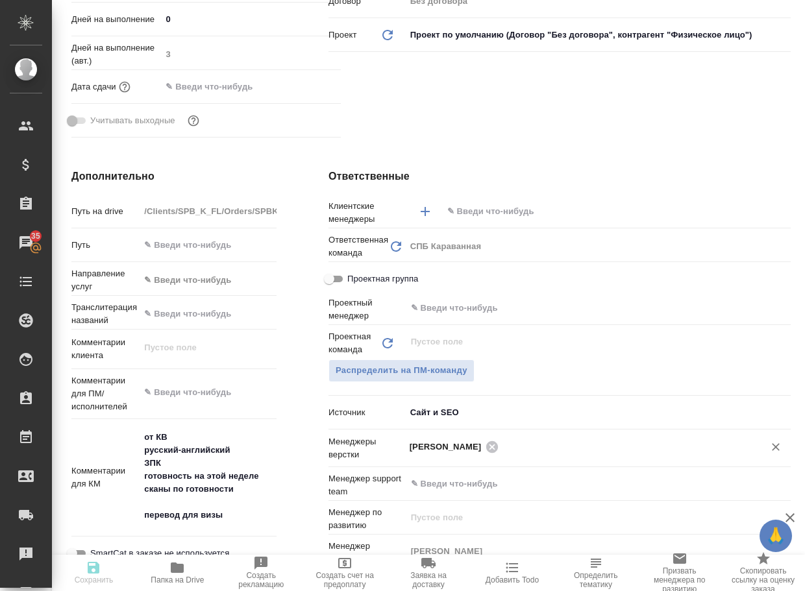
type textarea "x"
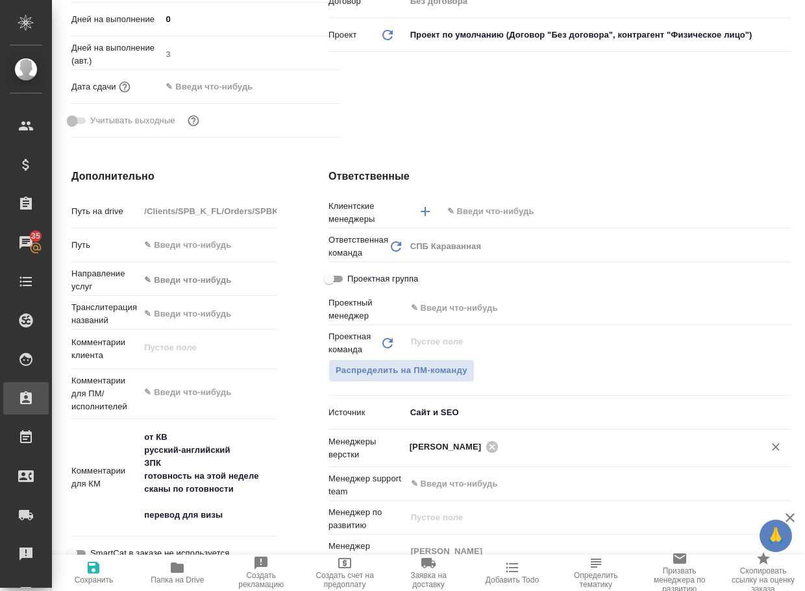
type textarea "x"
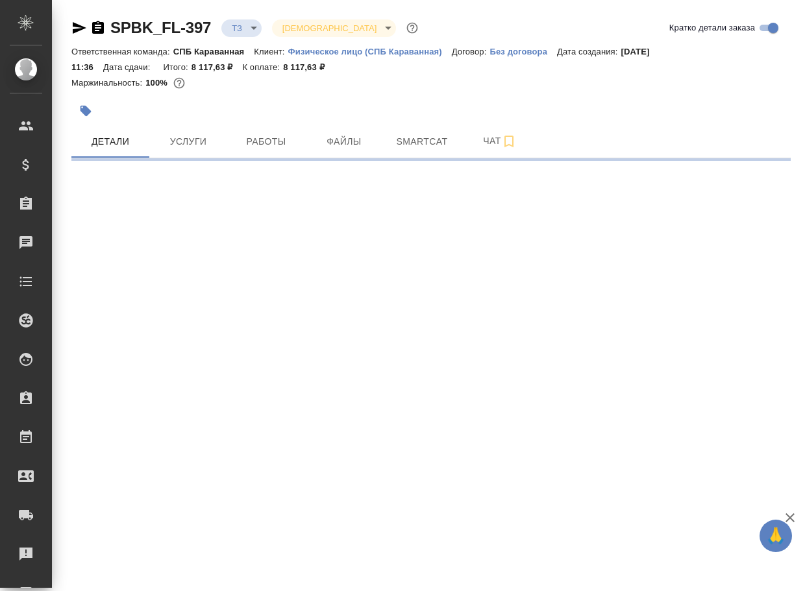
select select "RU"
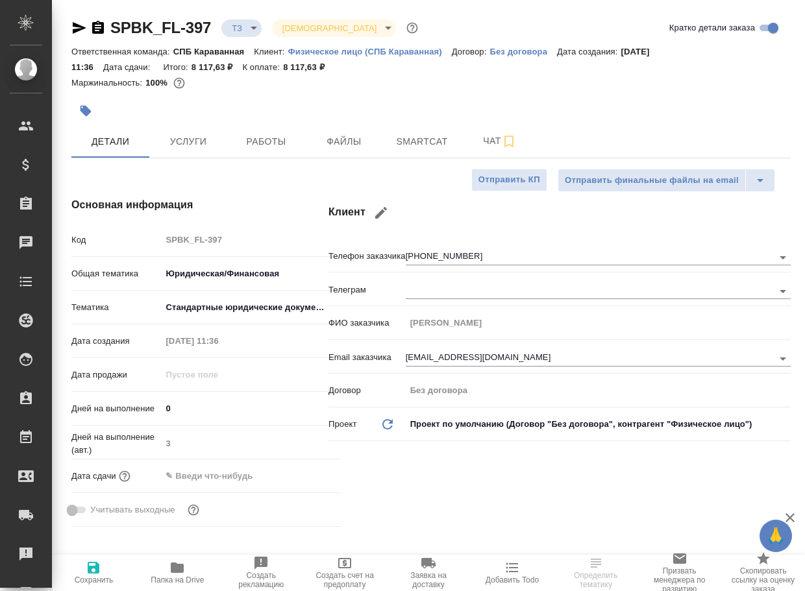
type textarea "x"
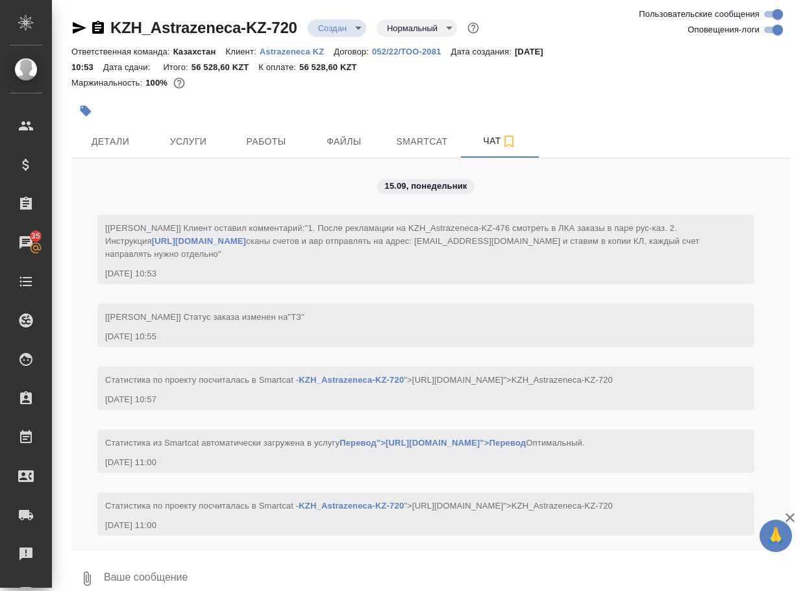
scroll to position [10, 0]
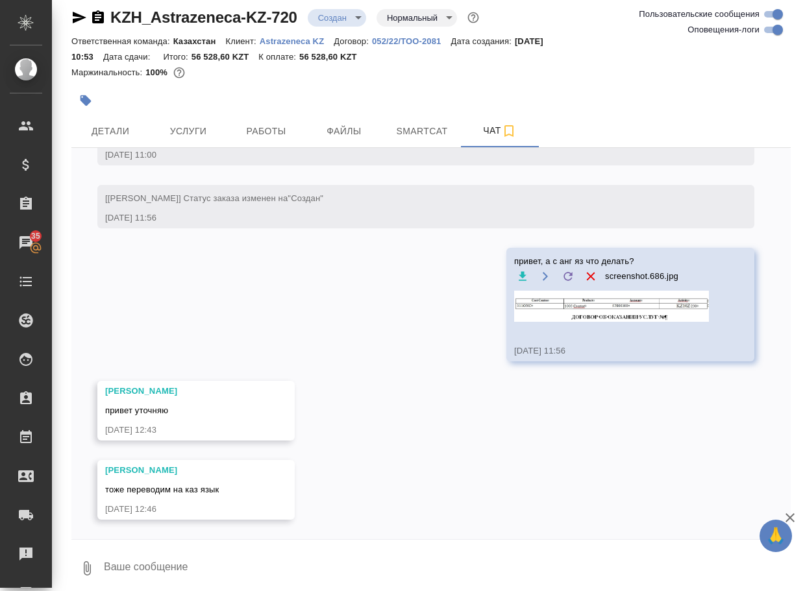
click at [457, 487] on div "15.09, [DATE] [[PERSON_NAME]] Клиент оставил комментарий: "1. После рекламации …" at bounding box center [430, 343] width 719 height 391
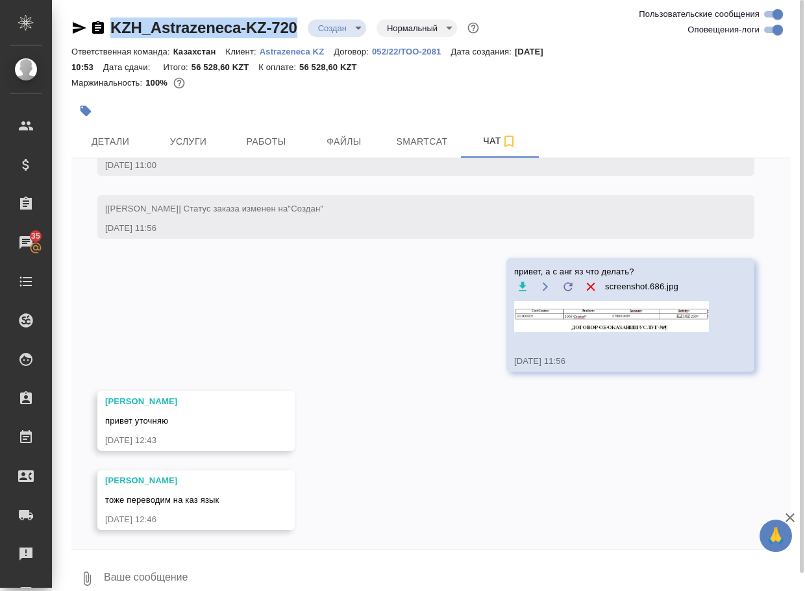
drag, startPoint x: 265, startPoint y: 15, endPoint x: 100, endPoint y: 11, distance: 164.9
click at [100, 11] on div "KZH_Astrazeneca-KZ-720 Создан new Нормальный normal Ответственная команда: Каза…" at bounding box center [430, 304] width 733 height 609
copy link "KZH_Astrazeneca-KZ-720"
click at [93, 572] on icon "button" at bounding box center [87, 579] width 16 height 16
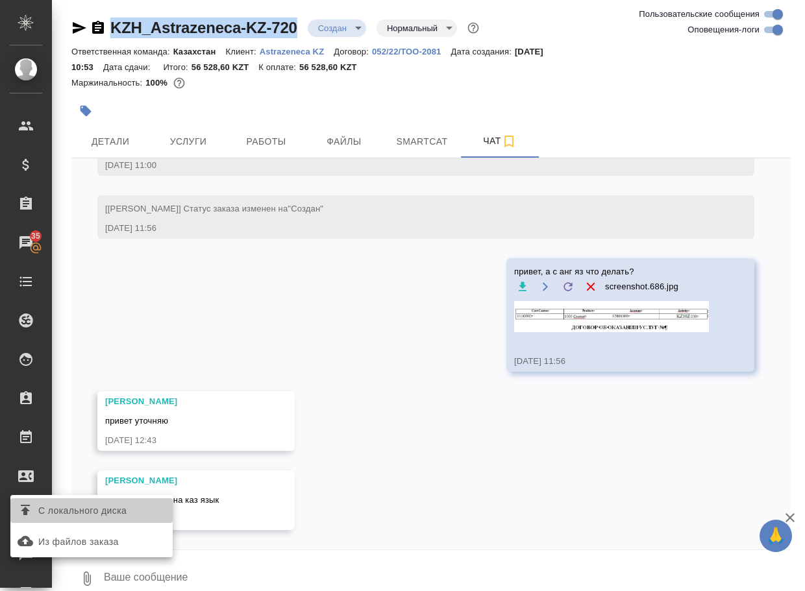
click at [131, 499] on label "С локального диска" at bounding box center [91, 510] width 162 height 25
click at [0, 0] on input "С локального диска" at bounding box center [0, 0] width 0 height 0
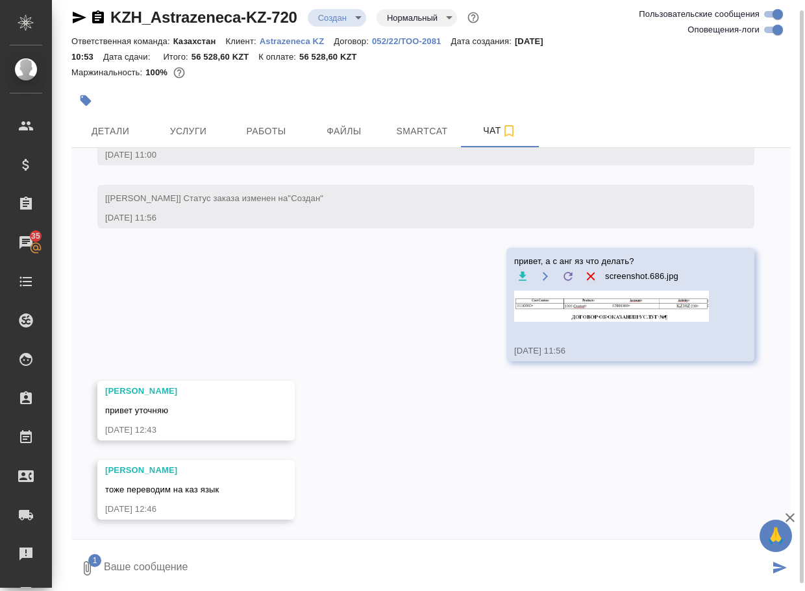
click at [197, 563] on textarea at bounding box center [436, 568] width 666 height 44
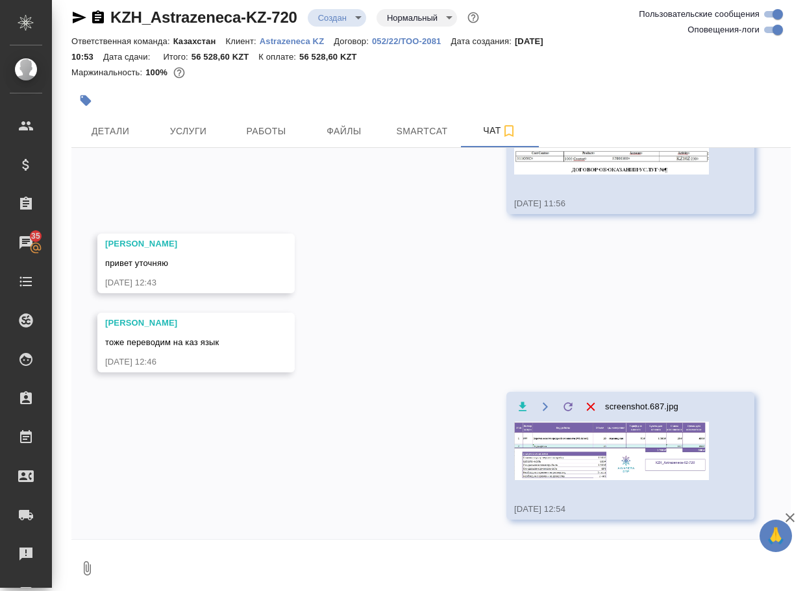
scroll to position [527, 0]
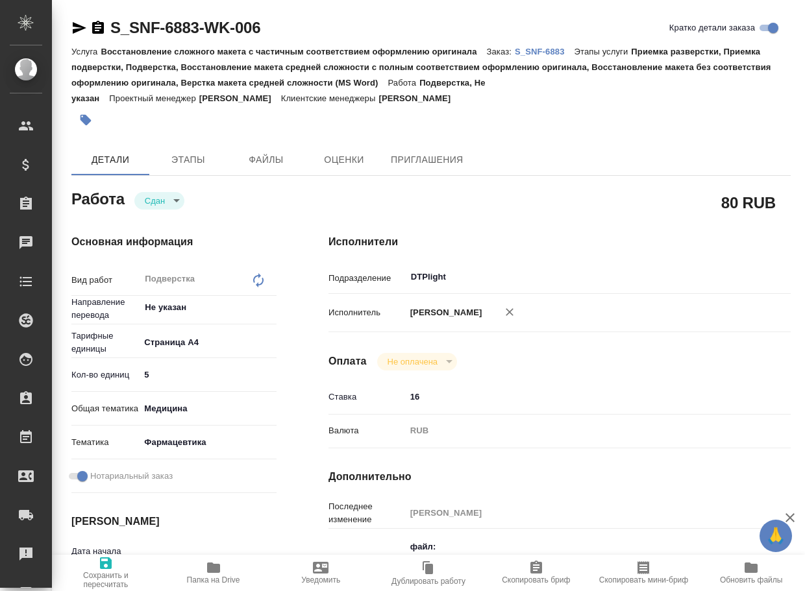
type textarea "x"
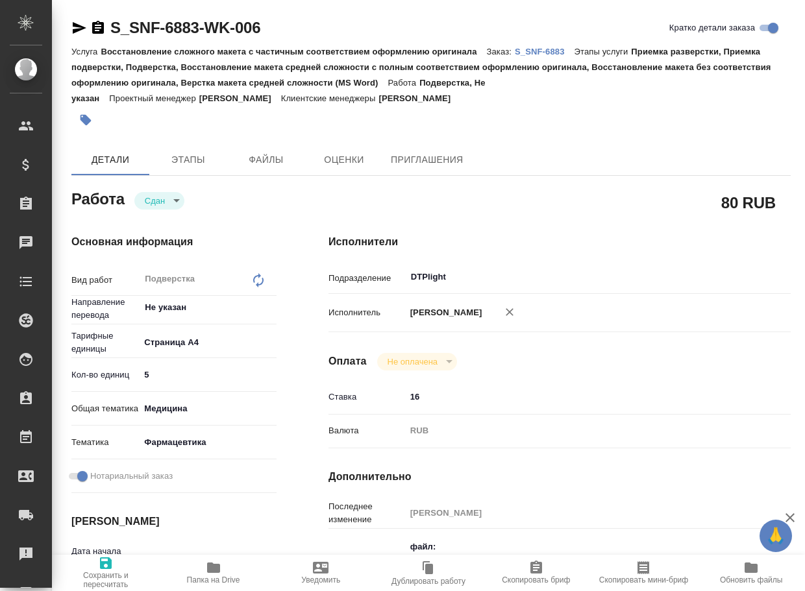
type textarea "x"
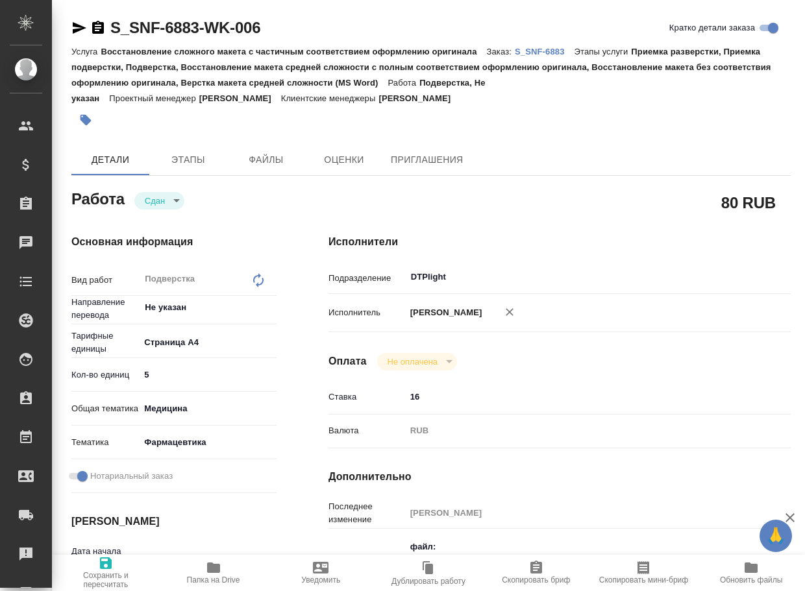
type textarea "x"
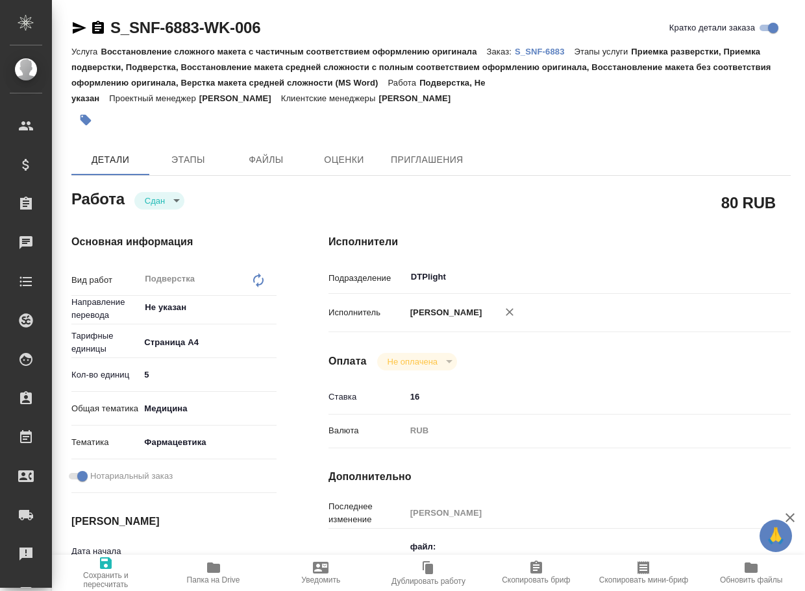
click at [564, 50] on p "S_SNF-6883" at bounding box center [545, 52] width 60 height 10
type textarea "x"
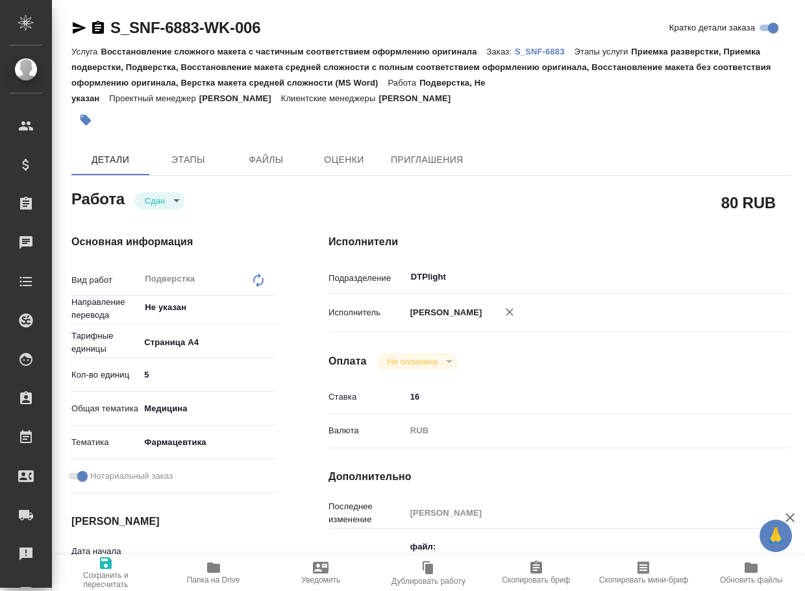
type textarea "x"
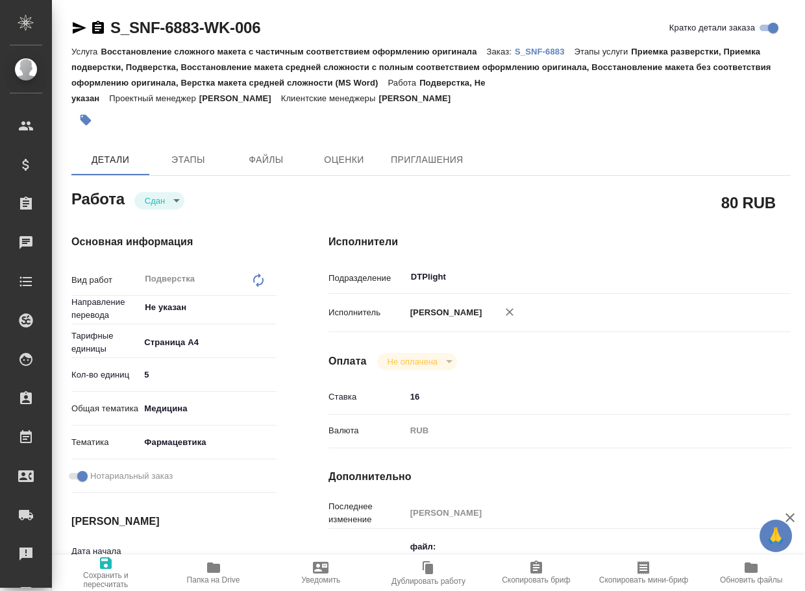
type textarea "x"
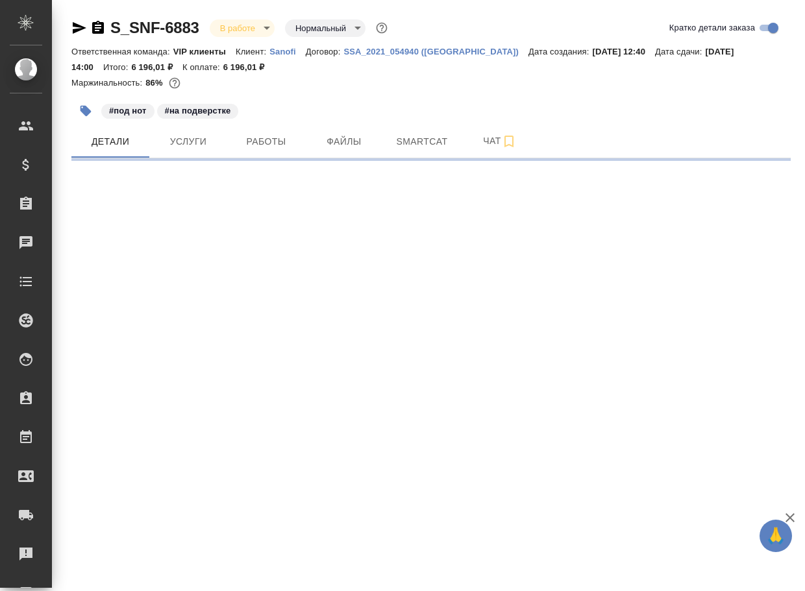
select select "RU"
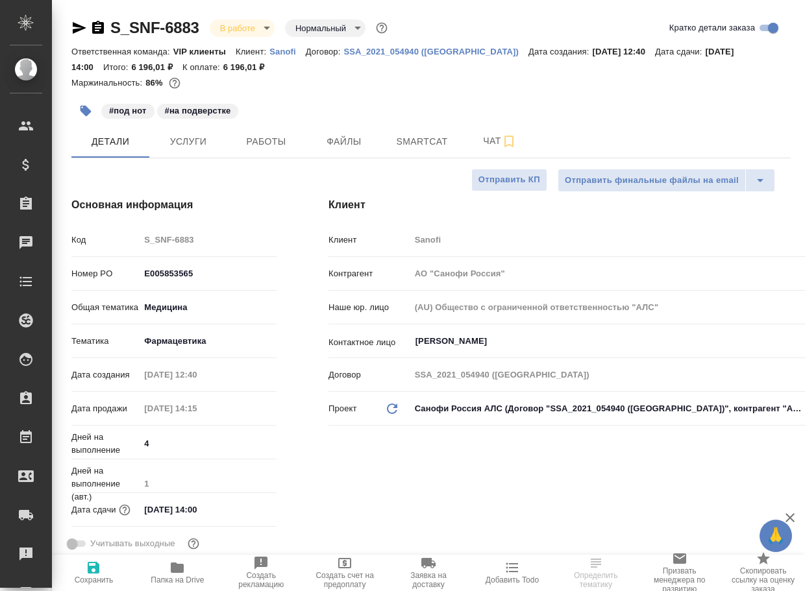
type textarea "x"
click at [271, 135] on button "Работы" at bounding box center [266, 141] width 78 height 32
type textarea "x"
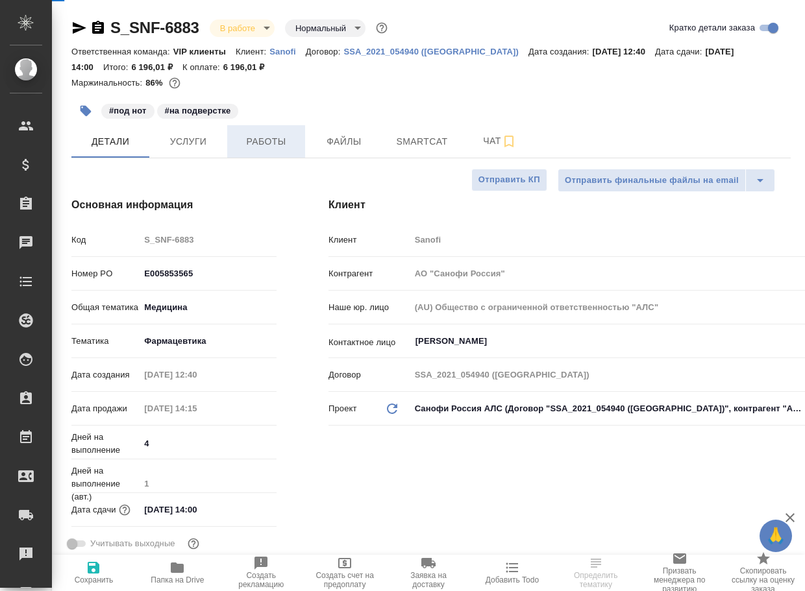
type textarea "x"
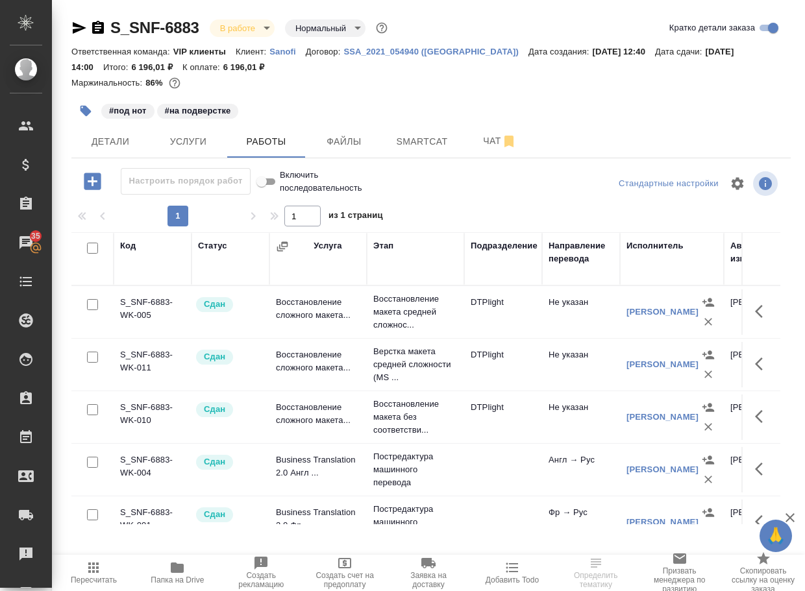
click at [169, 575] on span "Папка на Drive" at bounding box center [177, 572] width 68 height 25
click at [494, 134] on span "Чат" at bounding box center [499, 141] width 62 height 16
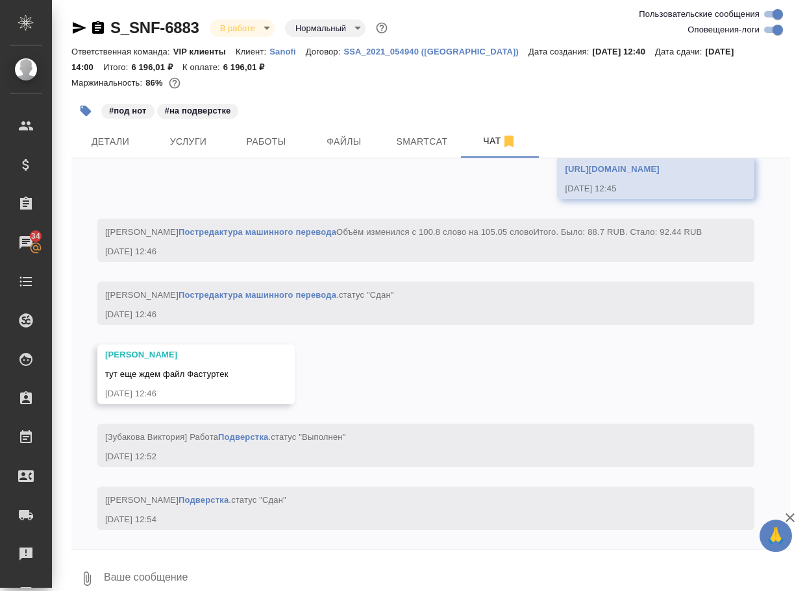
scroll to position [10608, 0]
click at [176, 570] on textarea at bounding box center [447, 579] width 688 height 44
type textarea "второй файл туда же закинула"
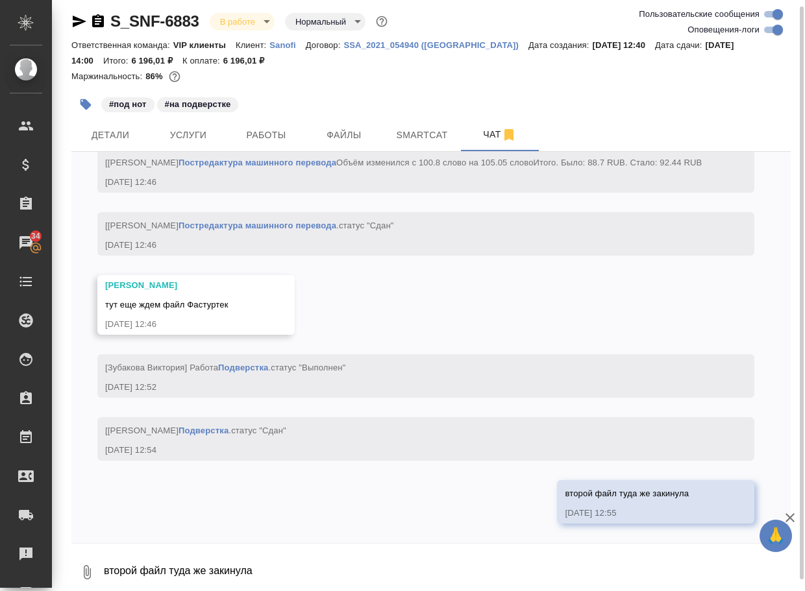
scroll to position [10671, 0]
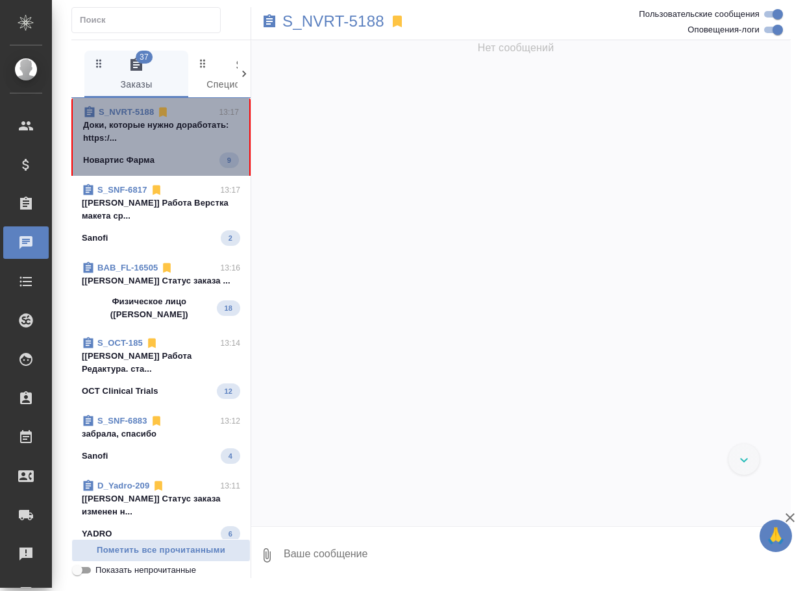
click at [171, 151] on span "S_NVRT-5188 13:17 Доки, которые нужно доработать: https:/... Новартис Фарма 9" at bounding box center [161, 137] width 156 height 62
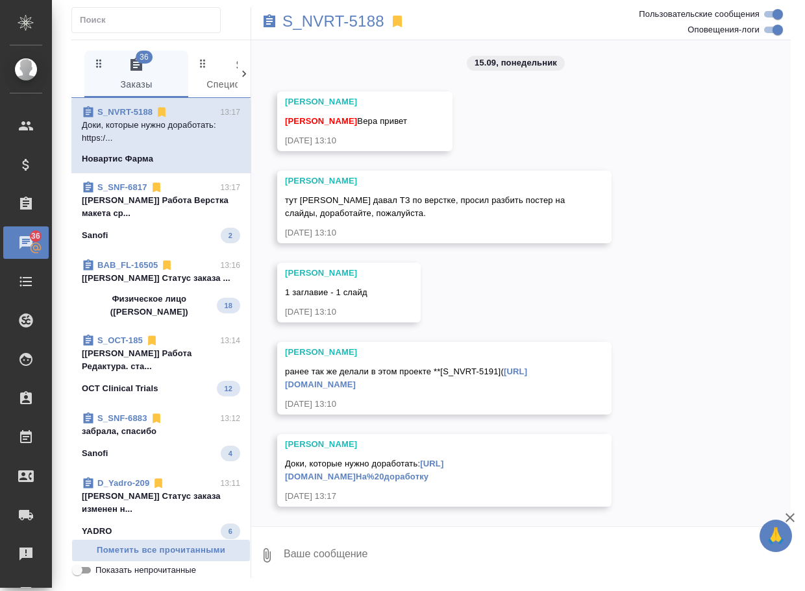
scroll to position [11928, 0]
click at [313, 23] on p "S_NVRT-5188" at bounding box center [333, 21] width 102 height 13
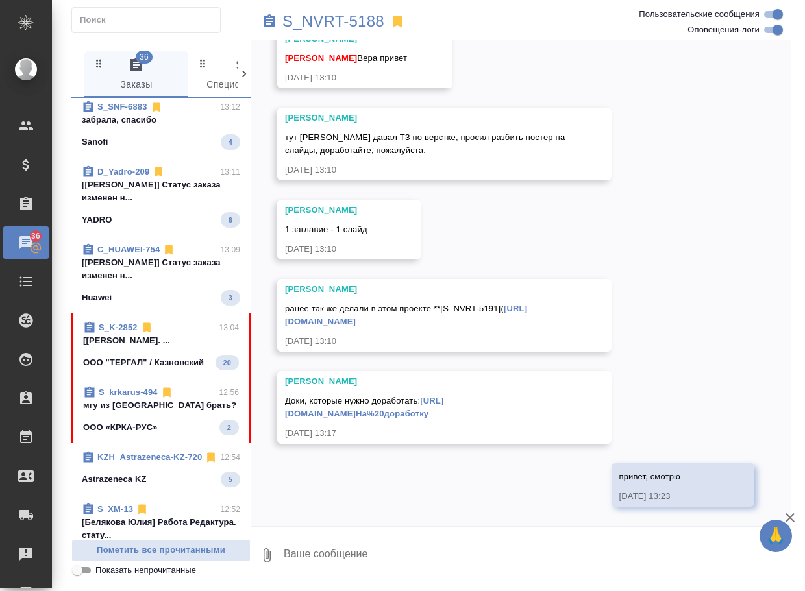
scroll to position [389, 0]
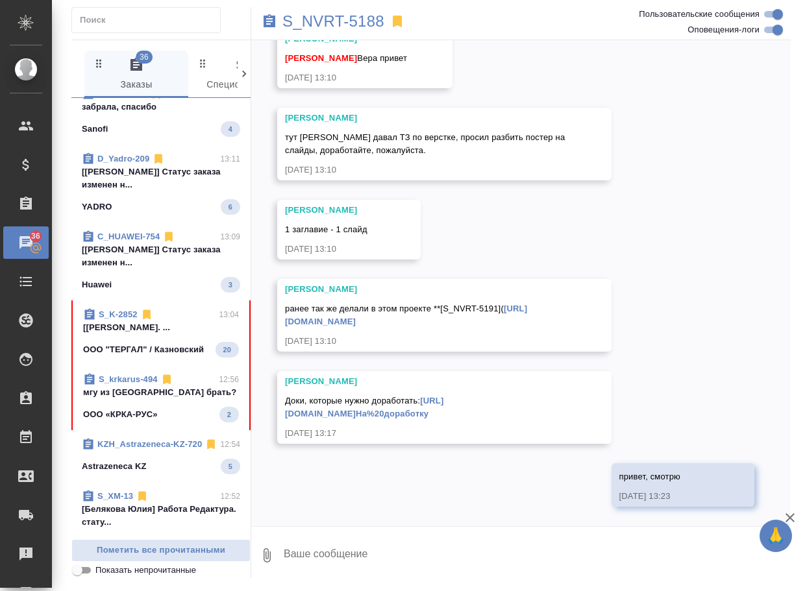
click at [193, 358] on div "ООО "ТЕРГАЛ" / Казновский 20" at bounding box center [161, 350] width 156 height 16
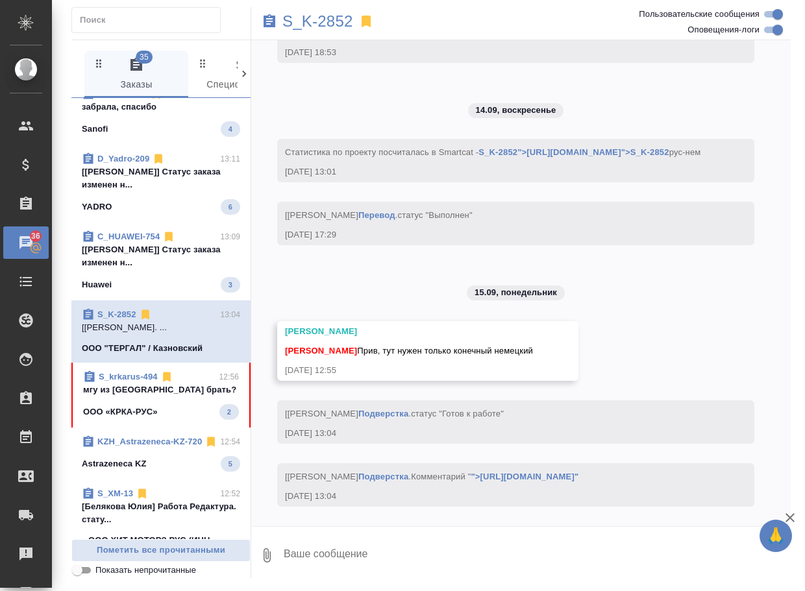
scroll to position [8211, 0]
click at [163, 420] on span "S_krkarus-494 12:56 мгу из [GEOGRAPHIC_DATA] брать? ООО «КРКА-РУС» 2" at bounding box center [161, 395] width 156 height 49
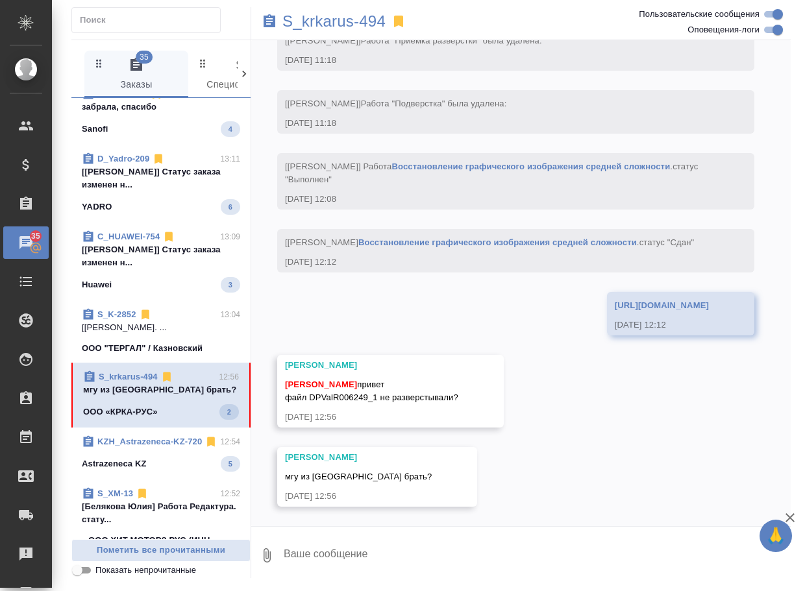
scroll to position [13848, 0]
click at [505, 494] on div "11.09, [DATE] [[PERSON_NAME] оставил комментарий: [URL][DOMAIN_NAME][DOMAIN_NAM…" at bounding box center [520, 283] width 539 height 486
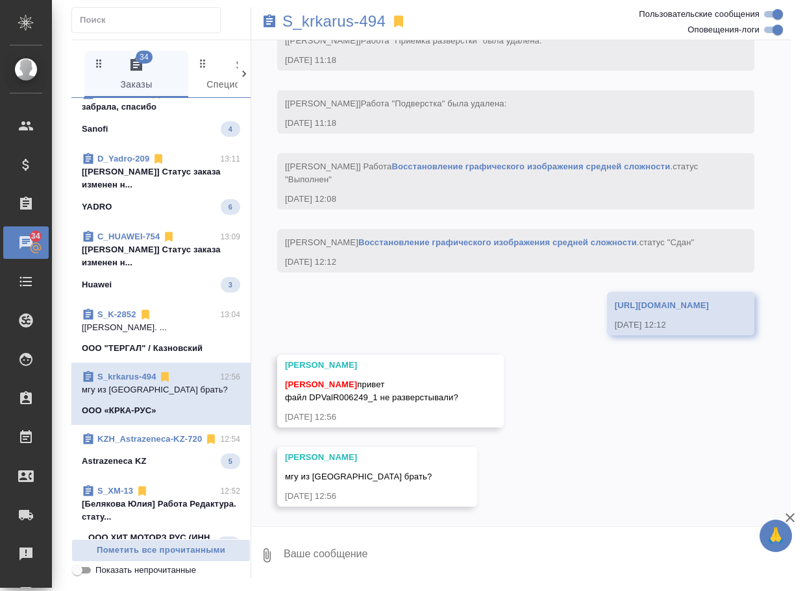
click at [331, 555] on textarea at bounding box center [536, 555] width 508 height 44
type textarea "привет, да, его из [GEOGRAPHIC_DATA] можно брать"
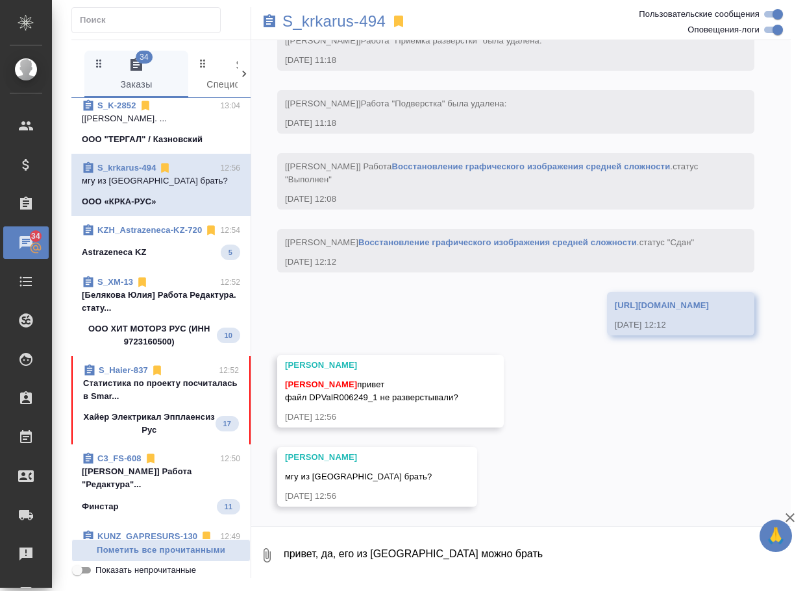
scroll to position [714, 0]
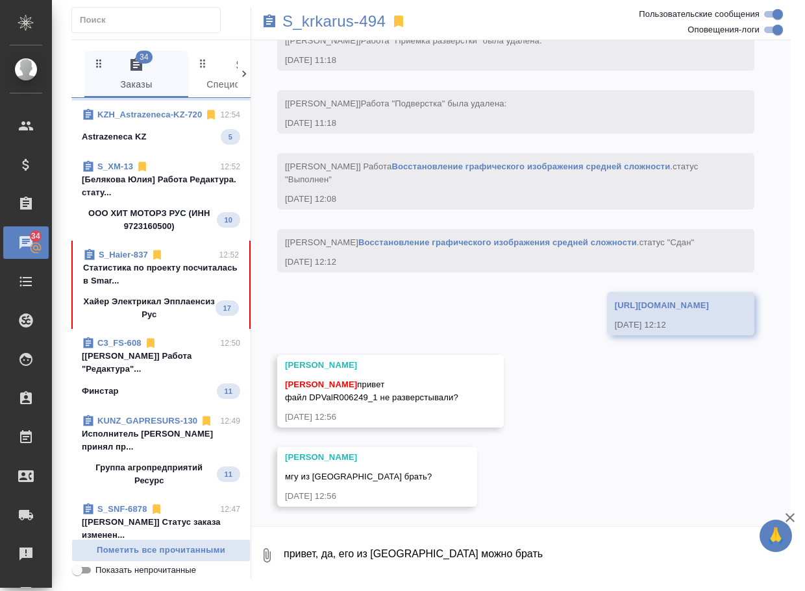
click at [153, 321] on p "Хайер Электрикал Эпплаенсиз Рус" at bounding box center [149, 308] width 132 height 26
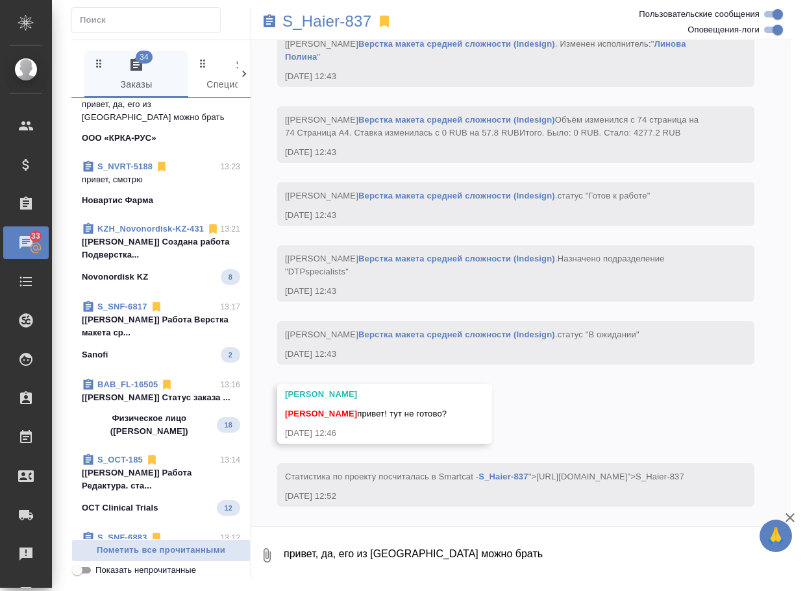
scroll to position [7423, 0]
click at [366, 553] on textarea "привет, да, его из [GEOGRAPHIC_DATA] можно брать" at bounding box center [536, 555] width 508 height 44
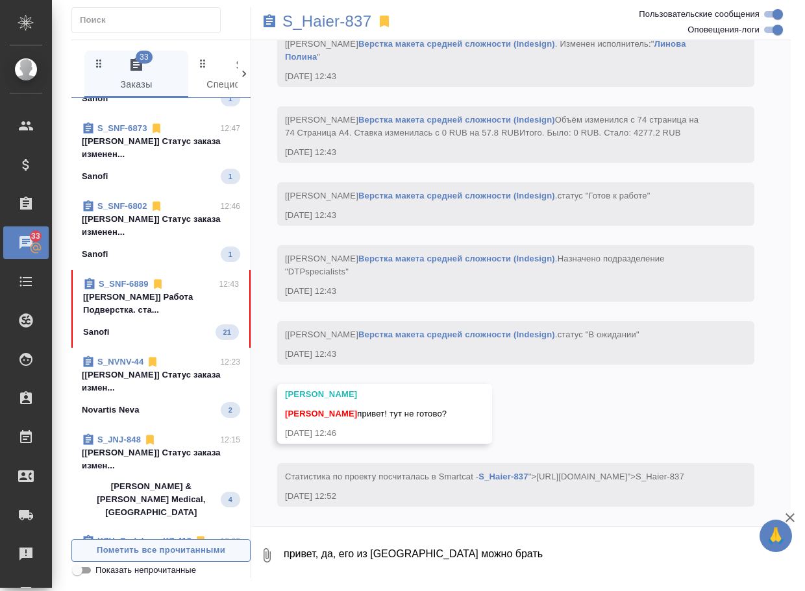
scroll to position [1189, 0]
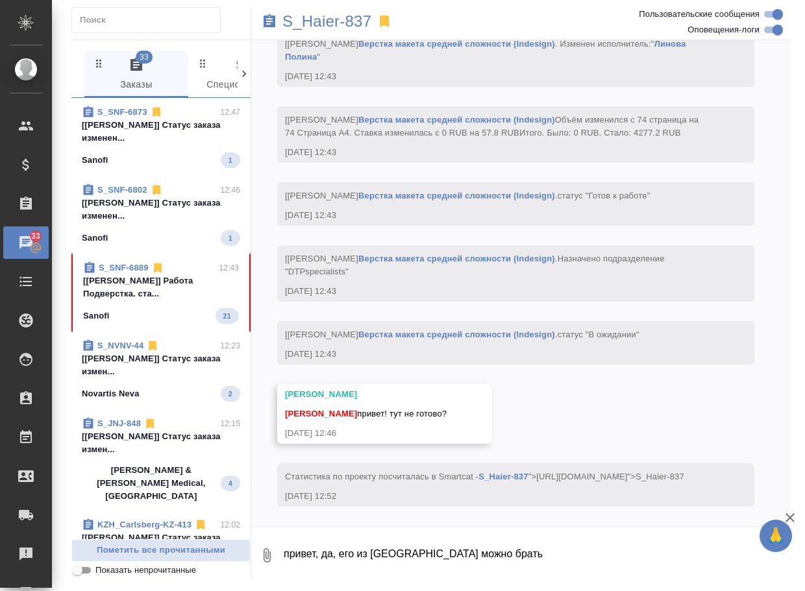
click at [332, 548] on textarea "привет, да, его из [GEOGRAPHIC_DATA] можно брать" at bounding box center [536, 555] width 508 height 44
type textarea "привет, у испола проблема со светом. Решаем этот вопрос"
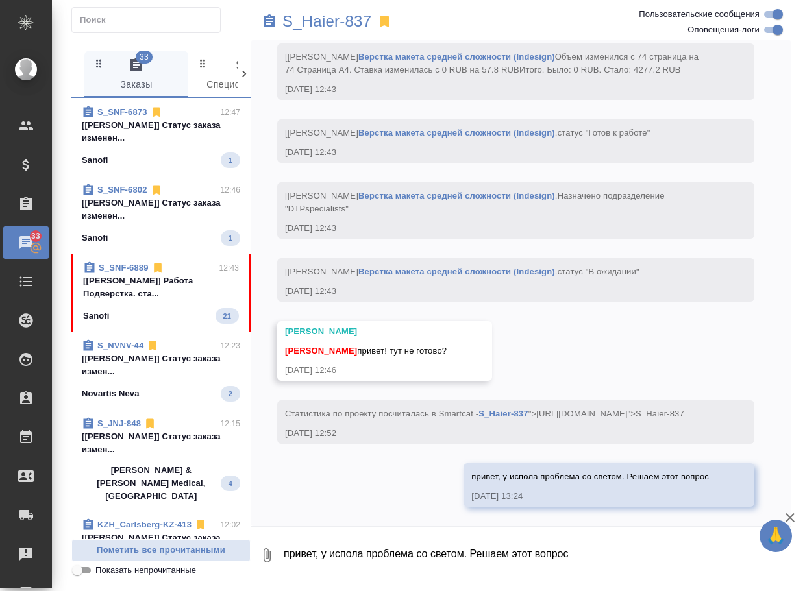
scroll to position [7486, 0]
click at [152, 300] on p "[[PERSON_NAME]] Работа Подверстка. ста..." at bounding box center [161, 287] width 156 height 26
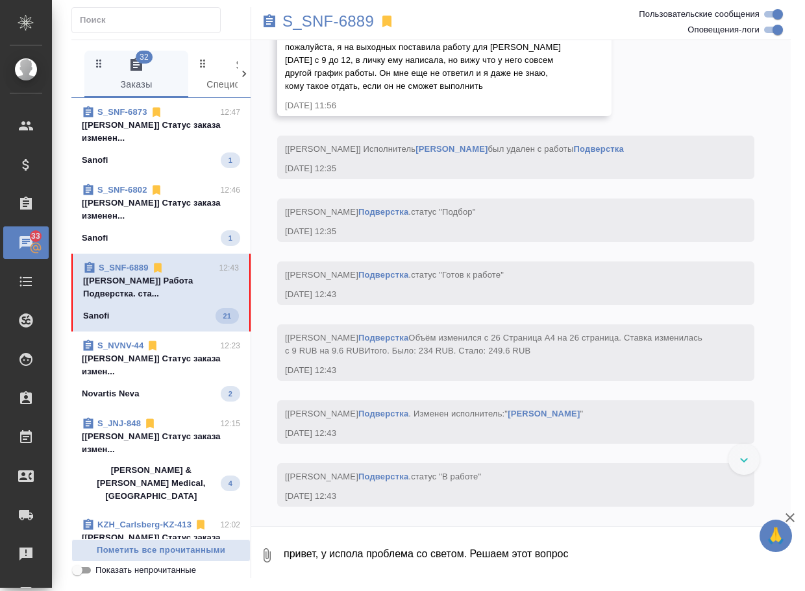
scroll to position [5792, 0]
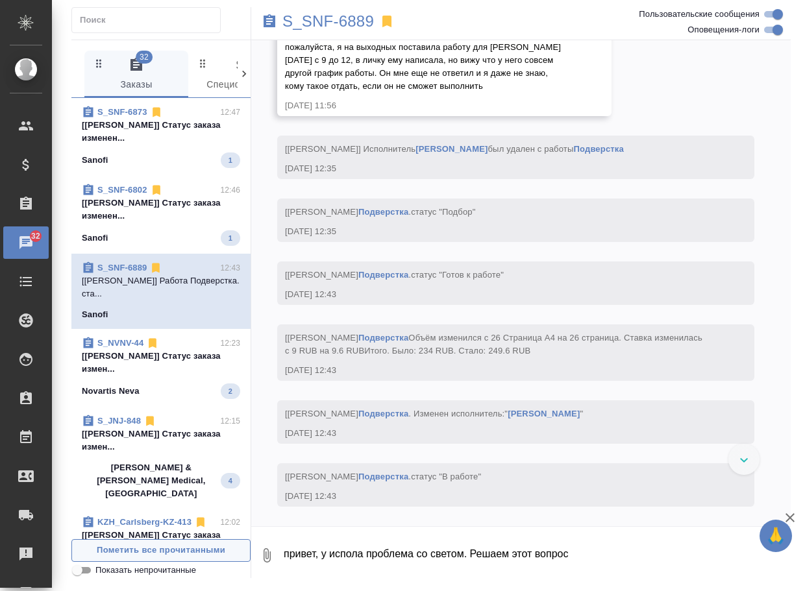
click at [152, 556] on span "Пометить все прочитанными" at bounding box center [161, 550] width 165 height 15
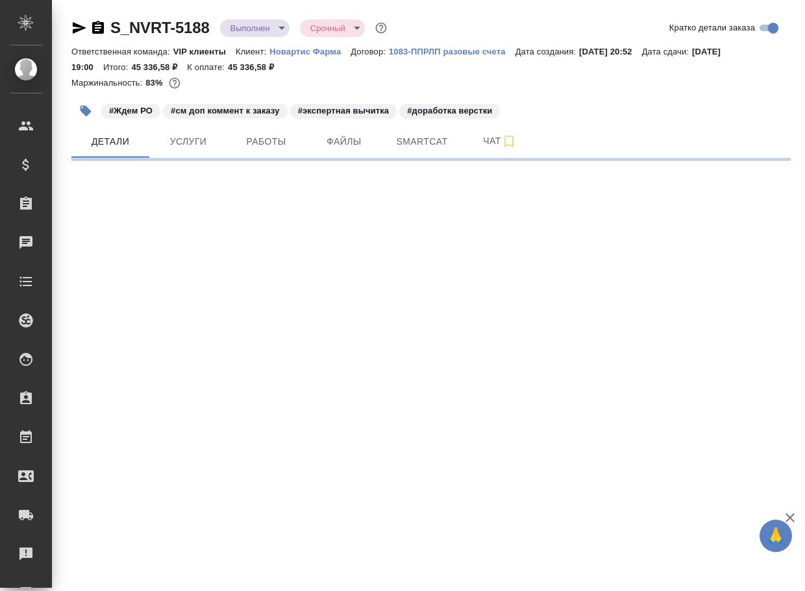
select select "RU"
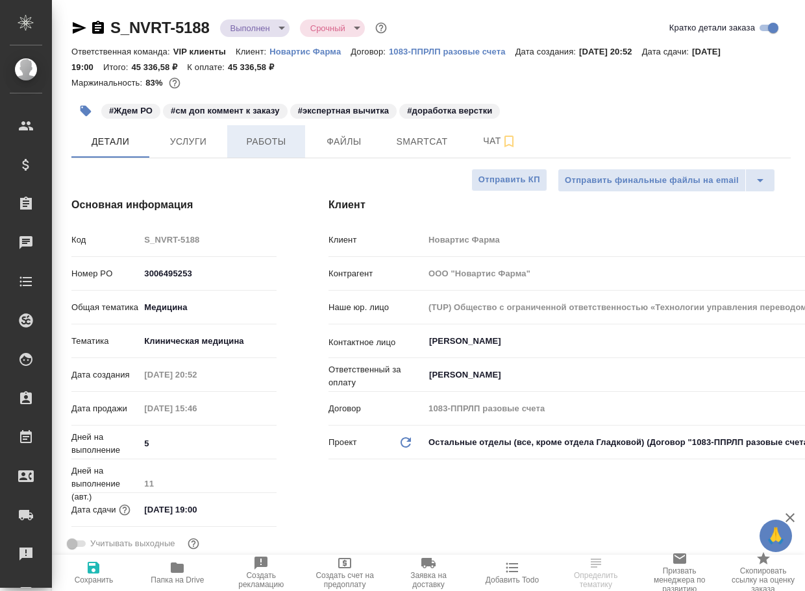
click at [252, 144] on span "Работы" at bounding box center [266, 142] width 62 height 16
type textarea "x"
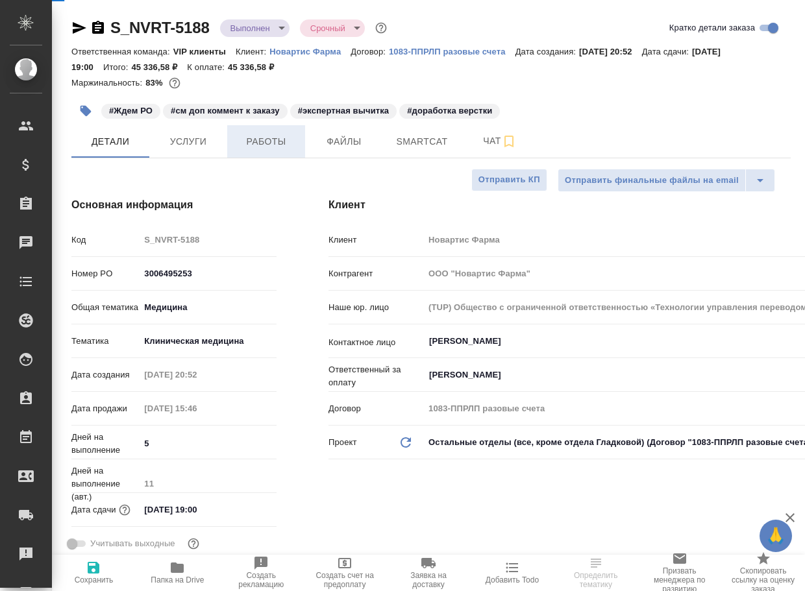
type textarea "x"
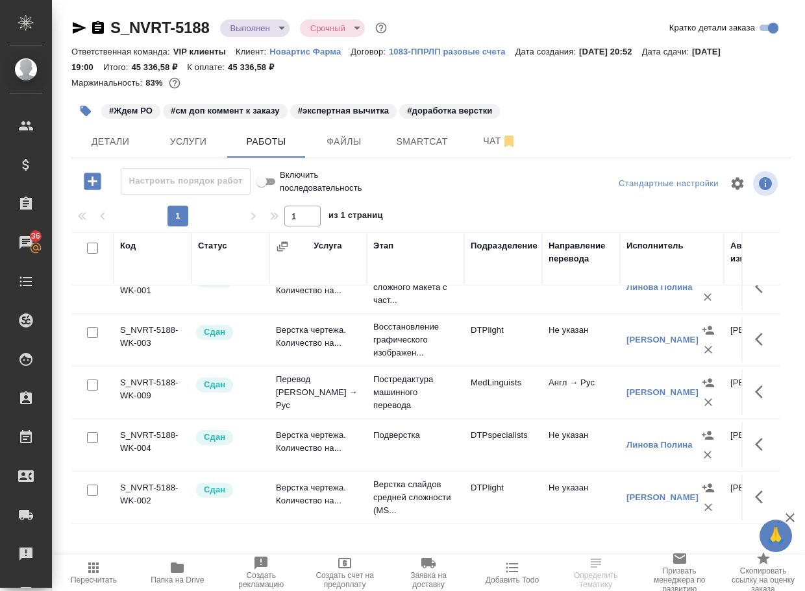
scroll to position [34, 0]
click at [490, 141] on span "Чат" at bounding box center [499, 141] width 62 height 16
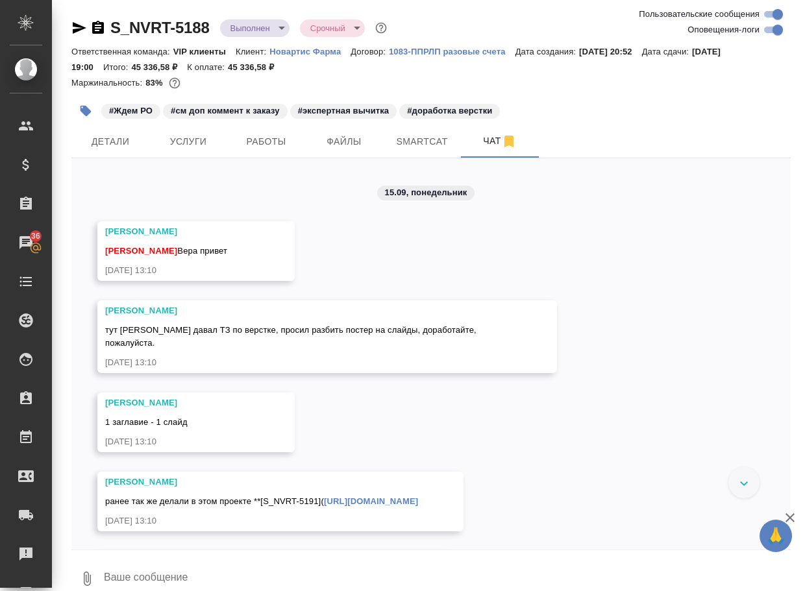
scroll to position [10224, 0]
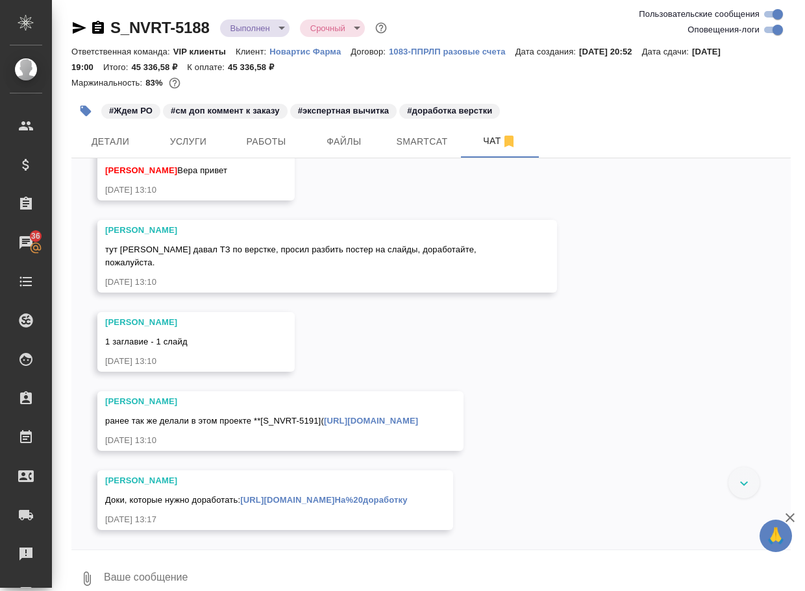
scroll to position [10906, 0]
click at [240, 495] on link "[URL][DOMAIN_NAME]На%20доработку" at bounding box center [323, 500] width 167 height 10
click at [270, 140] on span "Работы" at bounding box center [266, 142] width 62 height 16
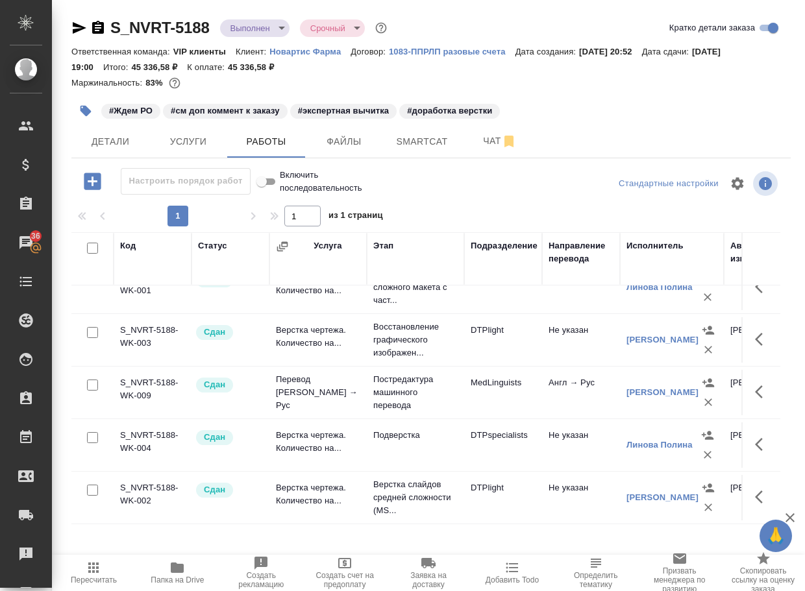
scroll to position [34, 0]
click at [401, 435] on p "Подверстка" at bounding box center [415, 435] width 84 height 13
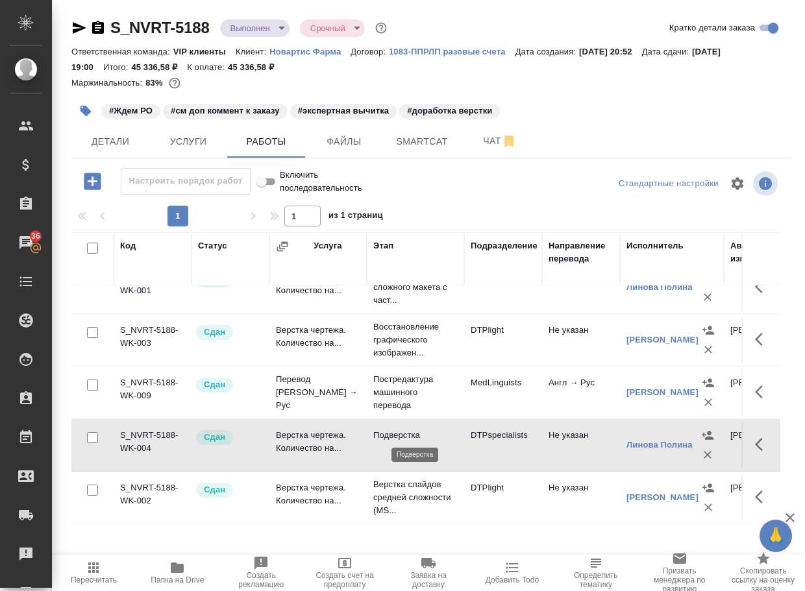
click at [401, 435] on p "Подверстка" at bounding box center [415, 435] width 84 height 13
click at [489, 143] on span "Чат" at bounding box center [499, 141] width 62 height 16
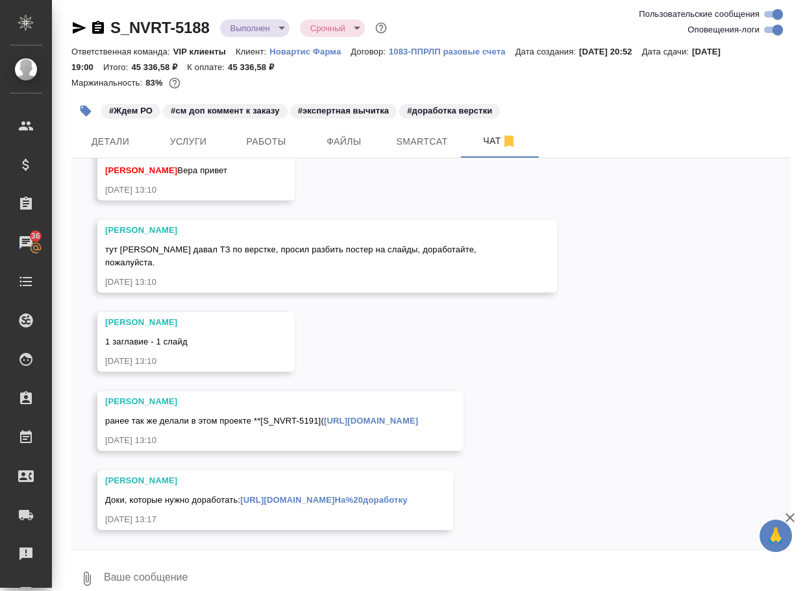
scroll to position [10906, 0]
click at [106, 134] on span "Детали" at bounding box center [110, 142] width 62 height 16
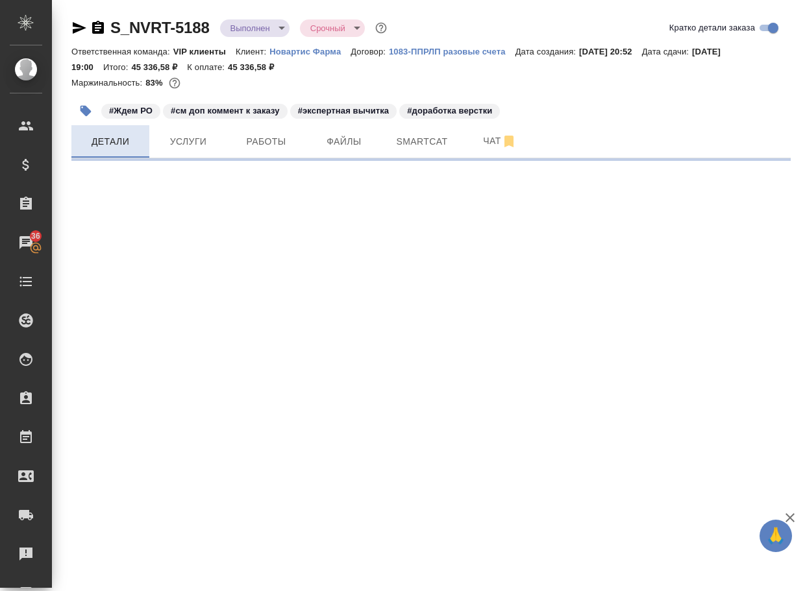
select select "RU"
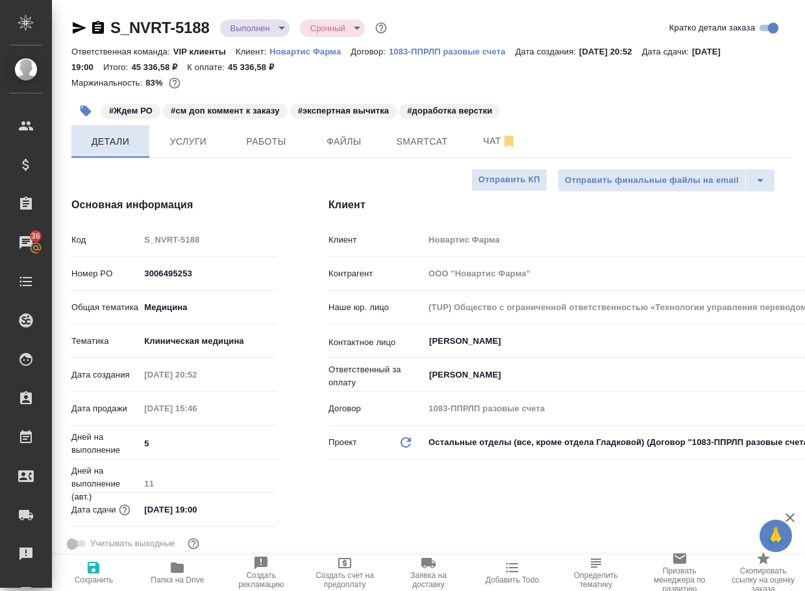
type textarea "x"
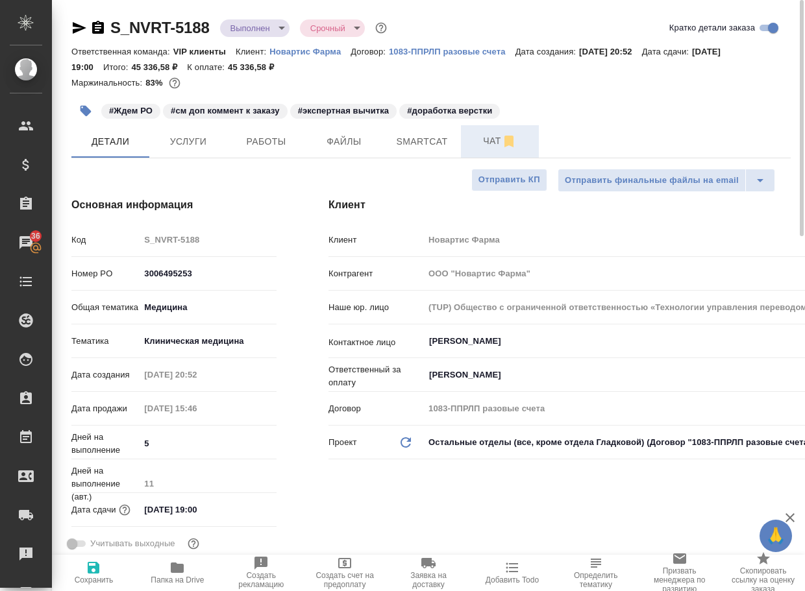
click at [483, 145] on span "Чат" at bounding box center [499, 141] width 62 height 16
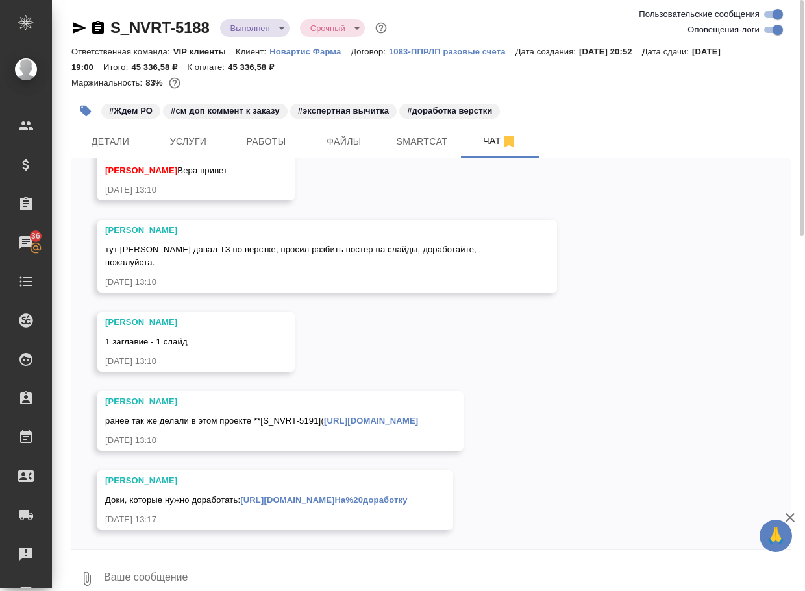
scroll to position [10906, 0]
click at [326, 416] on link "https://tera.awatera.com/Order/68baf1dc3dd2ee876408afe6/chat)**" at bounding box center [371, 421] width 94 height 10
drag, startPoint x: 195, startPoint y: 303, endPoint x: 101, endPoint y: 297, distance: 93.7
click at [101, 312] on div "Грабко Мария 1 заглавие - 1 слайд 15.09.25, 13:10" at bounding box center [195, 342] width 197 height 60
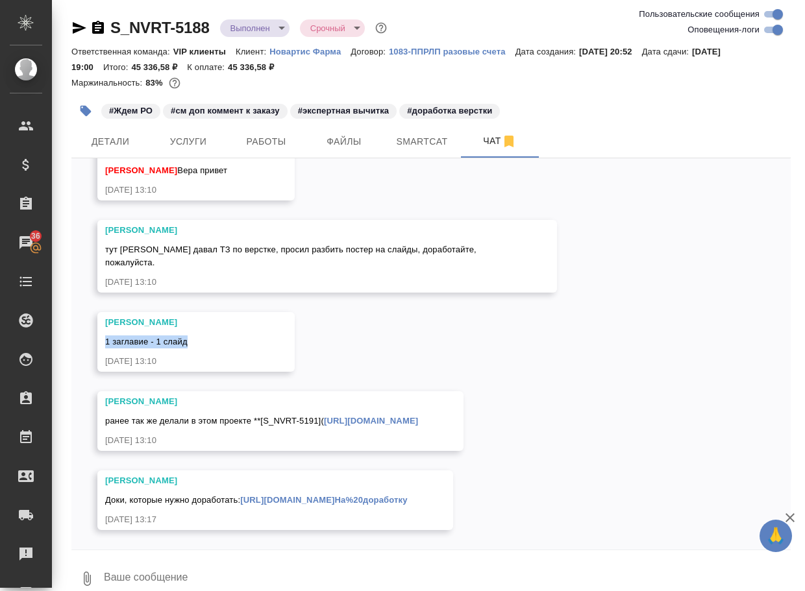
copy span "1 заглавие - 1 слайд"
drag, startPoint x: 249, startPoint y: 211, endPoint x: 397, endPoint y: 213, distance: 148.6
click at [397, 245] on span "тут клиент давал ТЗ по верстке, просил разбить постер на слайды, доработайте, п…" at bounding box center [292, 256] width 374 height 23
copy span "просил разбить постер на слайды"
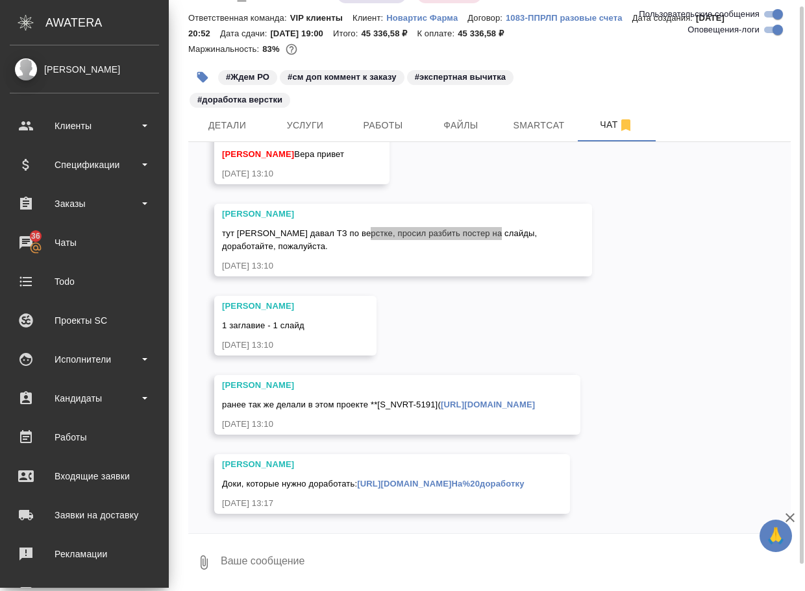
scroll to position [36, 0]
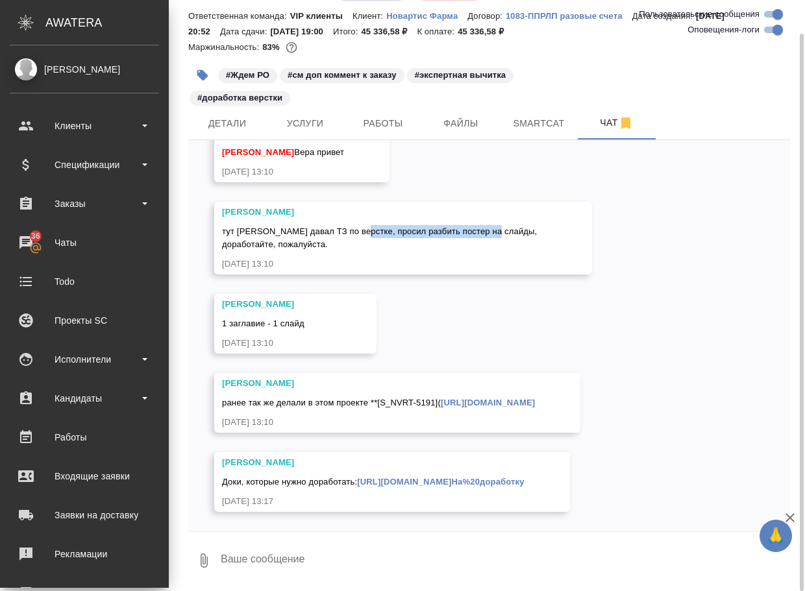
click at [339, 565] on textarea at bounding box center [504, 561] width 571 height 44
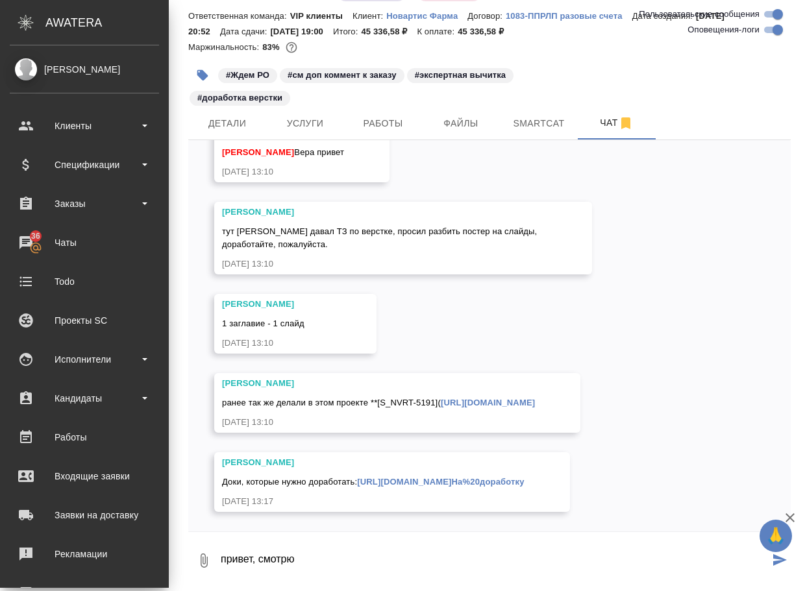
type textarea "привет, смотрю"
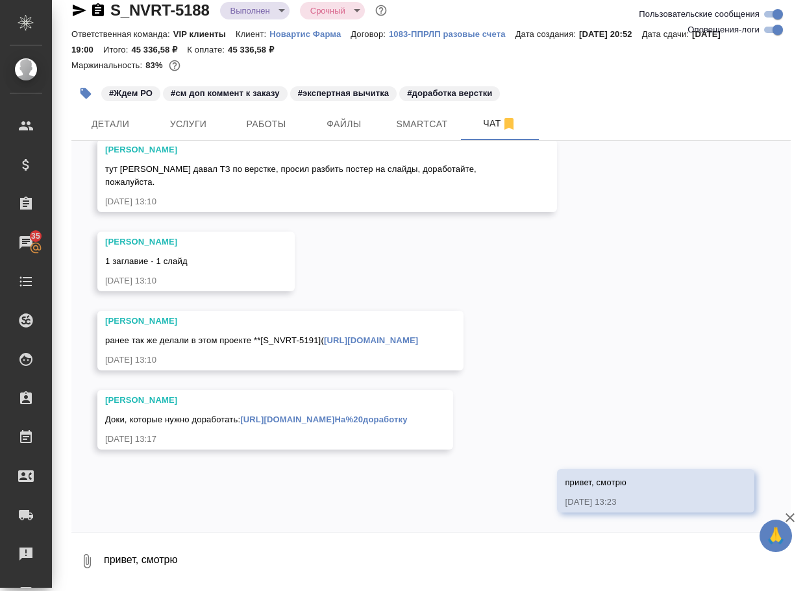
scroll to position [18, 0]
click at [232, 559] on textarea "привет, смотрю" at bounding box center [447, 561] width 688 height 44
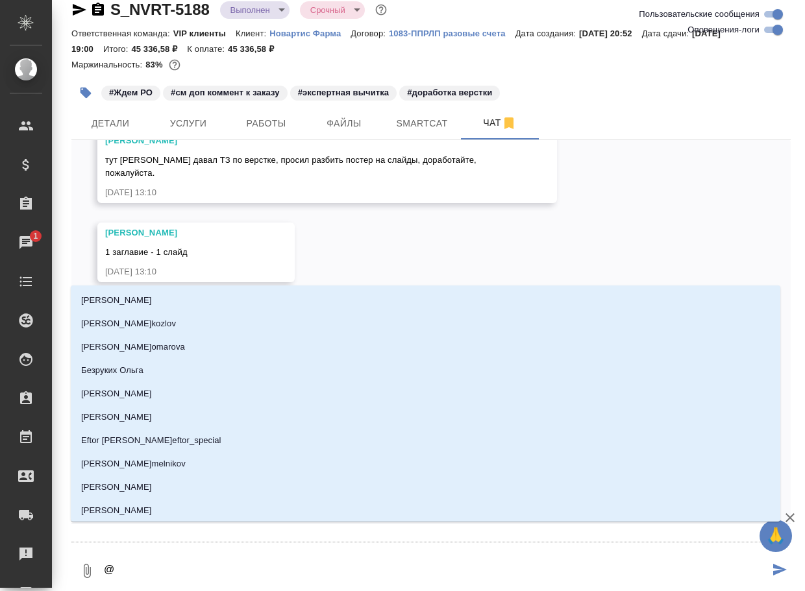
scroll to position [11017, 0]
type textarea "@г"
type input "г"
type textarea "@гр"
type input "гр"
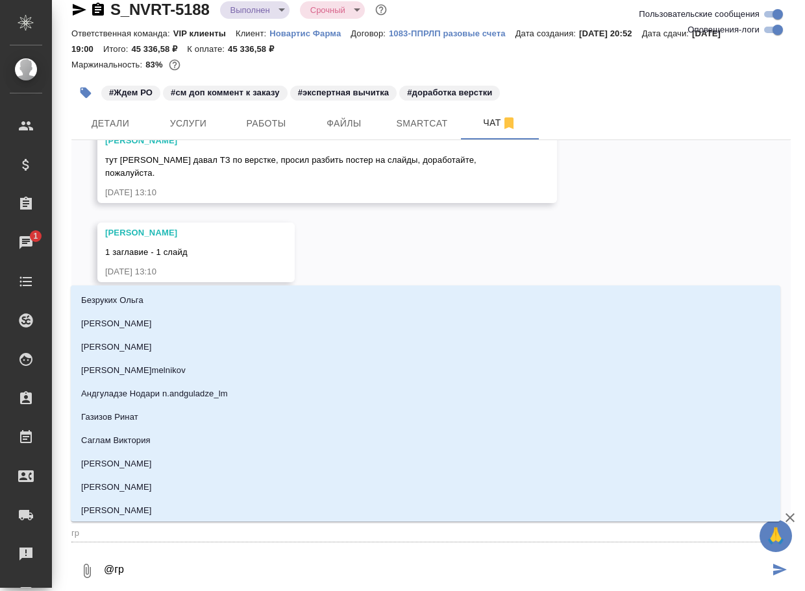
type textarea "@гра"
type input "гра"
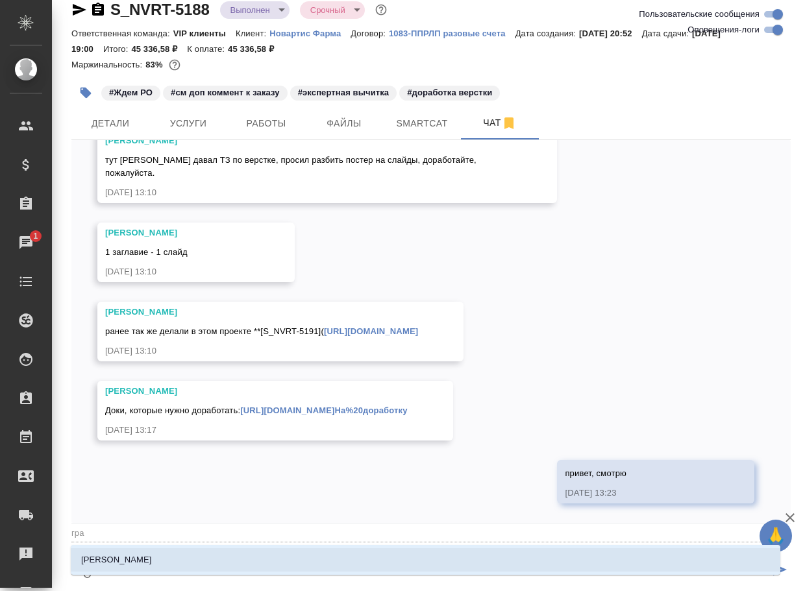
click at [232, 559] on li "Грабко Мария" at bounding box center [425, 559] width 709 height 23
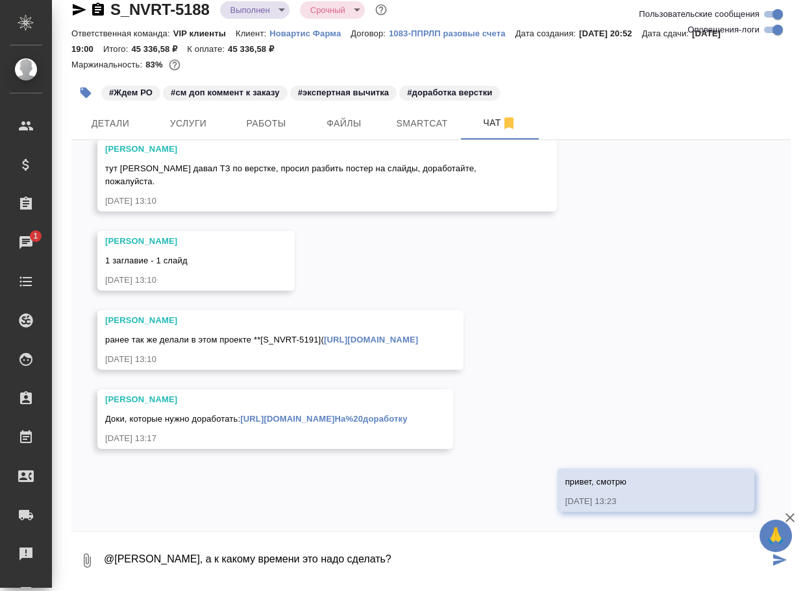
type textarea "@Грабко Мария Маш, а к какому времени это надо сделать?"
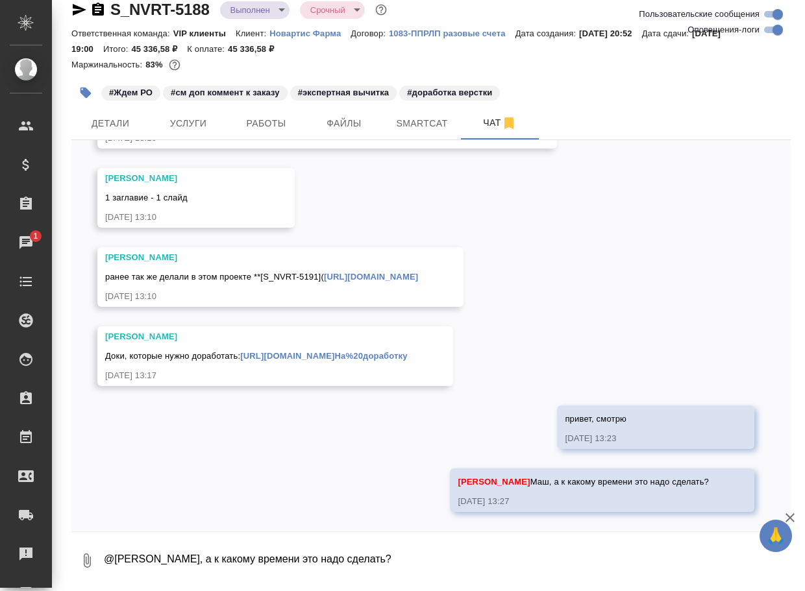
scroll to position [11071, 0]
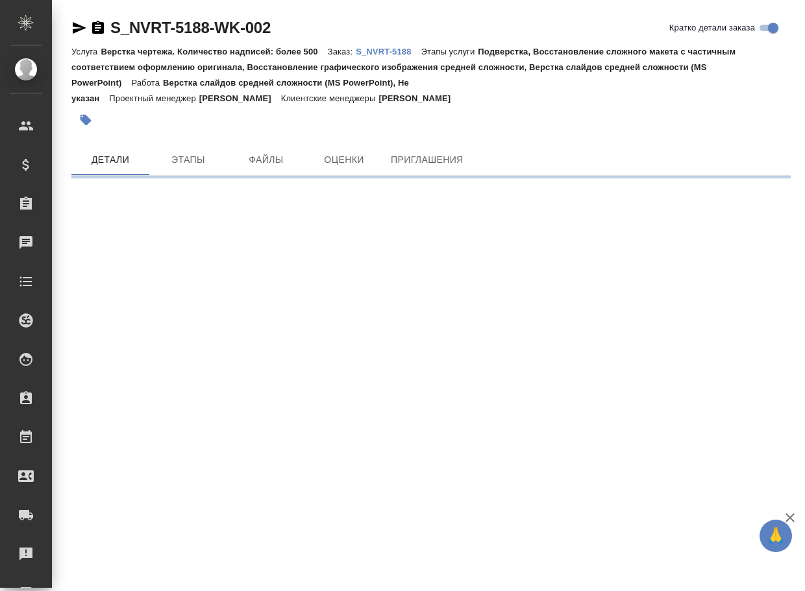
click at [75, 27] on icon "button" at bounding box center [79, 28] width 16 height 16
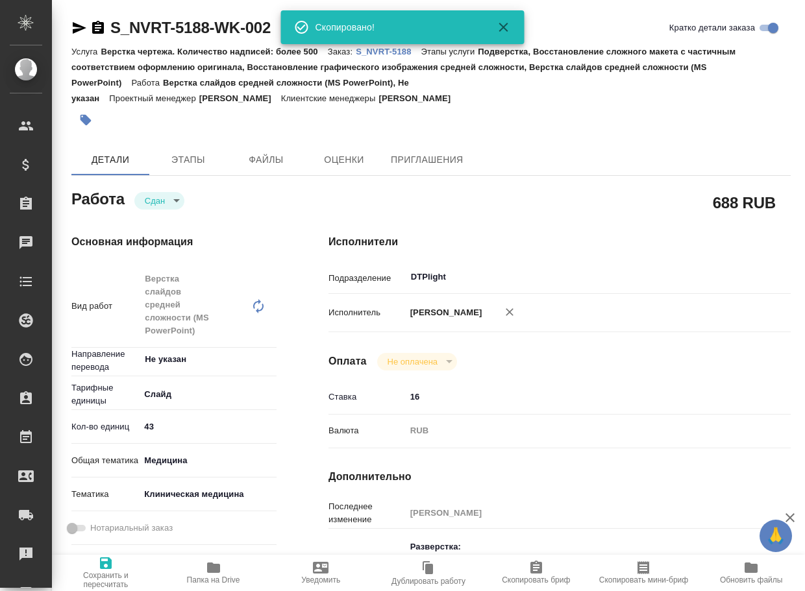
type textarea "x"
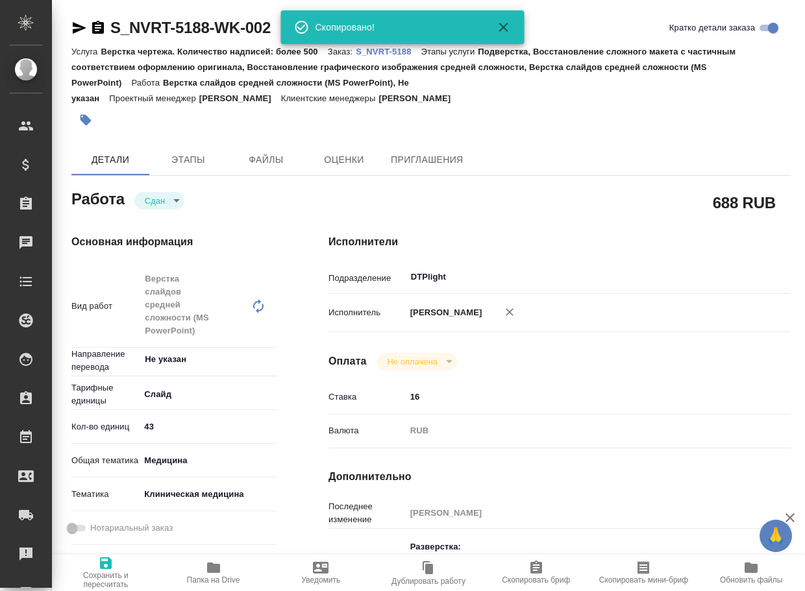
type textarea "x"
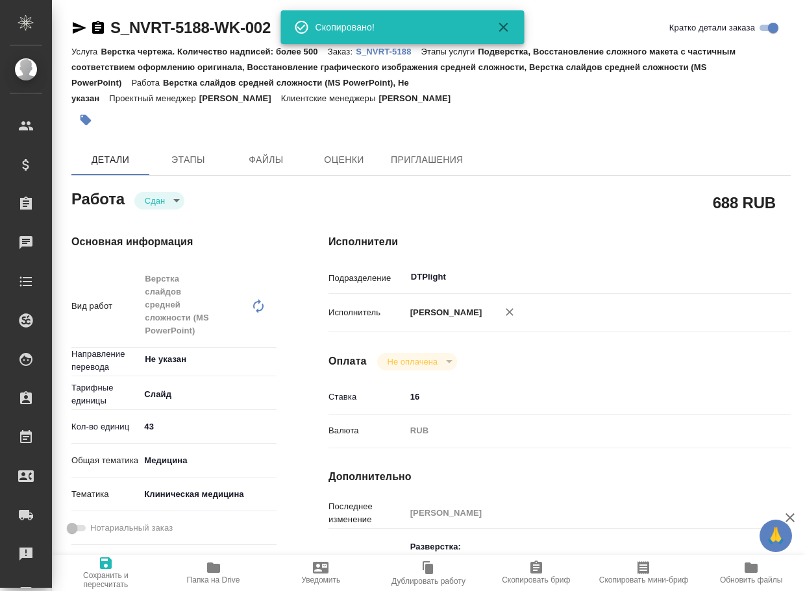
type textarea "x"
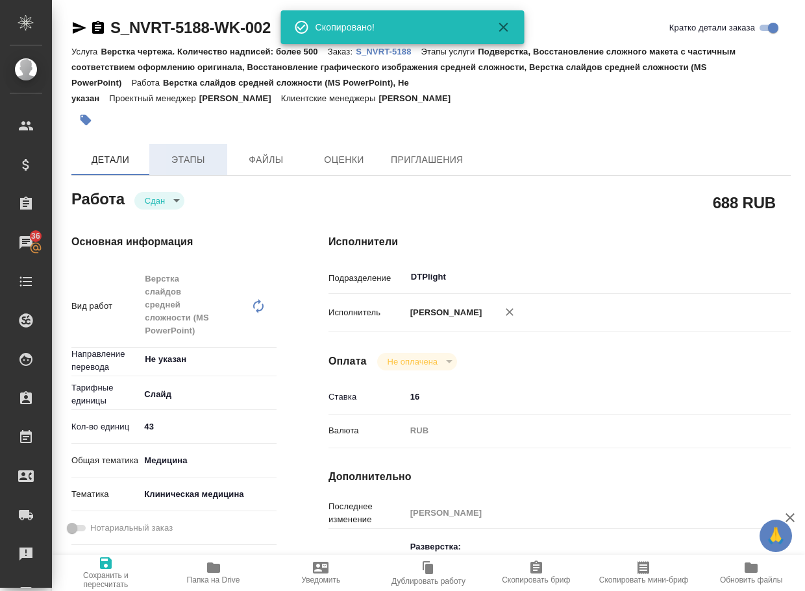
type textarea "x"
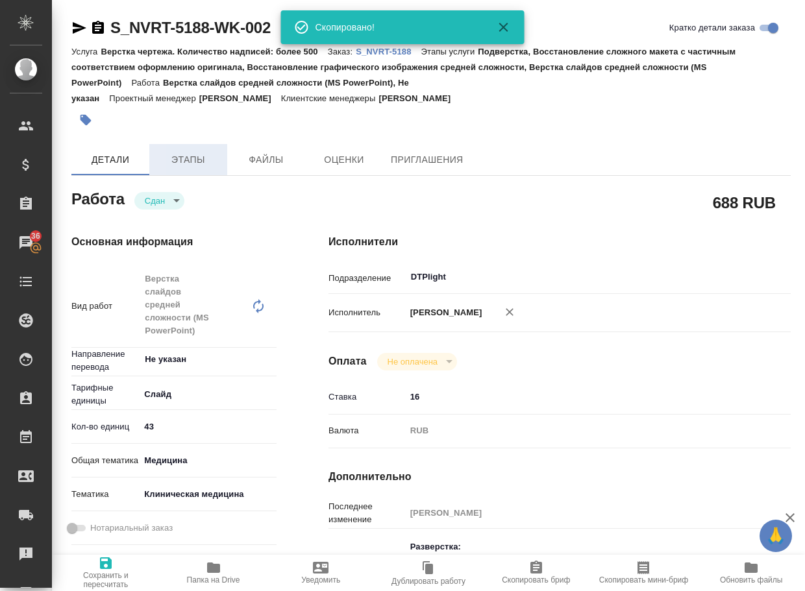
type textarea "x"
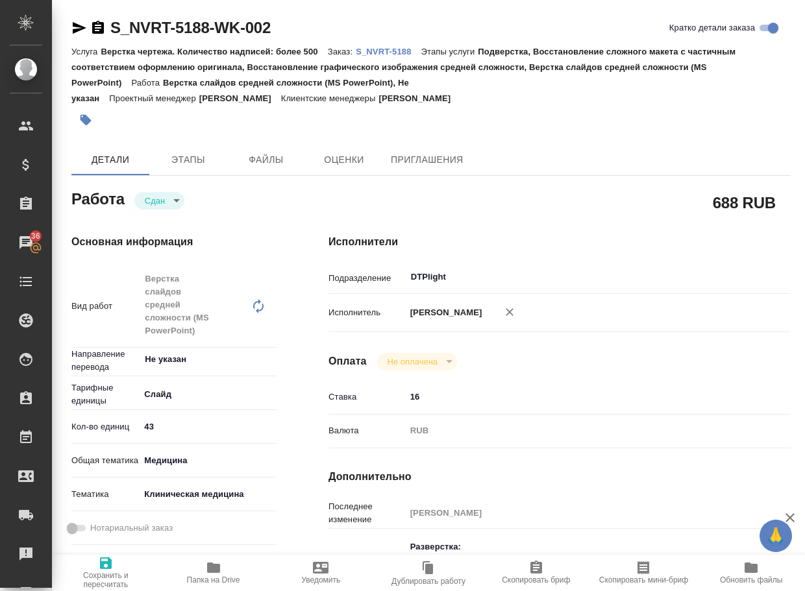
click at [213, 577] on span "Папка на Drive" at bounding box center [213, 580] width 53 height 9
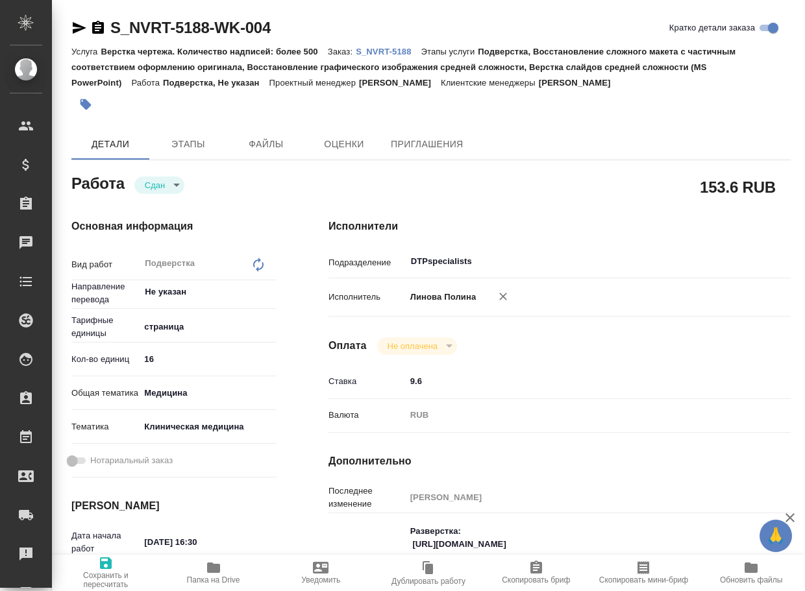
type textarea "x"
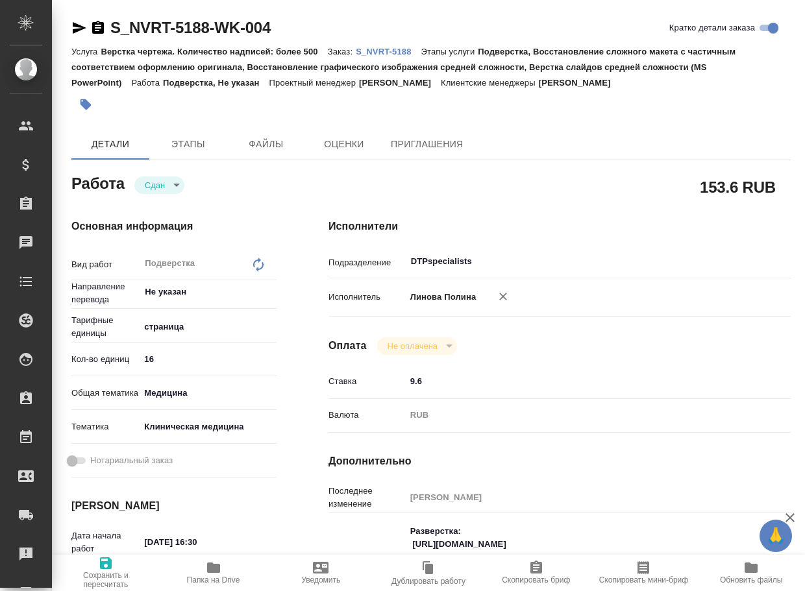
type textarea "x"
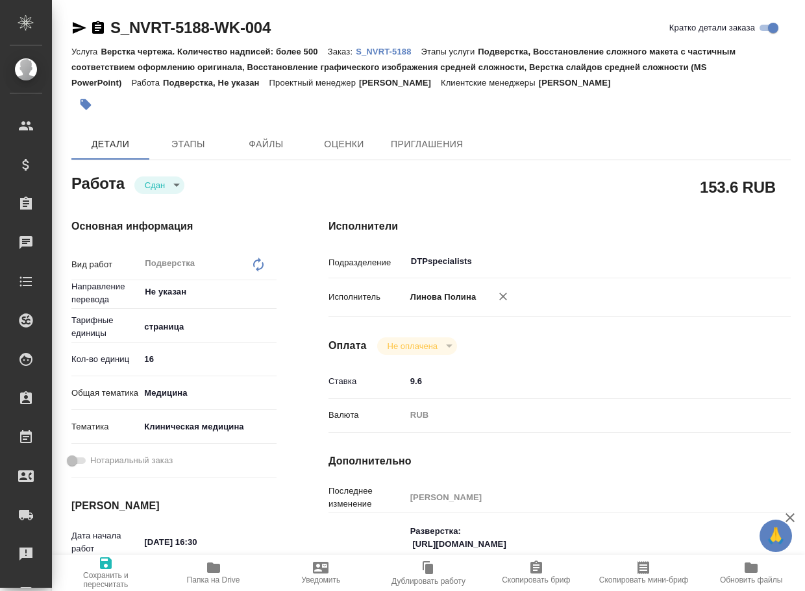
type textarea "x"
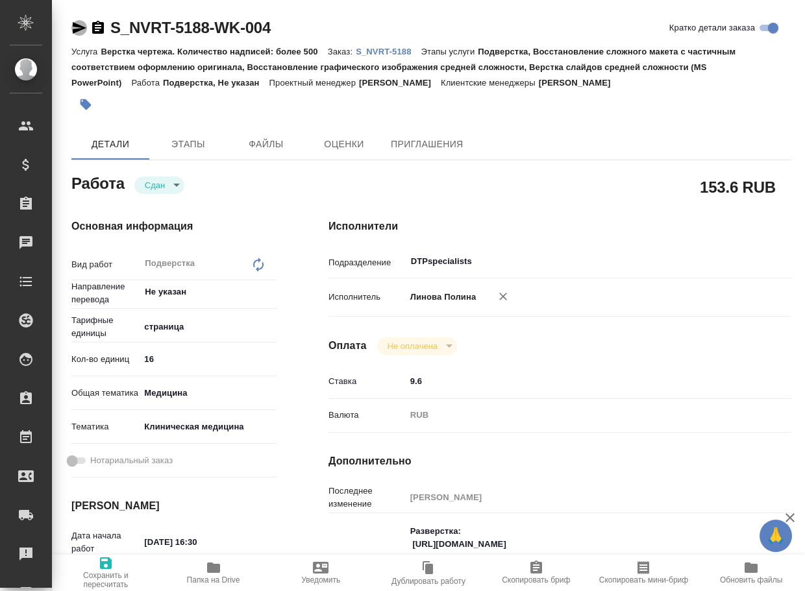
click at [78, 31] on icon "button" at bounding box center [80, 28] width 14 height 12
type textarea "x"
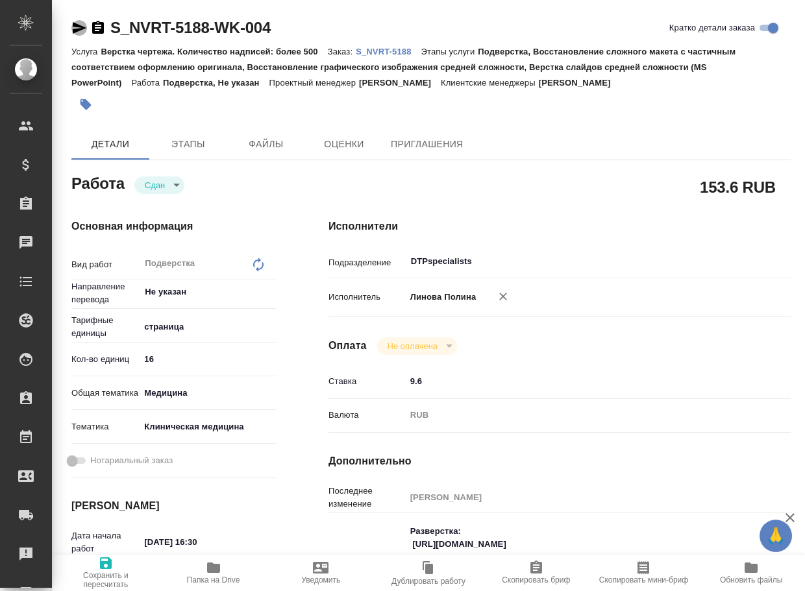
type textarea "x"
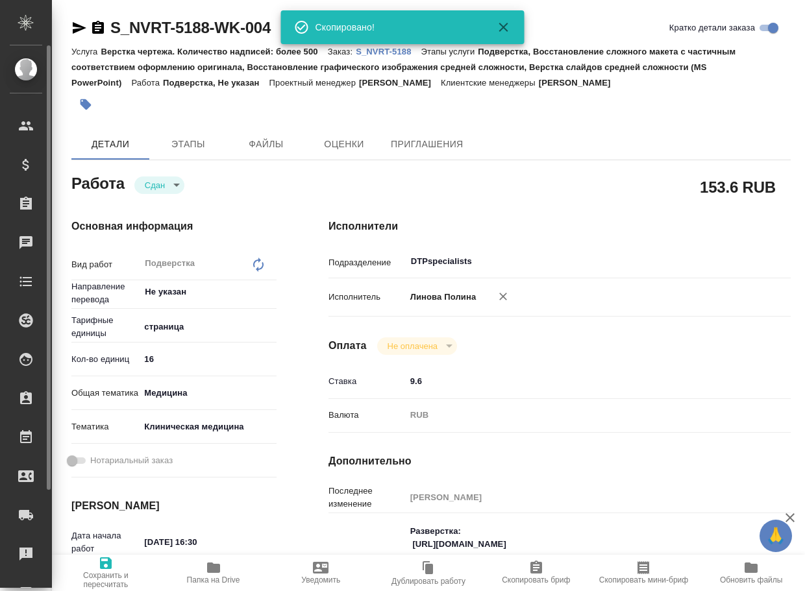
type textarea "x"
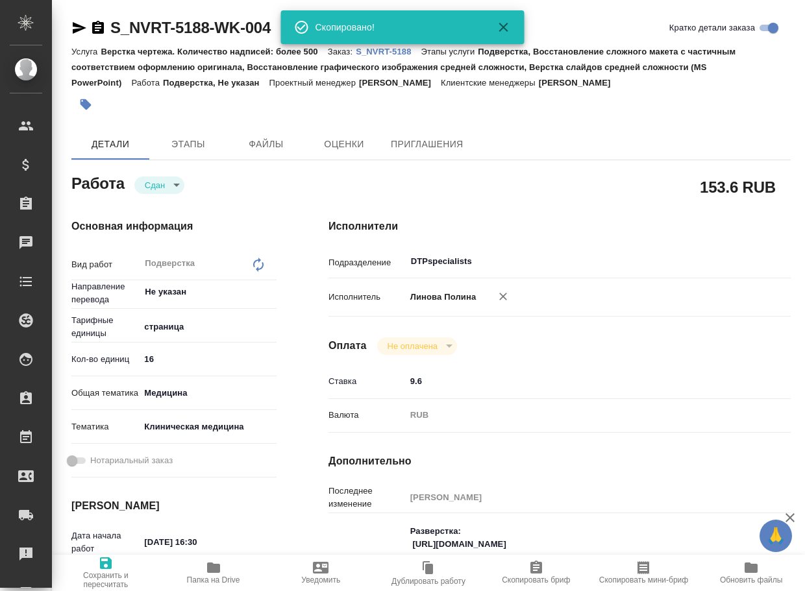
type textarea "x"
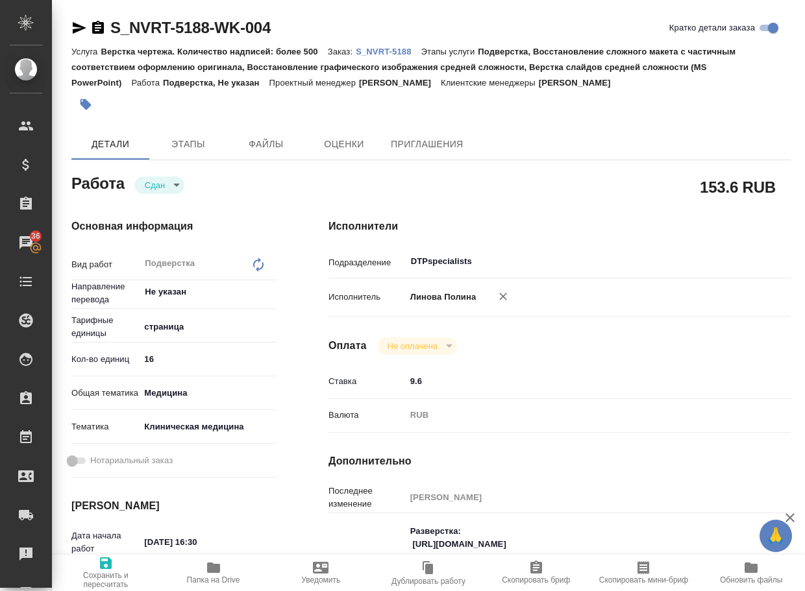
type textarea "x"
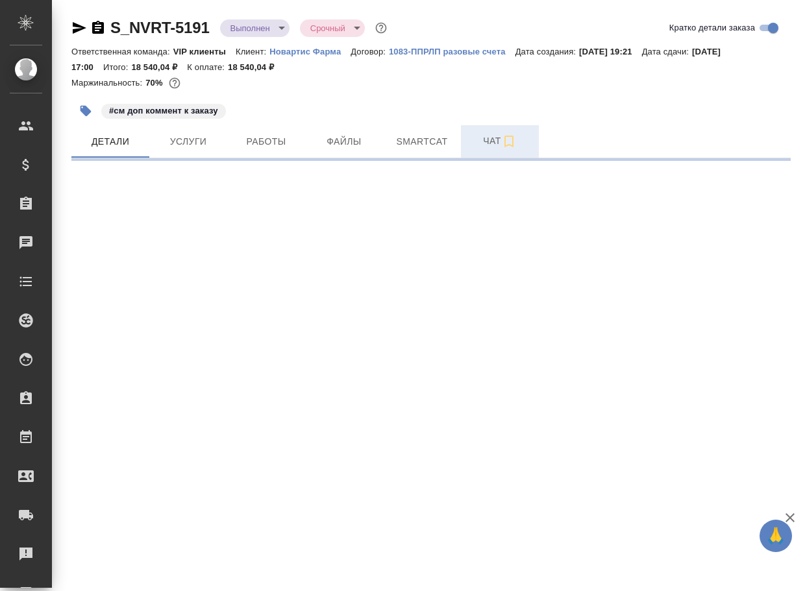
select select "RU"
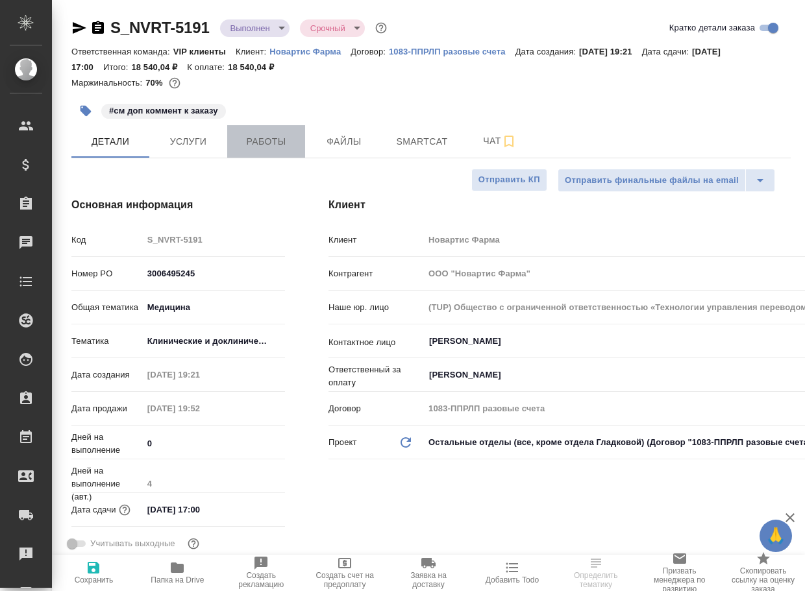
click at [276, 144] on span "Работы" at bounding box center [266, 142] width 62 height 16
type textarea "x"
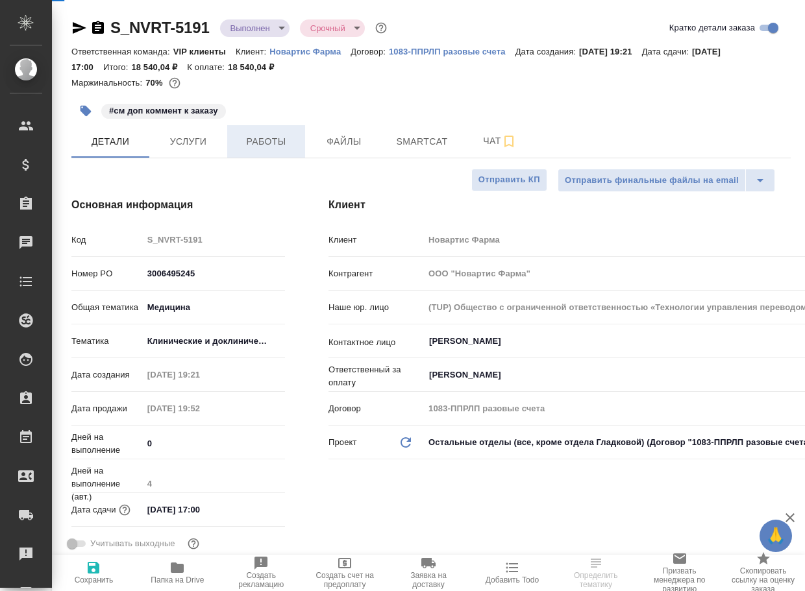
type textarea "x"
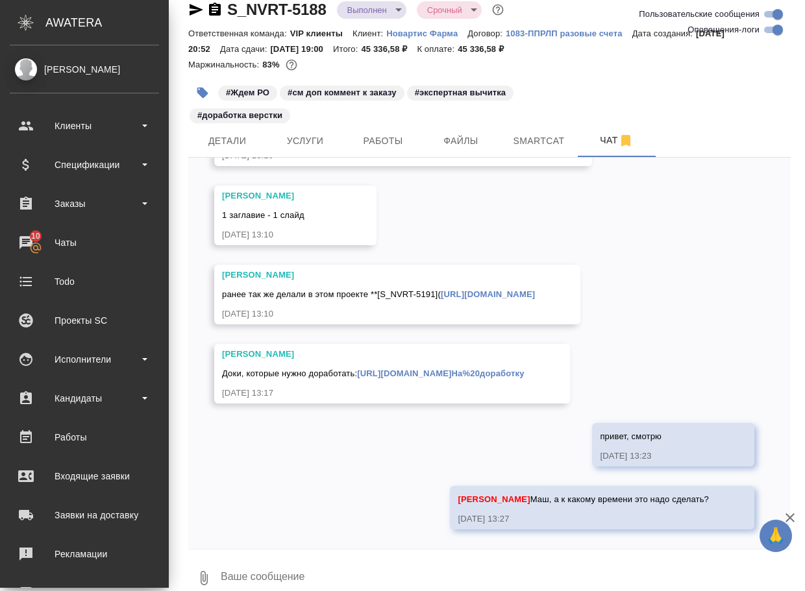
scroll to position [11071, 0]
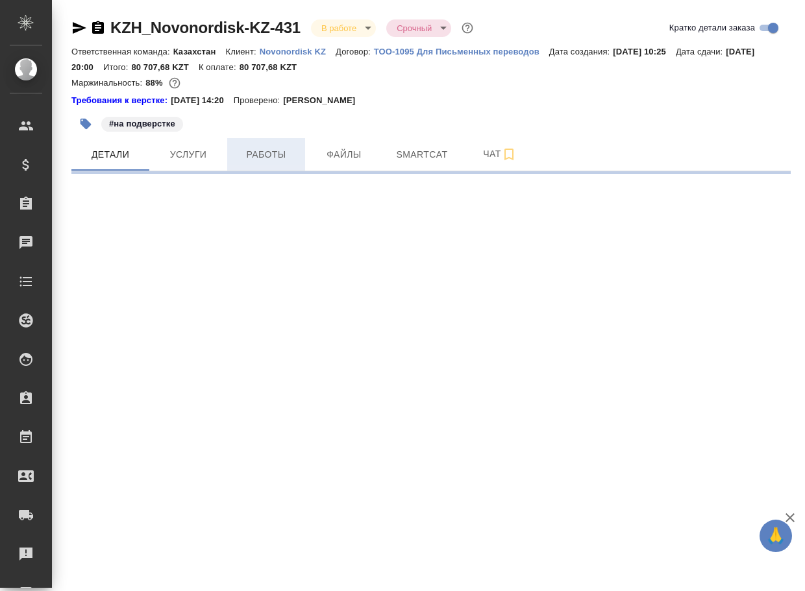
select select "RU"
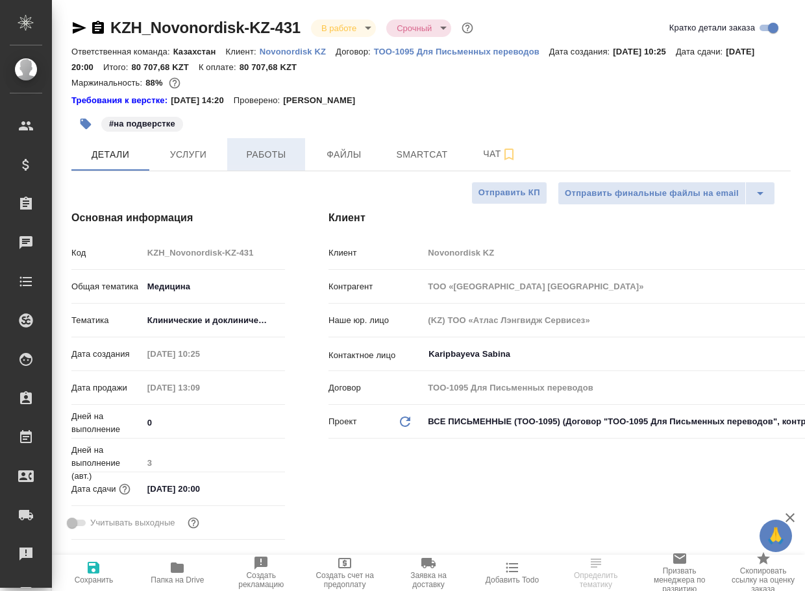
click at [263, 160] on span "Работы" at bounding box center [266, 155] width 62 height 16
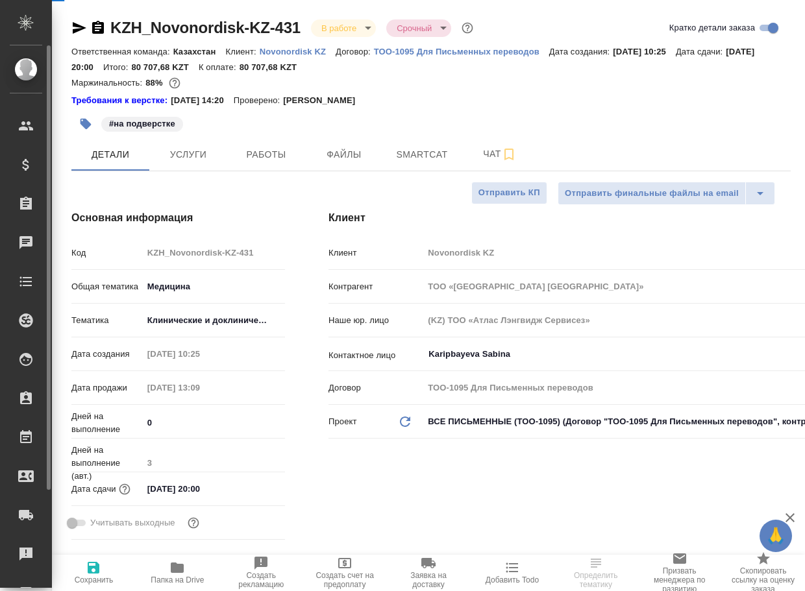
type textarea "x"
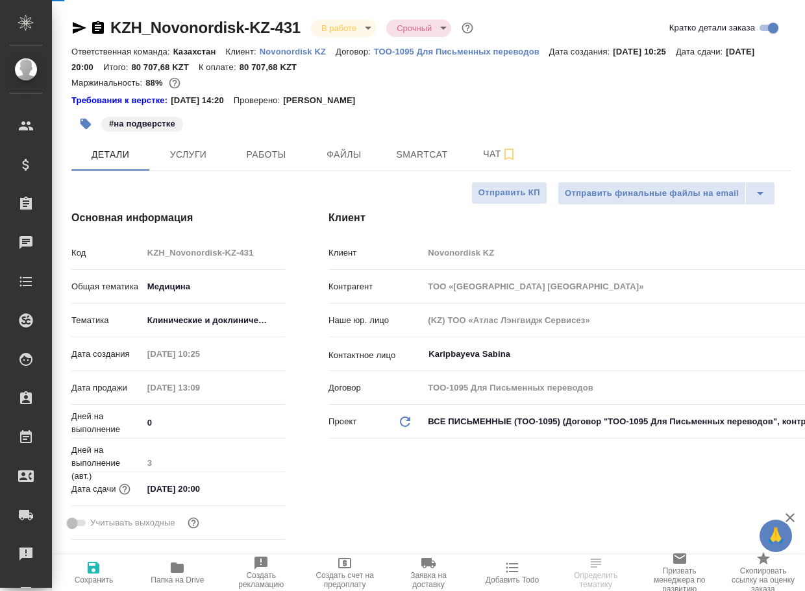
type textarea "x"
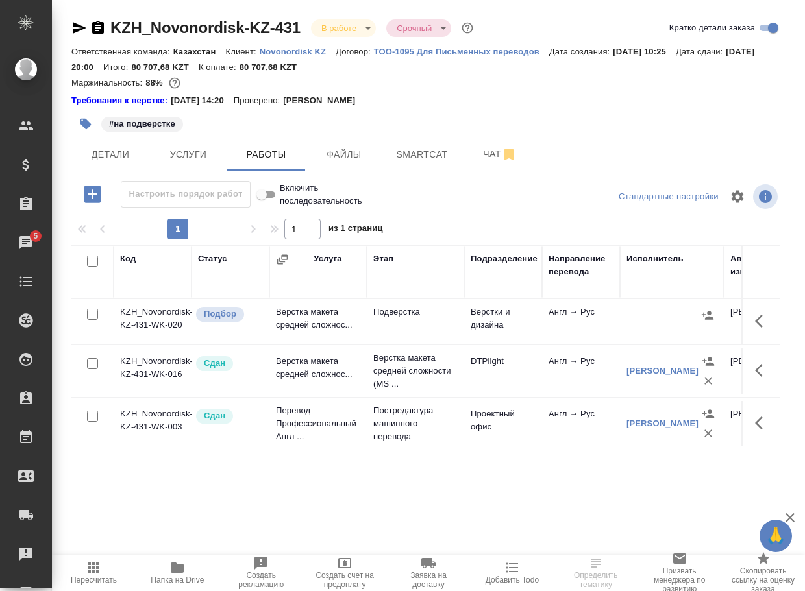
click at [383, 315] on td "Подверстка" at bounding box center [415, 321] width 97 height 45
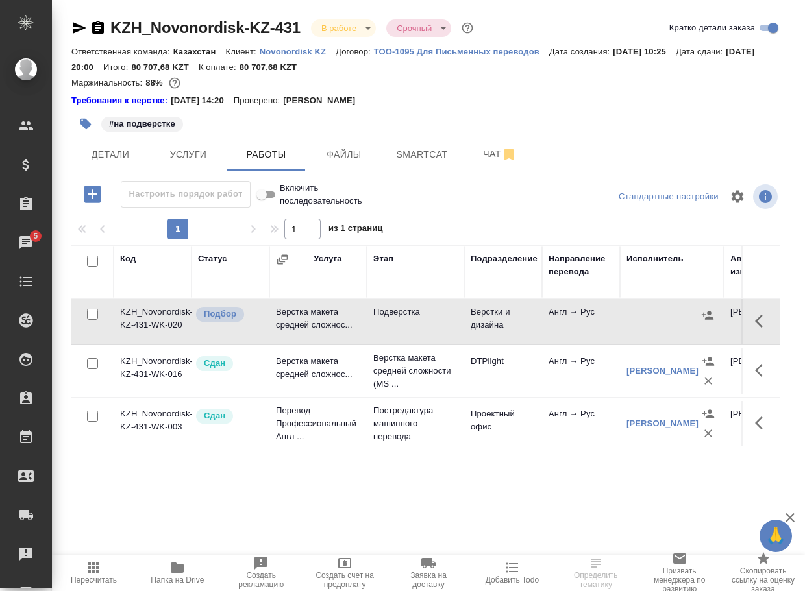
click at [383, 315] on td "Подверстка" at bounding box center [415, 321] width 97 height 45
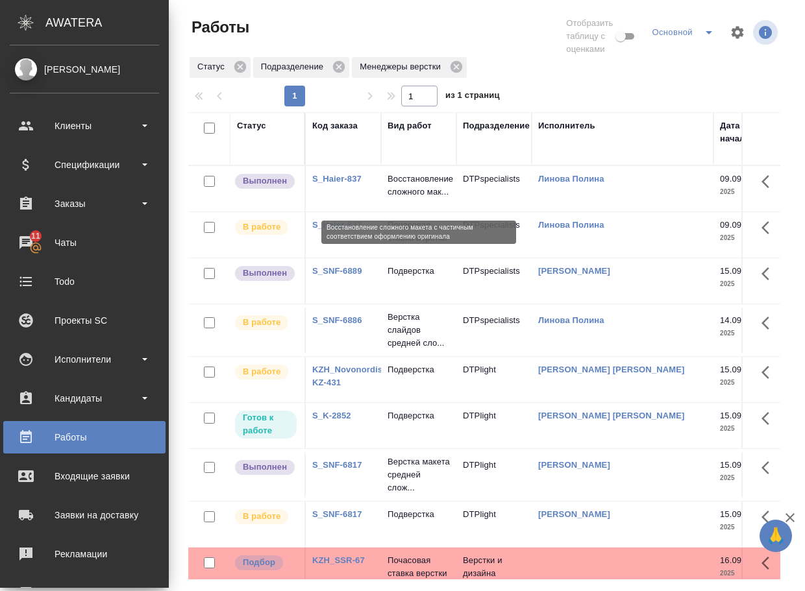
click at [419, 188] on p "Восстановление сложного мак..." at bounding box center [418, 186] width 62 height 26
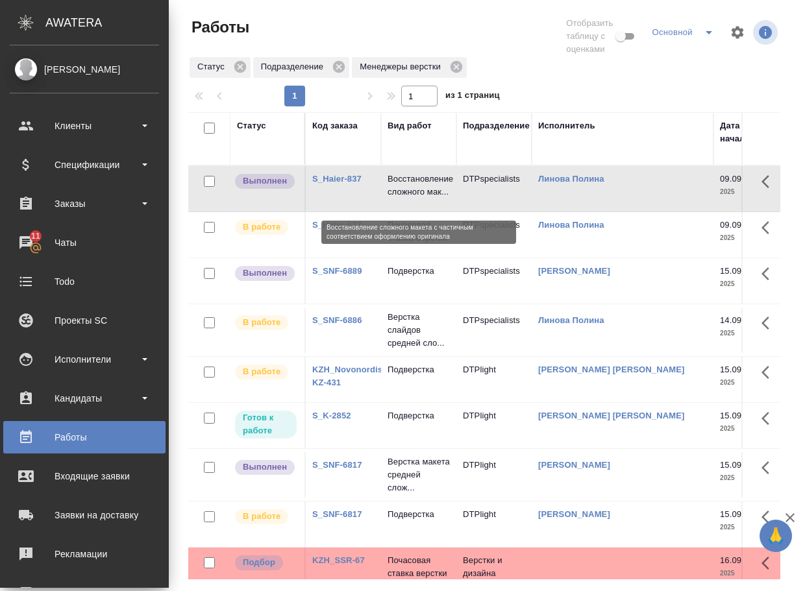
click at [419, 188] on p "Восстановление сложного мак..." at bounding box center [418, 186] width 62 height 26
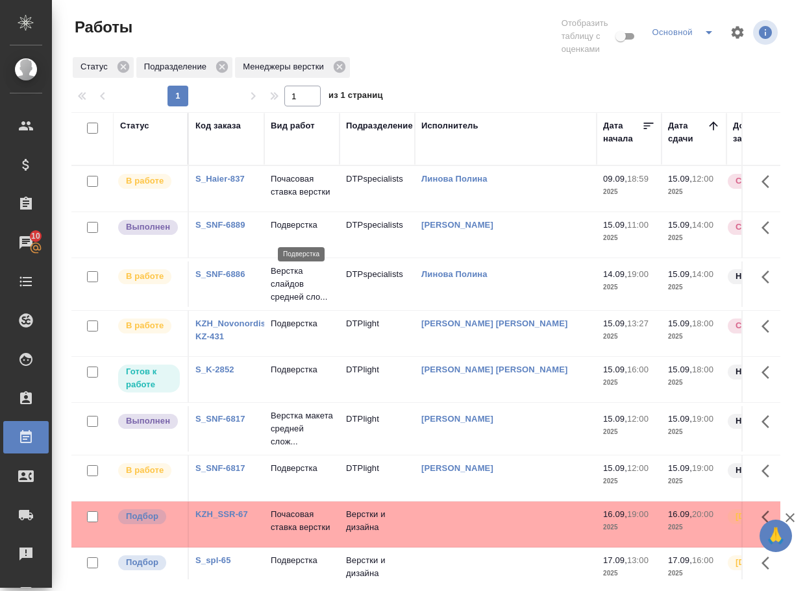
click at [312, 232] on p "Подверстка" at bounding box center [302, 225] width 62 height 13
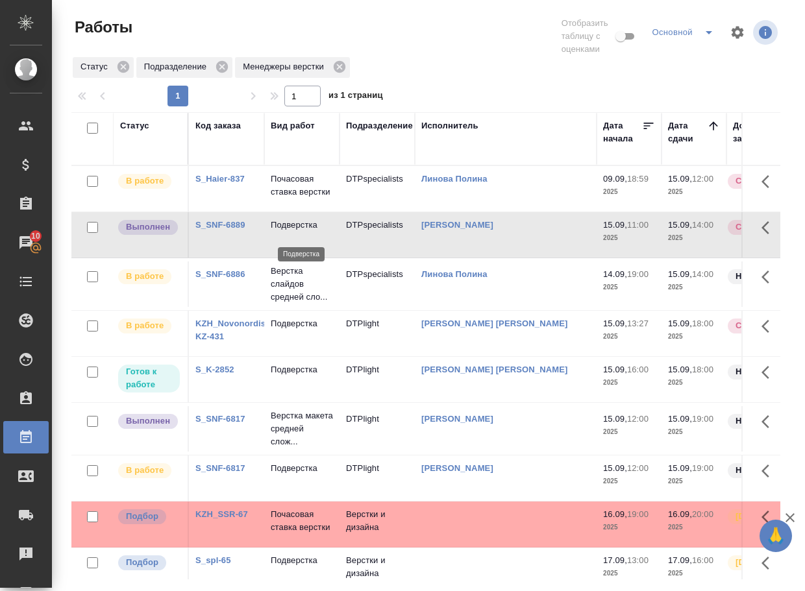
click at [312, 232] on p "Подверстка" at bounding box center [302, 225] width 62 height 13
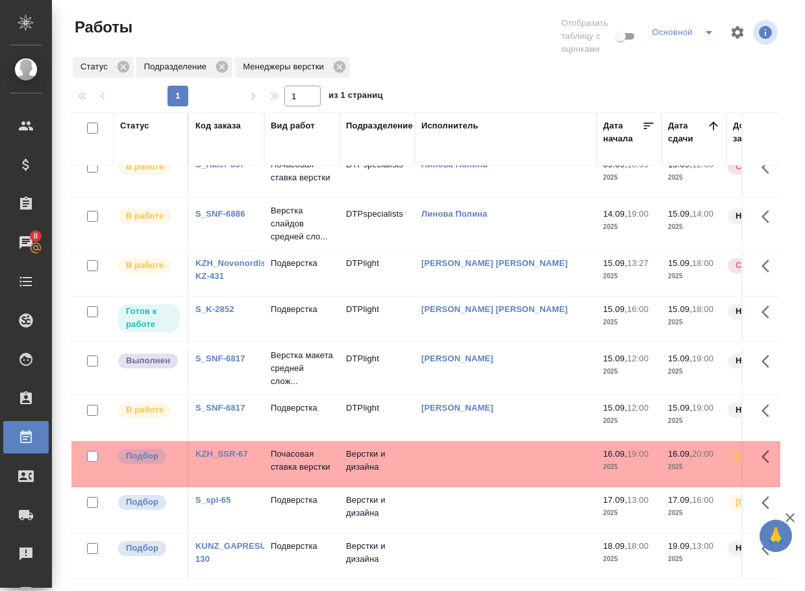
scroll to position [56, 0]
click at [228, 449] on link "KZH_SSR-67" at bounding box center [221, 454] width 53 height 10
click at [286, 456] on p "Почасовая ставка верстки" at bounding box center [302, 461] width 62 height 26
click at [286, 454] on p "Почасовая ставка верстки" at bounding box center [302, 461] width 62 height 26
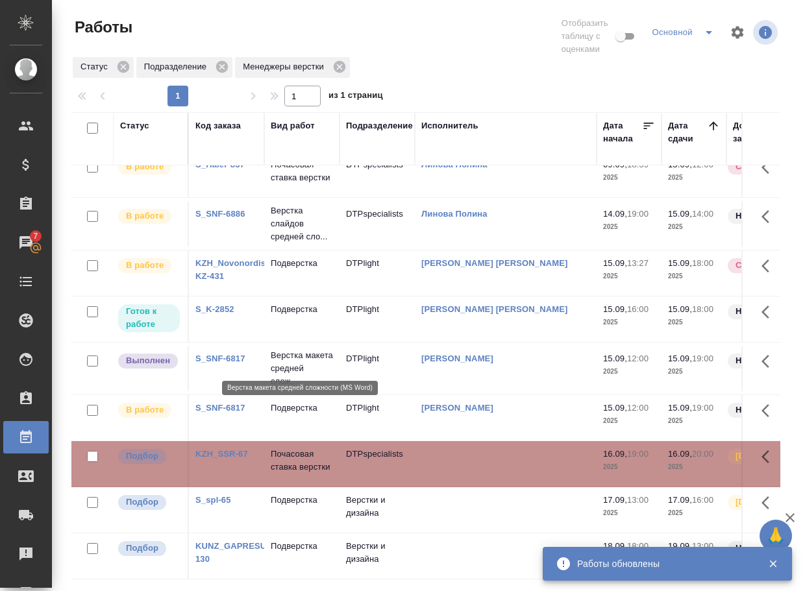
click at [291, 349] on p "Верстка макета средней слож..." at bounding box center [302, 368] width 62 height 39
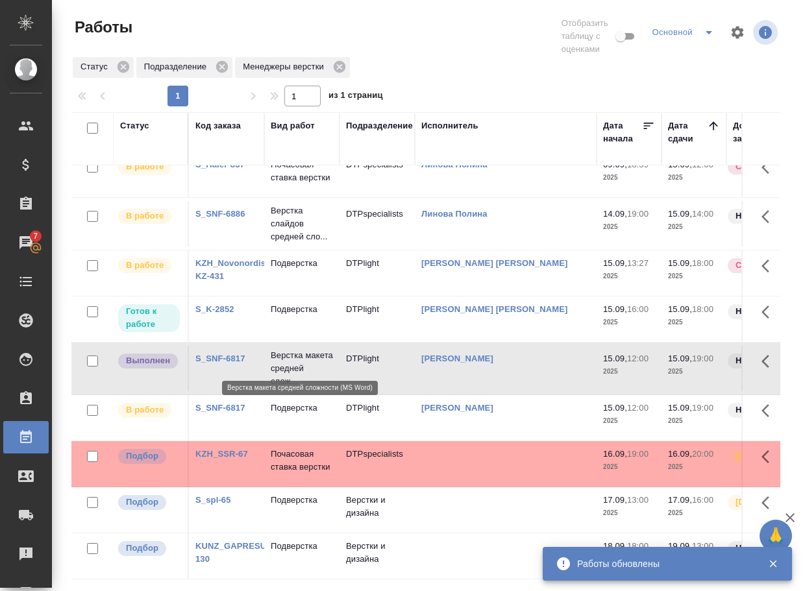
click at [291, 349] on p "Верстка макета средней слож..." at bounding box center [302, 368] width 62 height 39
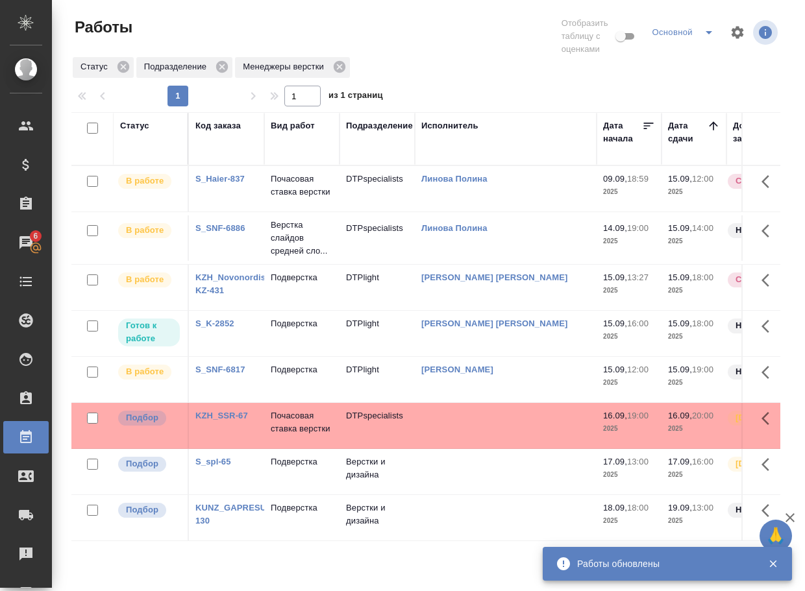
scroll to position [0, 0]
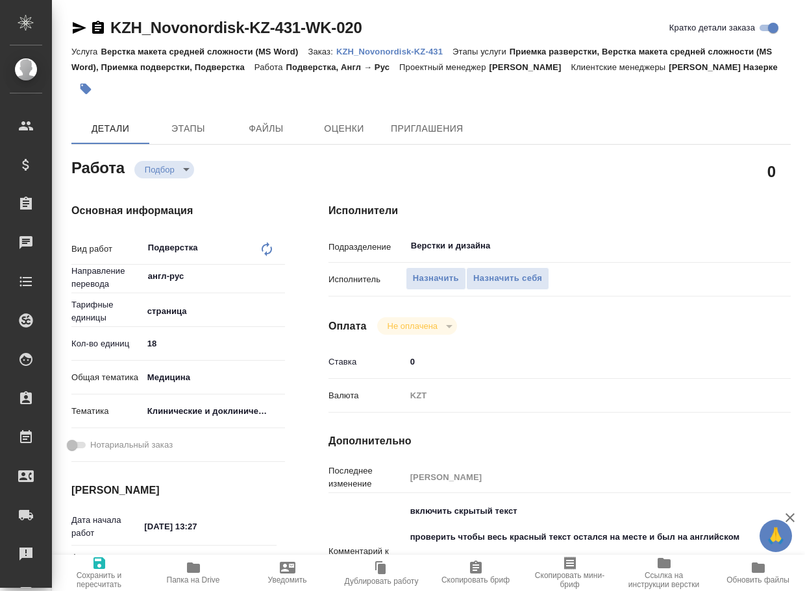
type textarea "x"
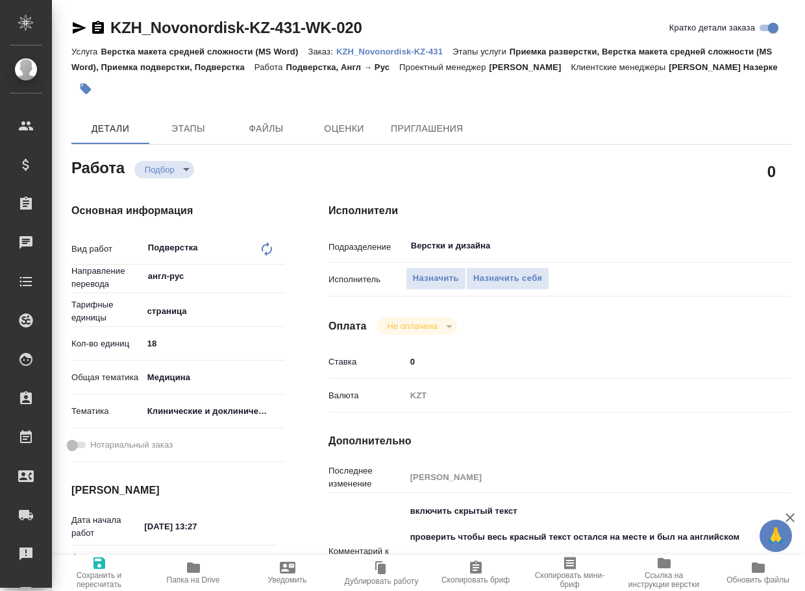
type textarea "x"
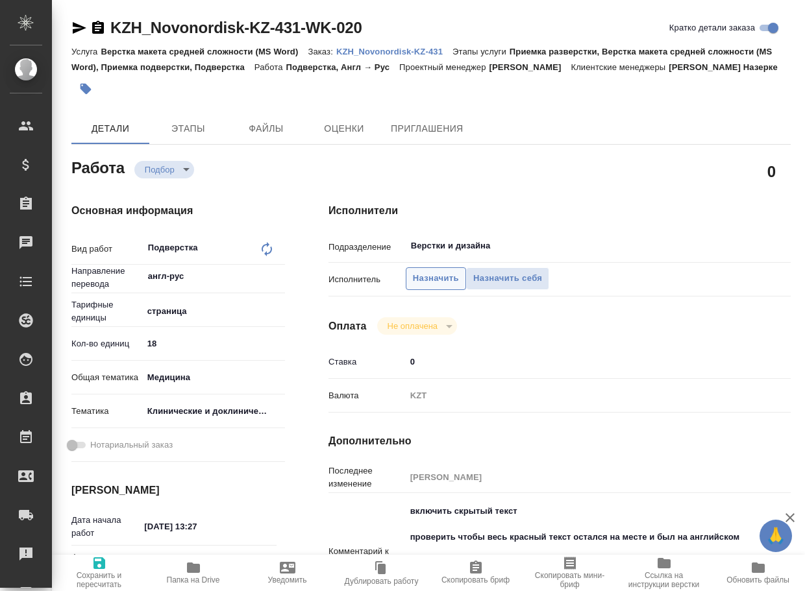
click at [450, 286] on span "Назначить" at bounding box center [436, 278] width 46 height 15
type textarea "x"
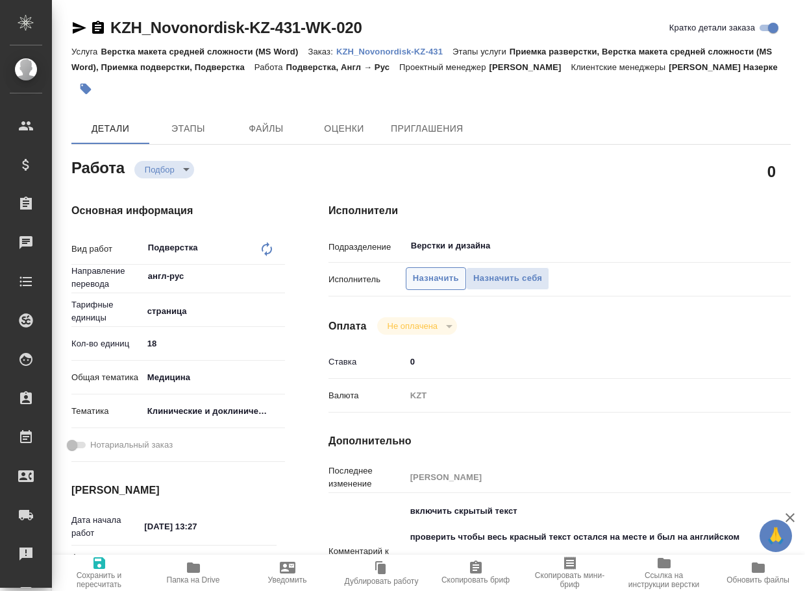
type textarea "x"
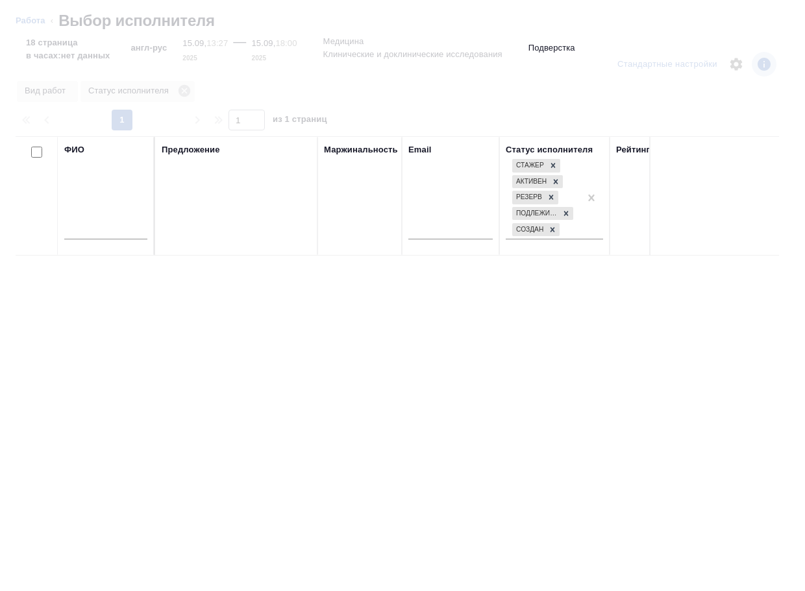
click at [118, 235] on input "text" at bounding box center [105, 231] width 83 height 16
type input "василь"
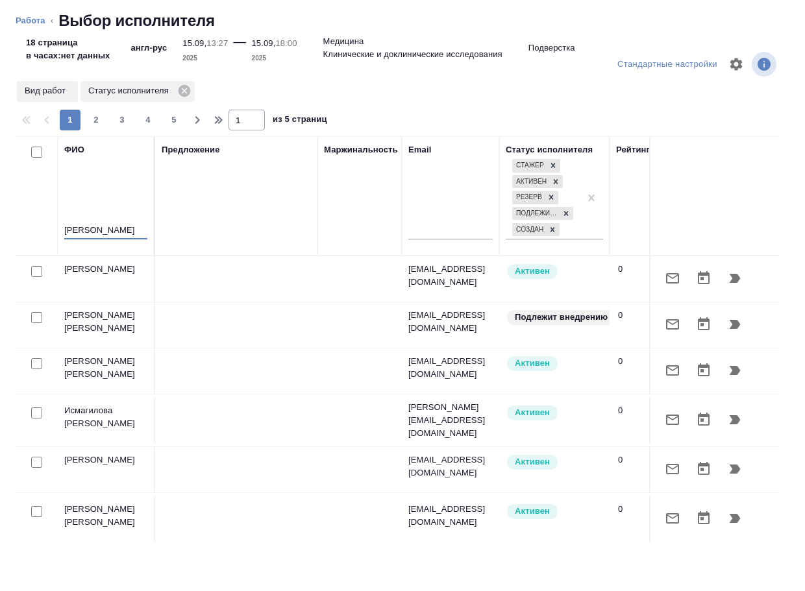
type textarea "x"
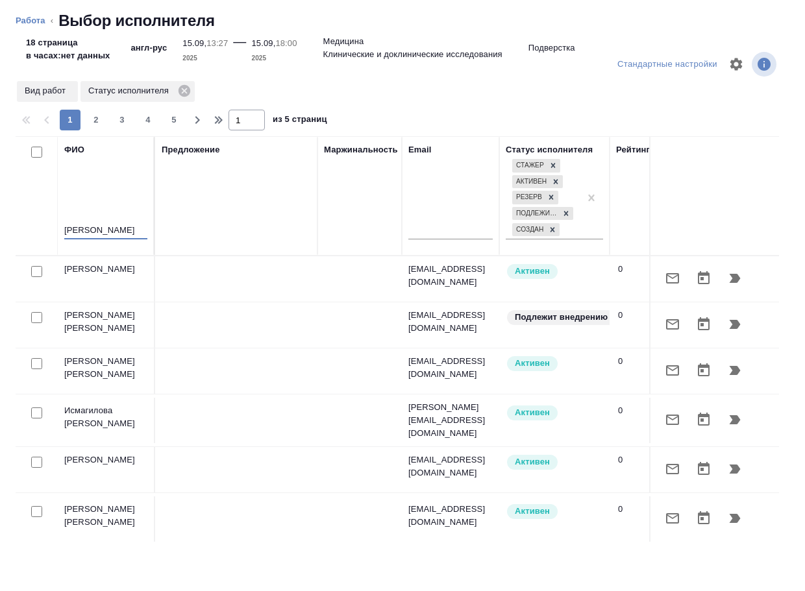
type input "васильева"
type textarea "x"
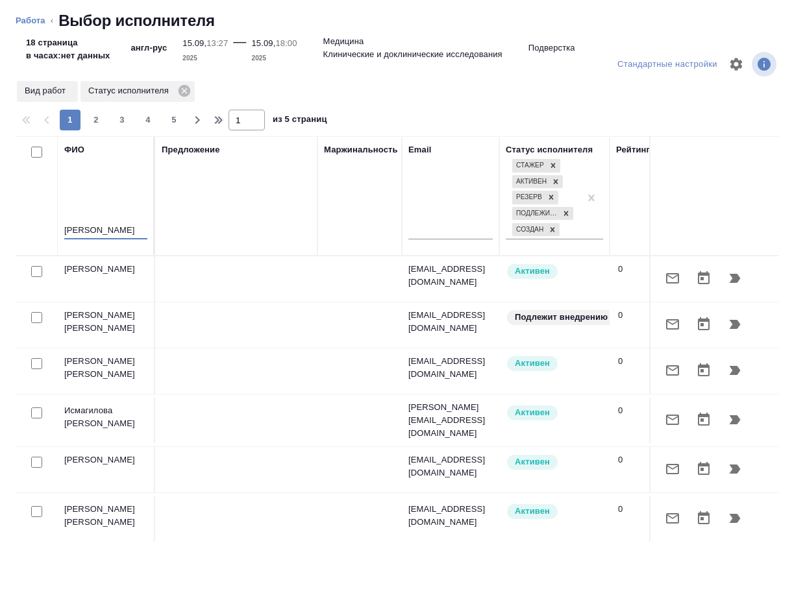
type textarea "x"
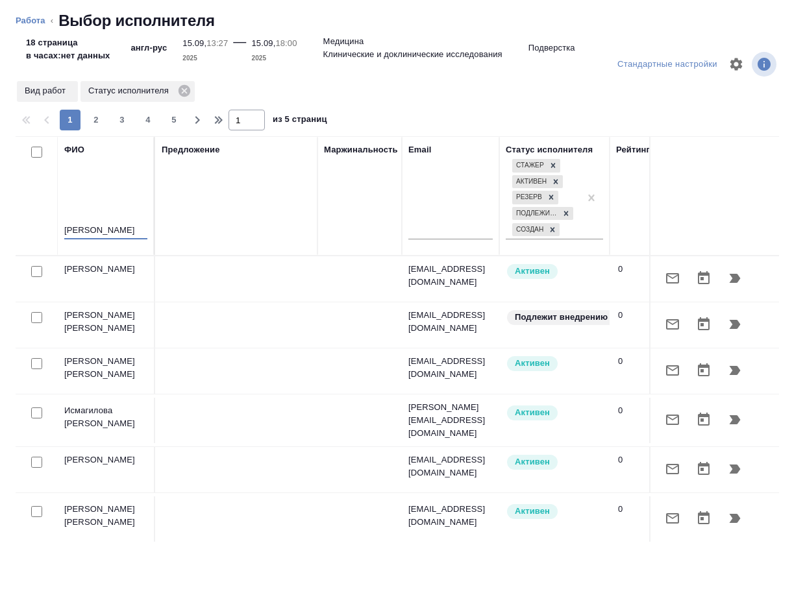
type textarea "x"
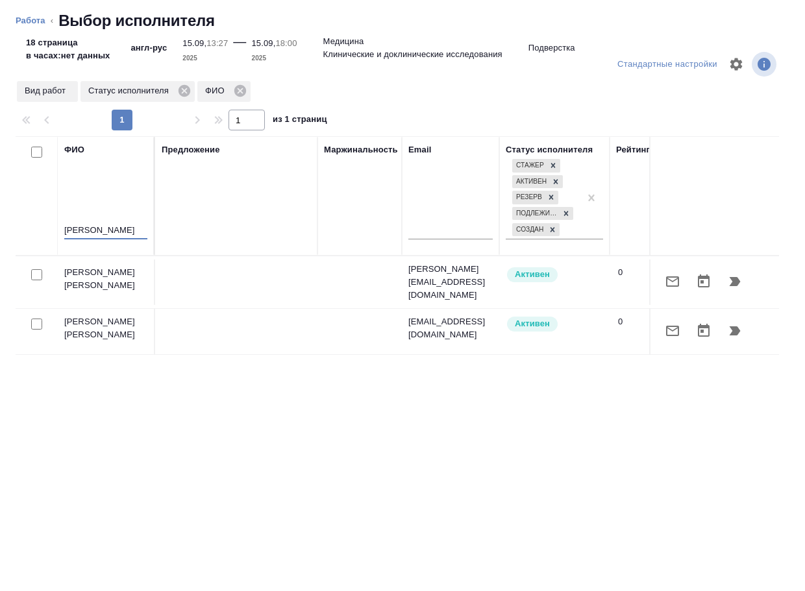
type input "васильева"
click at [729, 283] on icon "button" at bounding box center [735, 282] width 16 height 16
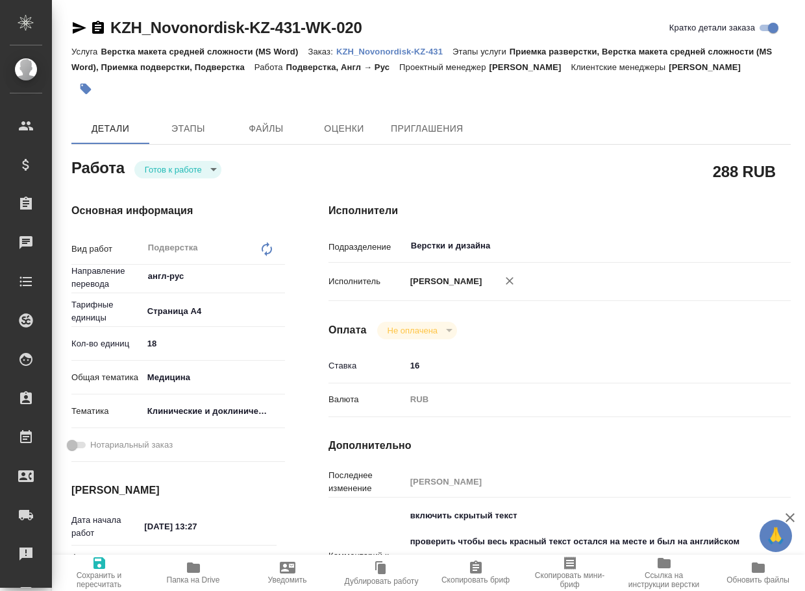
type textarea "x"
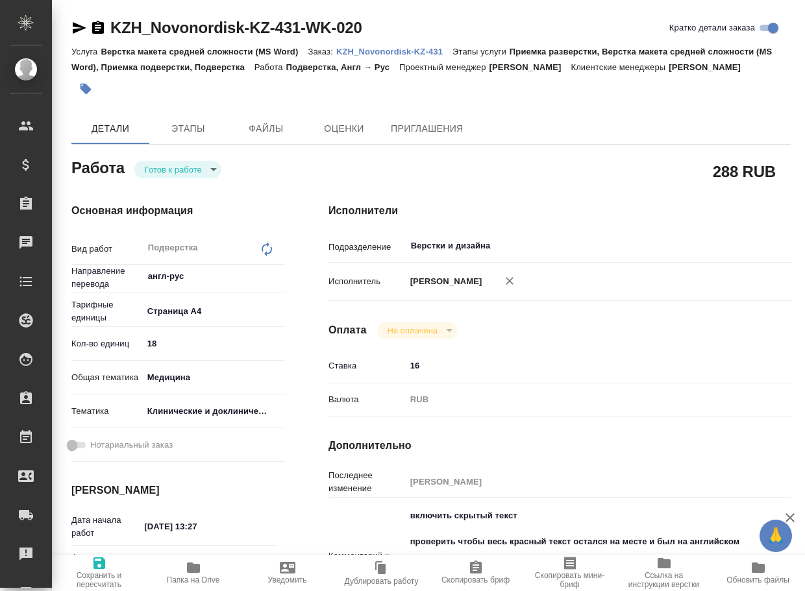
type textarea "x"
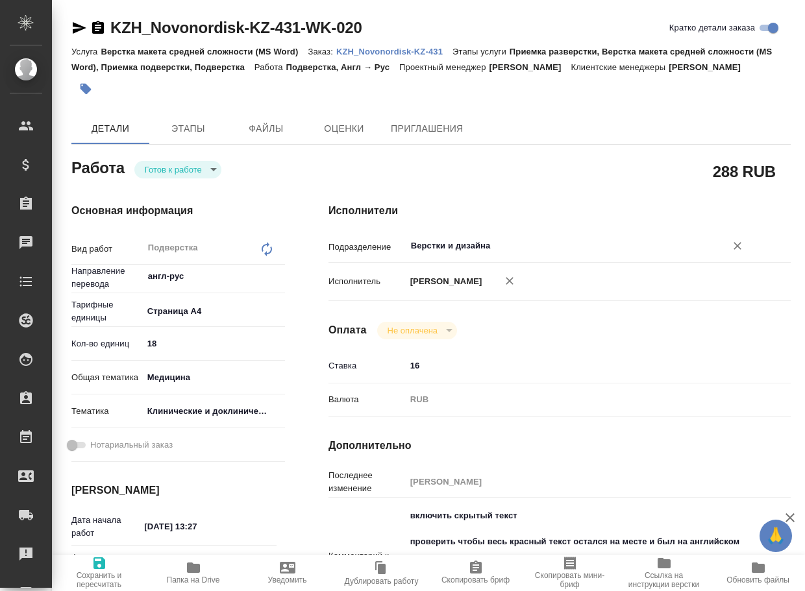
type textarea "x"
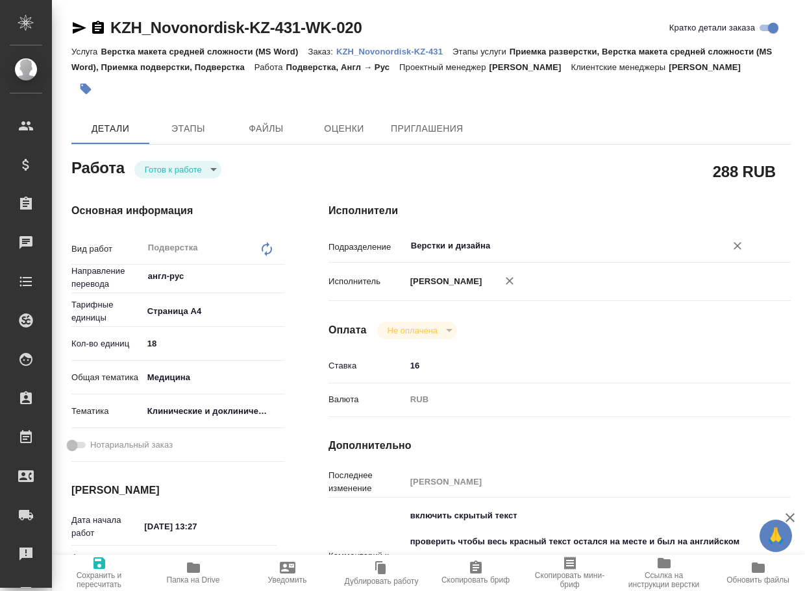
type textarea "x"
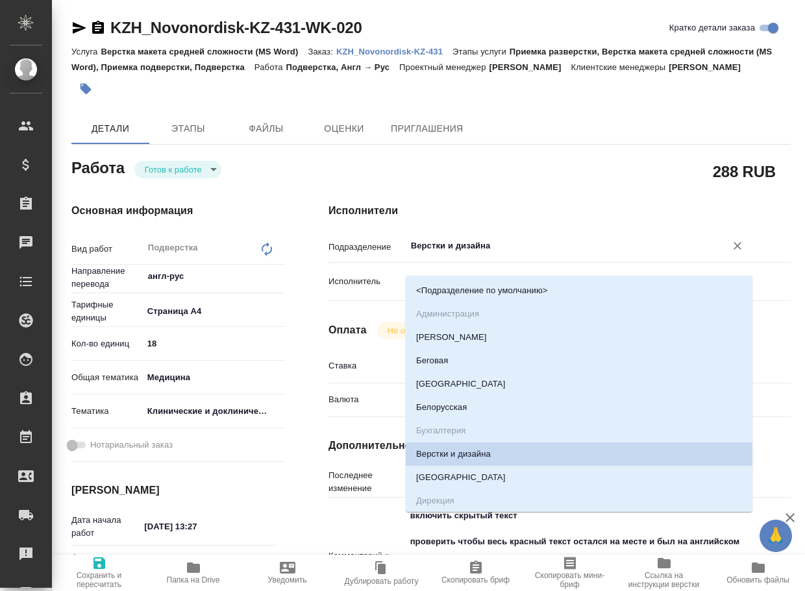
click at [457, 254] on input "Верстки и дизайна" at bounding box center [556, 246] width 295 height 16
type textarea "x"
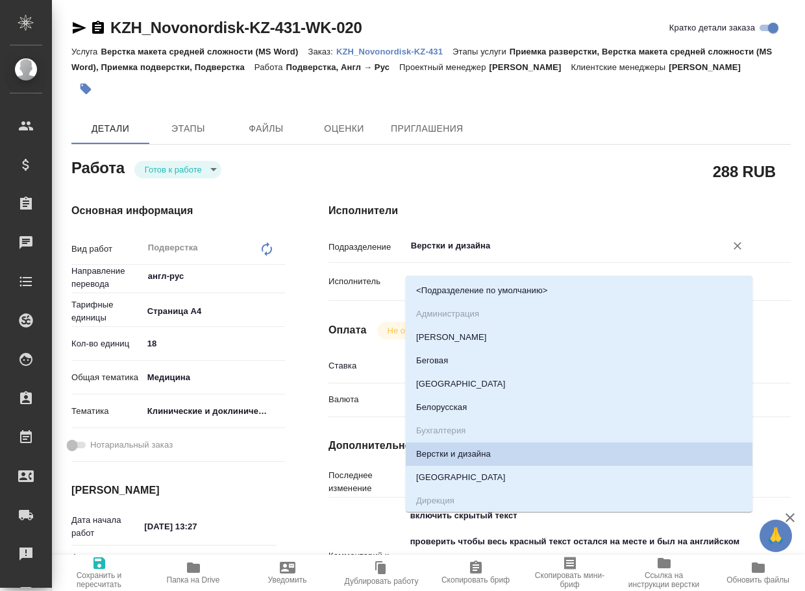
type textarea "x"
type input "d"
type textarea "x"
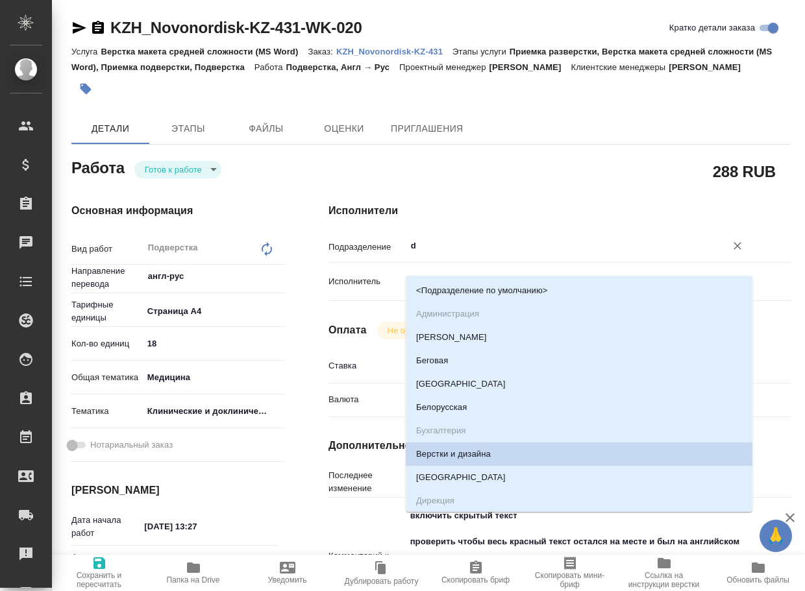
type textarea "x"
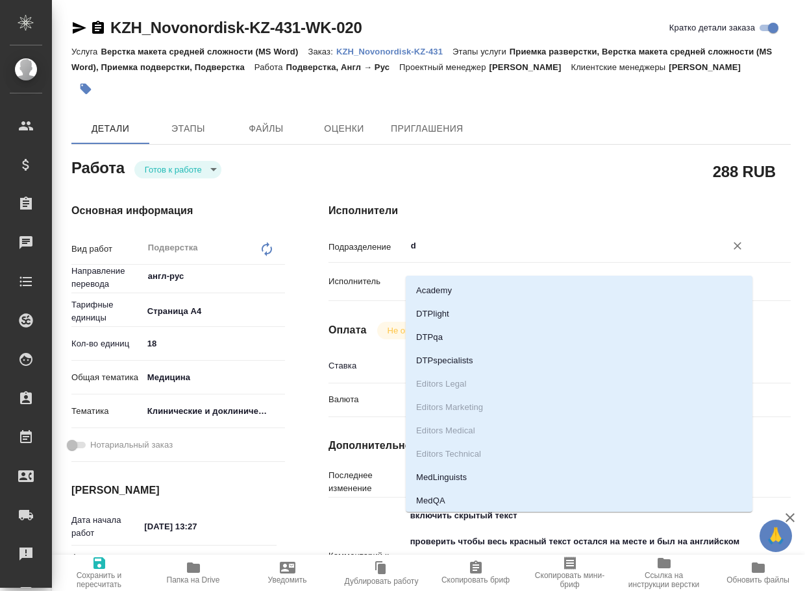
type input "dt"
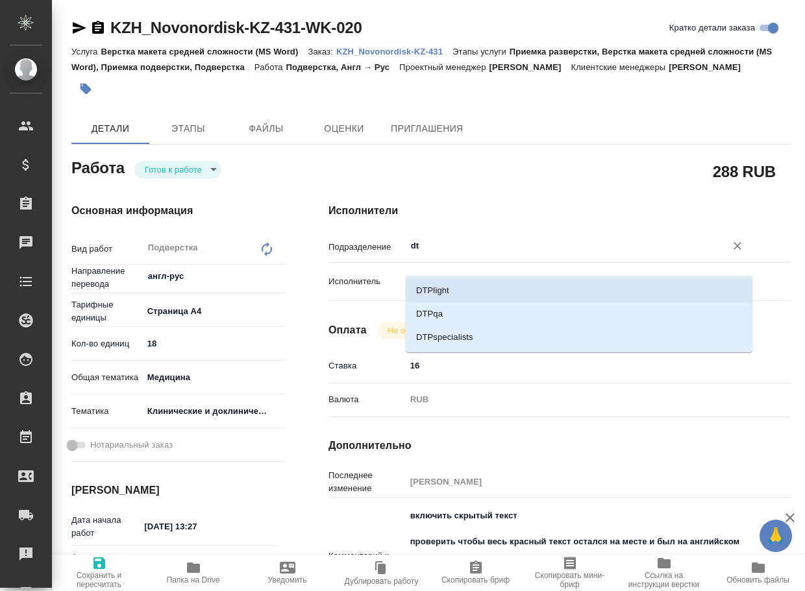
click at [443, 286] on li "DTPlight" at bounding box center [579, 290] width 346 height 23
type textarea "x"
type input "DTPlight"
type textarea "x"
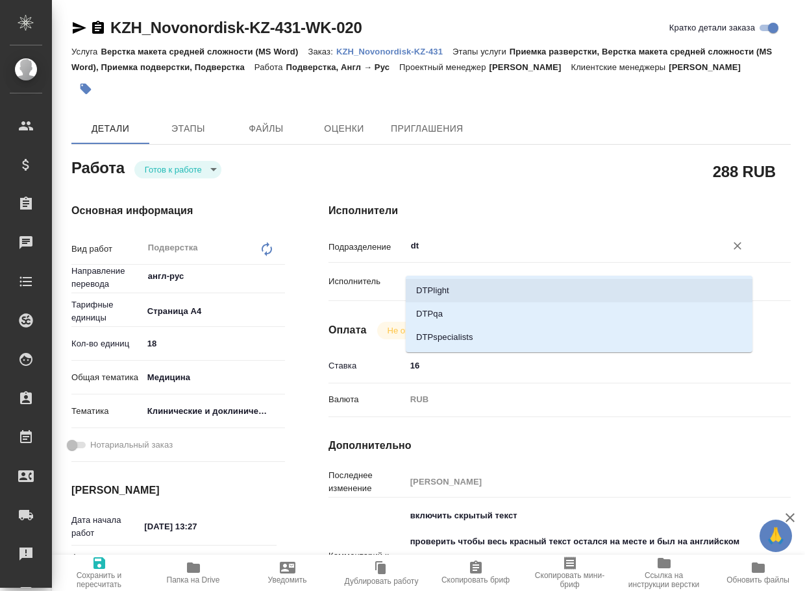
type textarea "x"
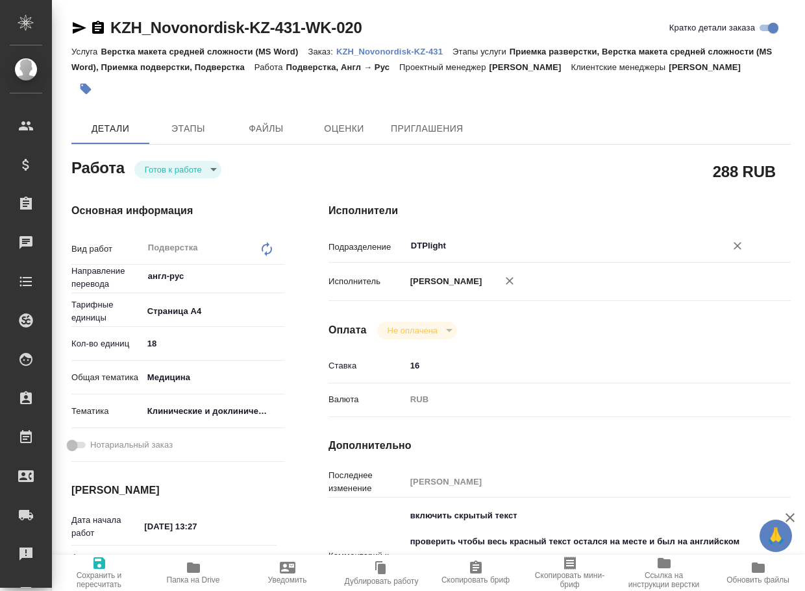
type textarea "x"
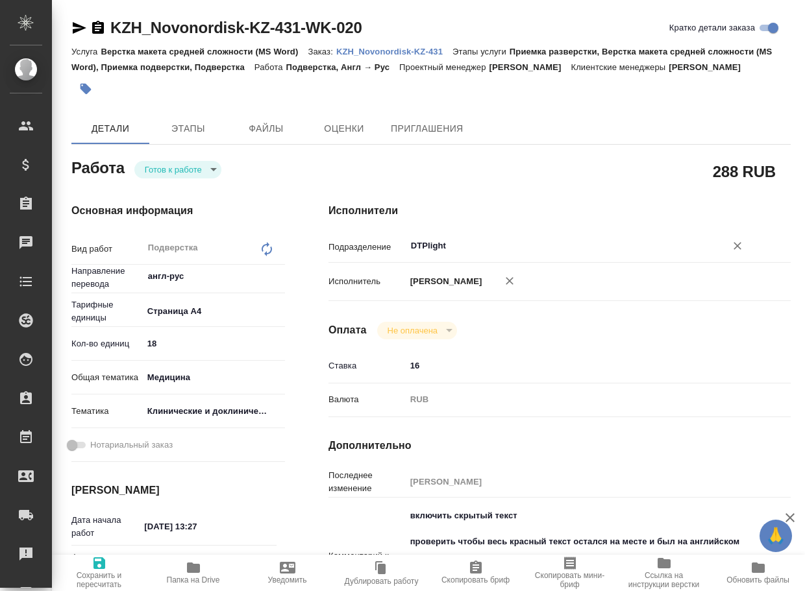
type input "DTPlight"
click at [93, 575] on span "Сохранить и пересчитать" at bounding box center [99, 580] width 79 height 18
type textarea "x"
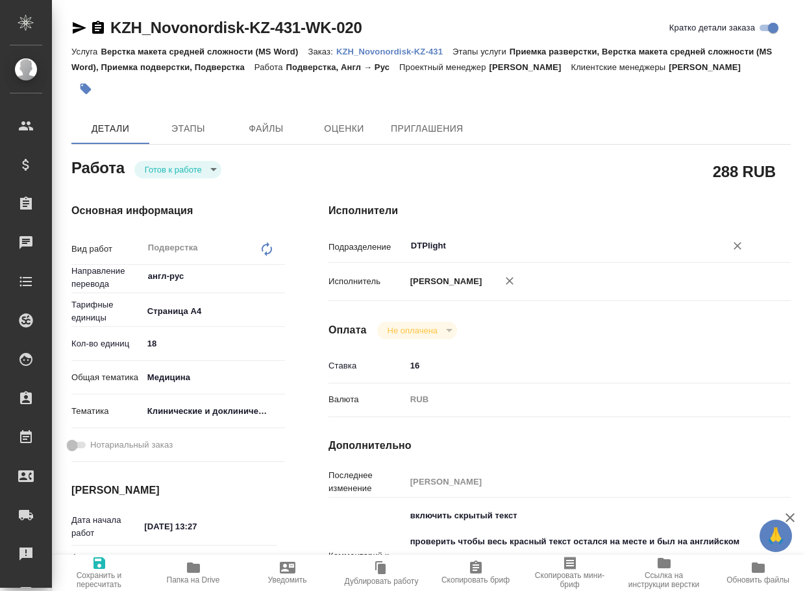
type textarea "x"
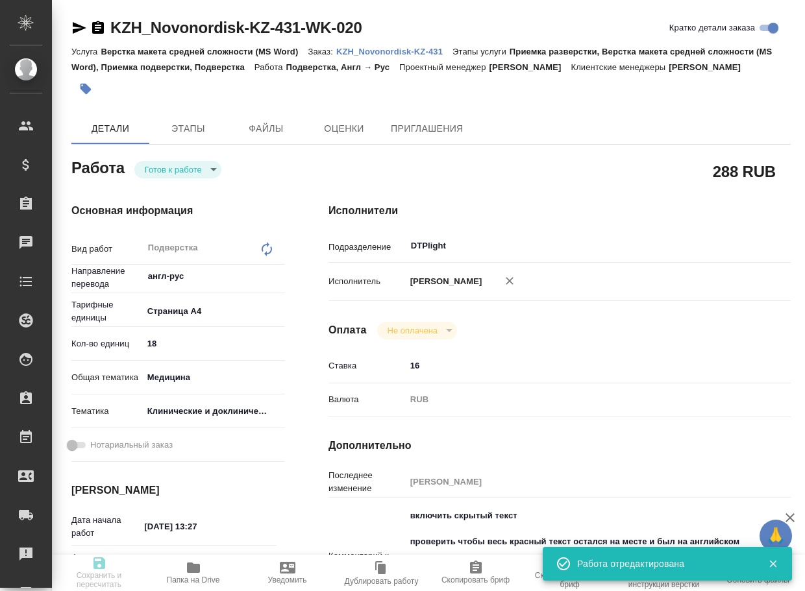
type textarea "x"
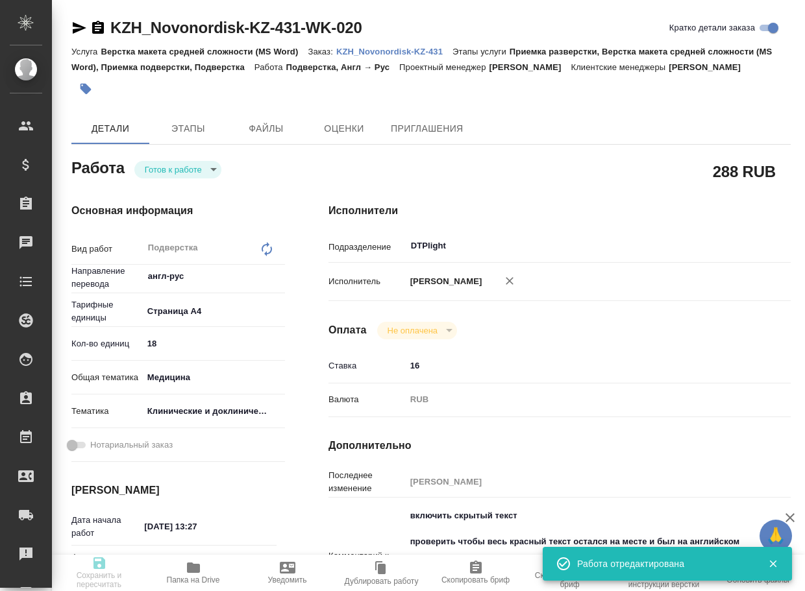
type textarea "x"
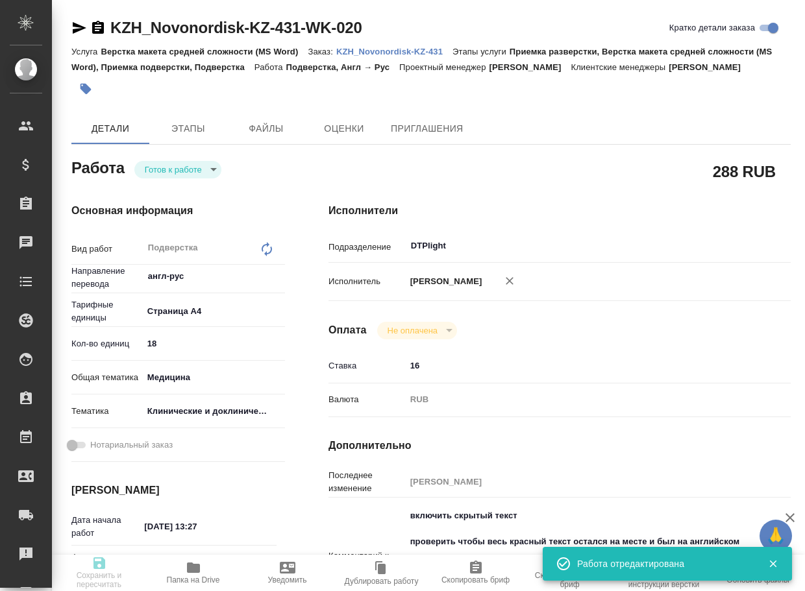
type input "readyForWork"
type textarea "Подверстка"
type textarea "x"
type input "англ-рус"
type input "5f036ec4e16dec2d6b59c8ff"
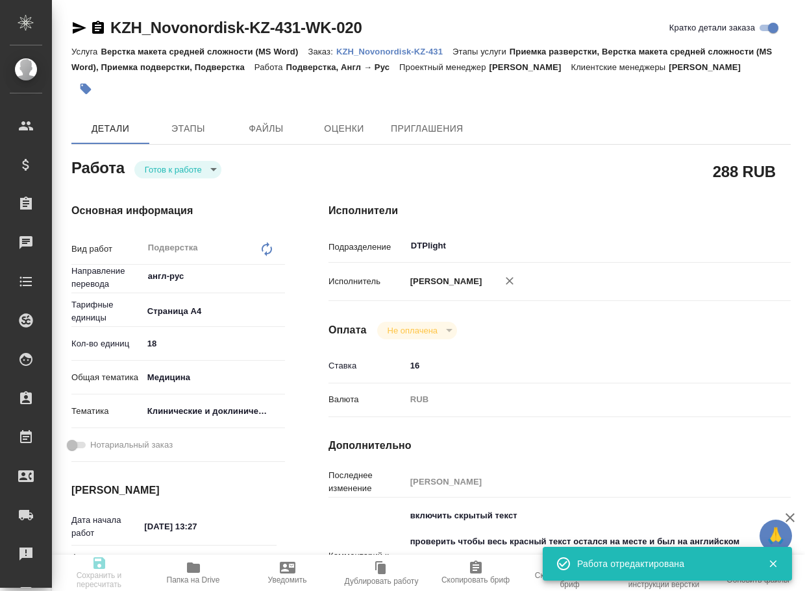
type input "18"
type input "med"
type input "5a8b8b956a9677013d343d9e"
type input "15.09.2025 13:27"
type input "15.09.2025 18:00"
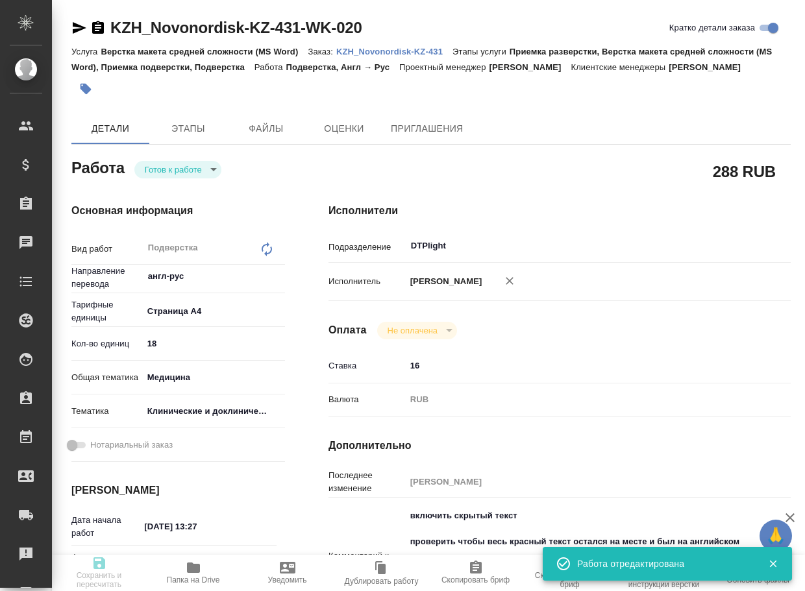
type input "15.09.2025 20:00"
type input "DTPlight"
type input "notPayed"
type input "16"
type input "RUB"
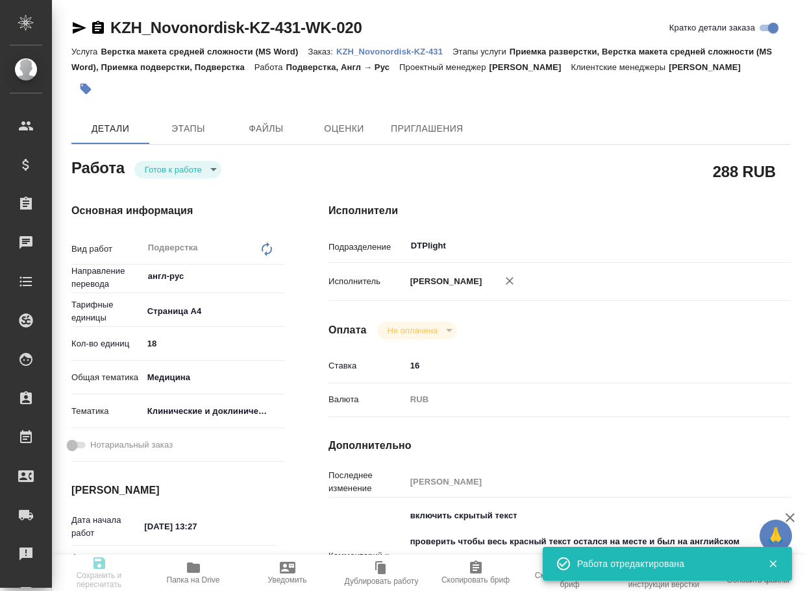
type input "[PERSON_NAME]"
type textarea "включить скрытый текст проверить чтобы весь красный текст остался на месте и бы…"
type textarea "x"
type textarea "/Clients/Novonordisk KZ/Orders/KZH_Novonordisk-KZ-431/DTP/KZH_Novonordisk-KZ-43…"
type textarea "x"
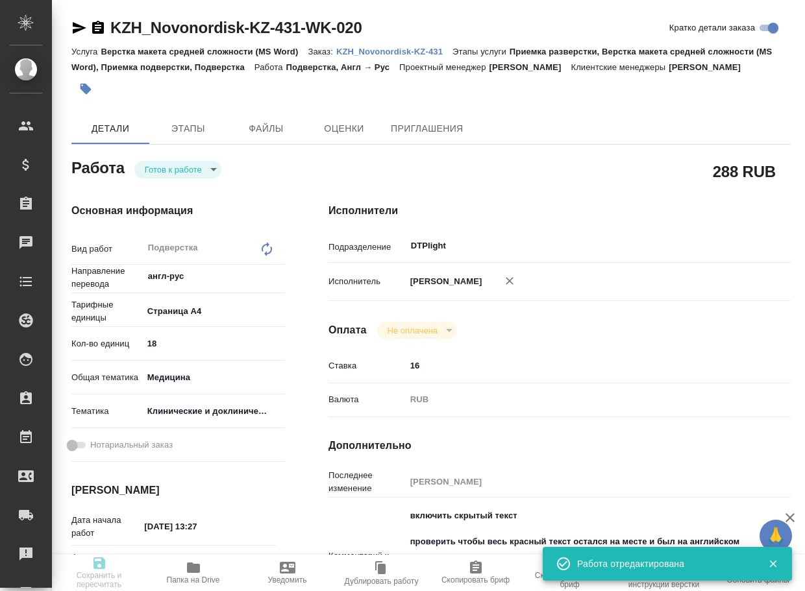
type input "KZH_Novonordisk-KZ-431"
type input "Верстка макета средней сложности (MS Word)"
type input "Приемка разверстки, Верстка макета средней сложности (MS Word), Приемка подверс…"
type input "Кошербаева Назерке"
type input "[PERSON_NAME]"
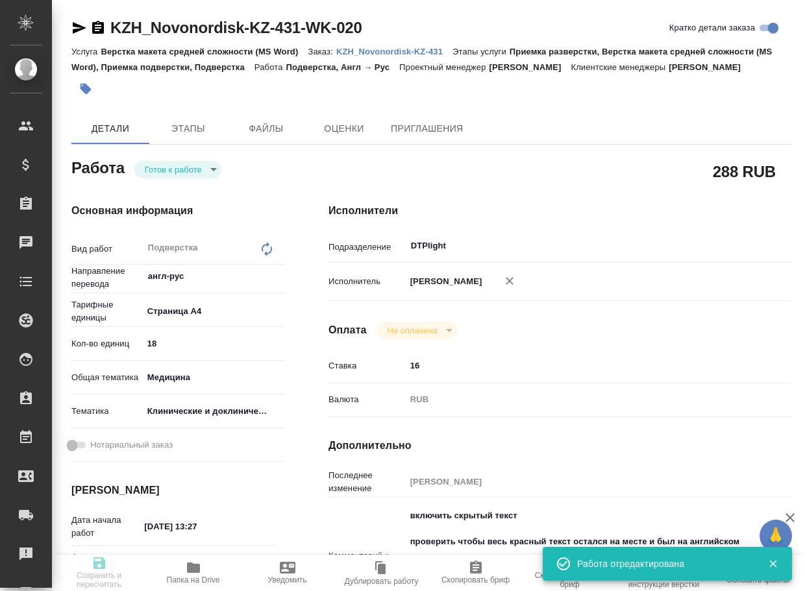
type input "/Clients/Novonordisk KZ/Orders/KZH_Novonordisk-KZ-431"
type textarea "x"
type textarea "перевода на русский язык. Необходимо перевести только текст черного цвета. комм…"
type textarea "x"
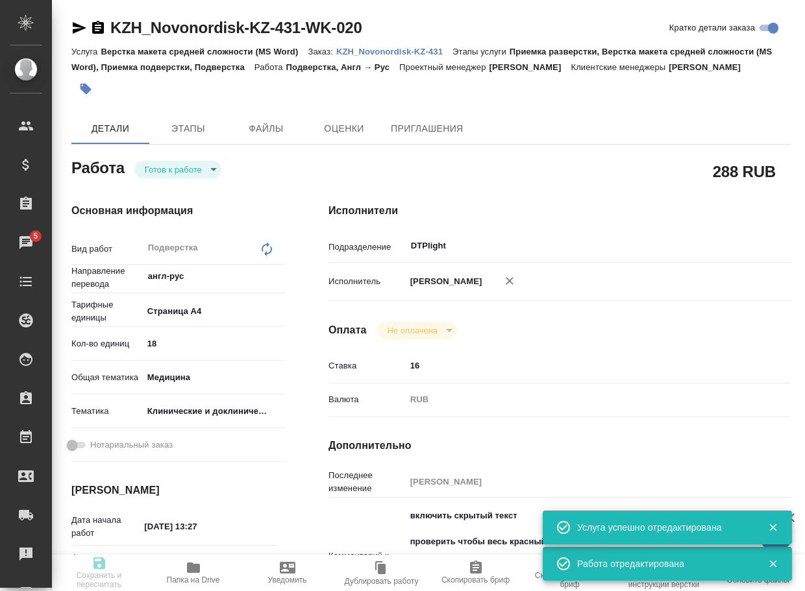
type textarea "x"
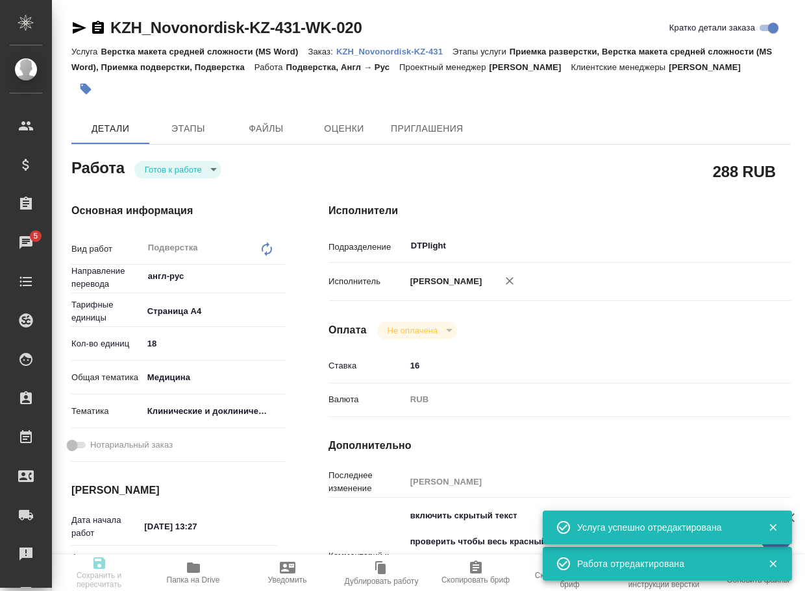
type textarea "x"
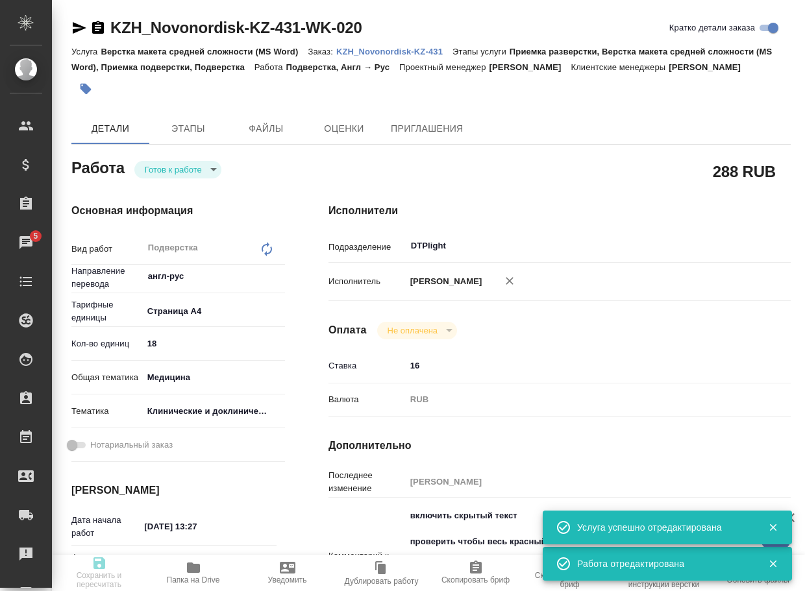
type textarea "x"
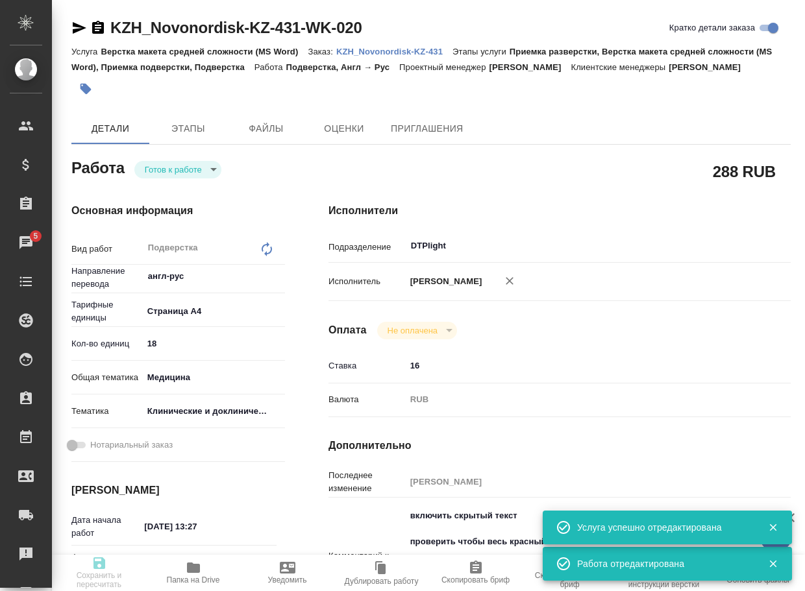
type textarea "x"
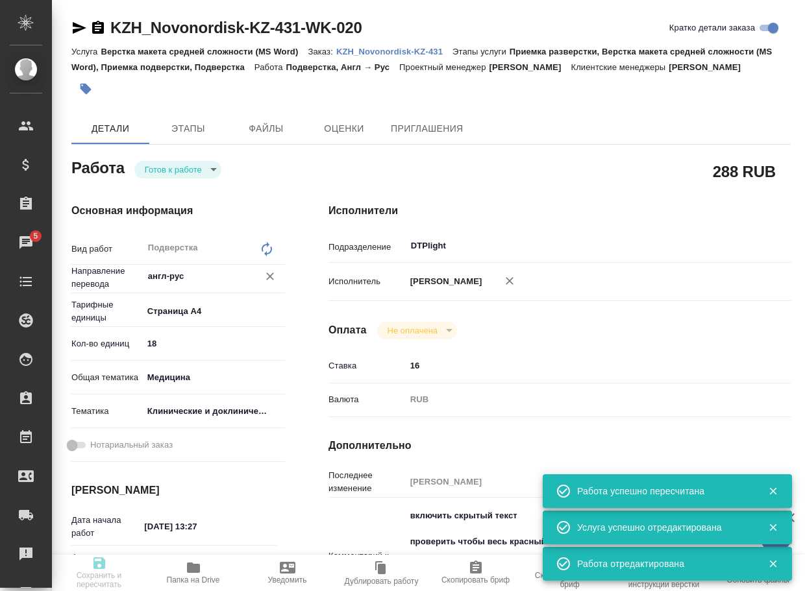
type input "readyForWork"
type textarea "Подверстка"
type textarea "x"
type input "англ-рус"
type input "5f036ec4e16dec2d6b59c8ff"
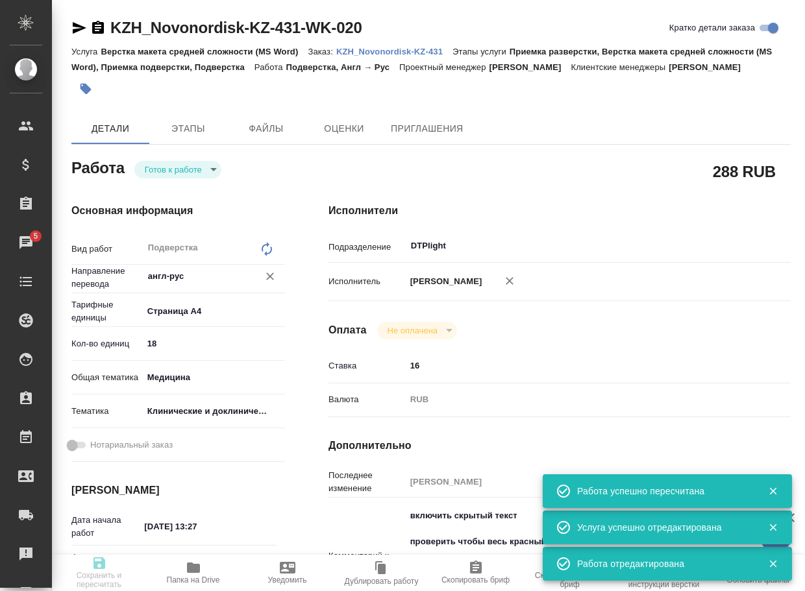
type input "18"
type input "med"
type input "5a8b8b956a9677013d343d9e"
type input "15.09.2025 13:27"
type input "15.09.2025 18:00"
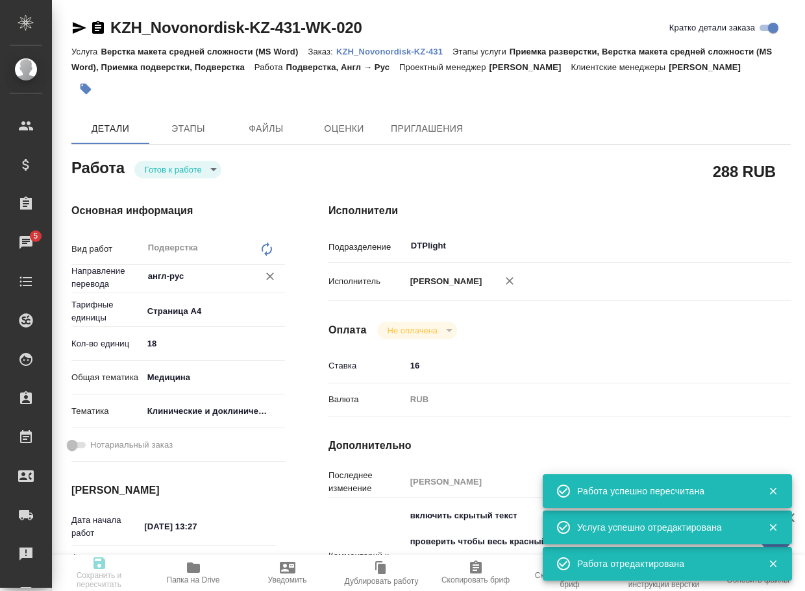
type input "15.09.2025 20:00"
type input "DTPlight"
type input "notPayed"
type input "16"
type input "RUB"
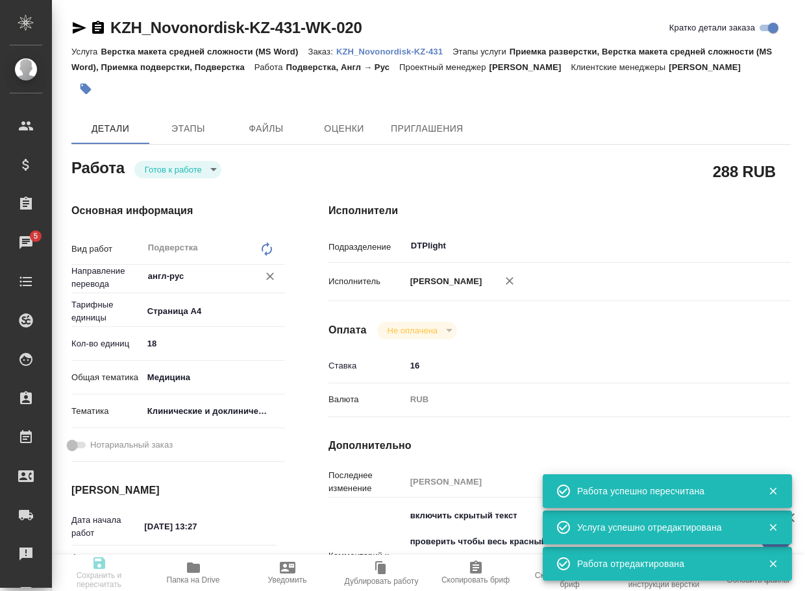
type input "[PERSON_NAME]"
type textarea "включить скрытый текст проверить чтобы весь красный текст остался на месте и бы…"
type textarea "x"
type textarea "/Clients/Novonordisk KZ/Orders/KZH_Novonordisk-KZ-431/DTP/KZH_Novonordisk-KZ-43…"
type textarea "x"
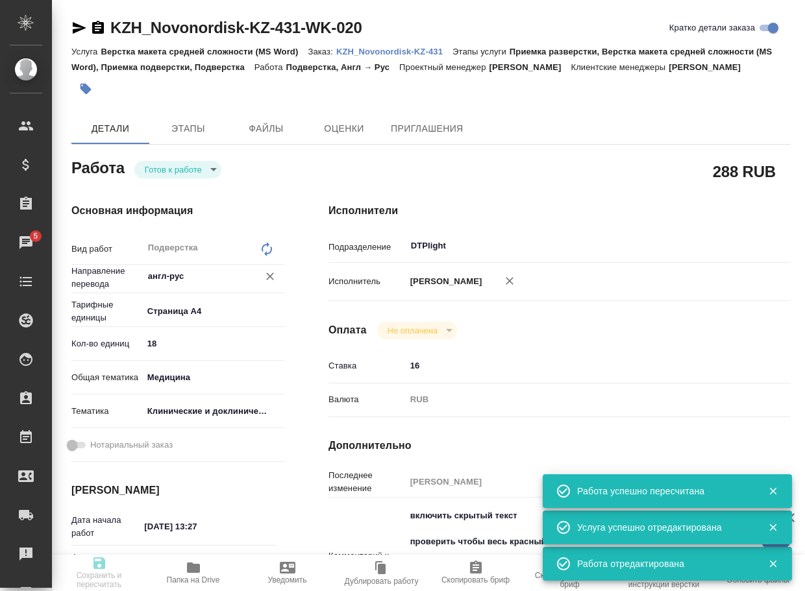
type input "KZH_Novonordisk-KZ-431"
type input "Верстка макета средней сложности (MS Word)"
type input "Приемка разверстки, Верстка макета средней сложности (MS Word), Приемка подверс…"
type input "Кошербаева Назерке"
type input "[PERSON_NAME]"
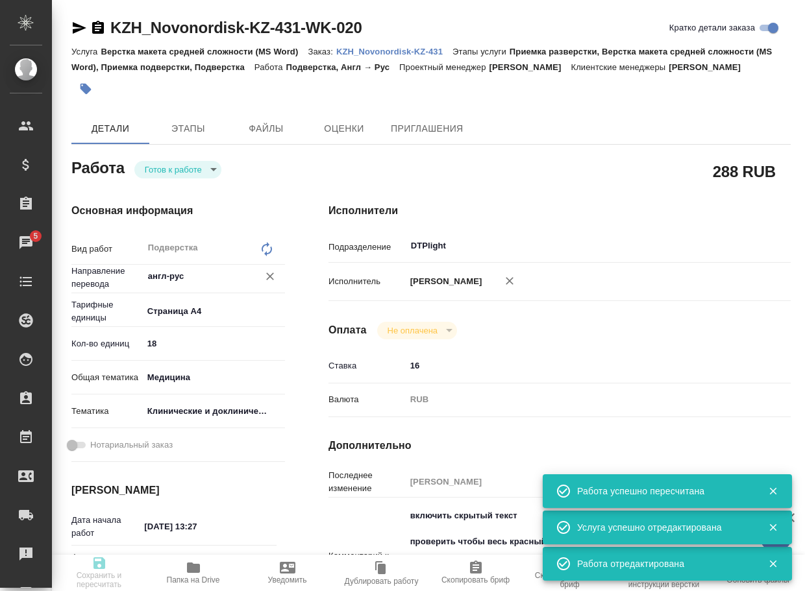
type input "/Clients/Novonordisk KZ/Orders/KZH_Novonordisk-KZ-431"
type textarea "x"
type textarea "перевода на русский язык. Необходимо перевести только текст черного цвета. комм…"
type textarea "x"
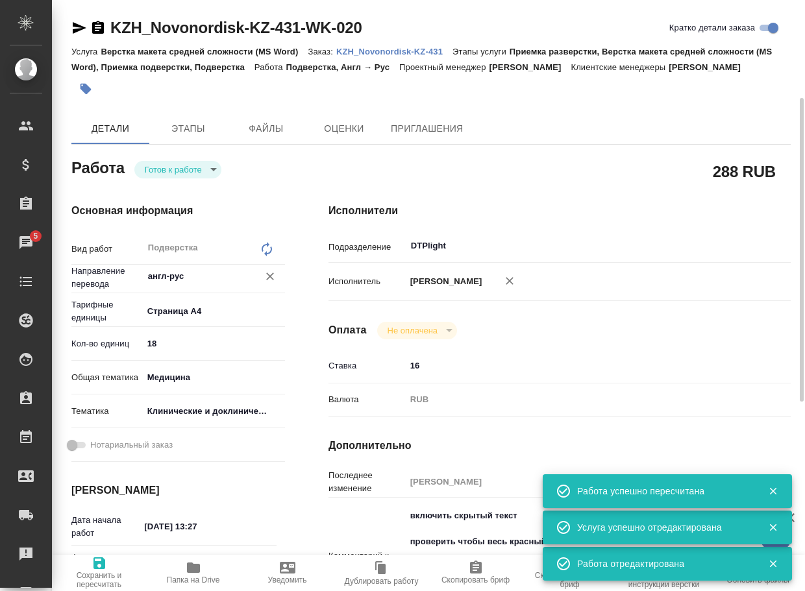
type textarea "x"
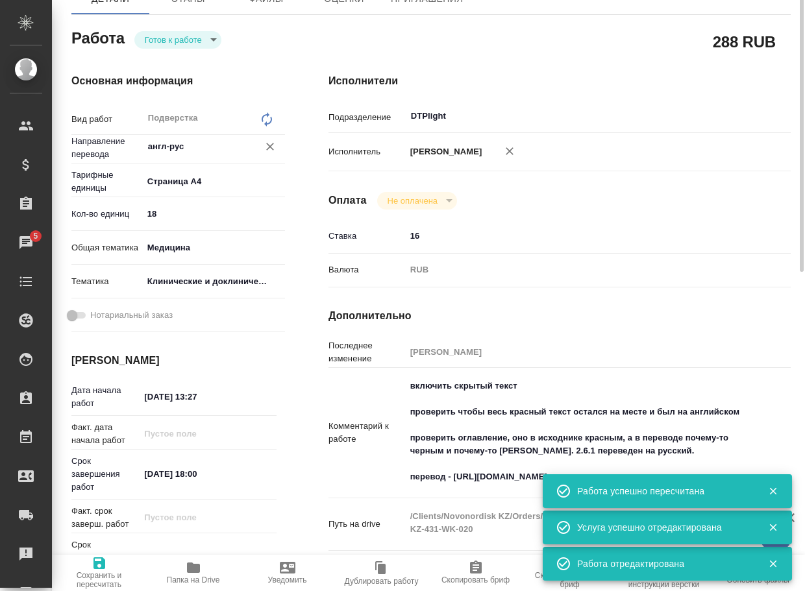
type textarea "x"
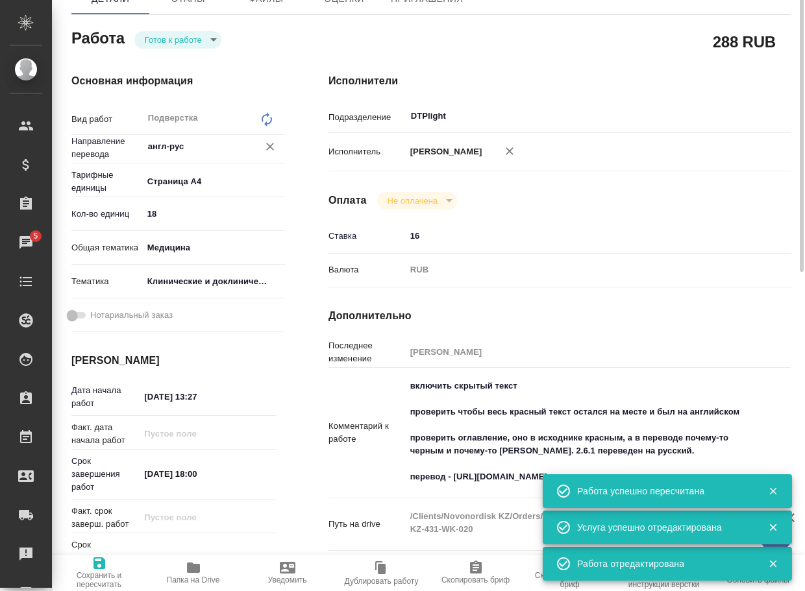
type textarea "x"
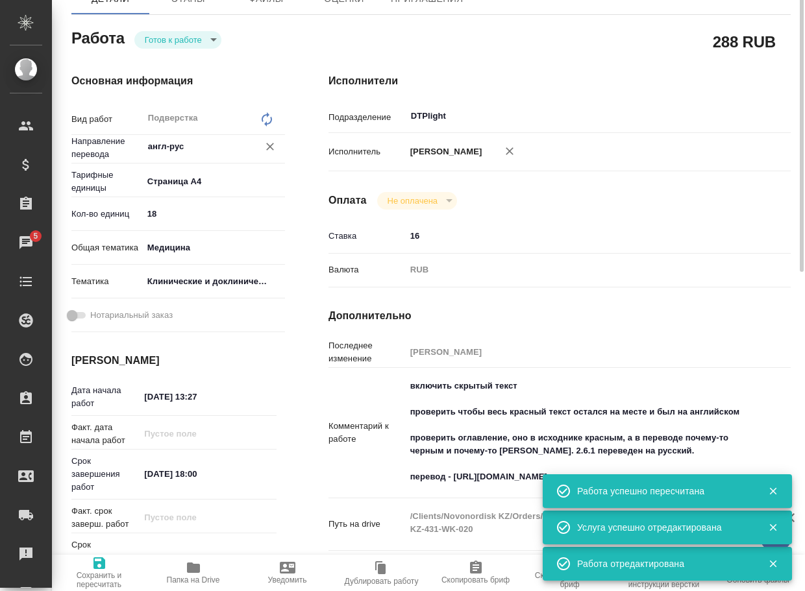
type textarea "x"
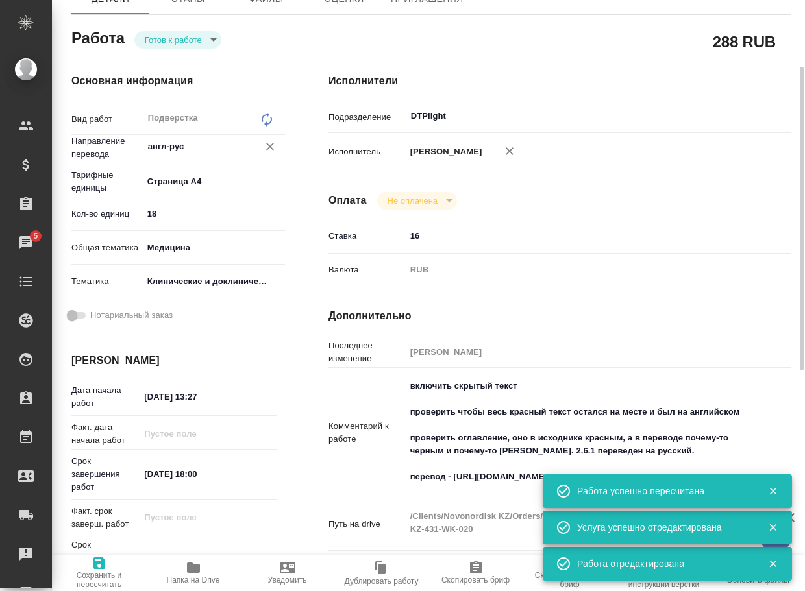
type textarea "x"
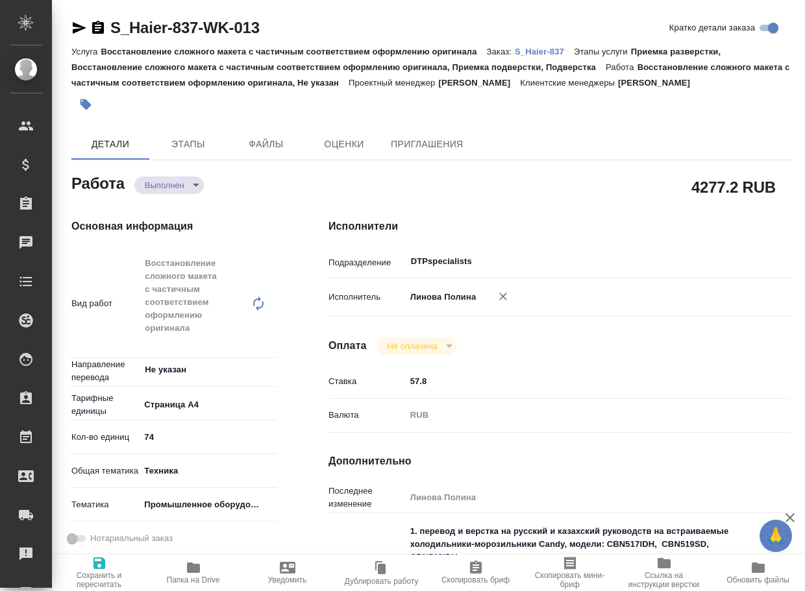
type textarea "x"
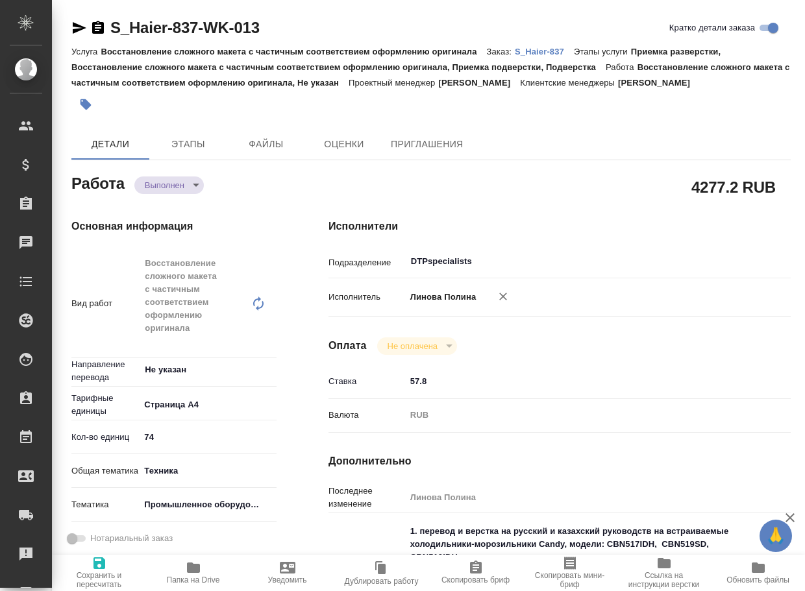
type textarea "x"
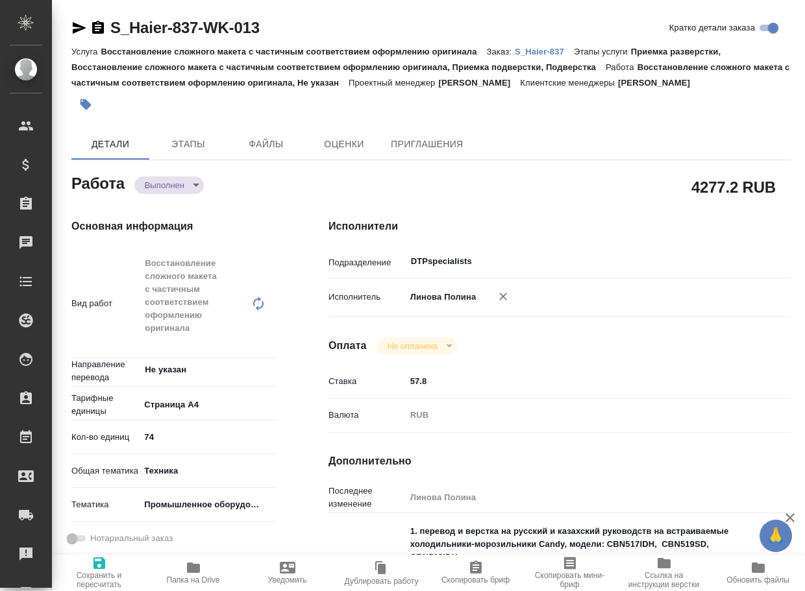
type textarea "x"
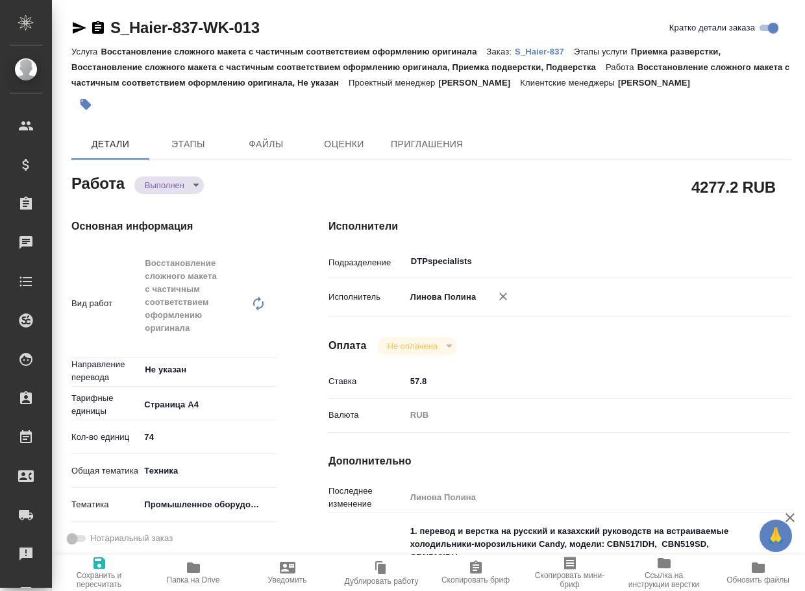
type textarea "x"
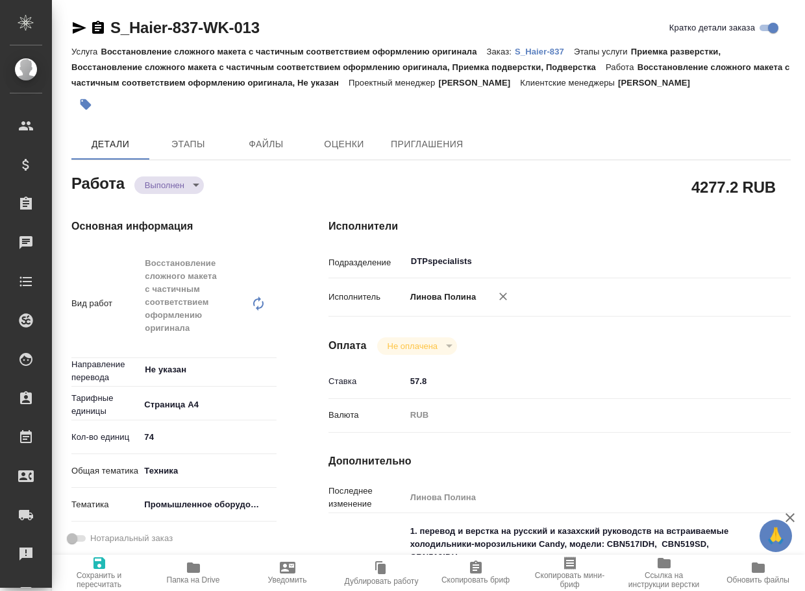
type textarea "x"
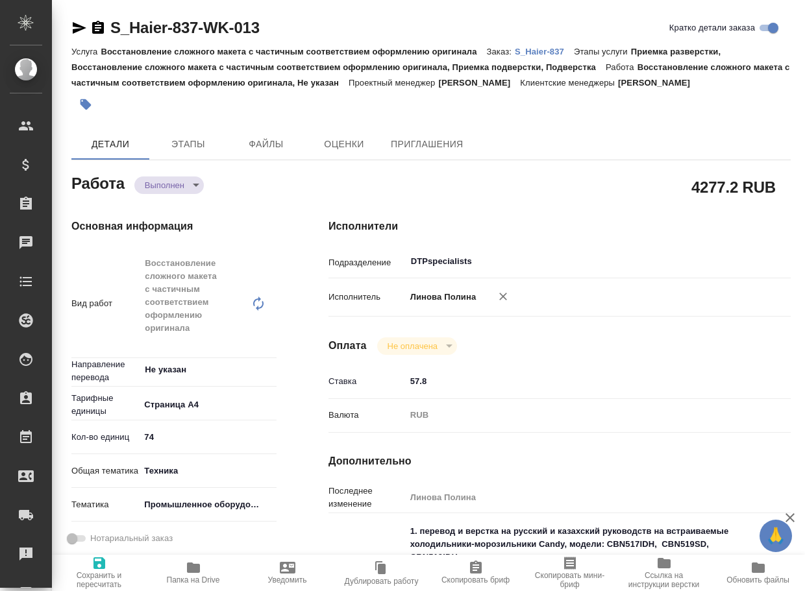
type textarea "x"
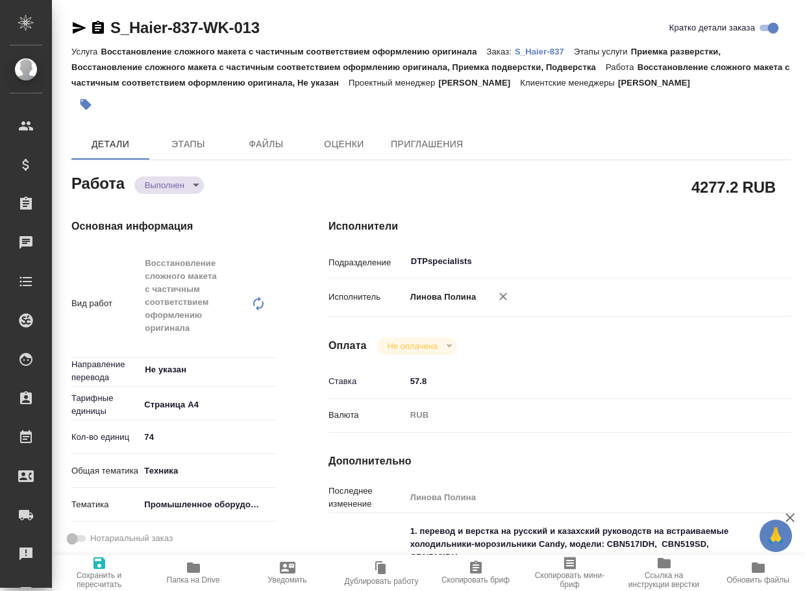
type textarea "x"
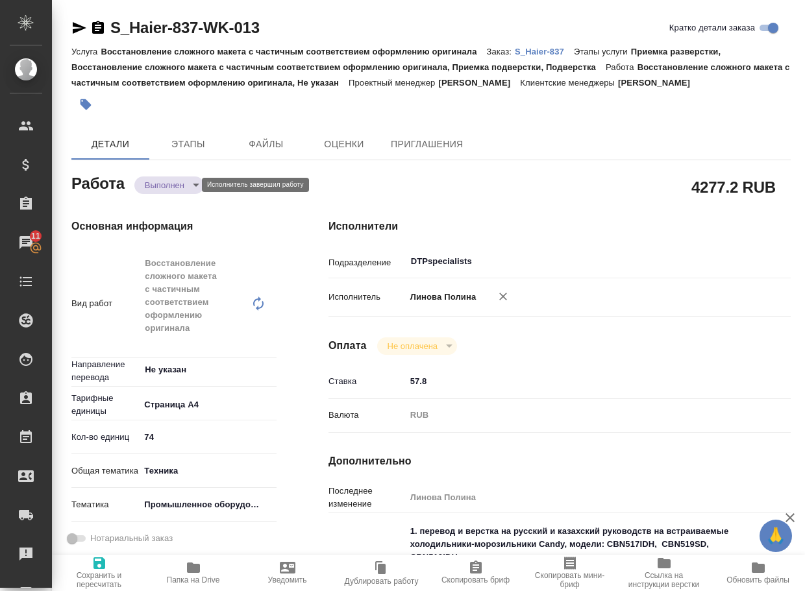
click at [163, 184] on body "🙏 .cls-1 fill:#fff; AWATERA Arsenyeva Vera Клиенты Спецификации Заказы 11 Чаты …" at bounding box center [402, 295] width 805 height 591
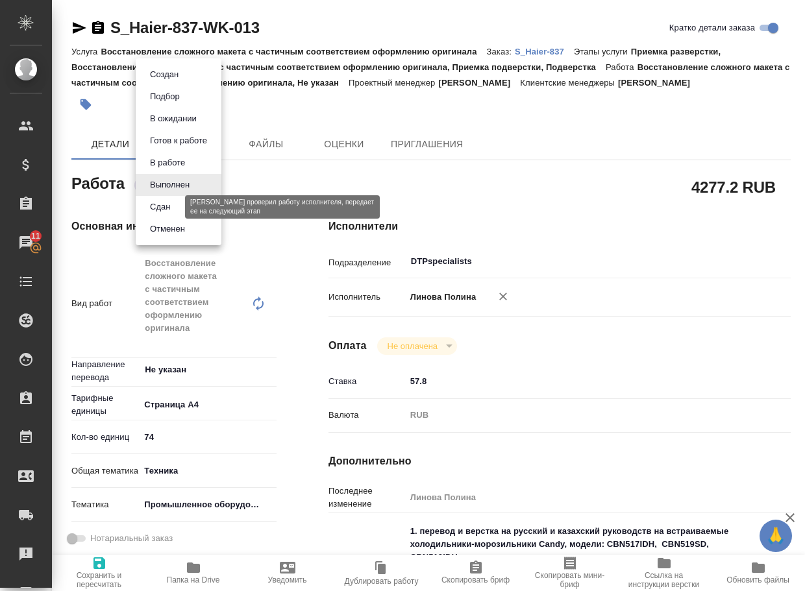
click at [169, 208] on button "Сдан" at bounding box center [160, 207] width 28 height 14
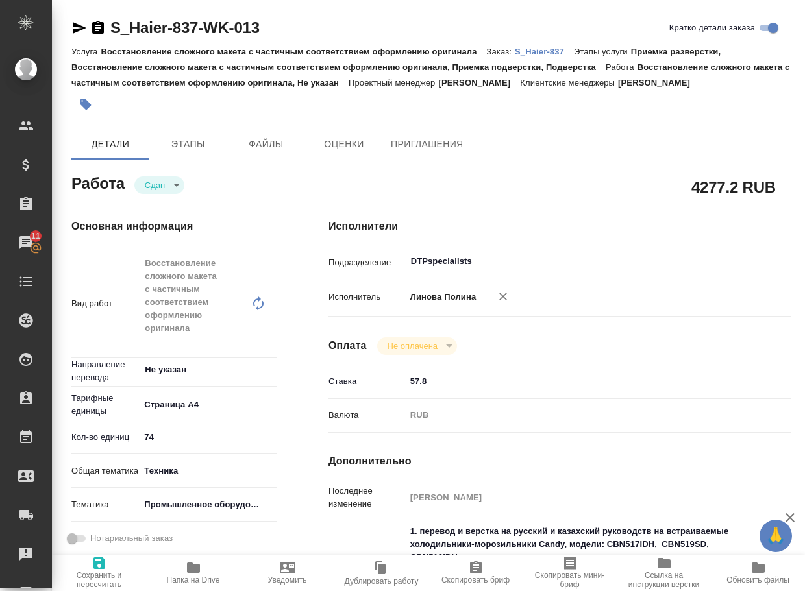
type textarea "x"
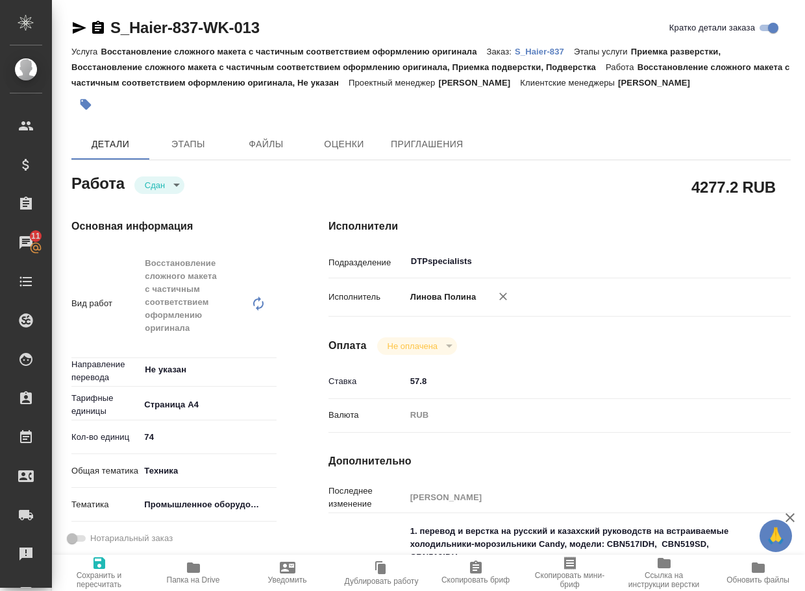
type textarea "x"
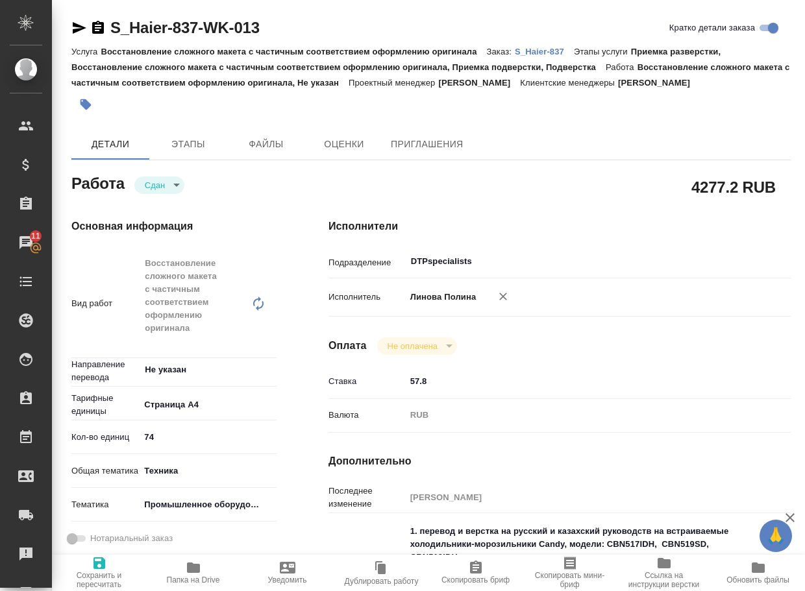
click at [567, 45] on link "S_Haier-837" at bounding box center [544, 50] width 59 height 11
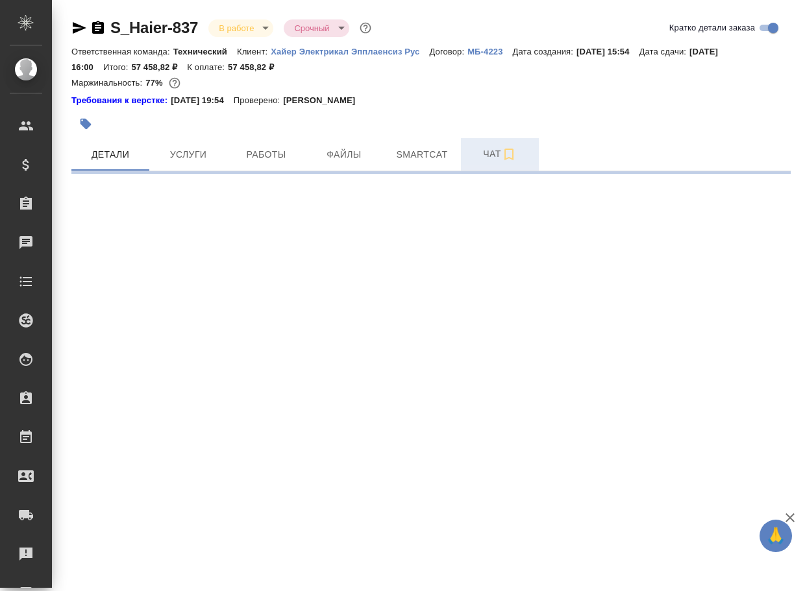
select select "RU"
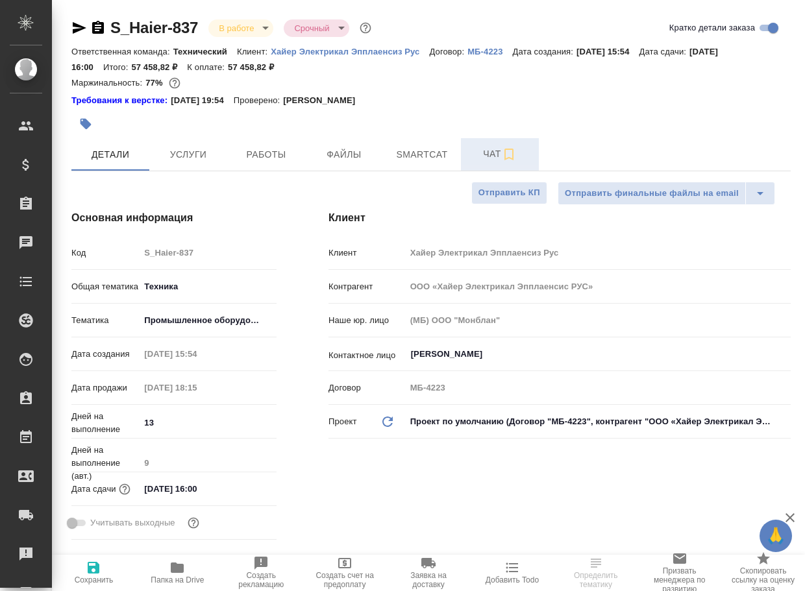
click at [487, 149] on span "Чат" at bounding box center [499, 154] width 62 height 16
type textarea "x"
type input "[PERSON_NAME]"
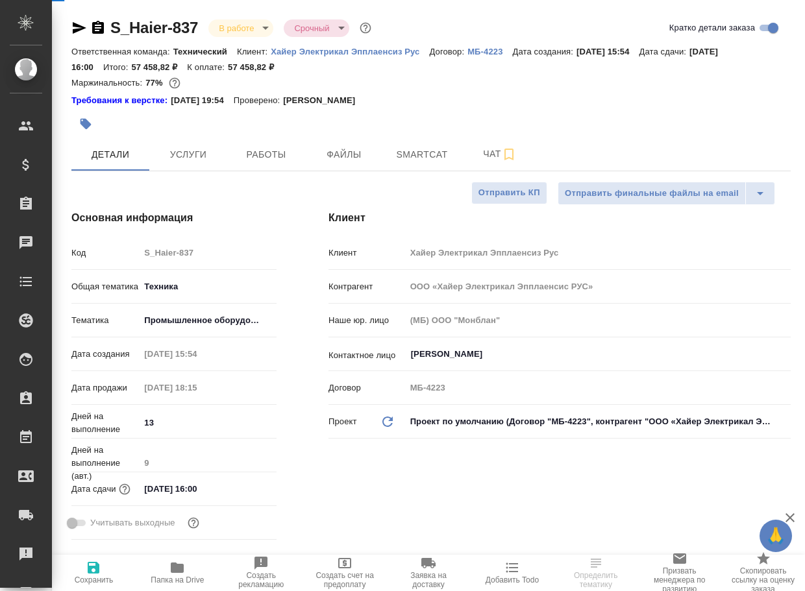
type input "[PERSON_NAME]pavlova"
type textarea "x"
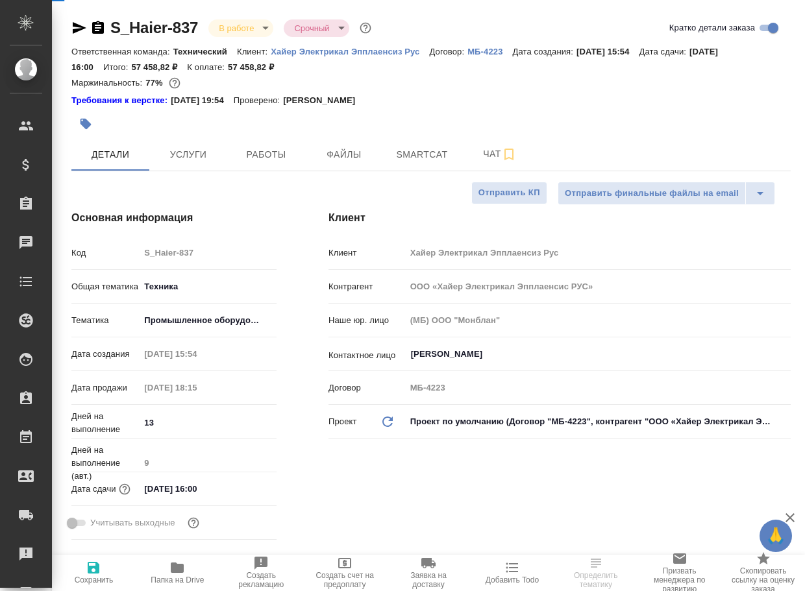
type textarea "x"
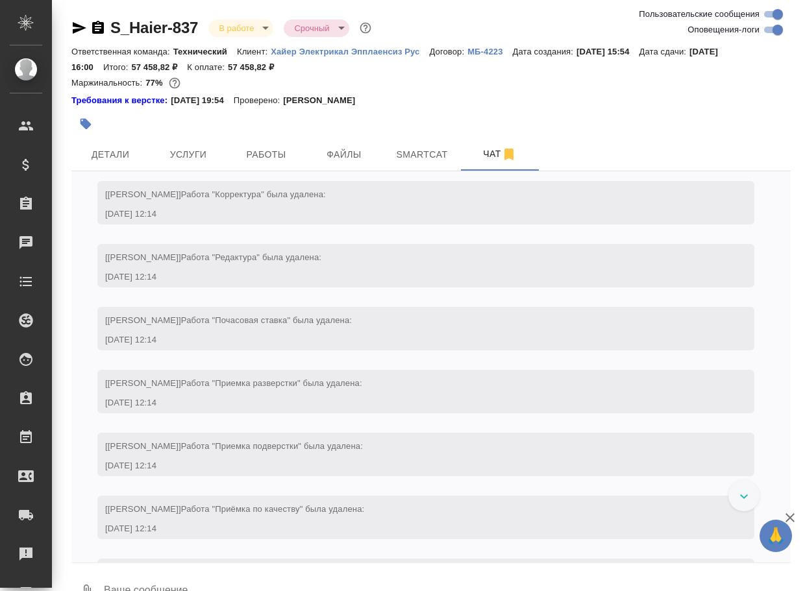
click at [246, 579] on textarea at bounding box center [447, 592] width 688 height 44
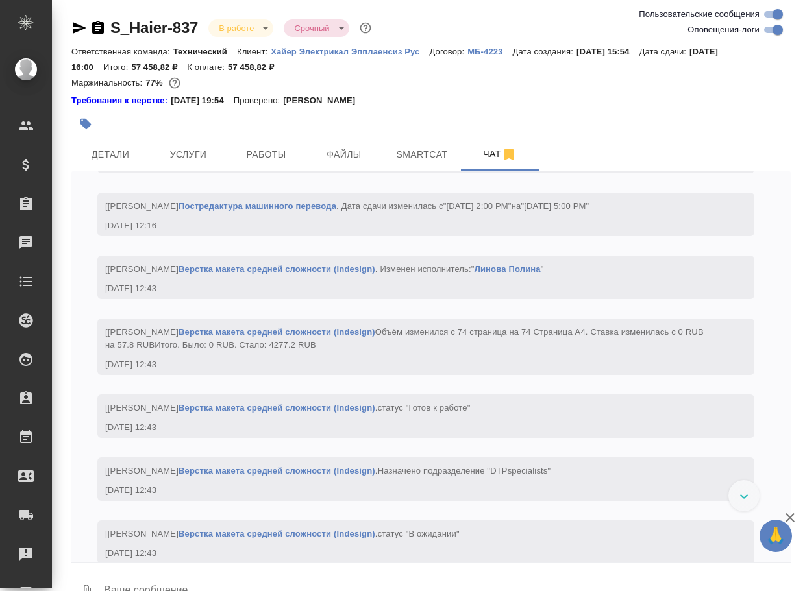
paste textarea "[URL][DOMAIN_NAME]"
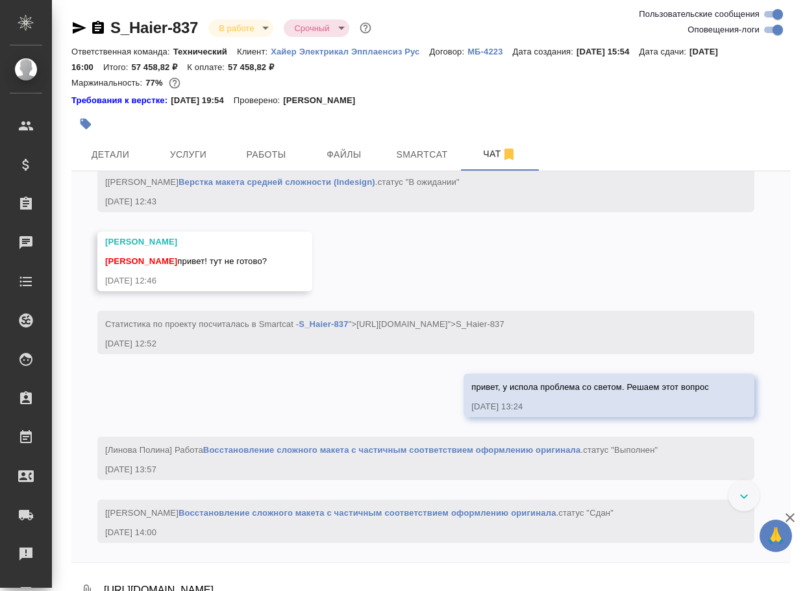
scroll to position [23, 0]
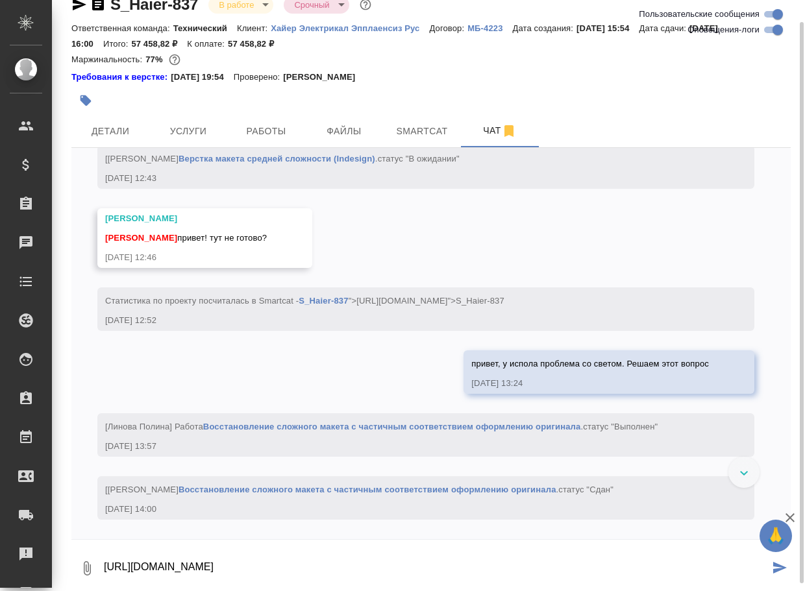
type textarea "[URL][DOMAIN_NAME]"
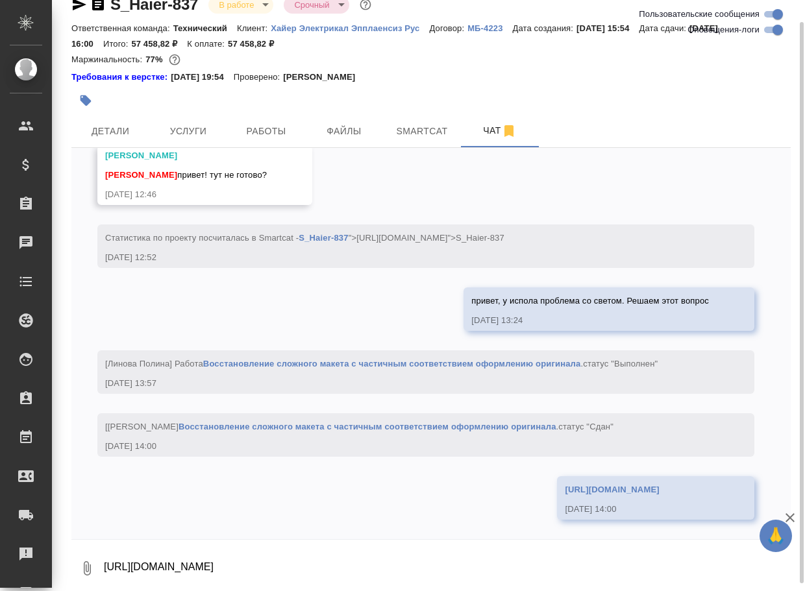
scroll to position [7367, 0]
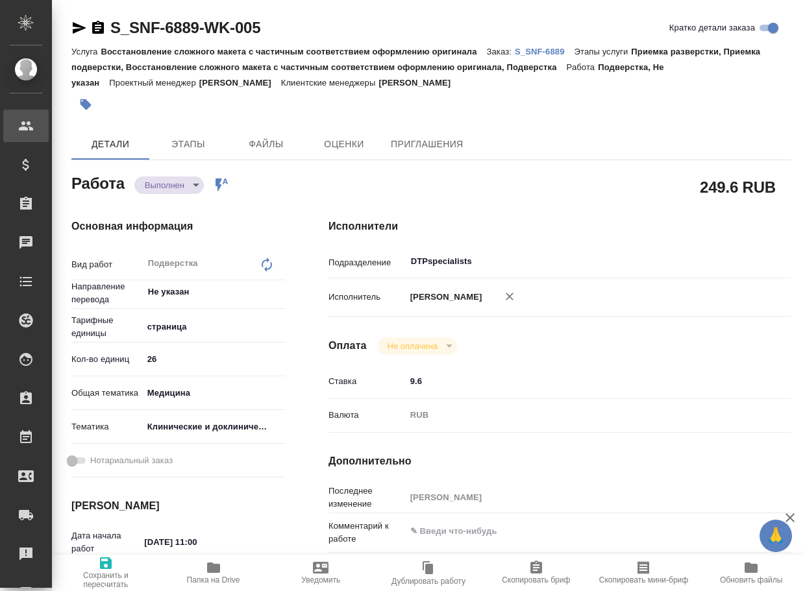
type textarea "x"
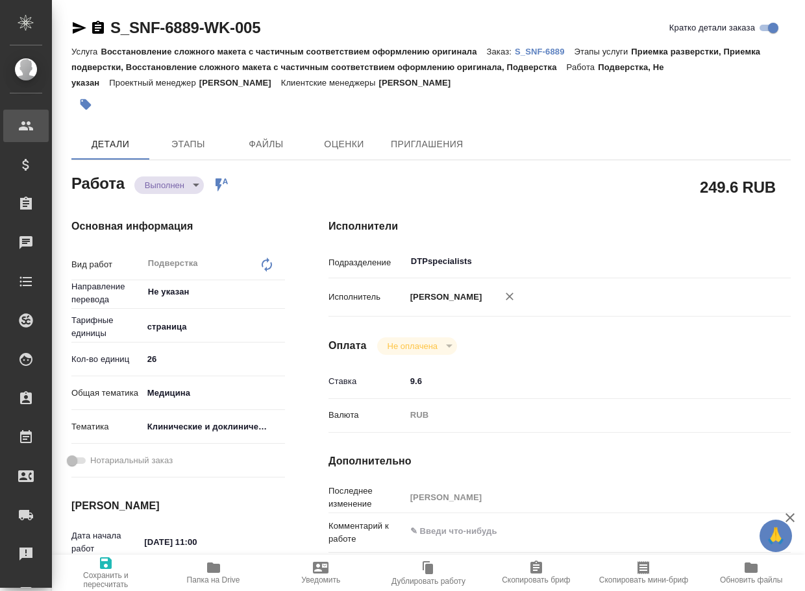
type textarea "x"
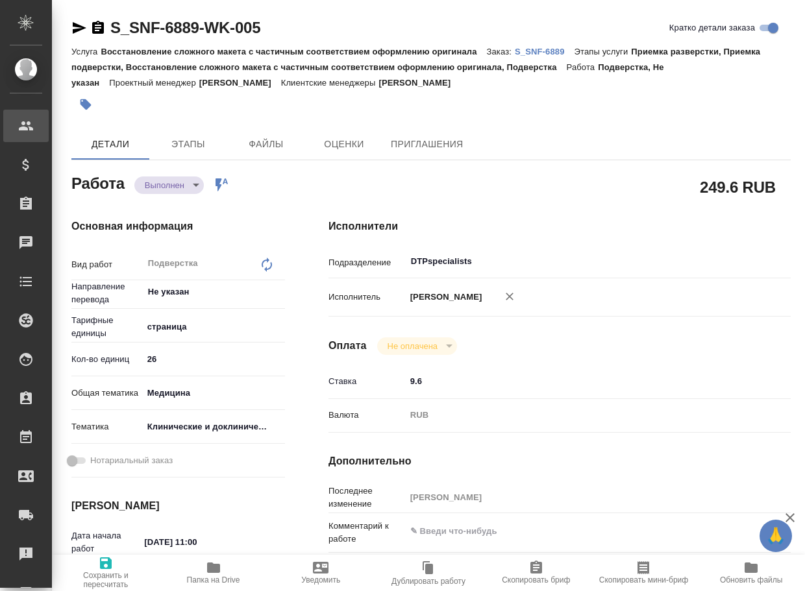
type textarea "x"
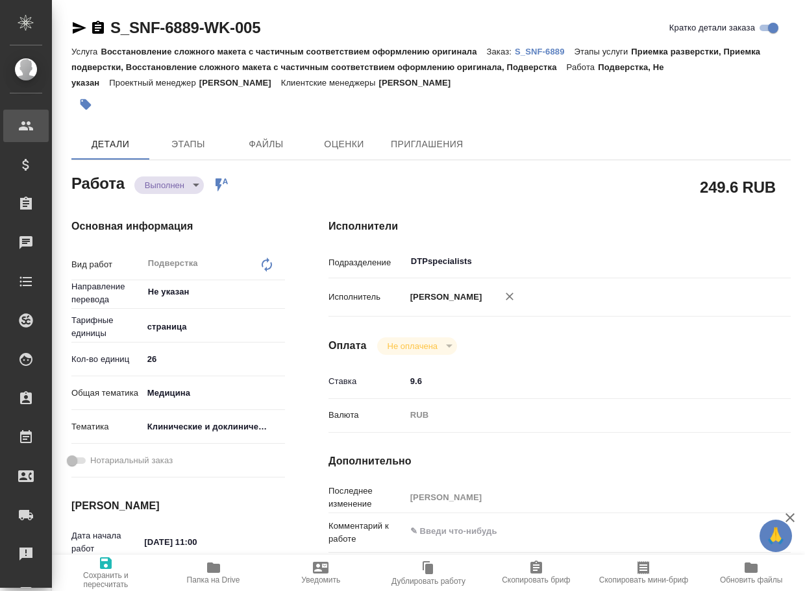
type textarea "x"
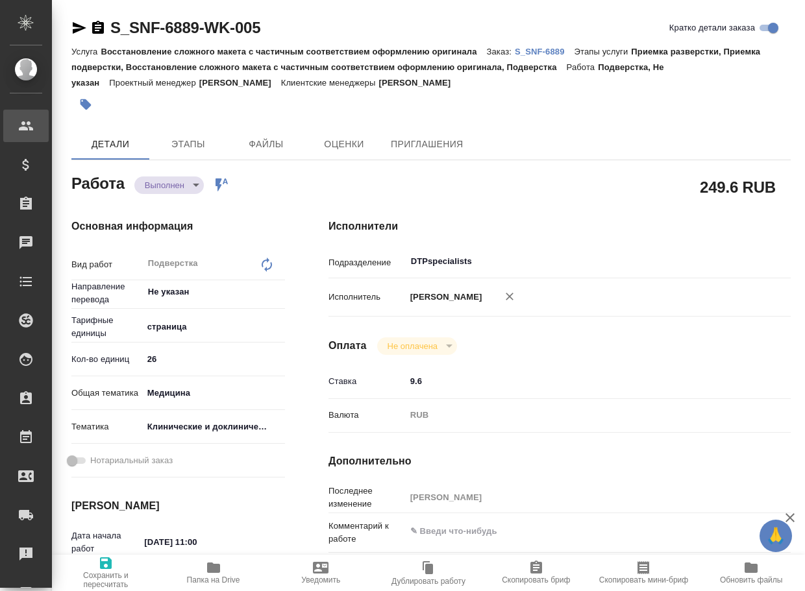
type textarea "x"
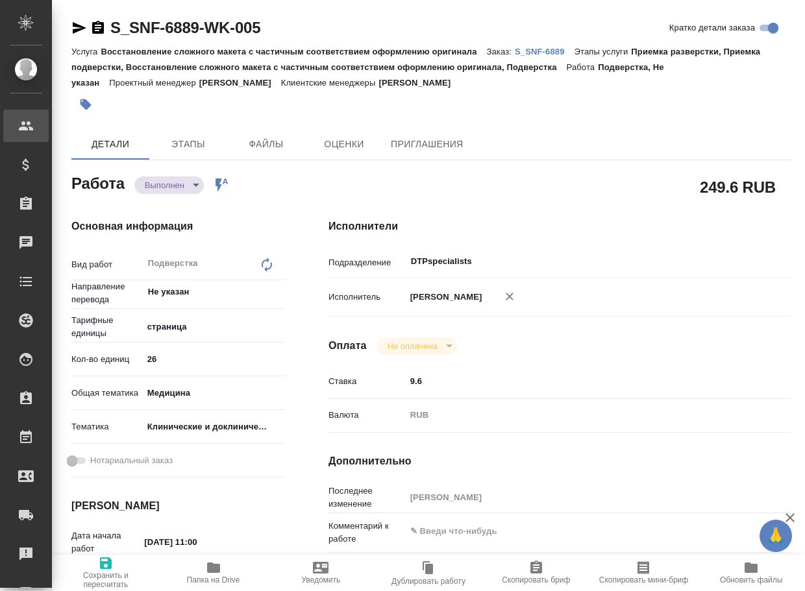
type textarea "x"
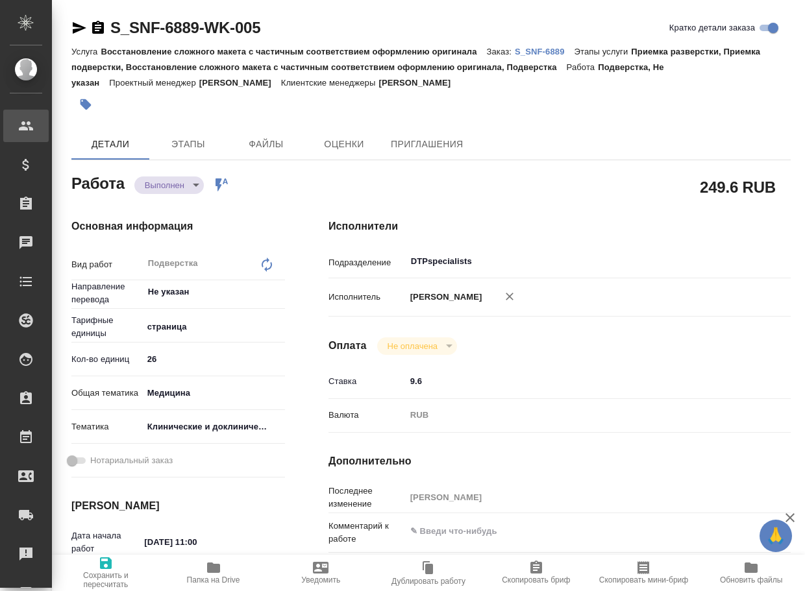
type textarea "x"
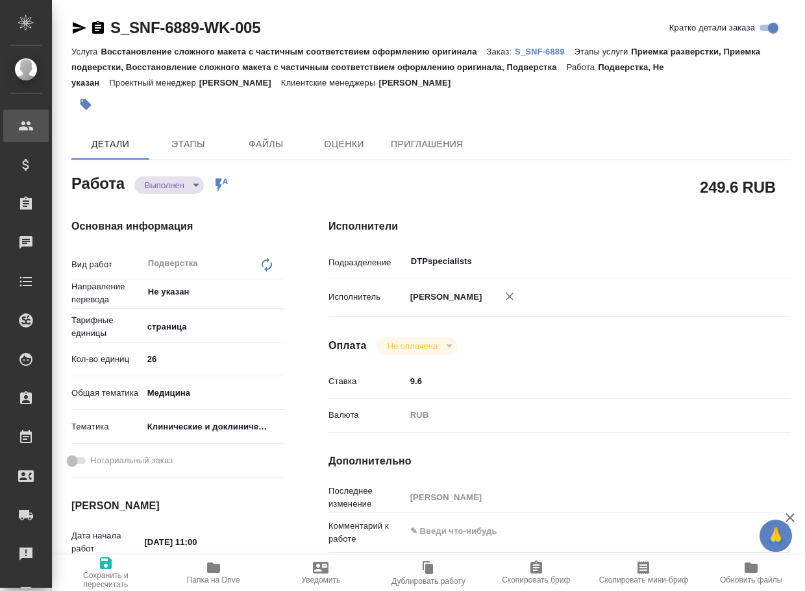
type textarea "x"
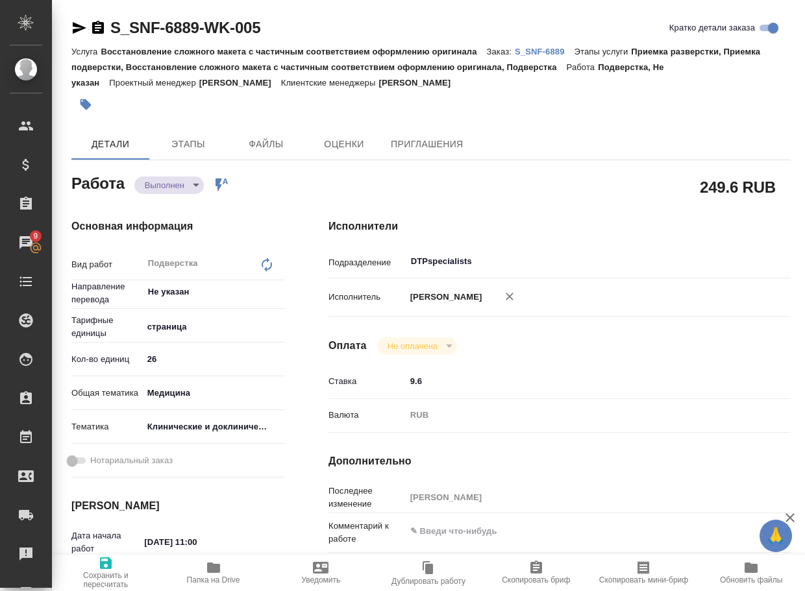
click at [202, 576] on span "Папка на Drive" at bounding box center [213, 580] width 53 height 9
click at [189, 182] on body "🙏 .cls-1 fill:#fff; AWATERA Arsenyeva Vera Клиенты Спецификации Заказы 9 Чаты T…" at bounding box center [402, 295] width 805 height 591
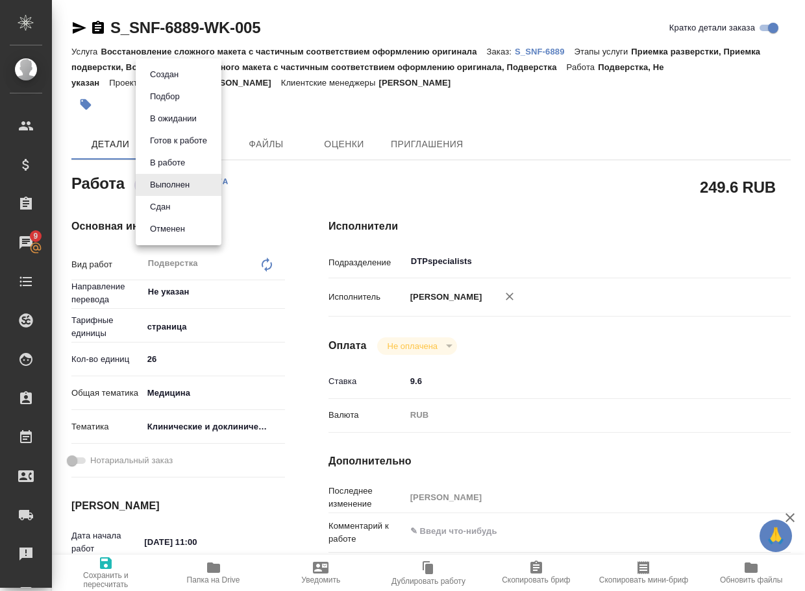
click at [174, 210] on button "Сдан" at bounding box center [160, 207] width 28 height 14
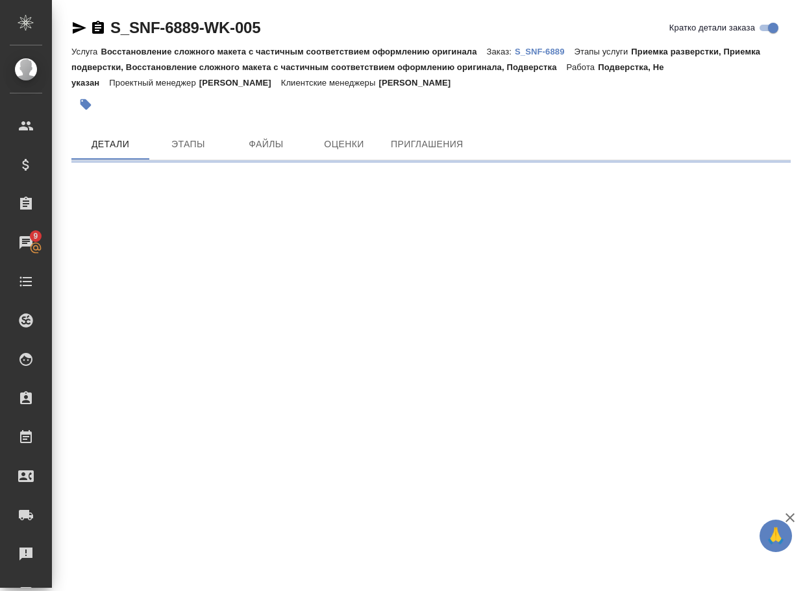
click at [551, 49] on p "S_SNF-6889" at bounding box center [545, 52] width 60 height 10
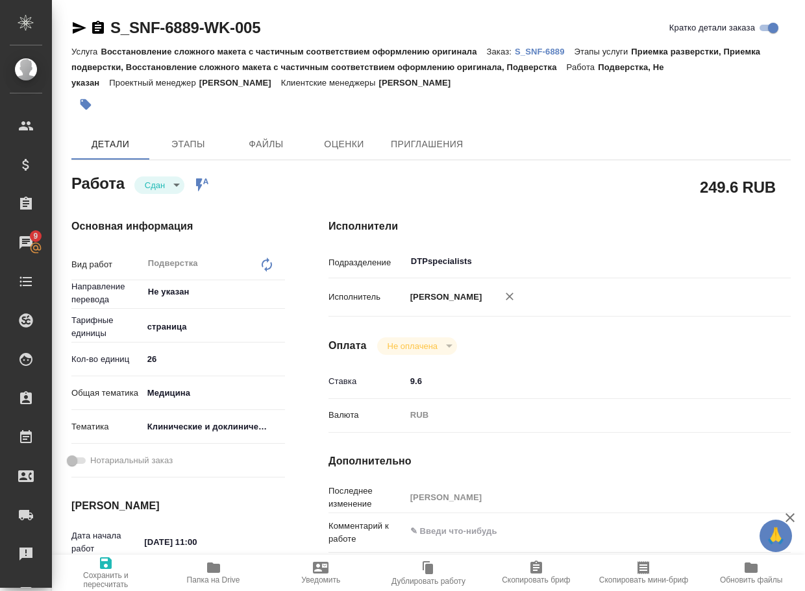
type textarea "x"
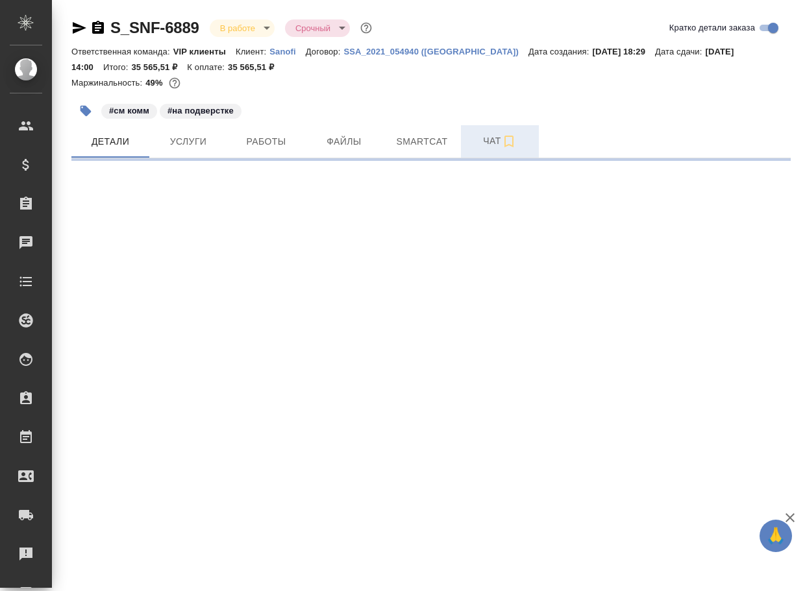
click at [495, 139] on span "Чат" at bounding box center [499, 141] width 62 height 16
select select "RU"
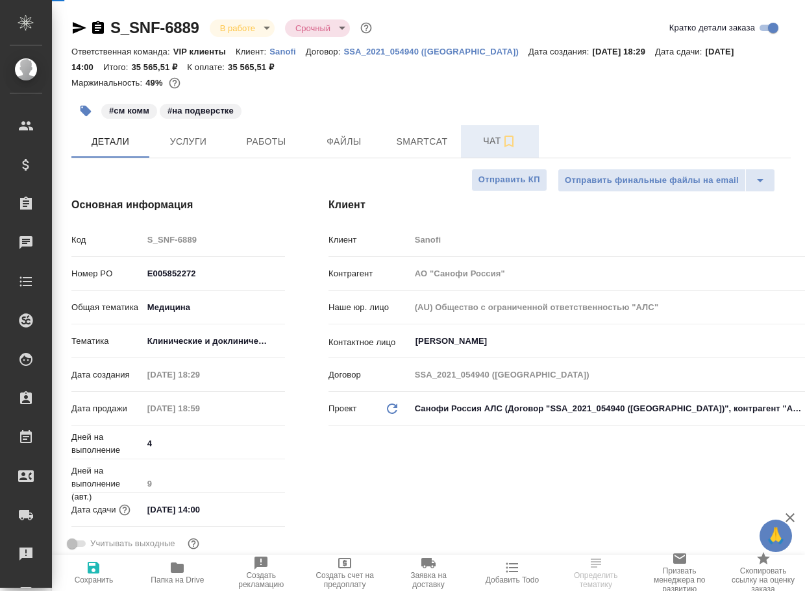
type textarea "x"
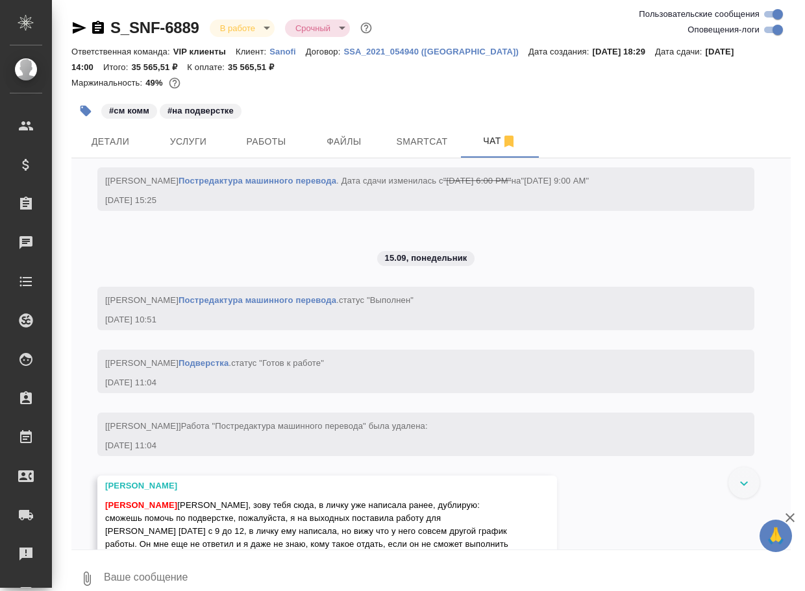
click at [193, 583] on textarea at bounding box center [447, 579] width 688 height 44
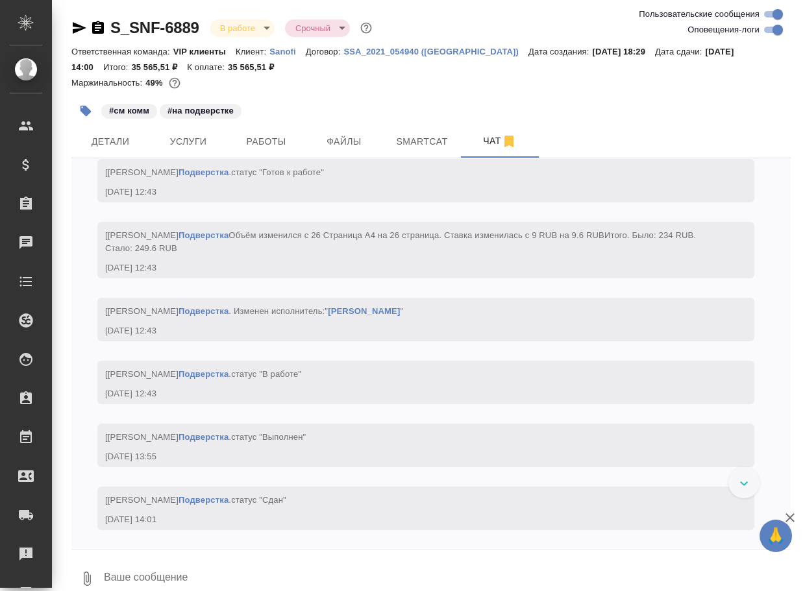
paste textarea "[URL][DOMAIN_NAME]"
type textarea "[URL][DOMAIN_NAME]"
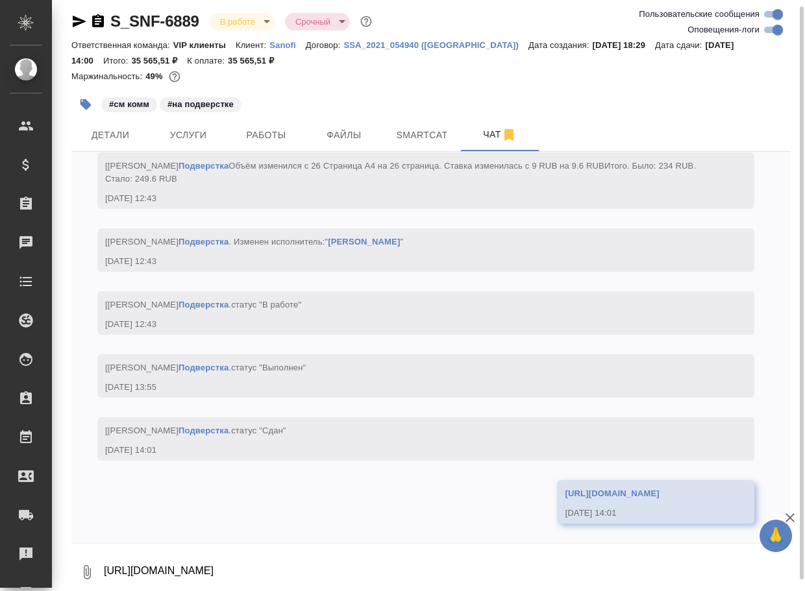
scroll to position [5959, 0]
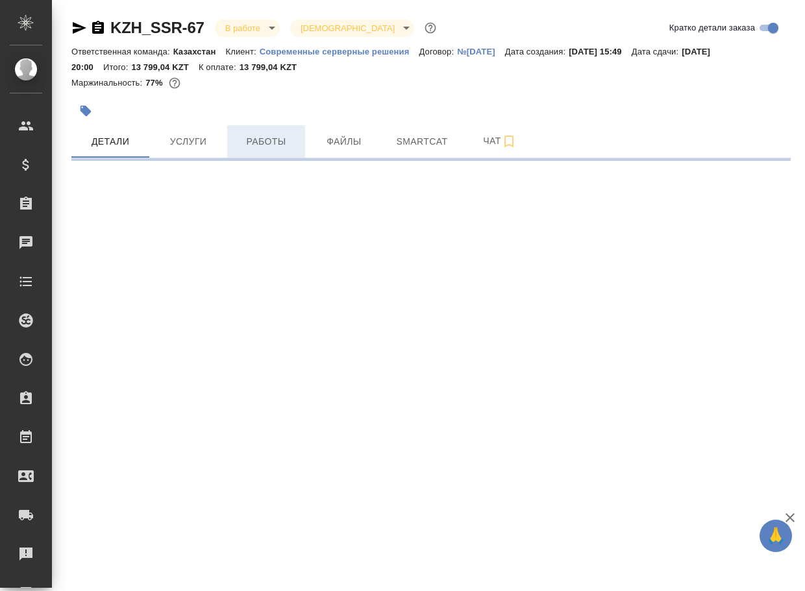
select select "RU"
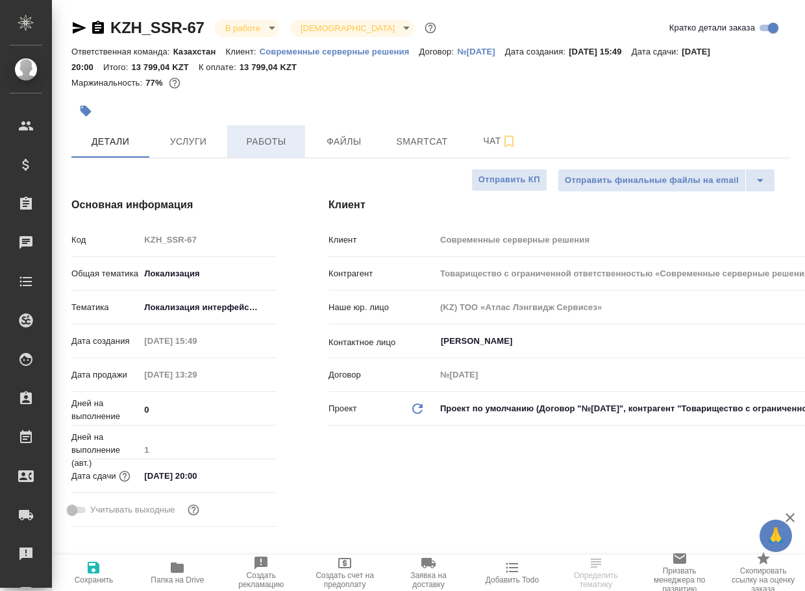
type textarea "x"
click at [274, 147] on span "Работы" at bounding box center [266, 142] width 62 height 16
type textarea "x"
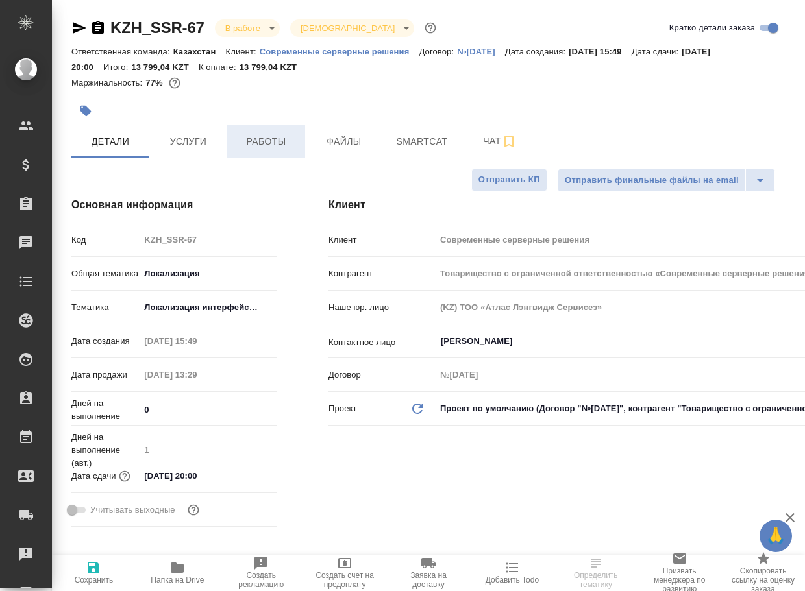
type textarea "x"
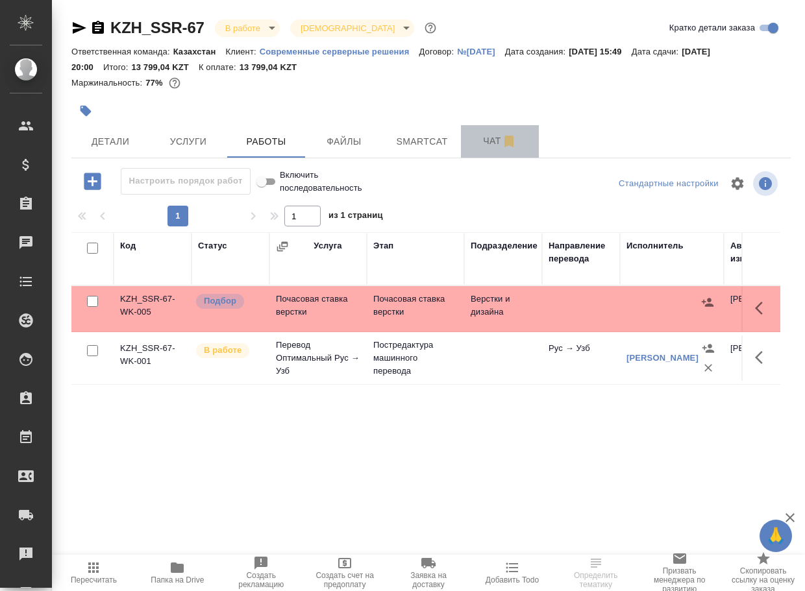
click at [494, 139] on span "Чат" at bounding box center [499, 141] width 62 height 16
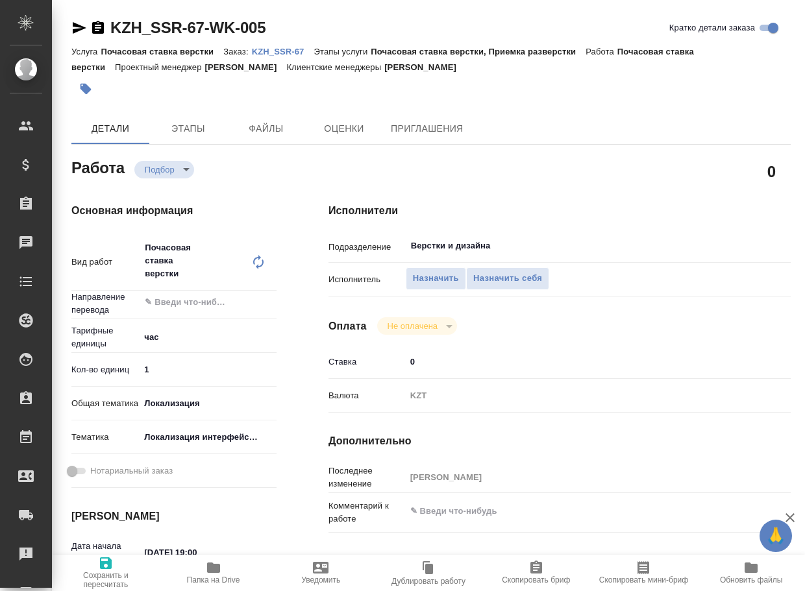
type textarea "x"
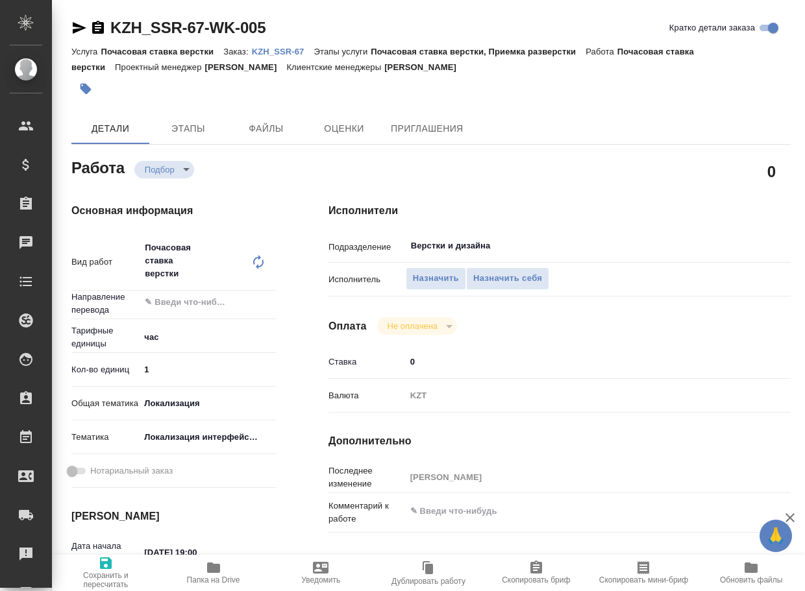
type textarea "x"
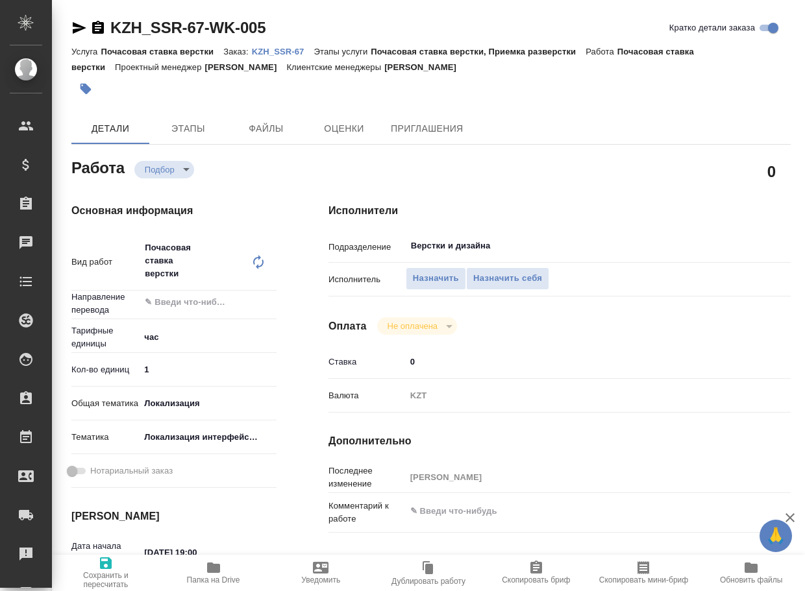
type textarea "x"
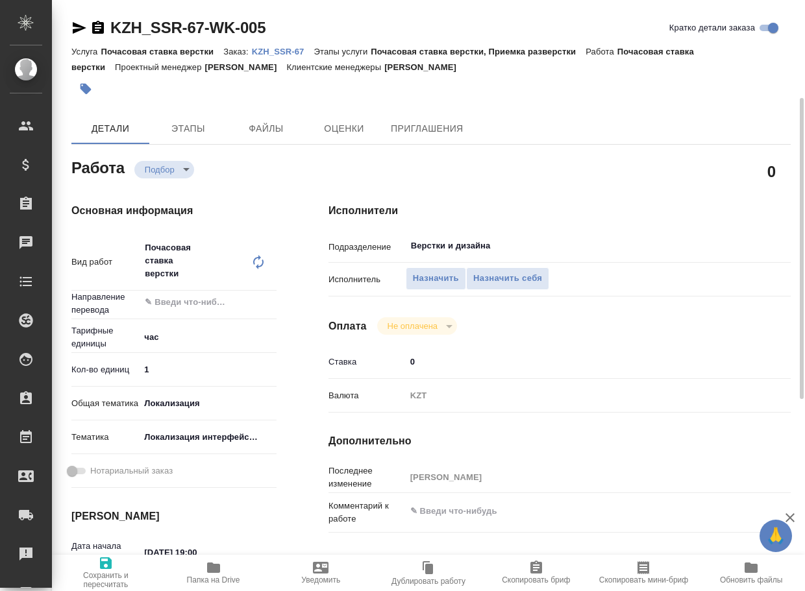
type textarea "x"
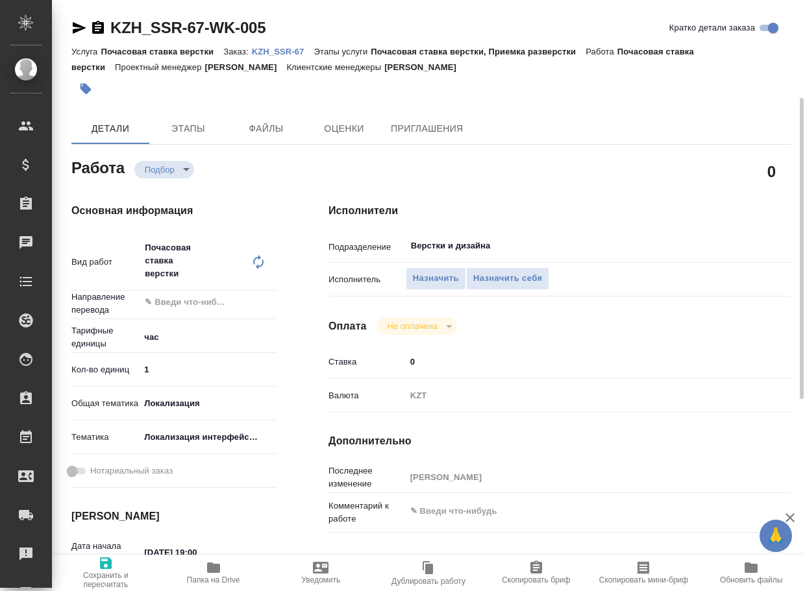
scroll to position [65, 0]
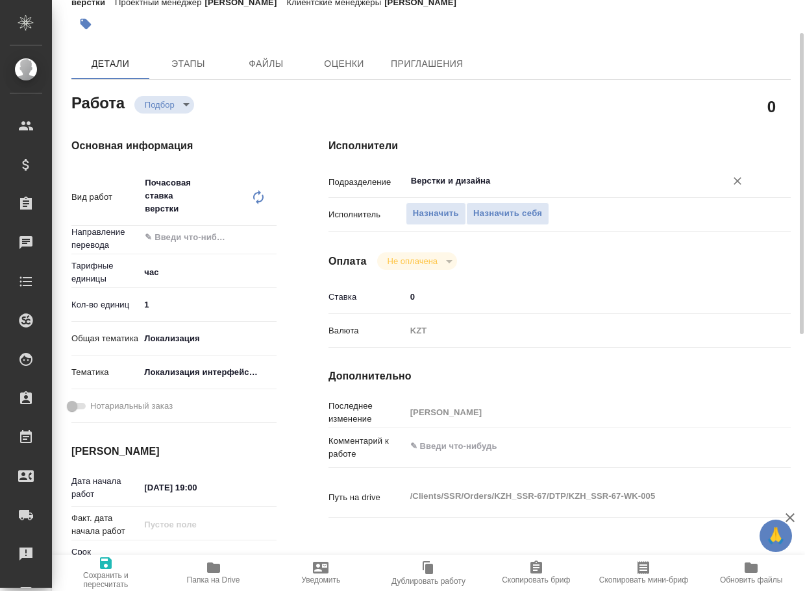
type textarea "x"
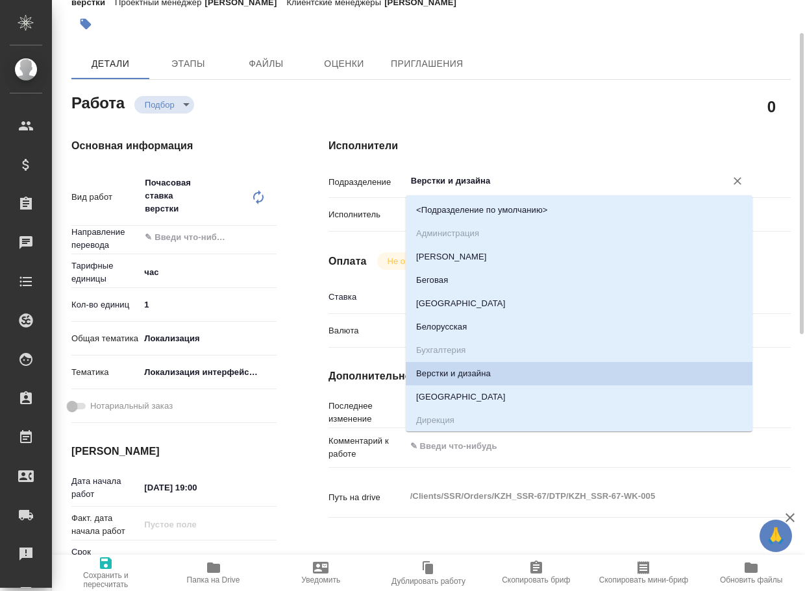
click at [507, 178] on input "Верстки и дизайна" at bounding box center [556, 181] width 295 height 16
type textarea "x"
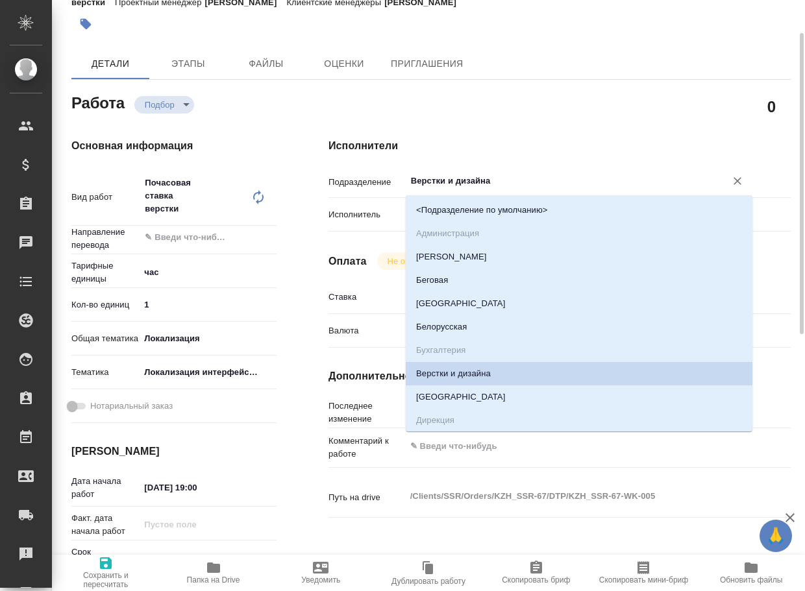
type textarea "x"
type input "d"
type textarea "x"
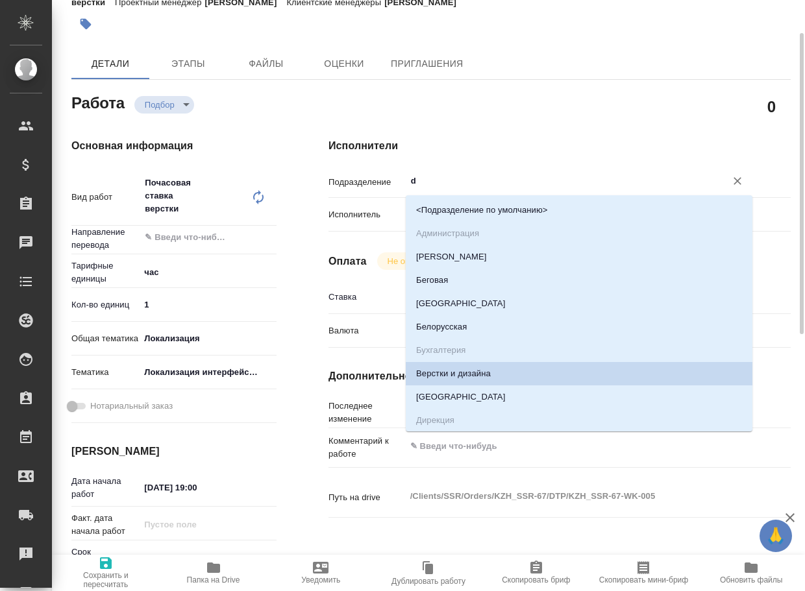
type textarea "x"
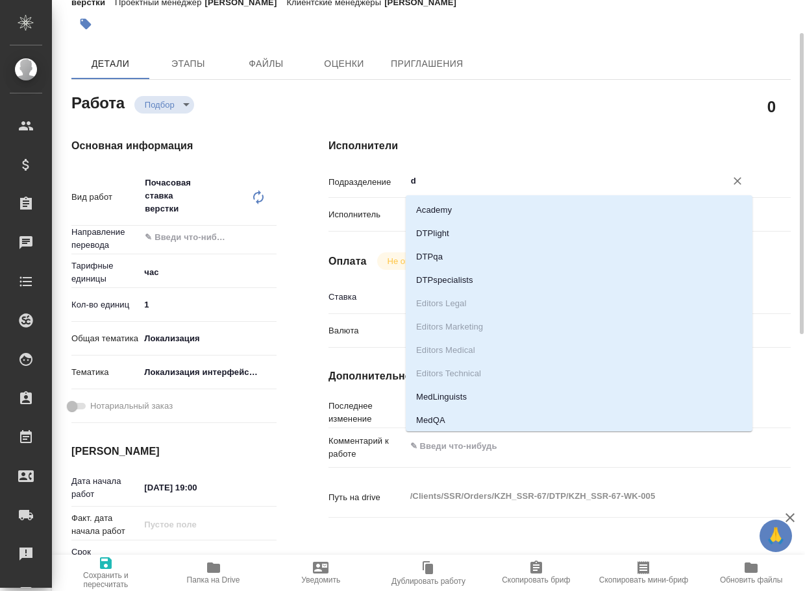
type input "dt"
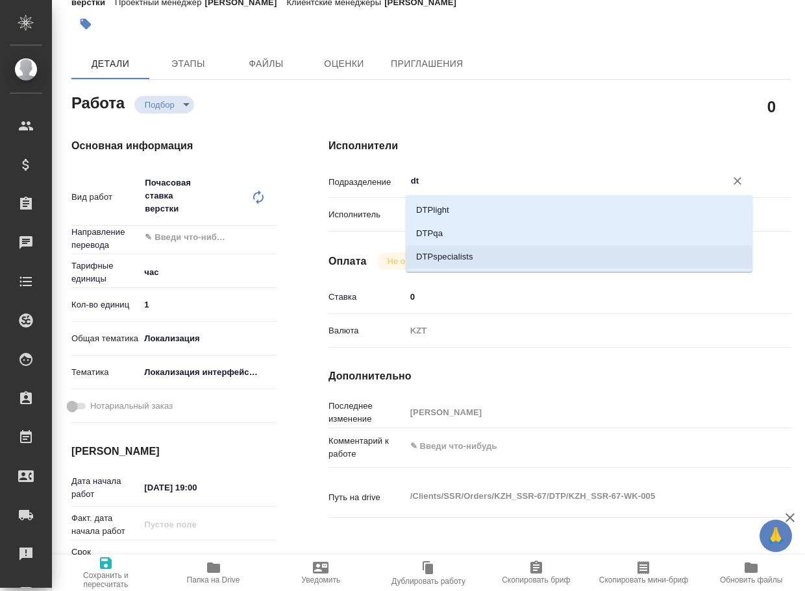
type textarea "x"
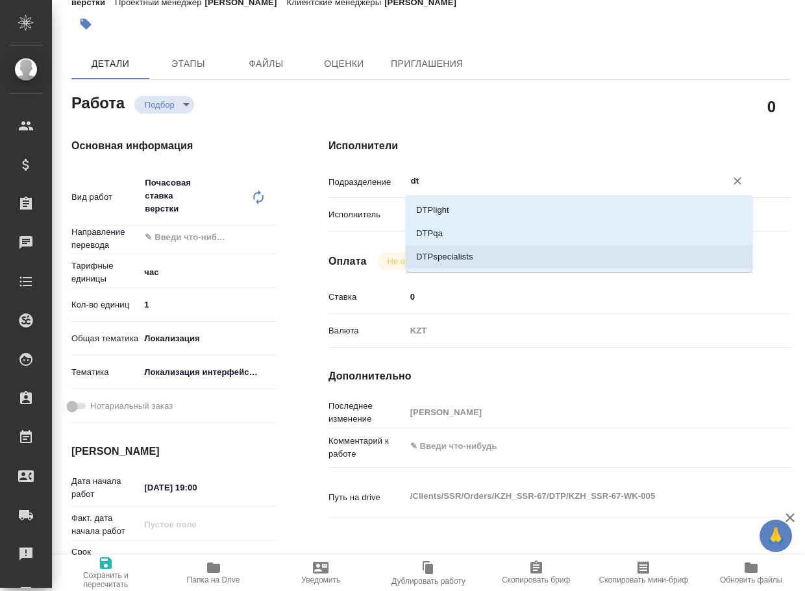
drag, startPoint x: 505, startPoint y: 260, endPoint x: 474, endPoint y: 320, distance: 67.6
click at [505, 260] on li "DTPspecialists" at bounding box center [579, 256] width 346 height 23
type textarea "x"
type input "DTPspecialists"
type textarea "x"
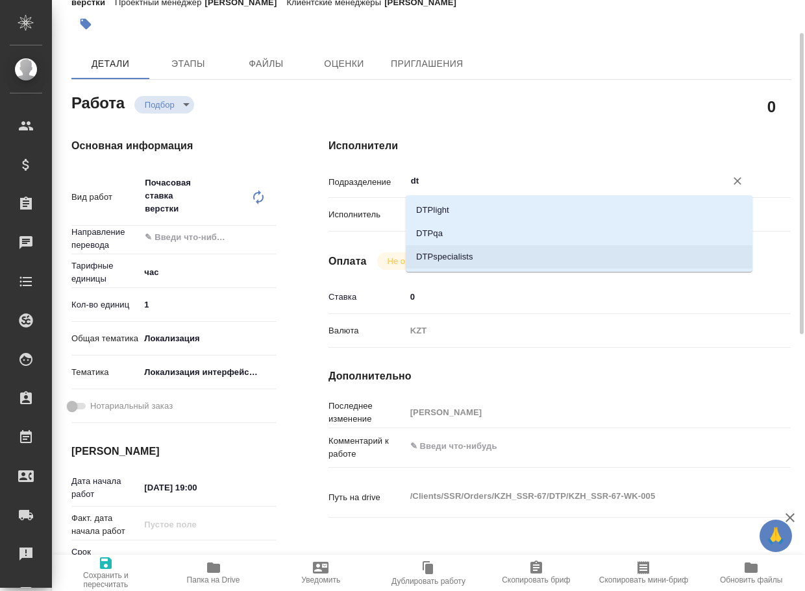
type textarea "x"
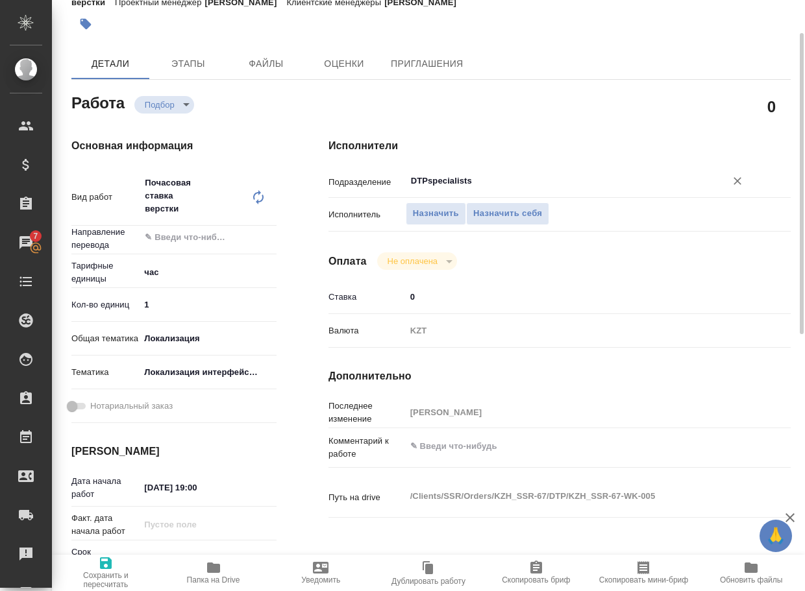
type input "DTPspecialists"
type textarea "x"
click at [463, 449] on textarea at bounding box center [579, 446] width 346 height 22
type textarea "x"
type textarea "п"
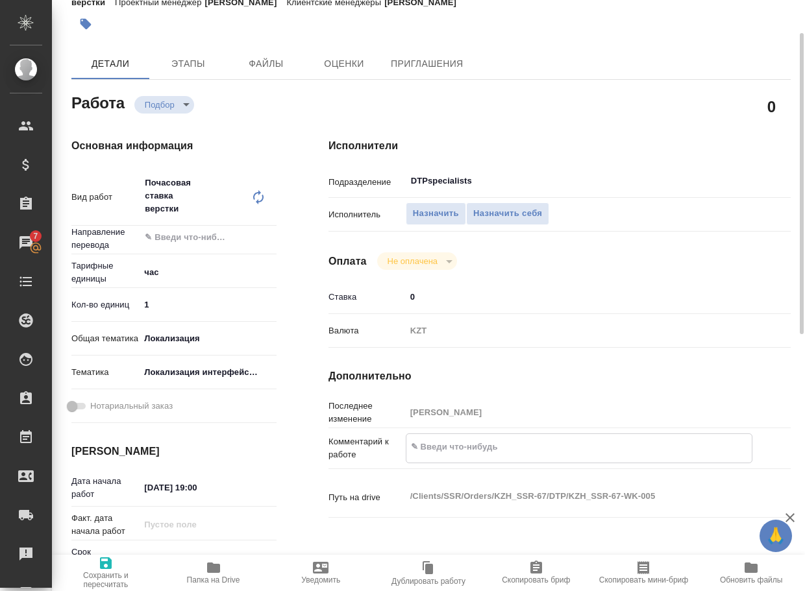
type textarea "x"
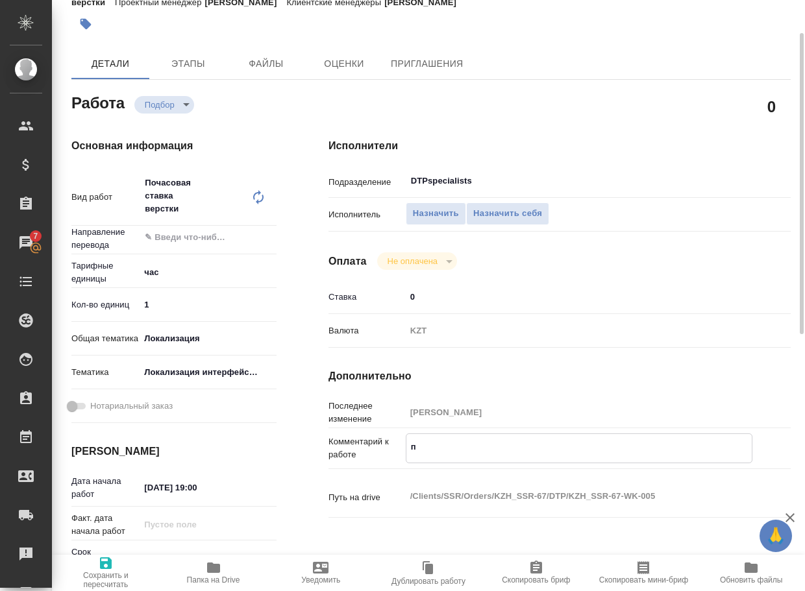
type textarea "по"
type textarea "x"
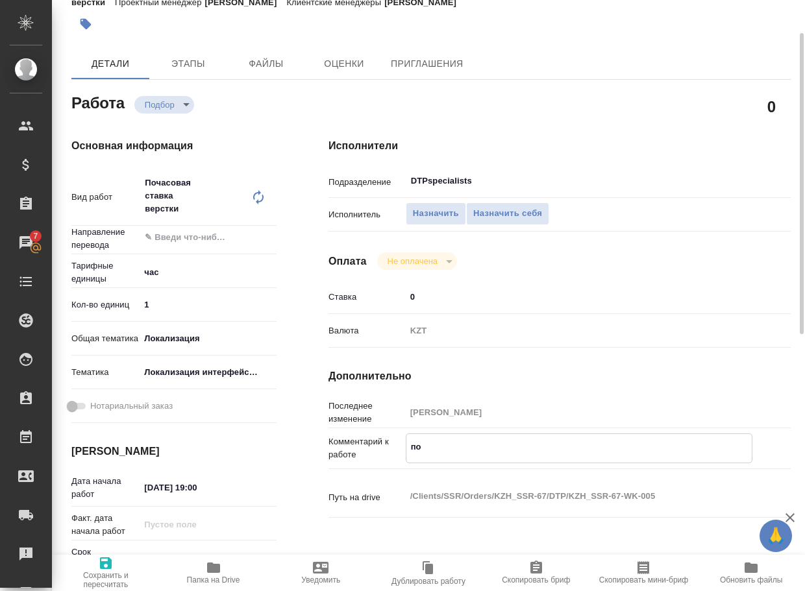
type textarea "x"
type textarea "под"
type textarea "x"
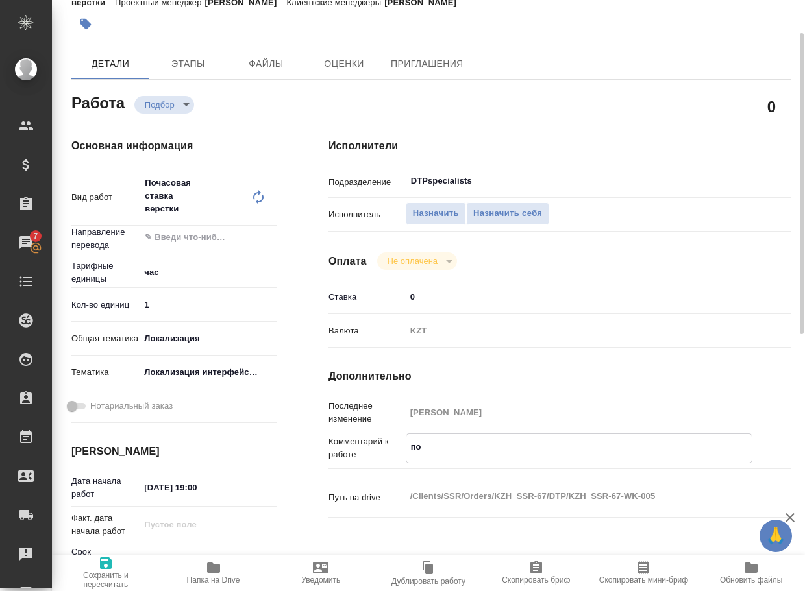
type textarea "x"
type textarea "подв"
type textarea "x"
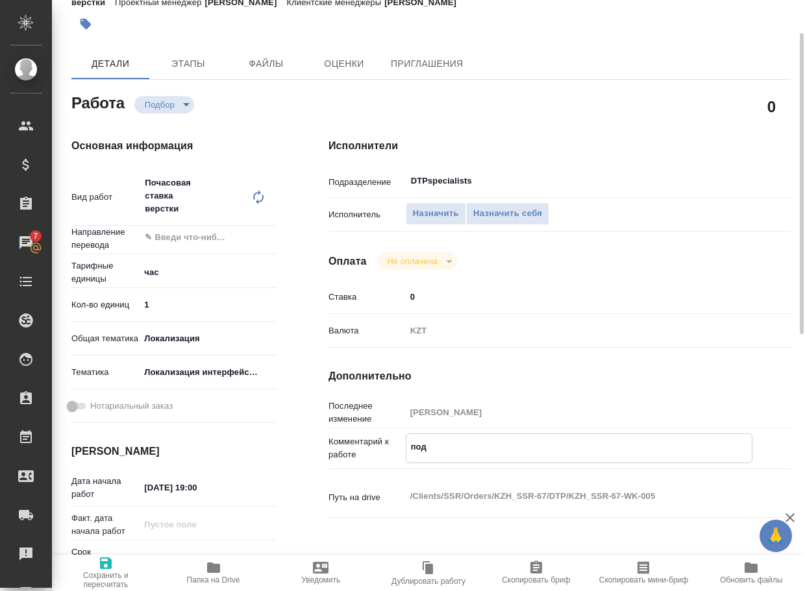
type textarea "x"
type textarea "подве"
type textarea "x"
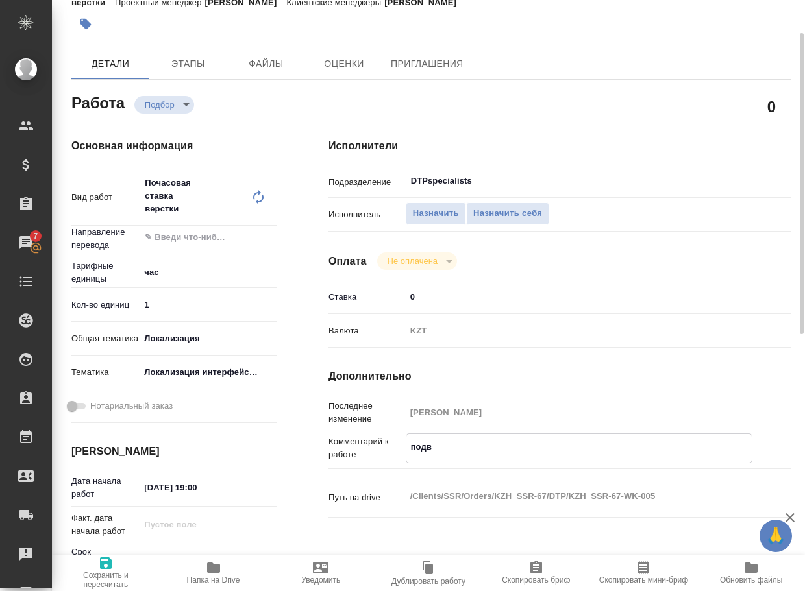
type textarea "x"
type textarea "подвер"
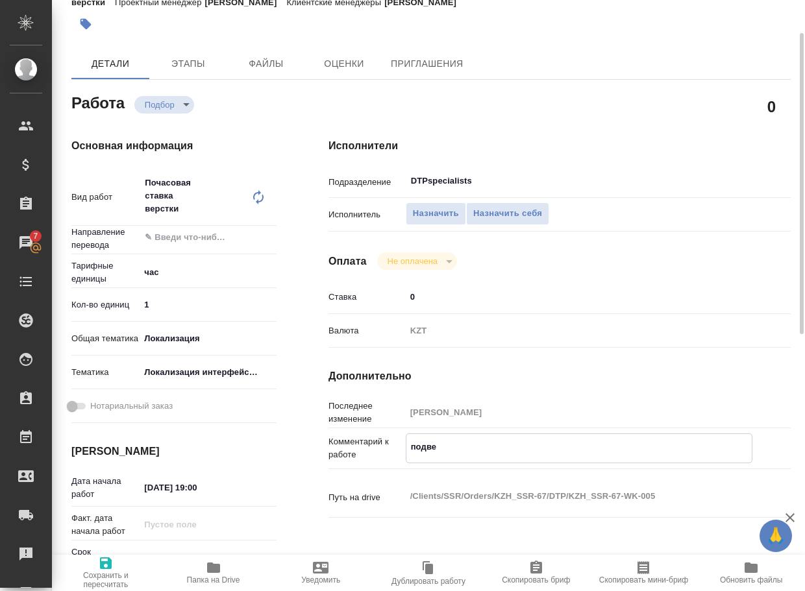
type textarea "x"
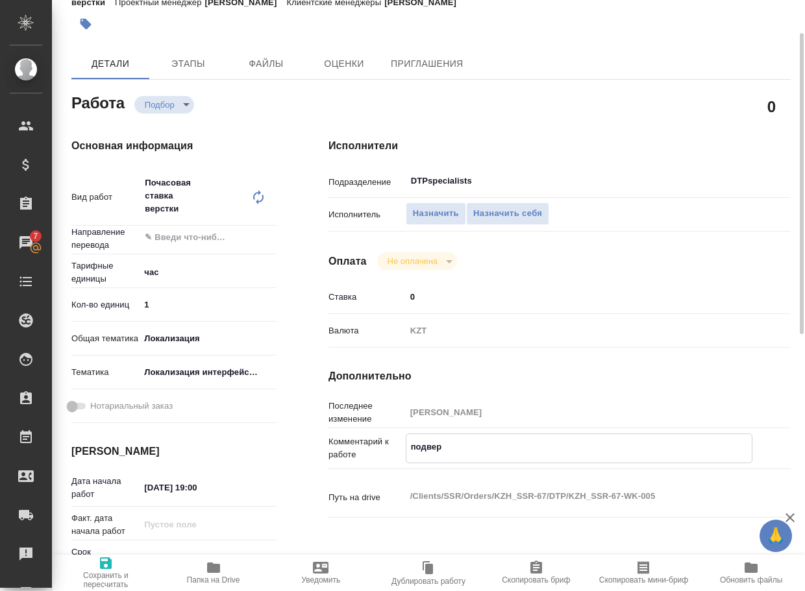
type textarea "подверс"
type textarea "x"
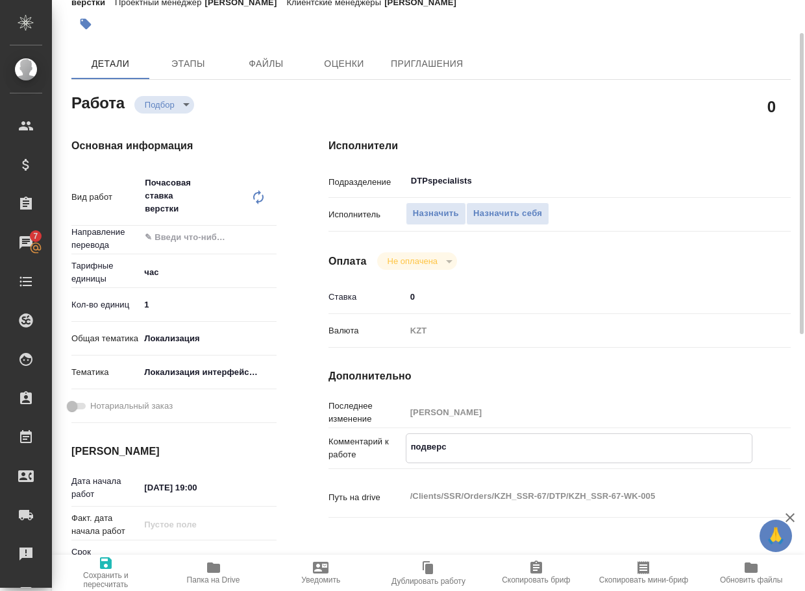
type textarea "подверст"
type textarea "x"
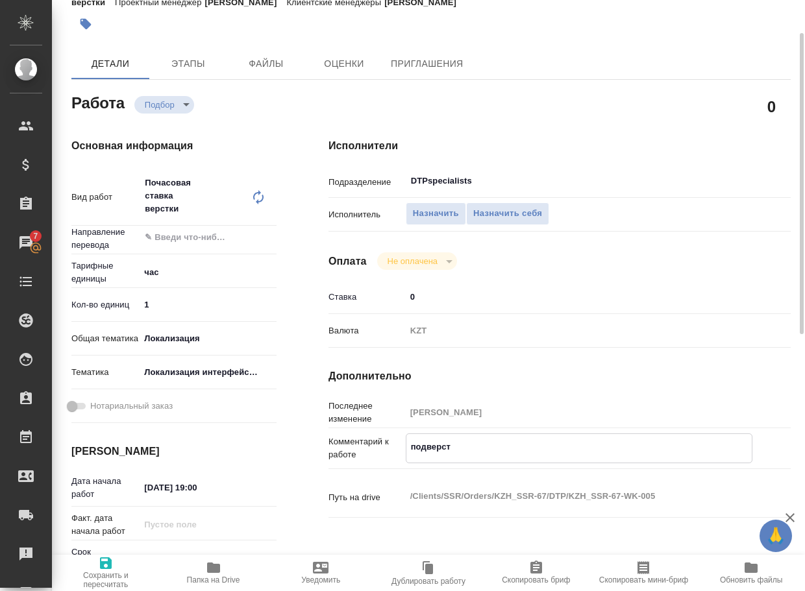
type textarea "x"
type textarea "подверстк"
type textarea "x"
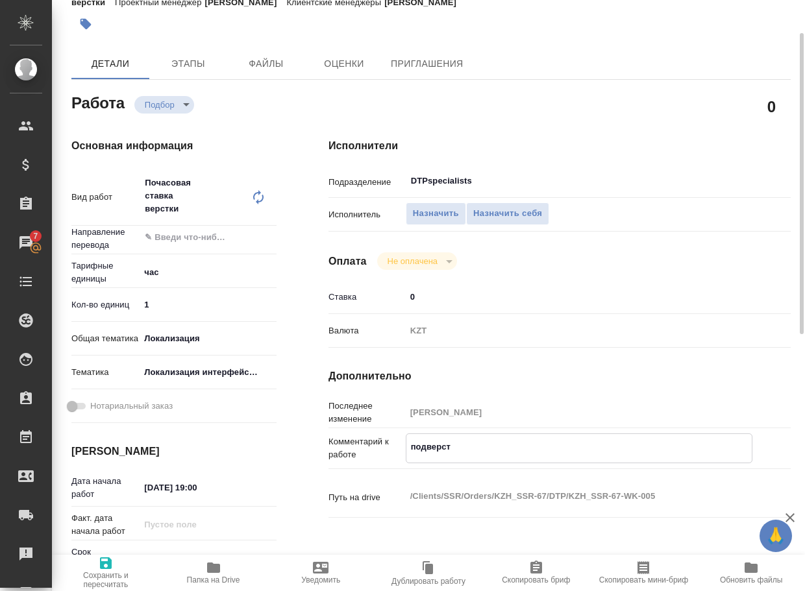
type textarea "x"
type textarea "подверстка"
type textarea "x"
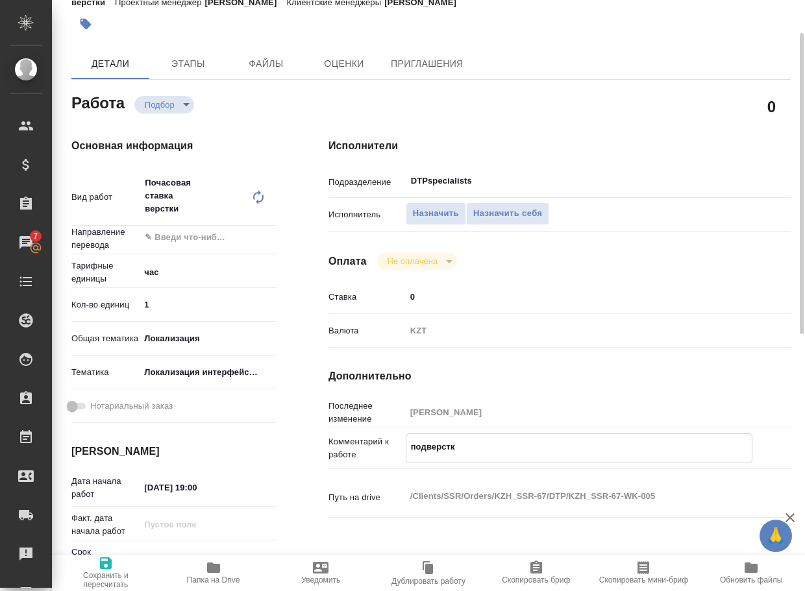
type textarea "x"
type textarea "подверстка"
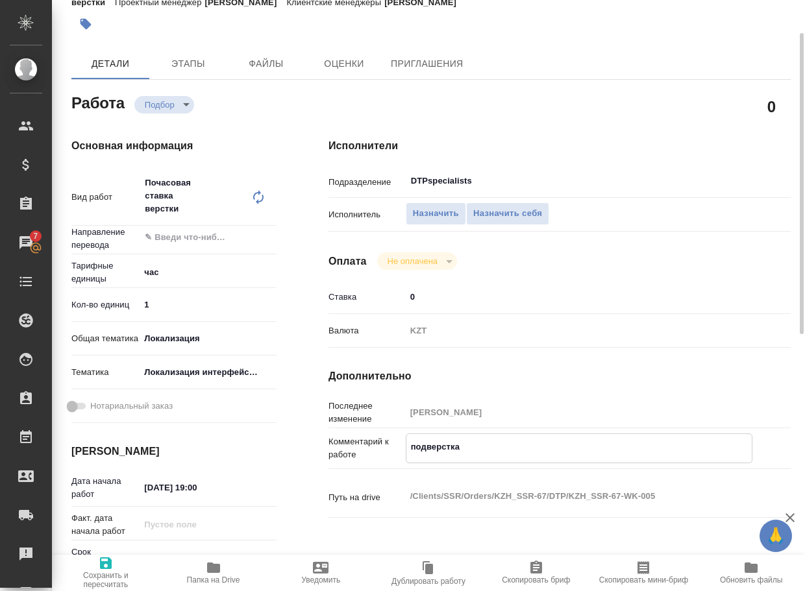
type textarea "x"
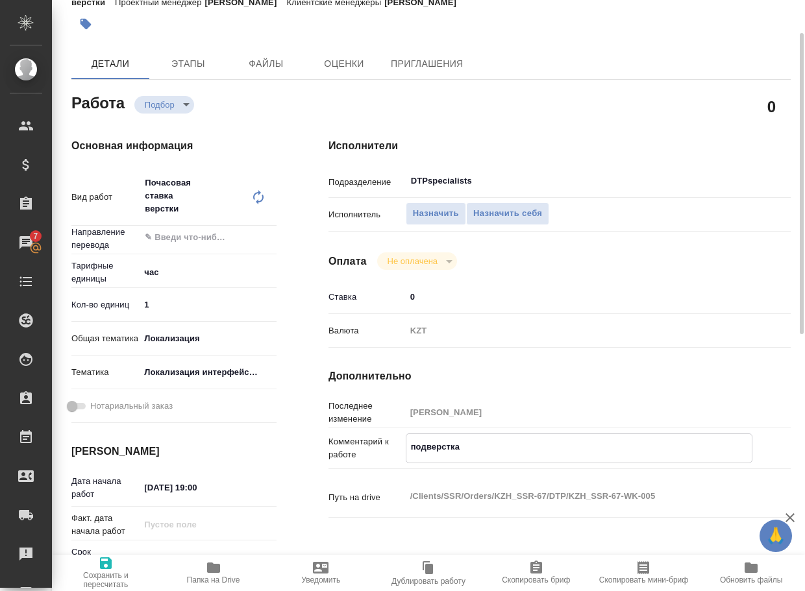
type textarea "подверстка [PERSON_NAME]"
type textarea "x"
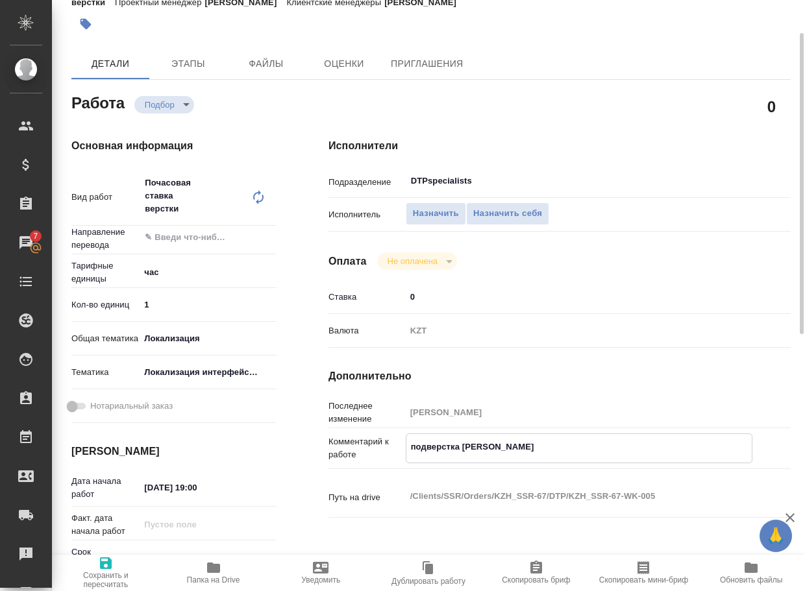
type textarea "x"
type textarea "подверстка [PERSON_NAME]"
type textarea "x"
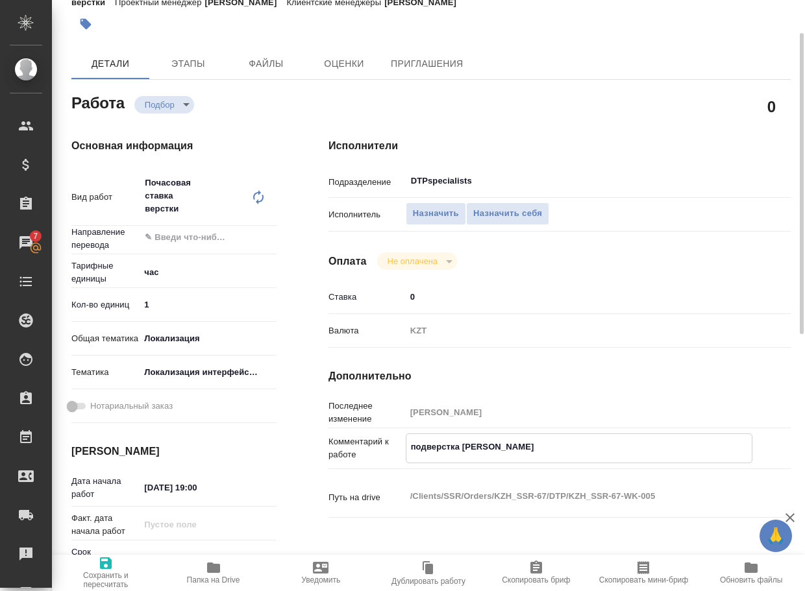
type textarea "x"
type textarea "подверстка и [PERSON_NAME]"
type textarea "x"
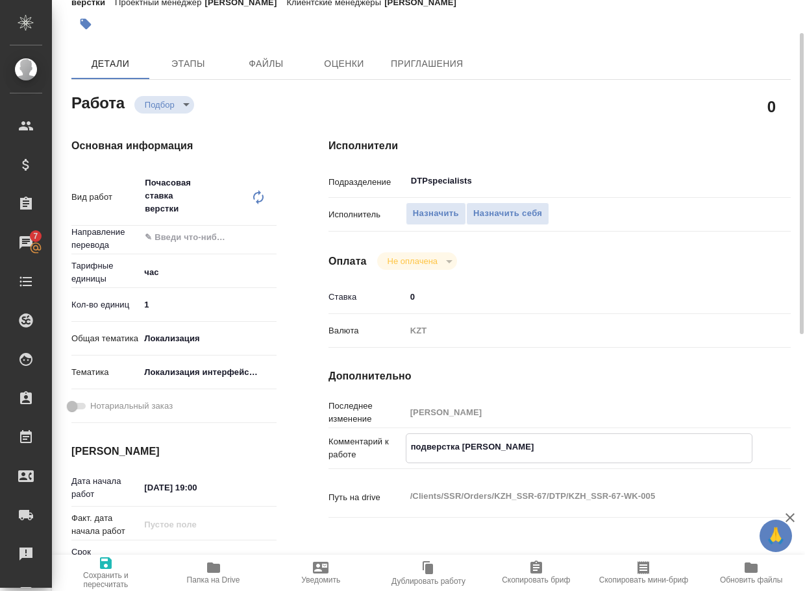
type textarea "x"
type textarea "подверстка и вс"
type textarea "x"
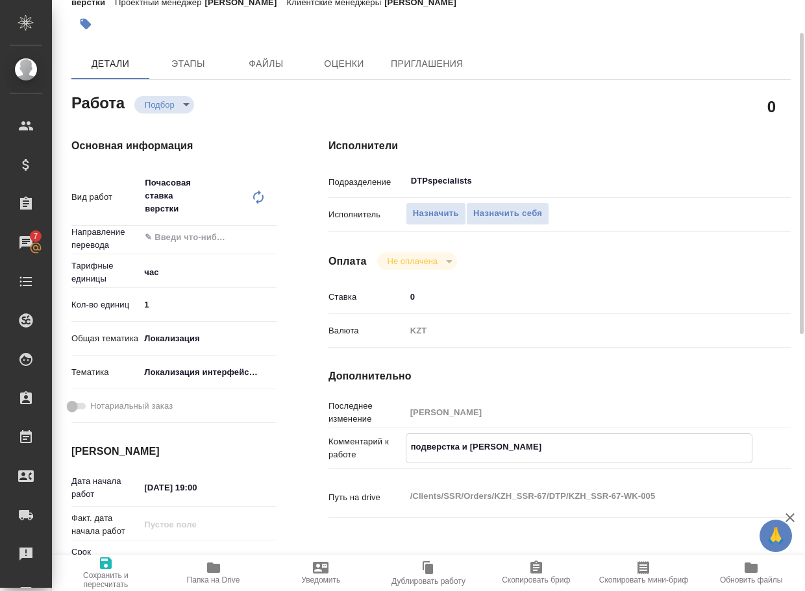
type textarea "x"
type textarea "подверстка и вст"
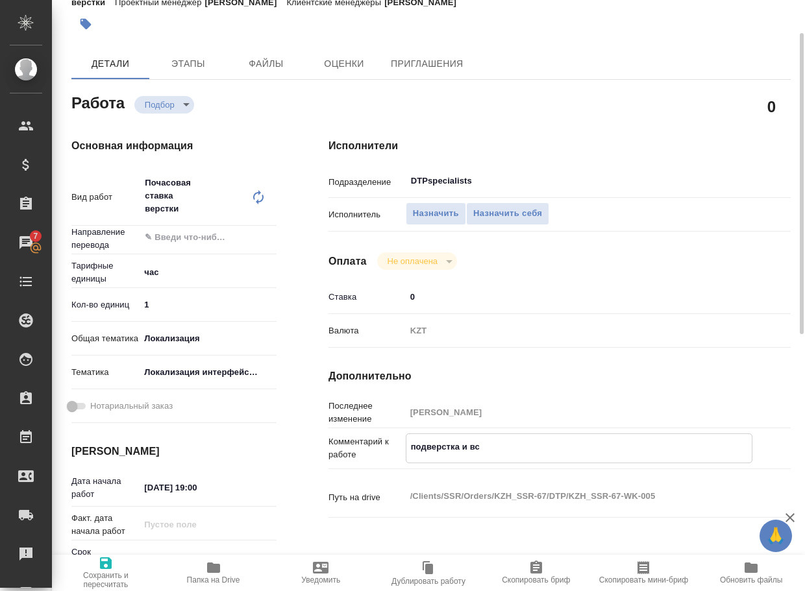
type textarea "x"
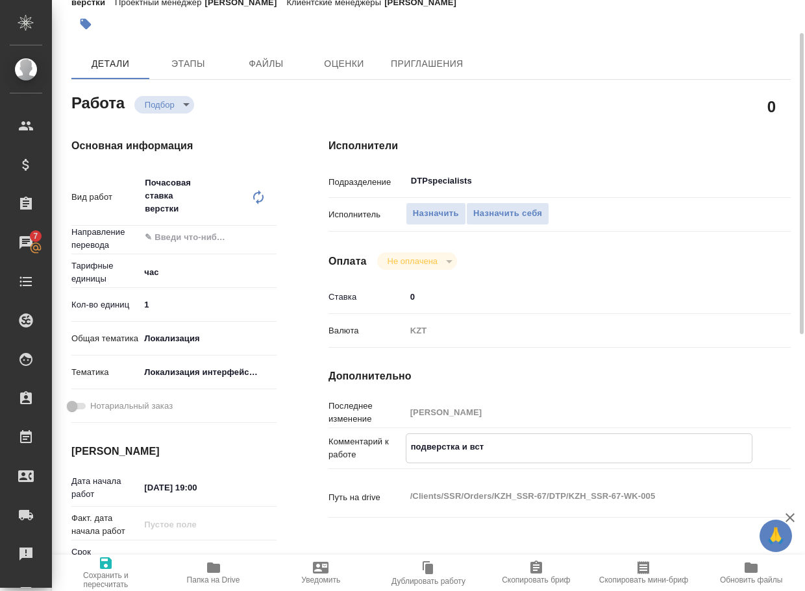
type textarea "подверстка и вста"
type textarea "x"
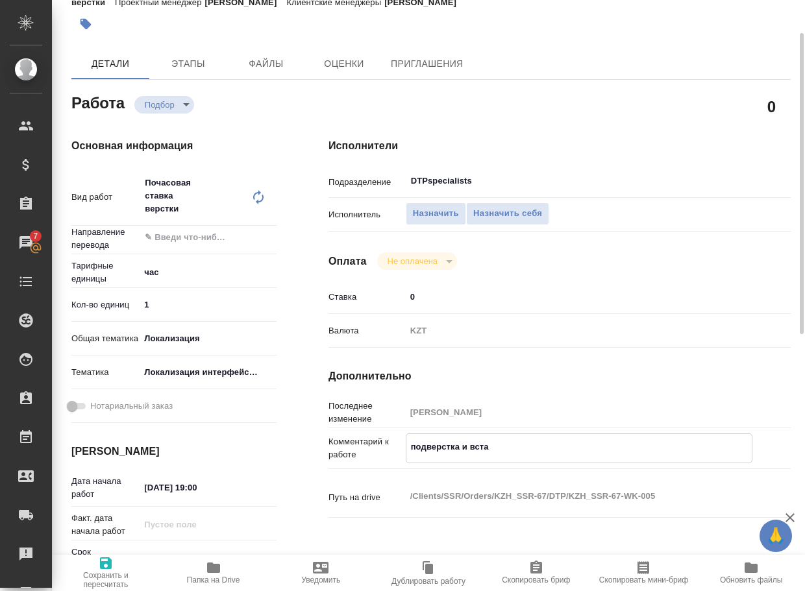
type textarea "x"
type textarea "подверстка и встав"
type textarea "x"
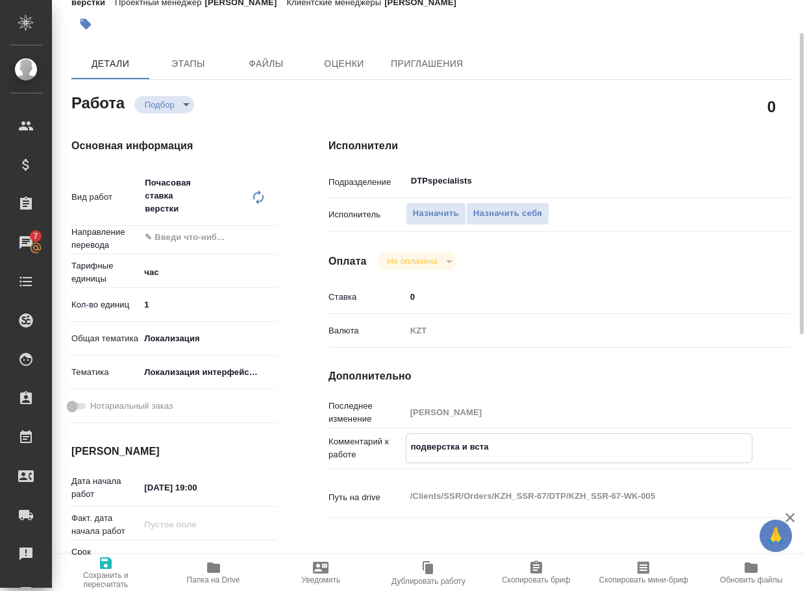
type textarea "x"
type textarea "подверстка и вставк"
type textarea "x"
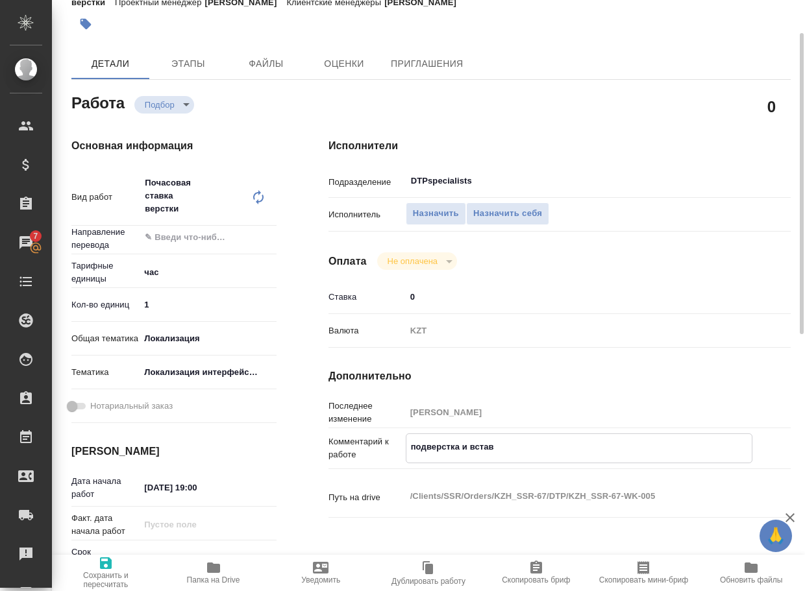
type textarea "x"
type textarea "подверстка и вставка"
type textarea "x"
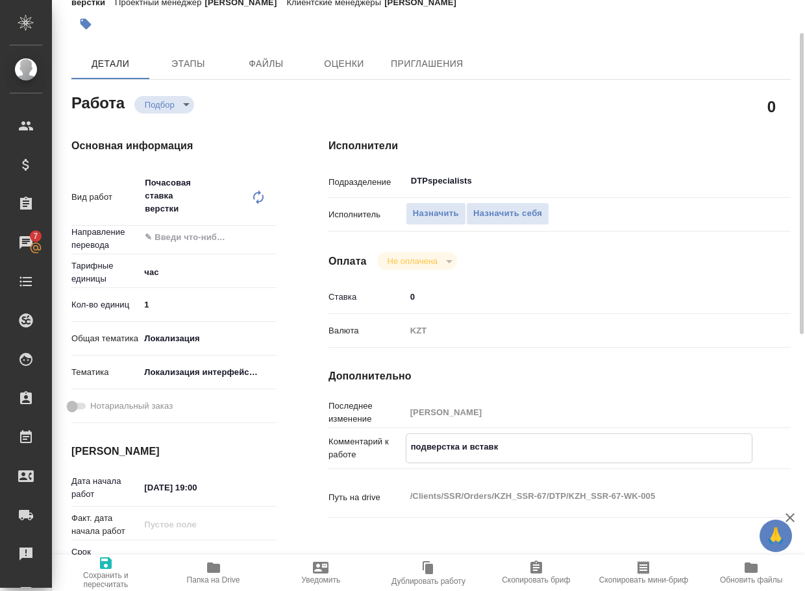
type textarea "x"
type textarea "подверстка и вставка"
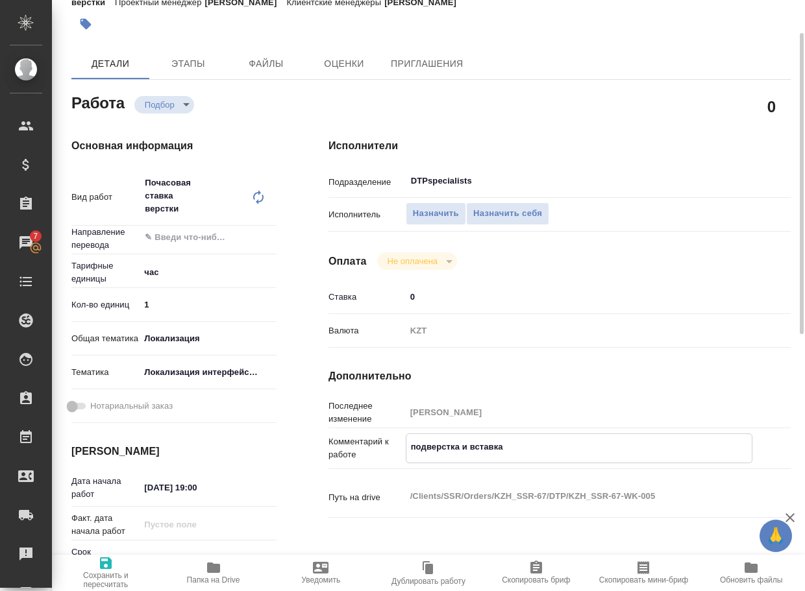
type textarea "x"
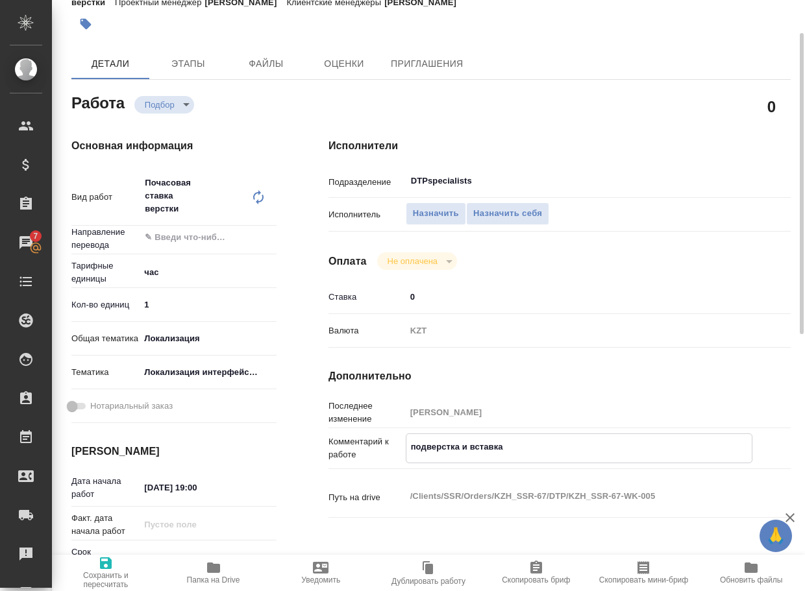
type textarea "подверстка и вставка п"
type textarea "x"
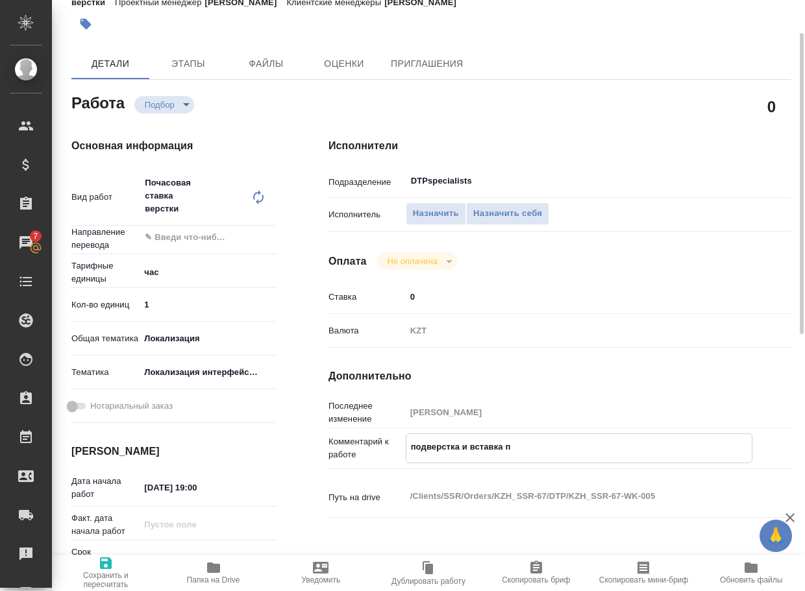
type textarea "x"
type textarea "подверстка и вставка пе"
type textarea "x"
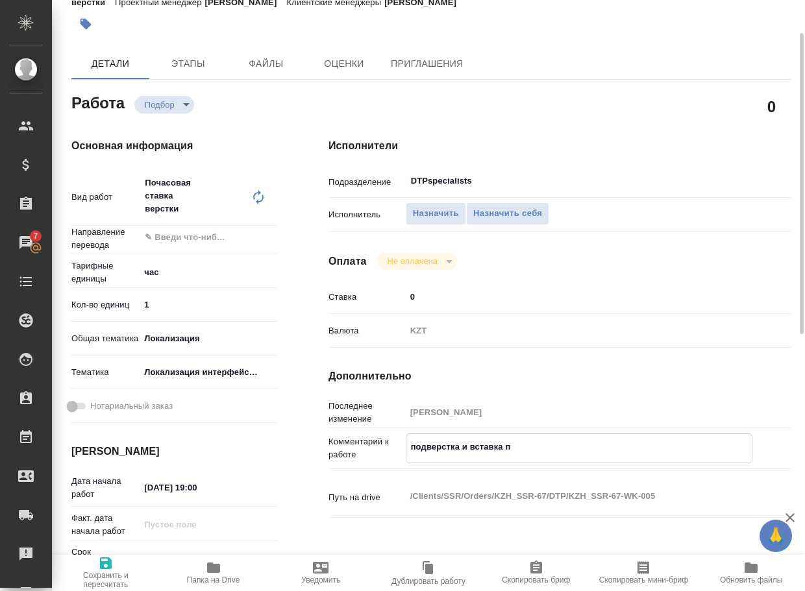
type textarea "x"
type textarea "подверстка и вставка пер"
type textarea "x"
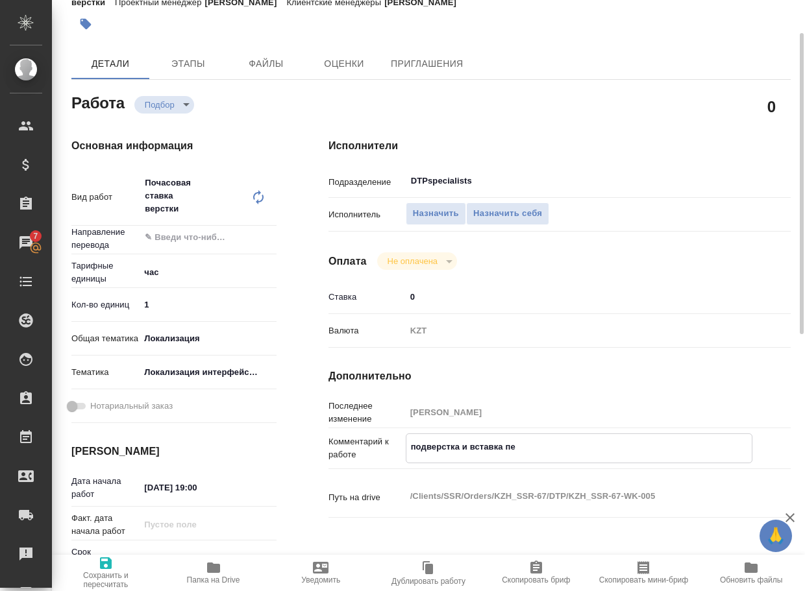
type textarea "x"
type textarea "подверстка и вставка пере"
type textarea "x"
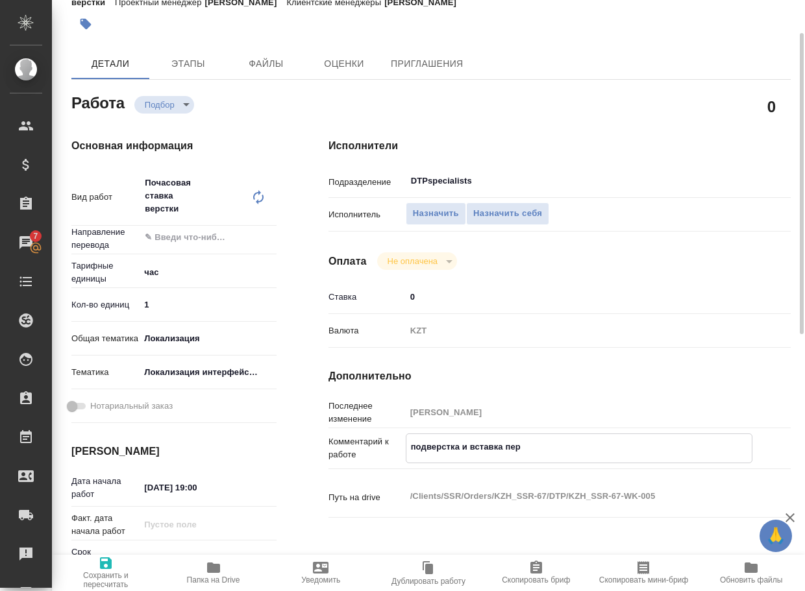
type textarea "x"
click at [104, 568] on icon "button" at bounding box center [106, 563] width 12 height 12
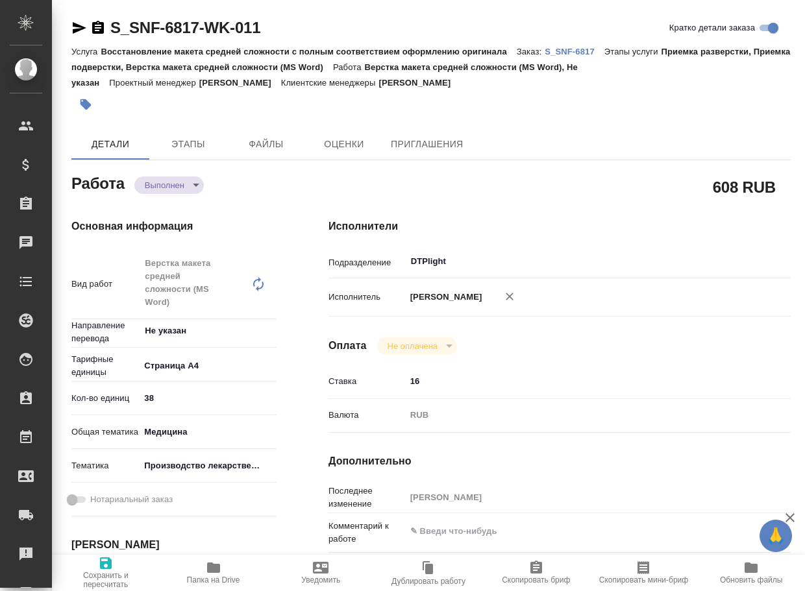
type textarea "x"
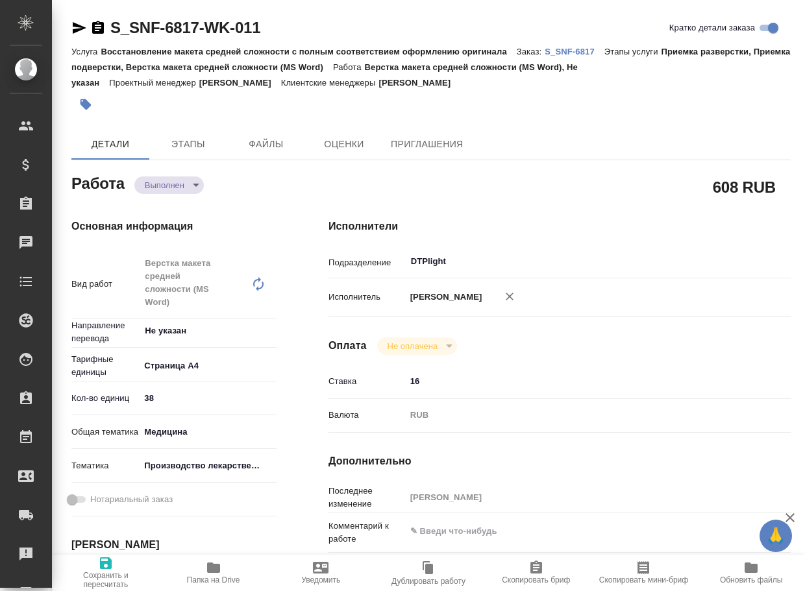
type textarea "x"
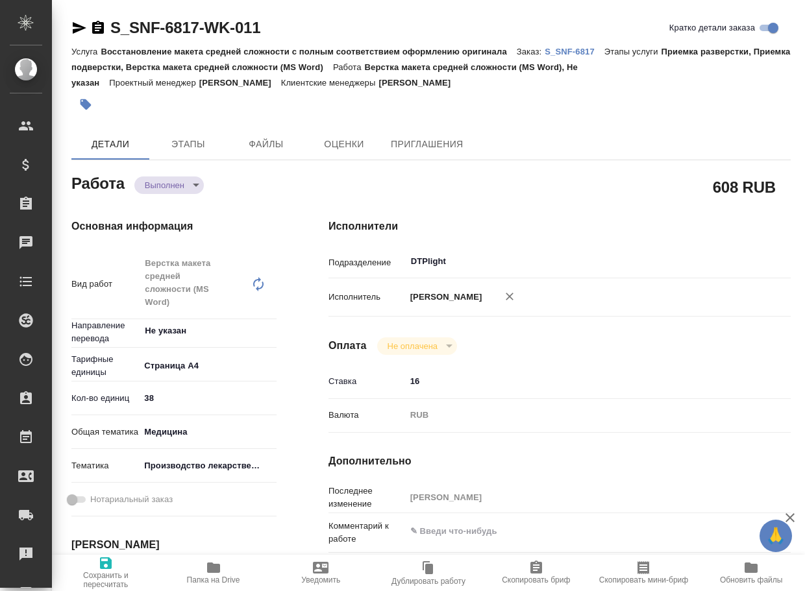
type textarea "x"
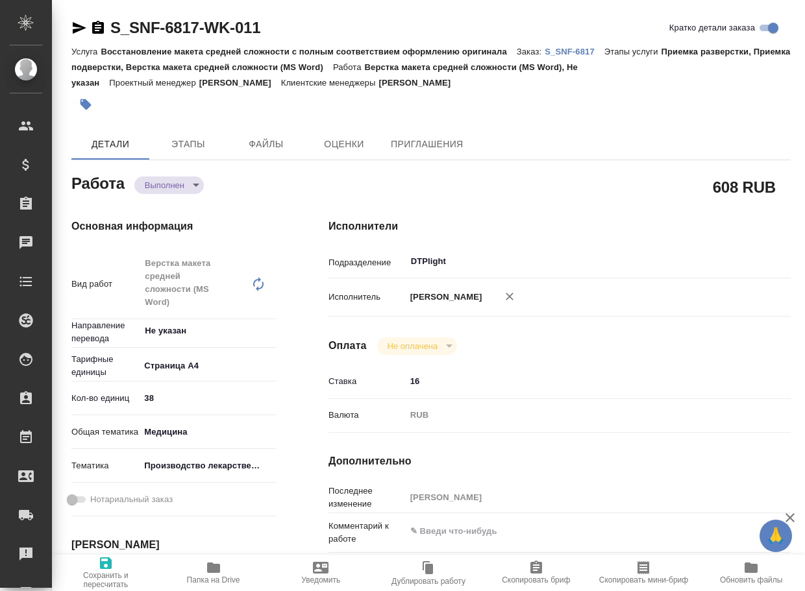
type textarea "x"
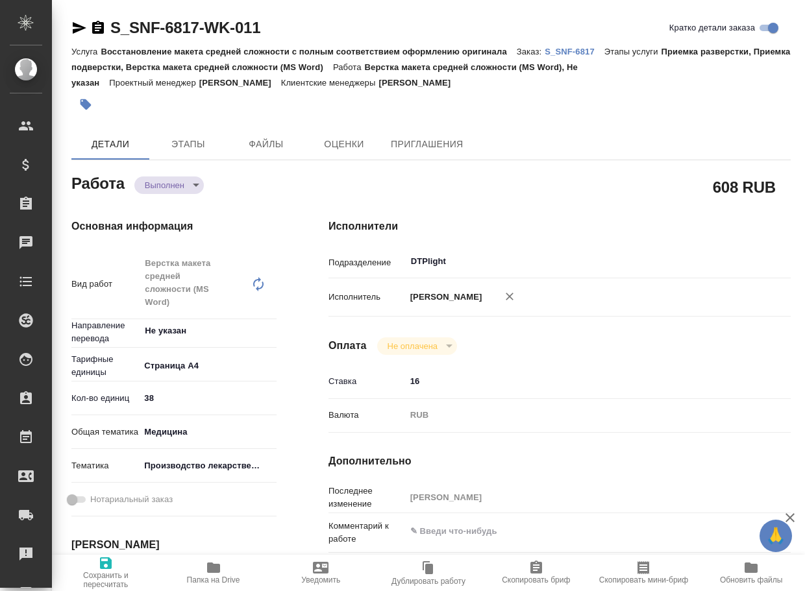
type textarea "x"
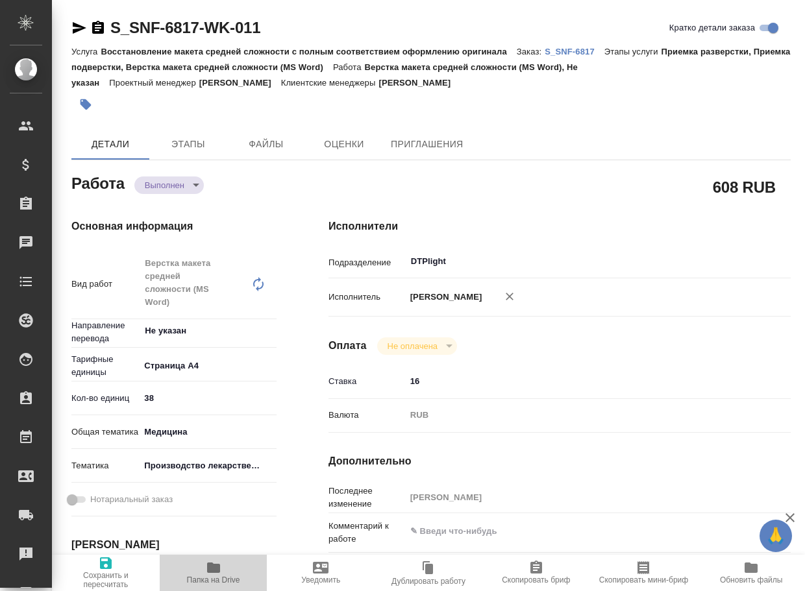
click at [224, 568] on span "Папка на Drive" at bounding box center [213, 572] width 92 height 25
type textarea "x"
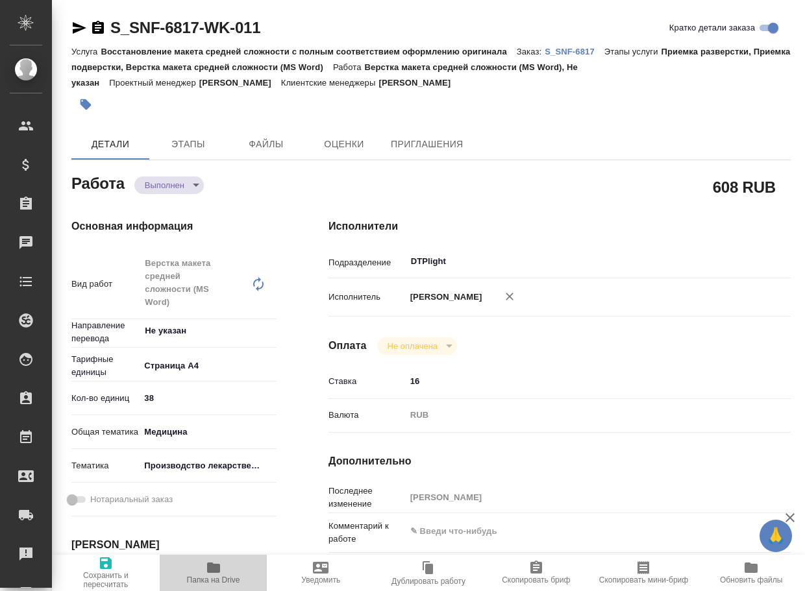
type textarea "x"
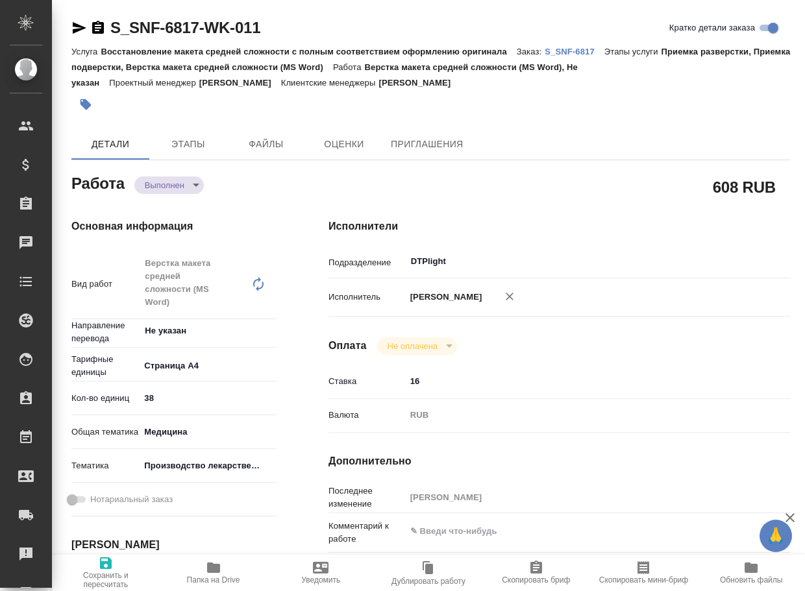
type textarea "x"
click at [180, 181] on body "🙏 .cls-1 fill:#fff; AWATERA Arsenyeva [PERSON_NAME] Спецификации Заказы 8 Чаты …" at bounding box center [402, 295] width 805 height 591
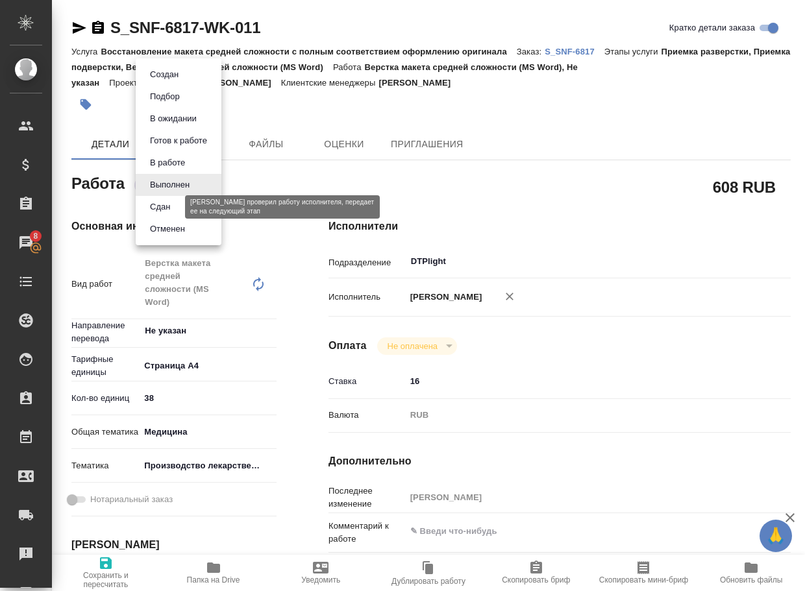
click at [165, 212] on button "Сдан" at bounding box center [160, 207] width 28 height 14
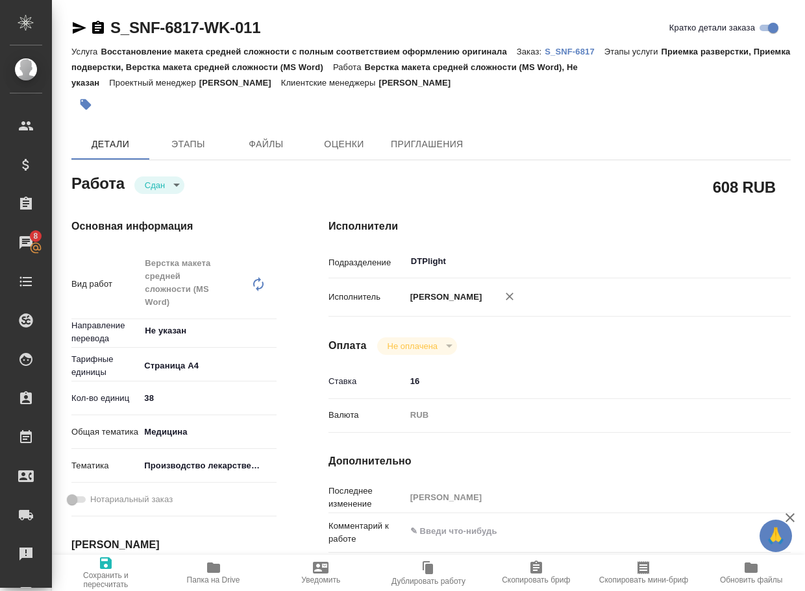
type textarea "x"
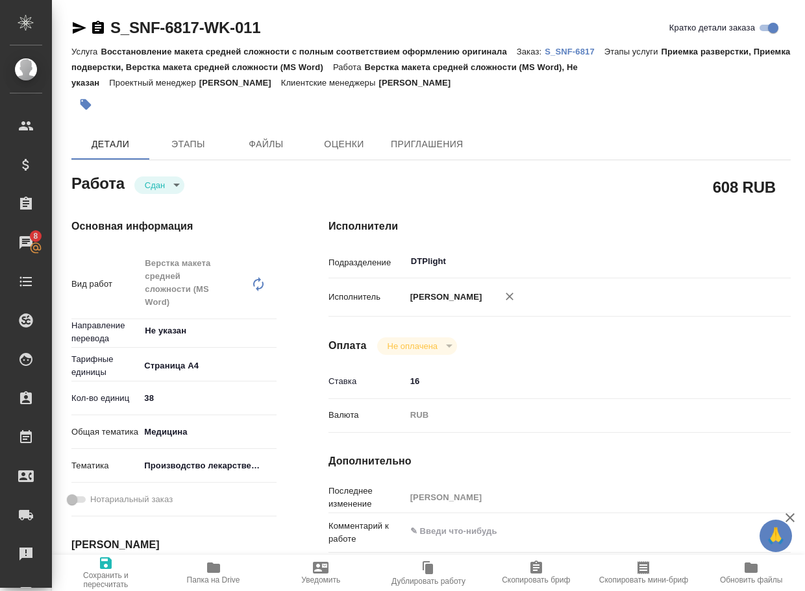
type textarea "x"
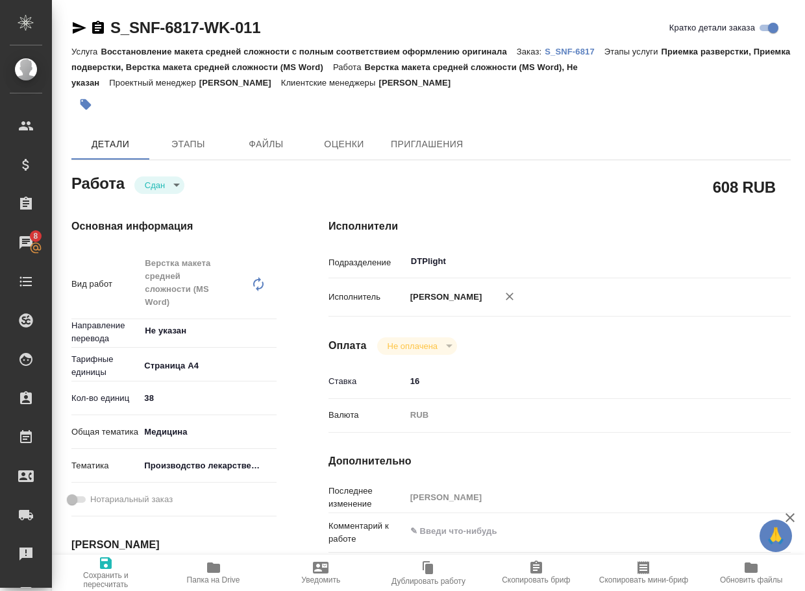
type textarea "x"
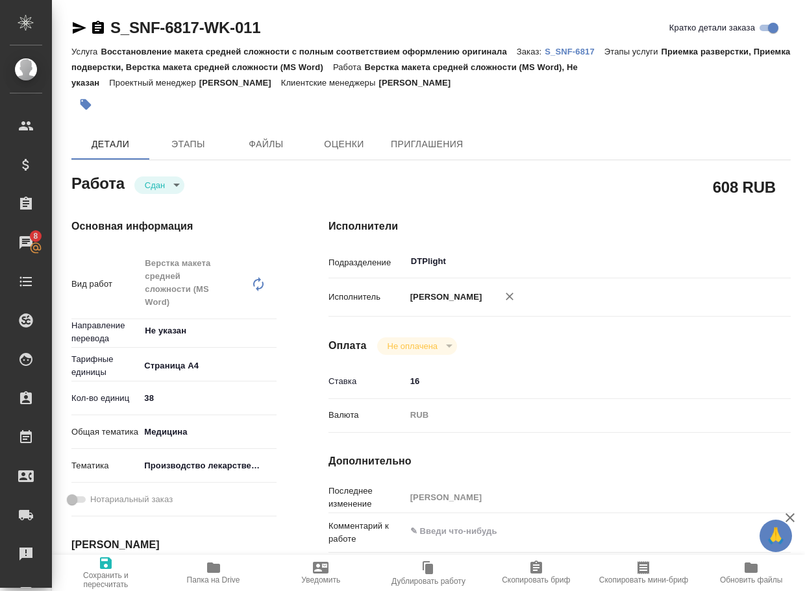
click at [577, 47] on link "S_SNF-6817" at bounding box center [574, 50] width 60 height 11
type textarea "x"
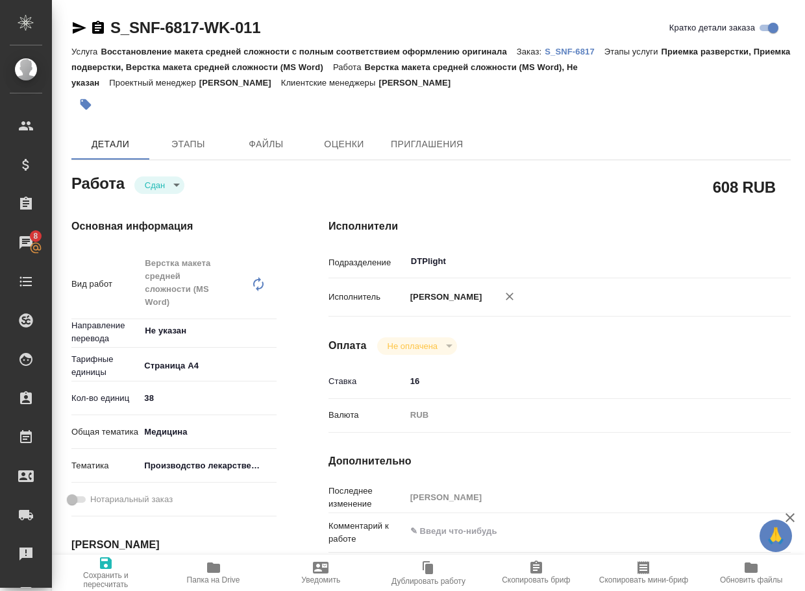
type textarea "x"
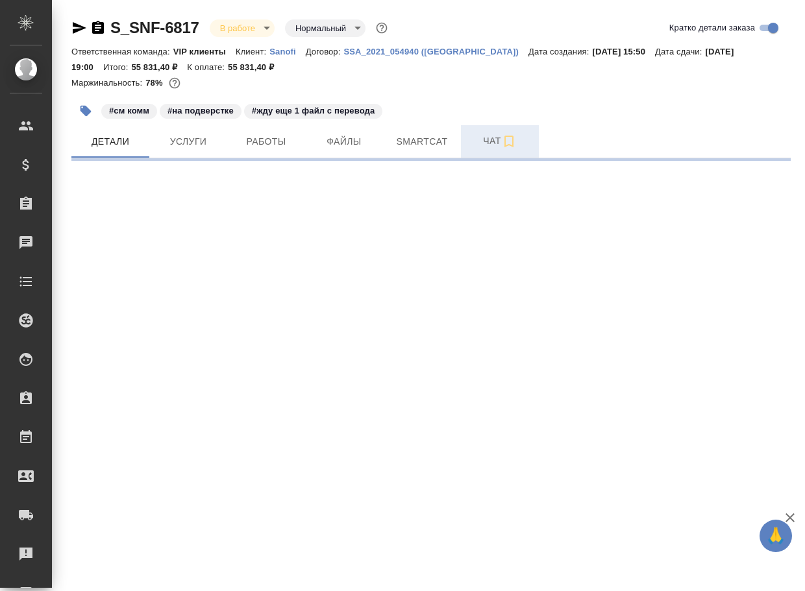
click at [488, 145] on span "Чат" at bounding box center [499, 141] width 62 height 16
select select "RU"
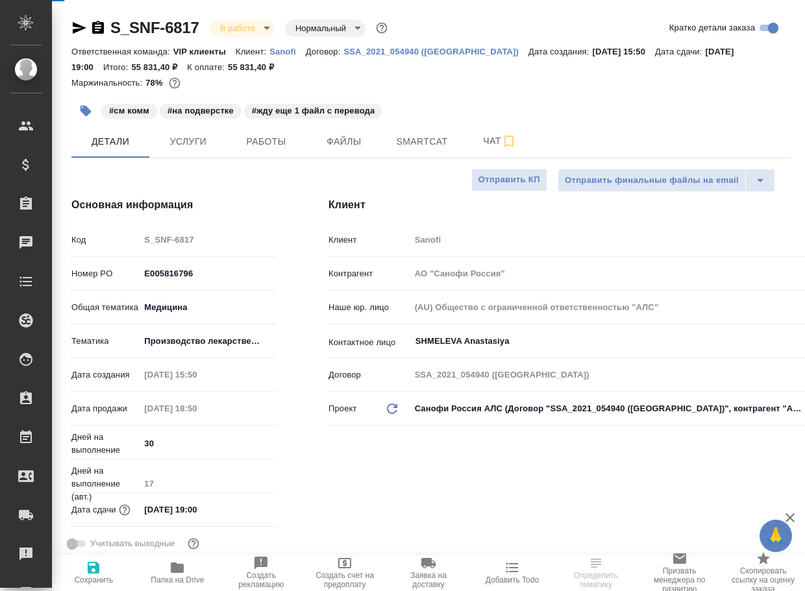
type textarea "x"
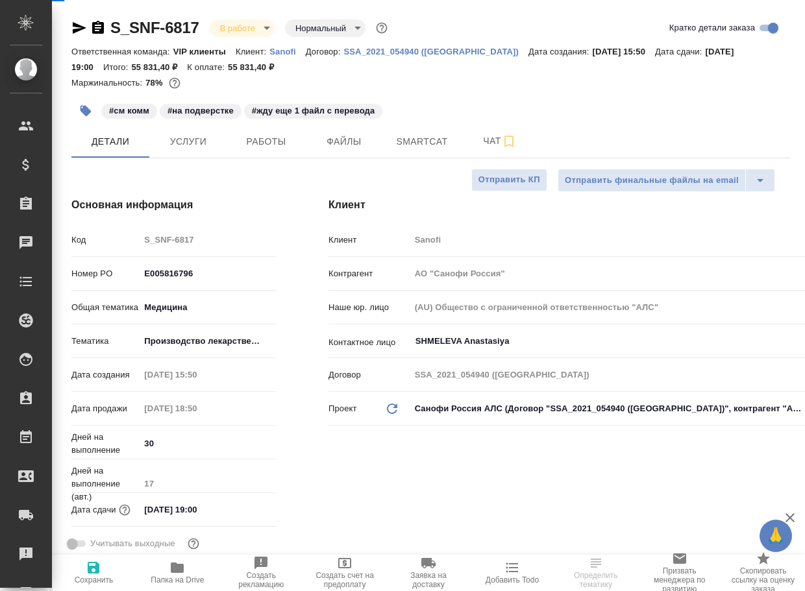
type textarea "x"
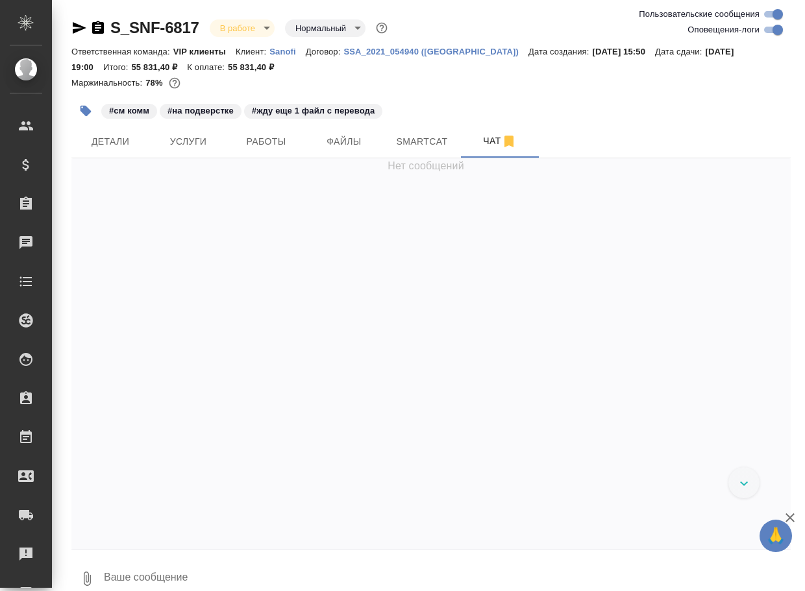
click at [175, 577] on textarea at bounding box center [447, 579] width 688 height 44
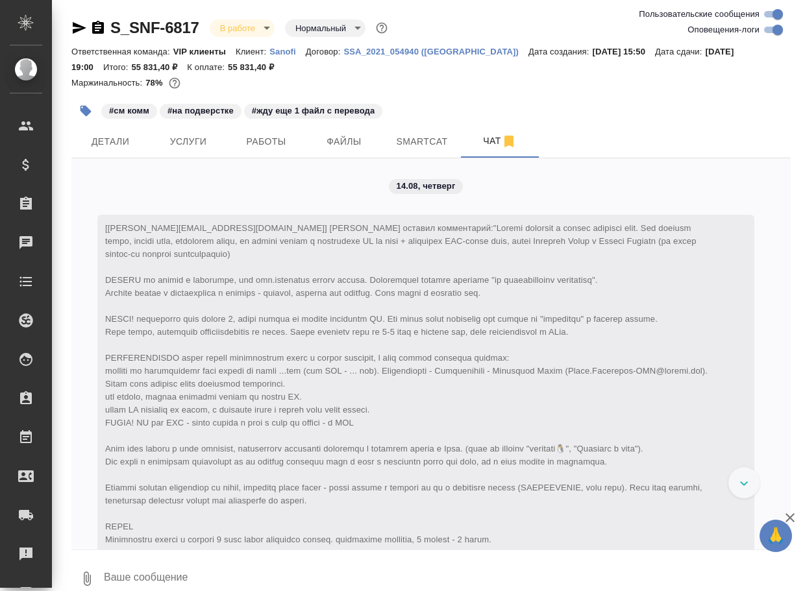
paste textarea "[URL][DOMAIN_NAME]"
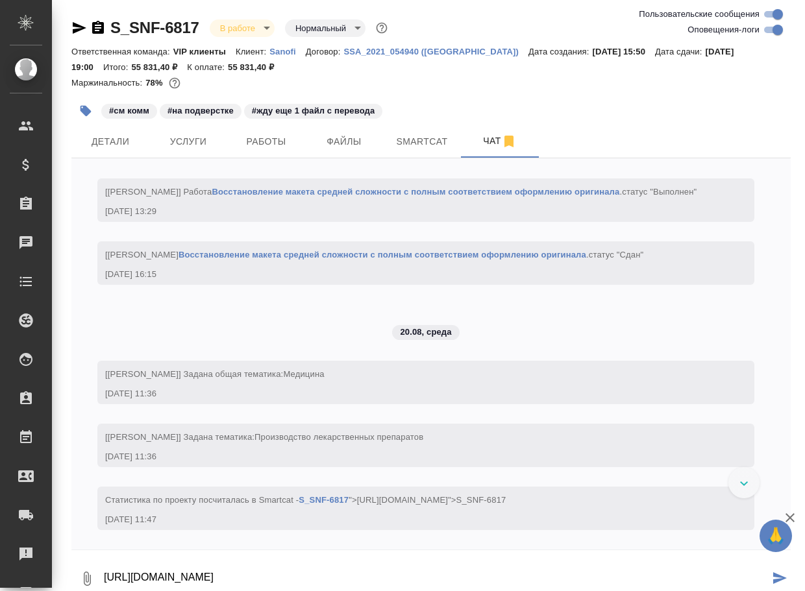
scroll to position [8894, 0]
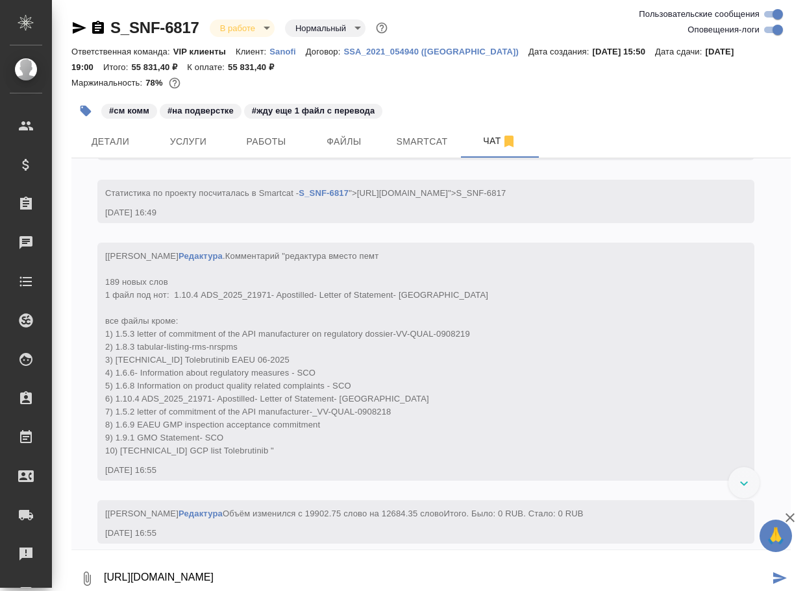
type textarea "[URL][DOMAIN_NAME]"
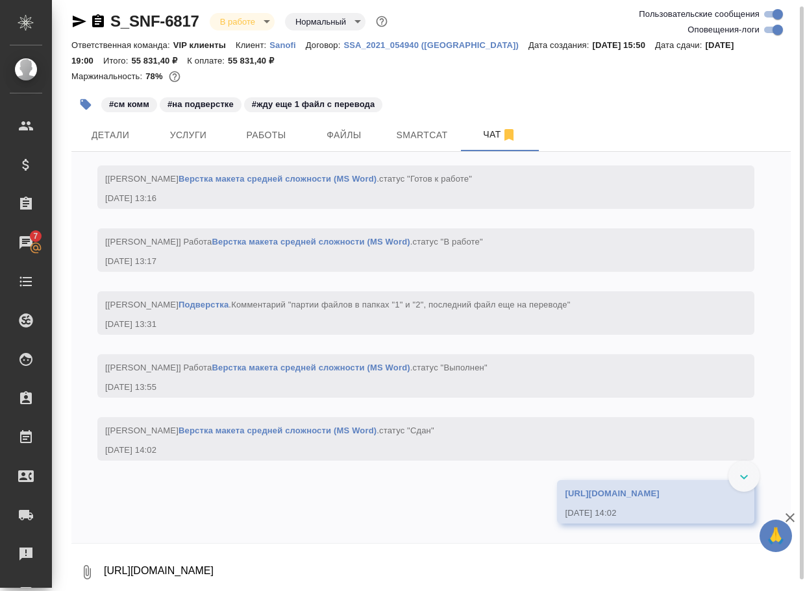
scroll to position [11306, 0]
